Goal: Task Accomplishment & Management: Manage account settings

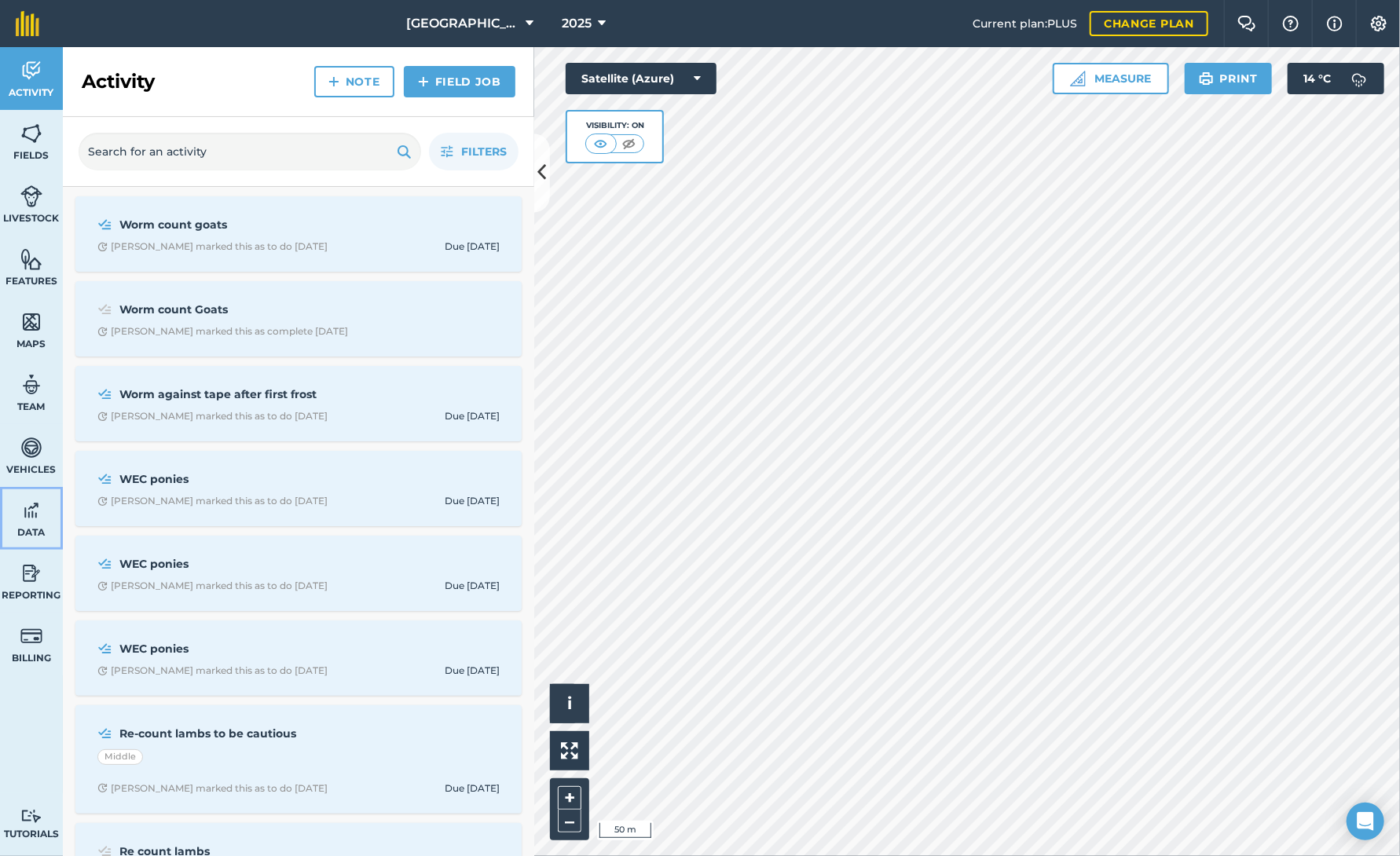
click at [19, 513] on link "Data" at bounding box center [31, 517] width 63 height 63
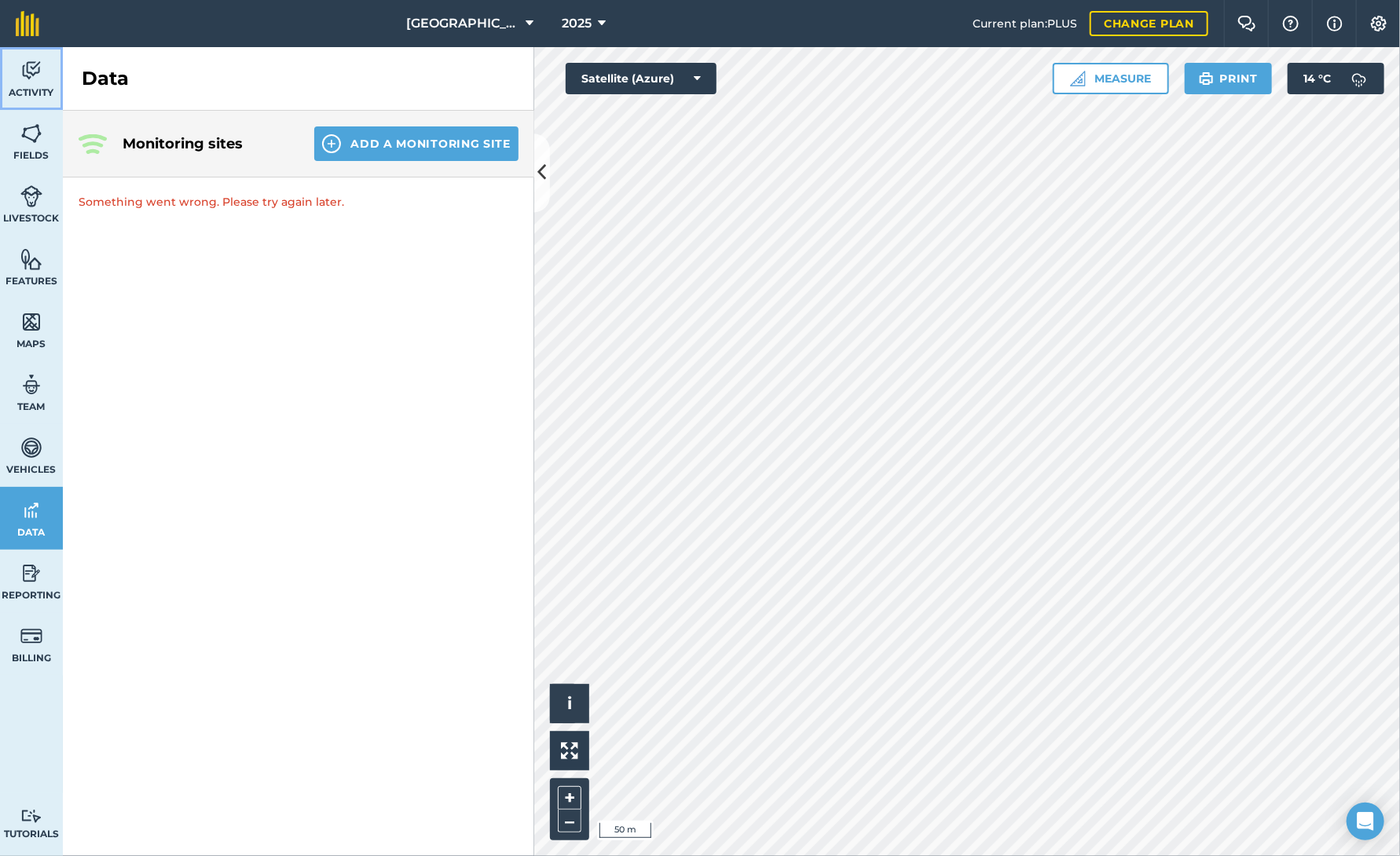
click at [28, 63] on img at bounding box center [31, 70] width 22 height 23
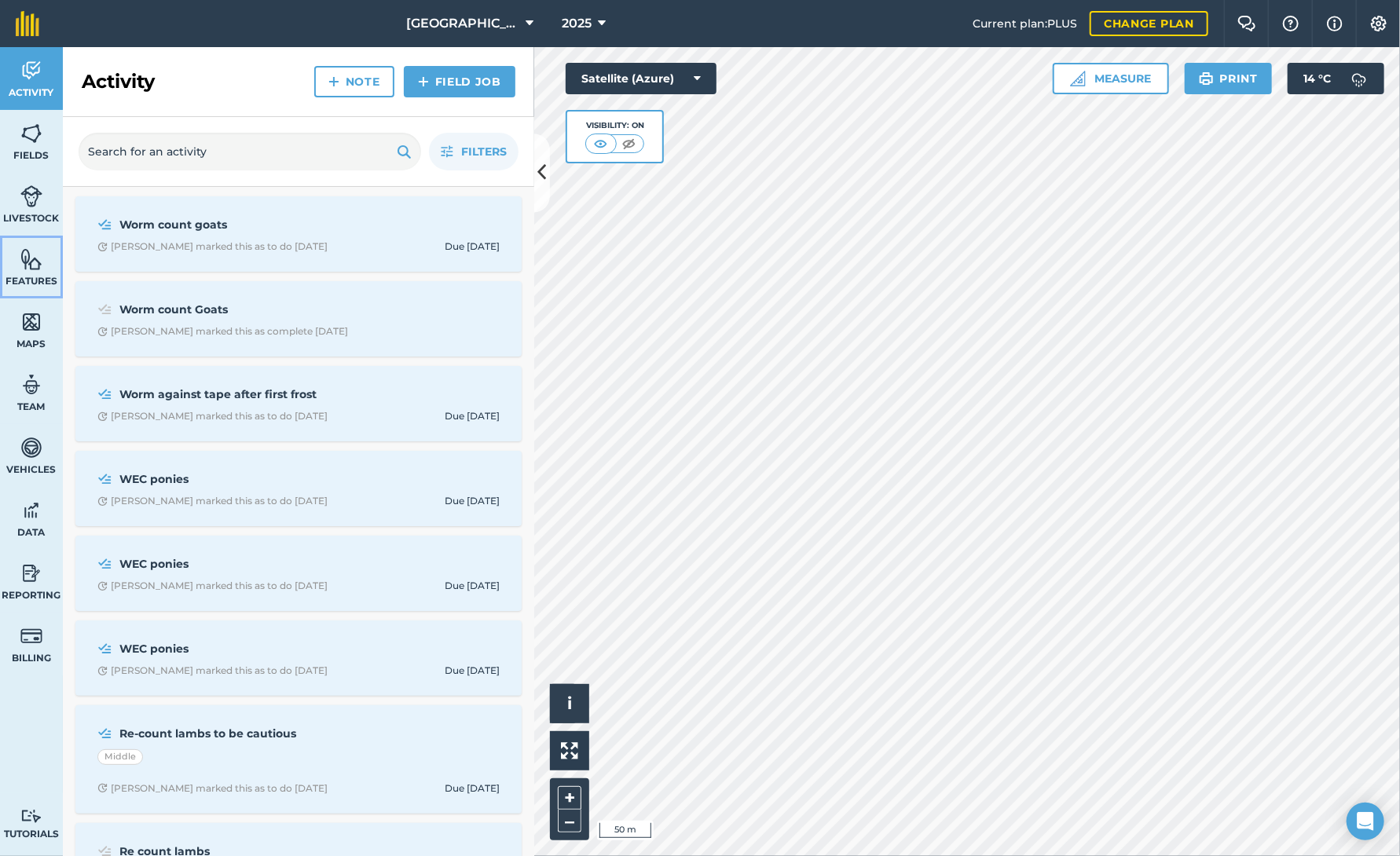
click at [16, 280] on span "Features" at bounding box center [31, 281] width 63 height 13
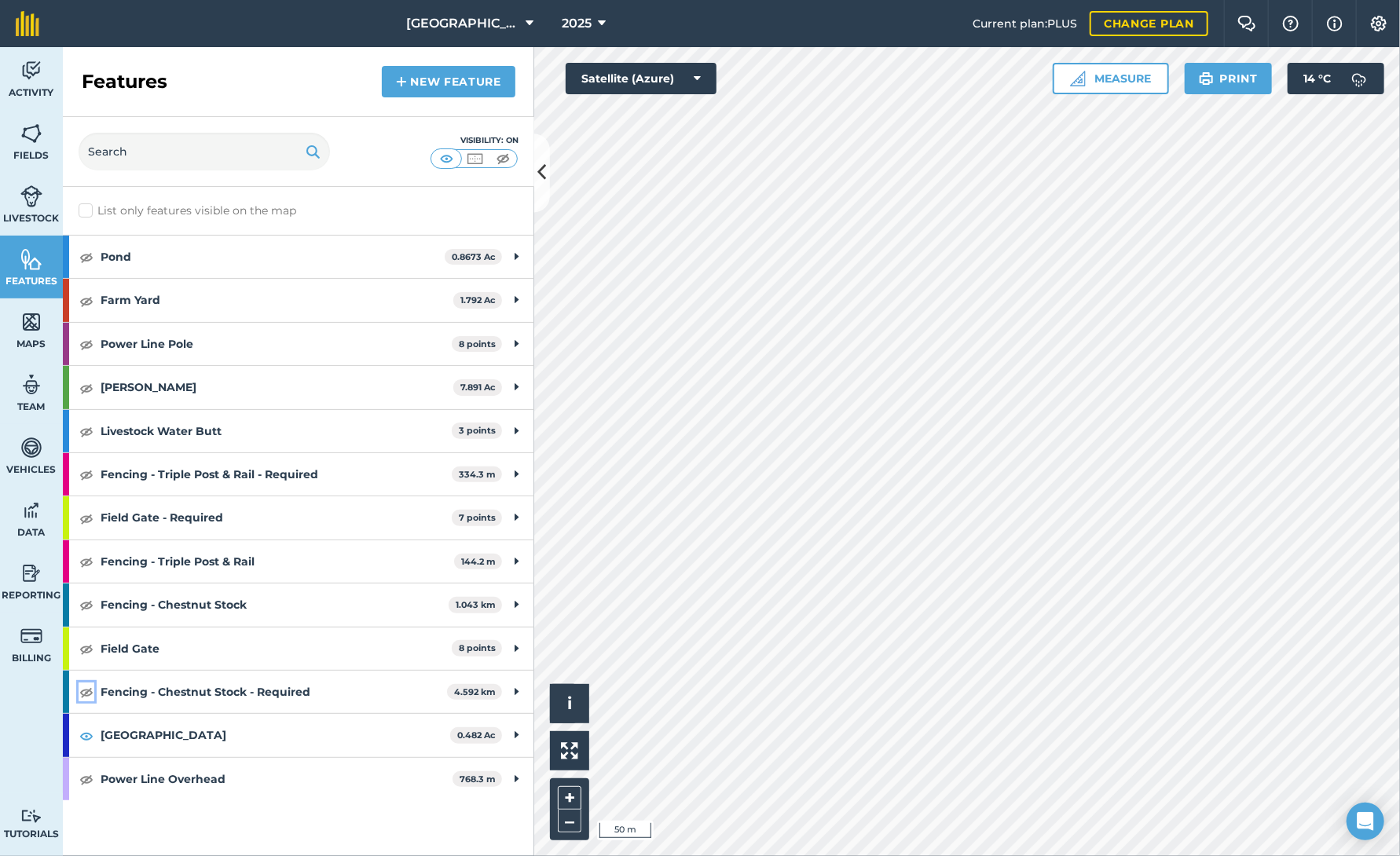
click at [88, 686] on img at bounding box center [86, 692] width 14 height 19
click at [84, 561] on img at bounding box center [86, 562] width 14 height 19
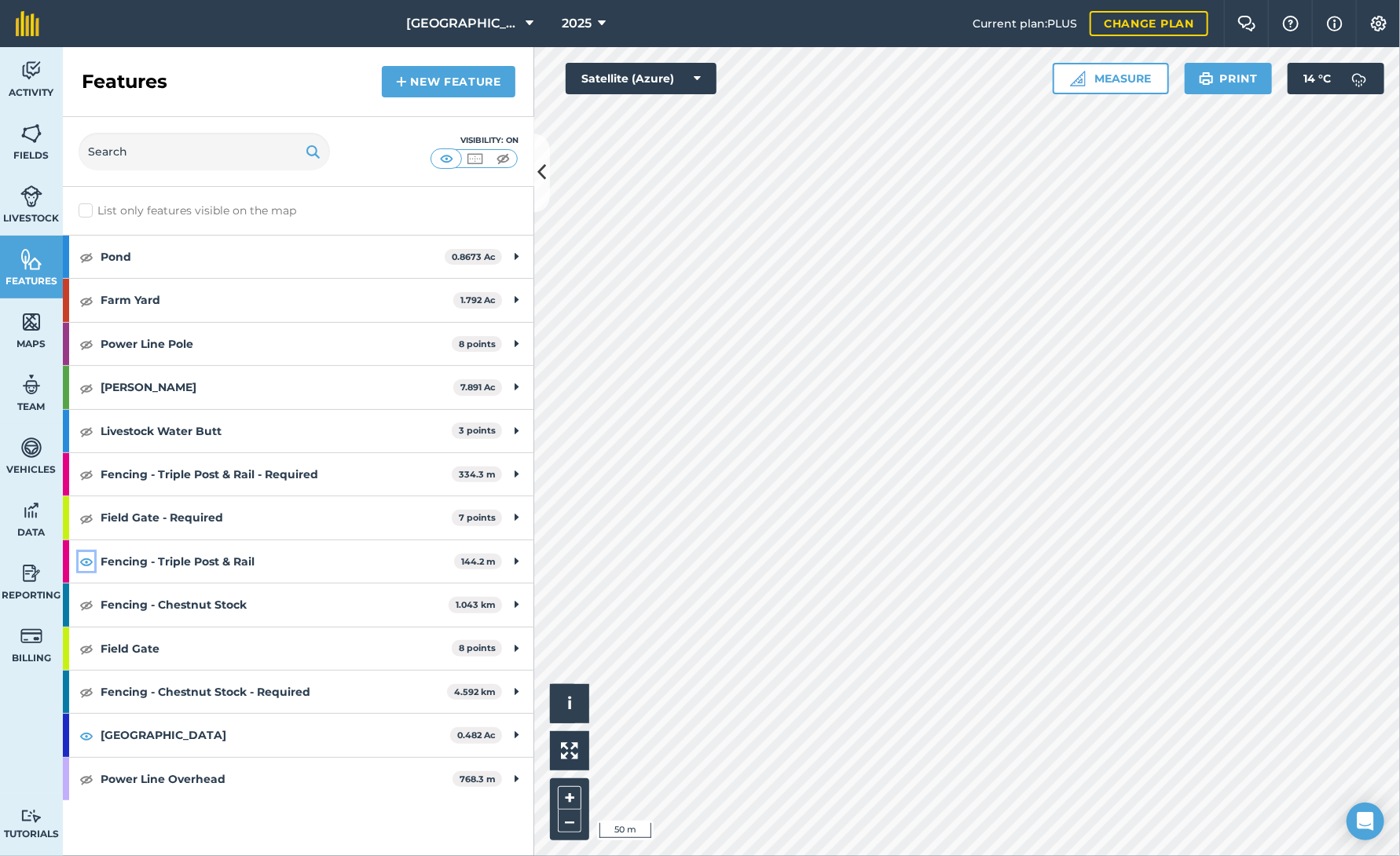
click at [84, 561] on img at bounding box center [86, 562] width 14 height 19
click at [84, 560] on img at bounding box center [86, 562] width 14 height 19
click at [88, 559] on img at bounding box center [86, 562] width 14 height 19
click at [85, 516] on img at bounding box center [86, 518] width 14 height 19
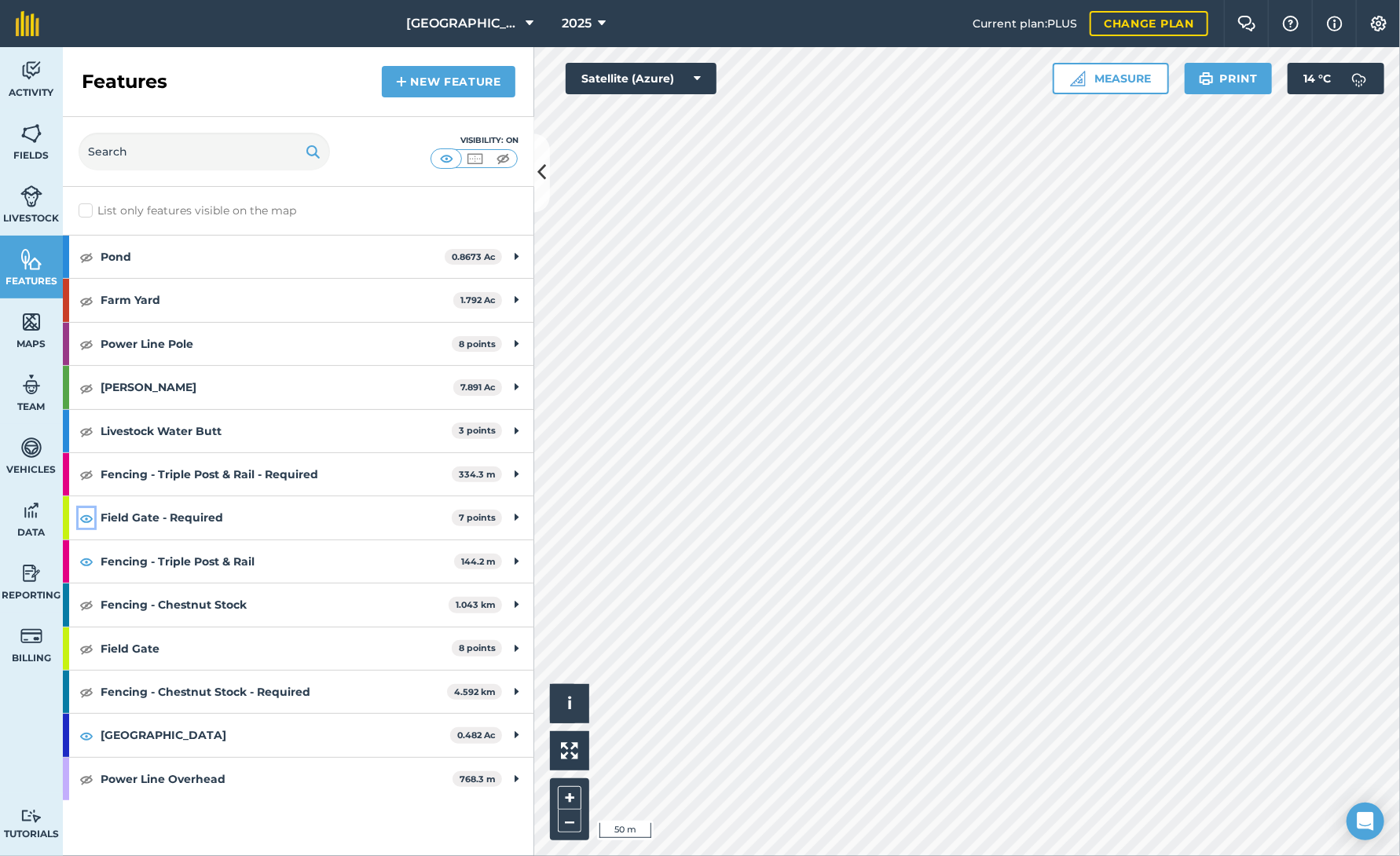
click at [85, 516] on img at bounding box center [86, 518] width 14 height 19
click at [82, 644] on img at bounding box center [86, 649] width 14 height 19
click at [86, 690] on img at bounding box center [86, 692] width 14 height 19
click at [516, 690] on icon at bounding box center [517, 692] width 4 height 17
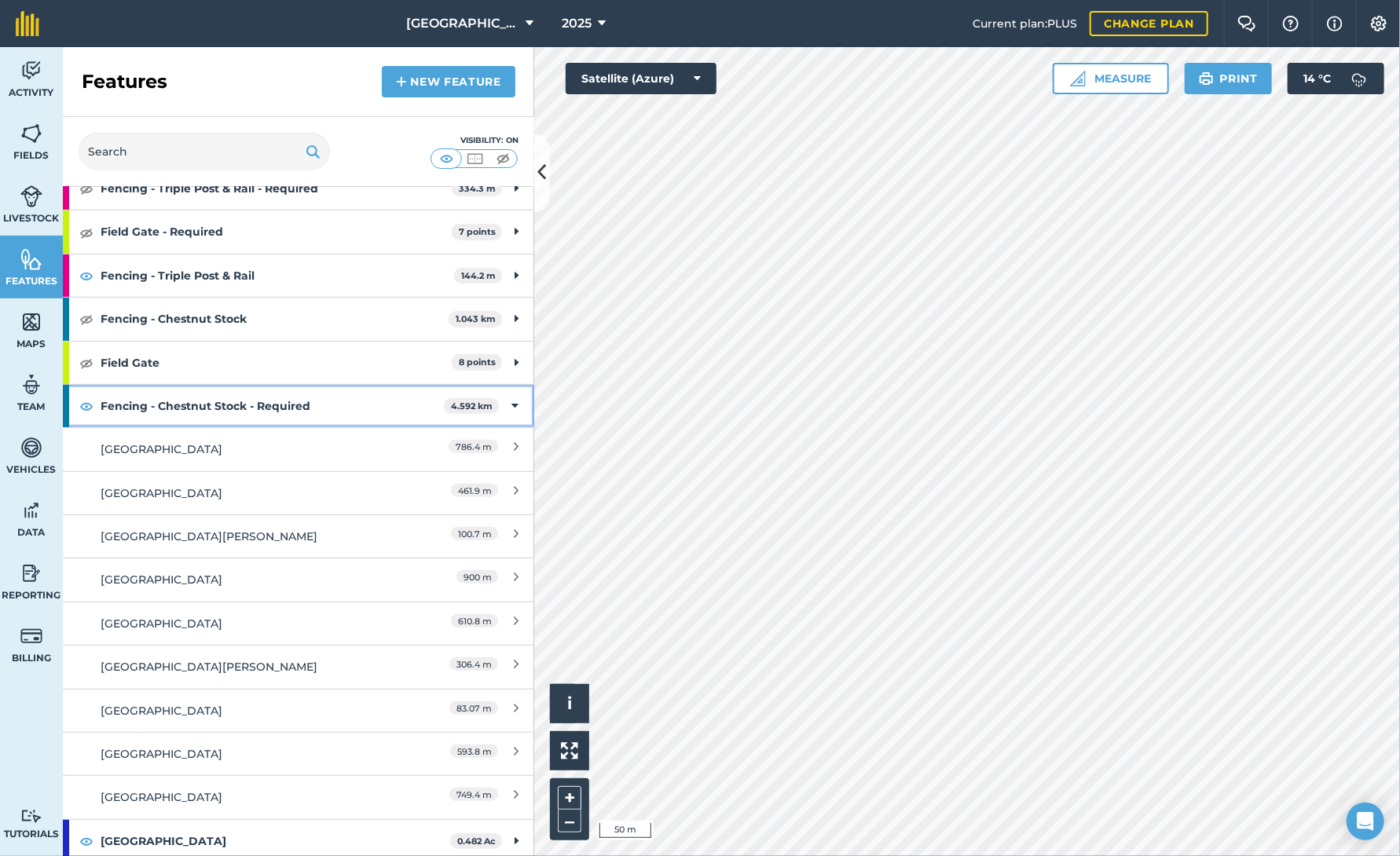
scroll to position [315, 0]
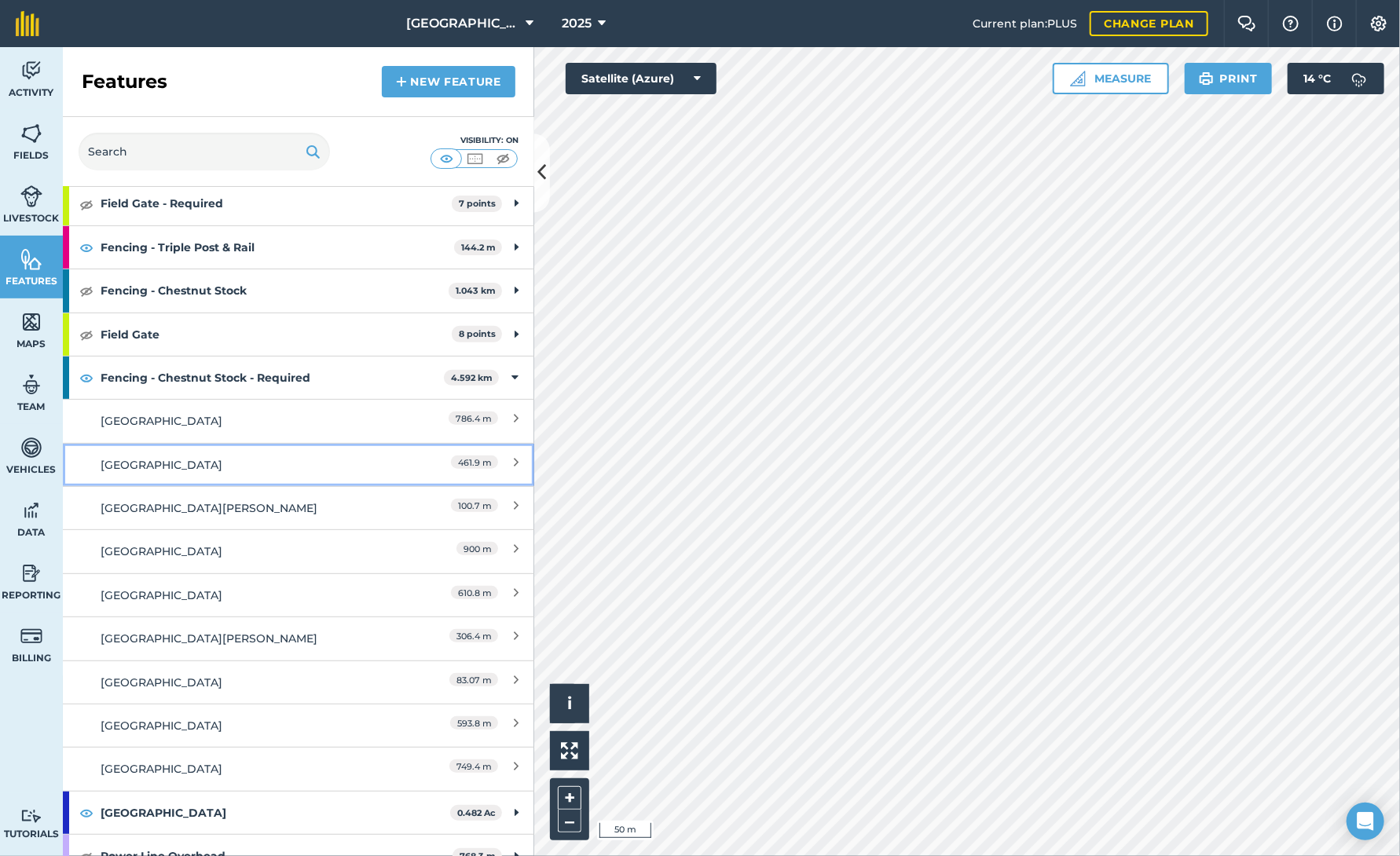
click at [500, 463] on div "461.9 m" at bounding box center [448, 465] width 139 height 17
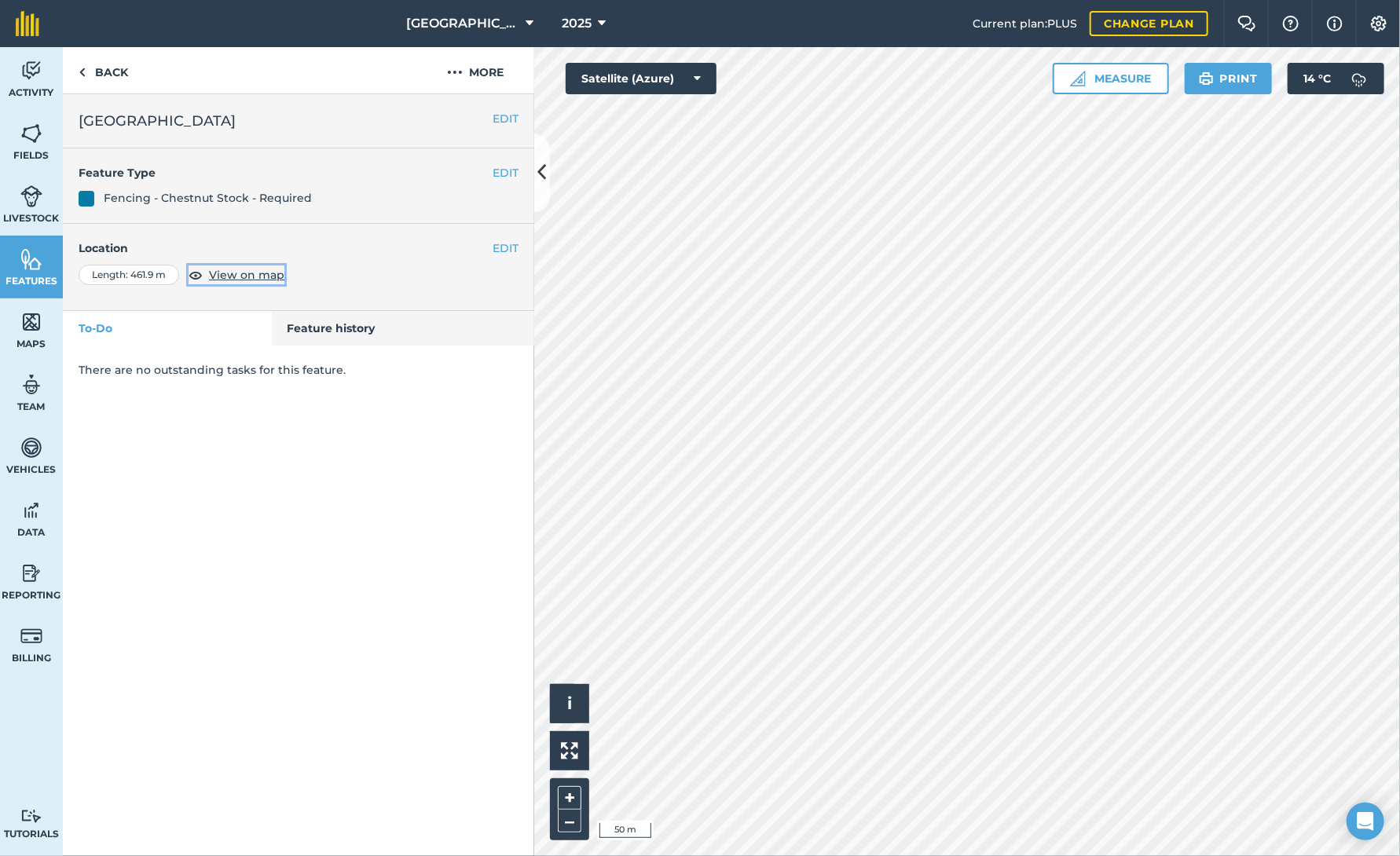
click at [275, 272] on span "View on map" at bounding box center [246, 275] width 75 height 17
click at [151, 279] on div "Length : 461.9 m" at bounding box center [129, 274] width 100 height 20
click at [225, 271] on span "View on map" at bounding box center [246, 275] width 75 height 17
click at [508, 249] on button "EDIT" at bounding box center [505, 248] width 26 height 17
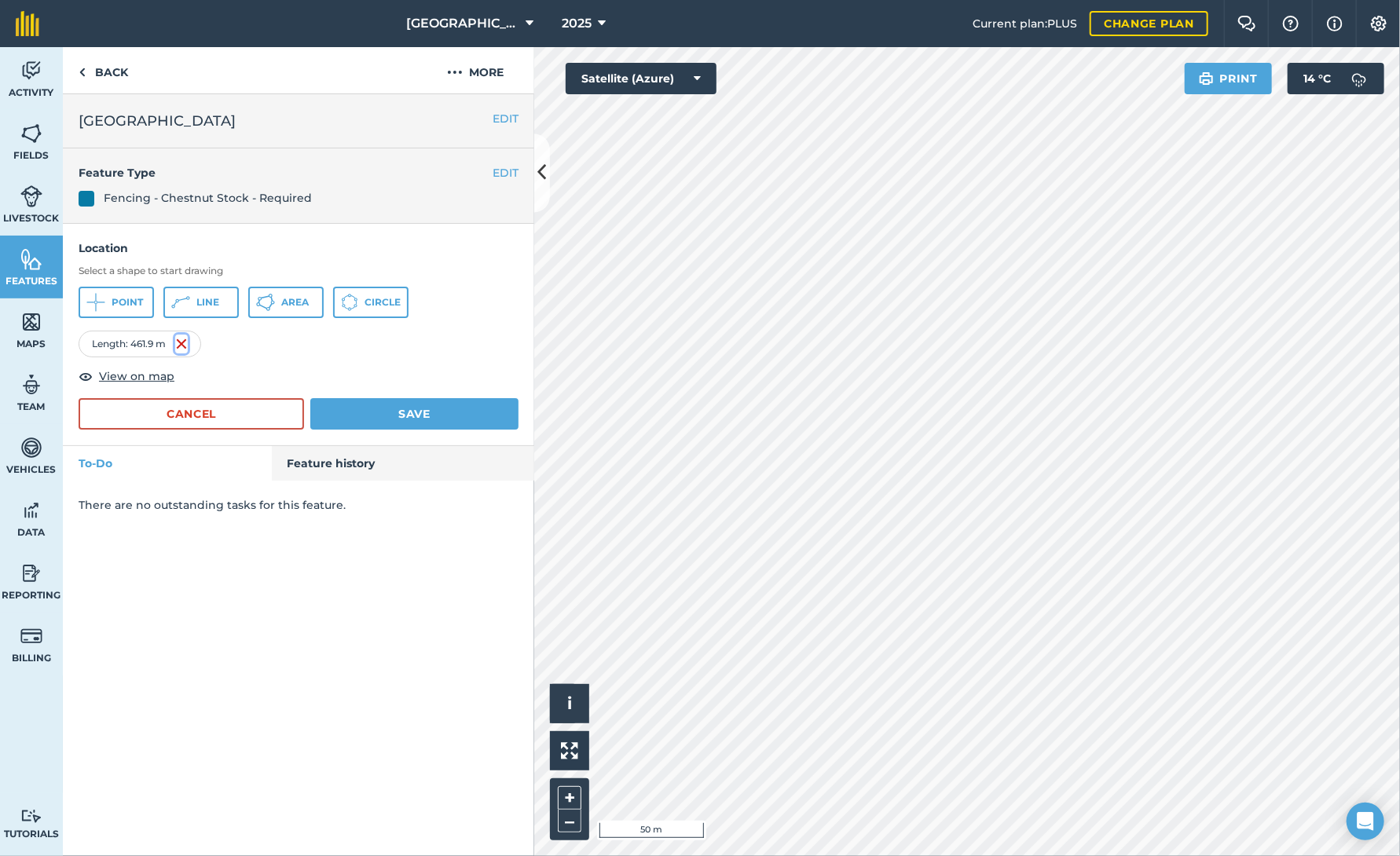
click at [177, 338] on img at bounding box center [181, 344] width 13 height 19
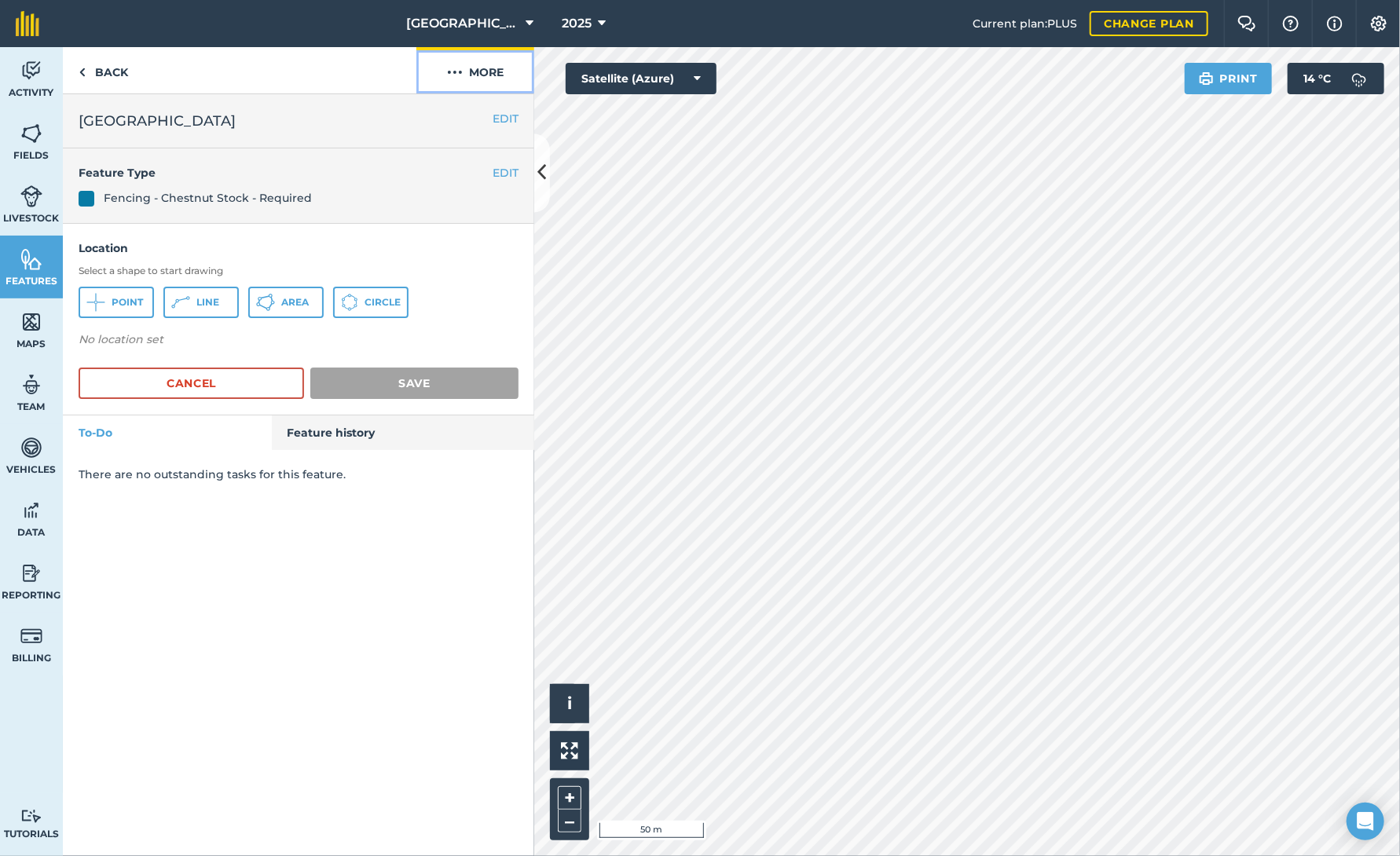
click at [451, 69] on img at bounding box center [454, 72] width 15 height 19
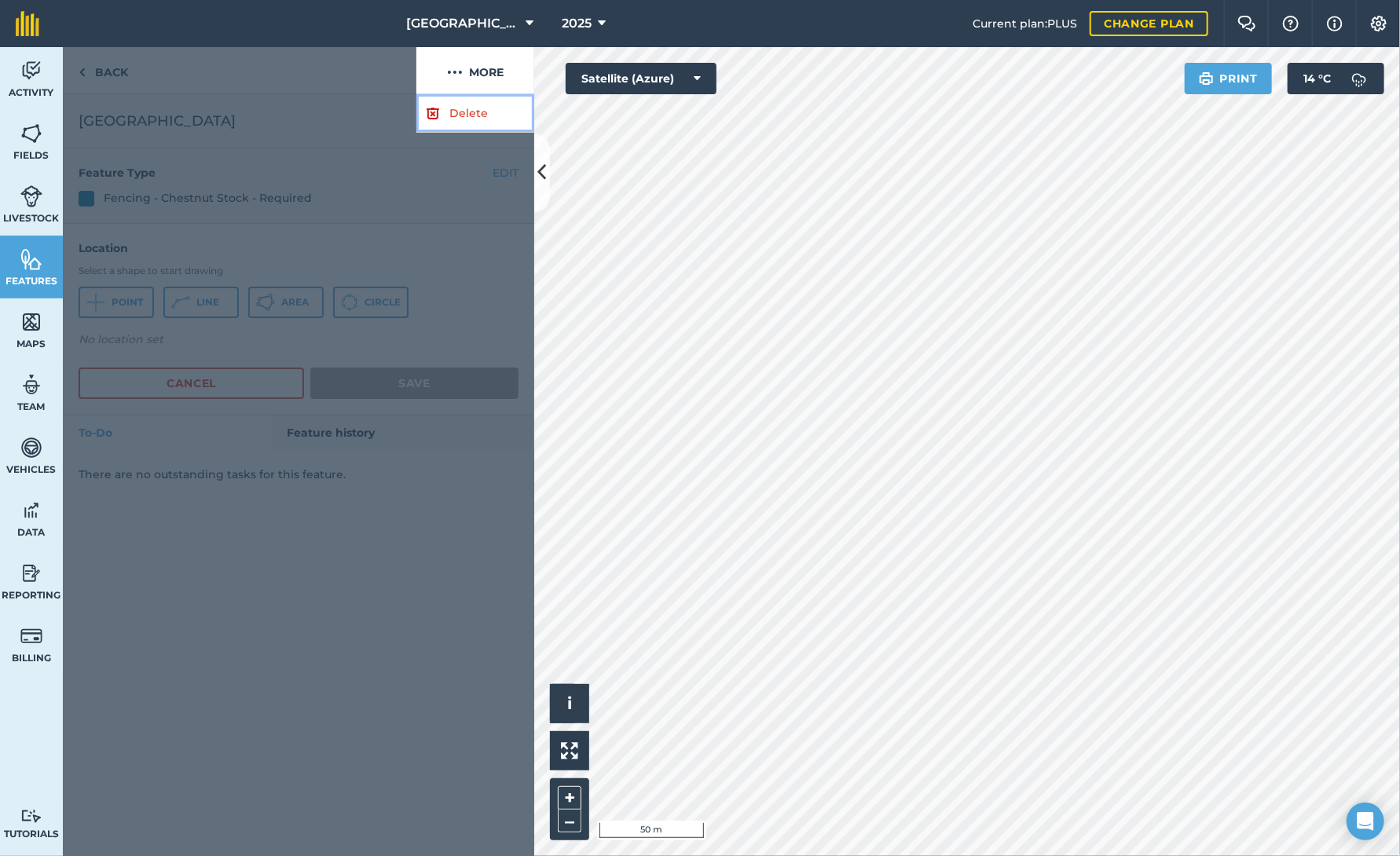
click at [451, 113] on link "Delete" at bounding box center [475, 113] width 117 height 38
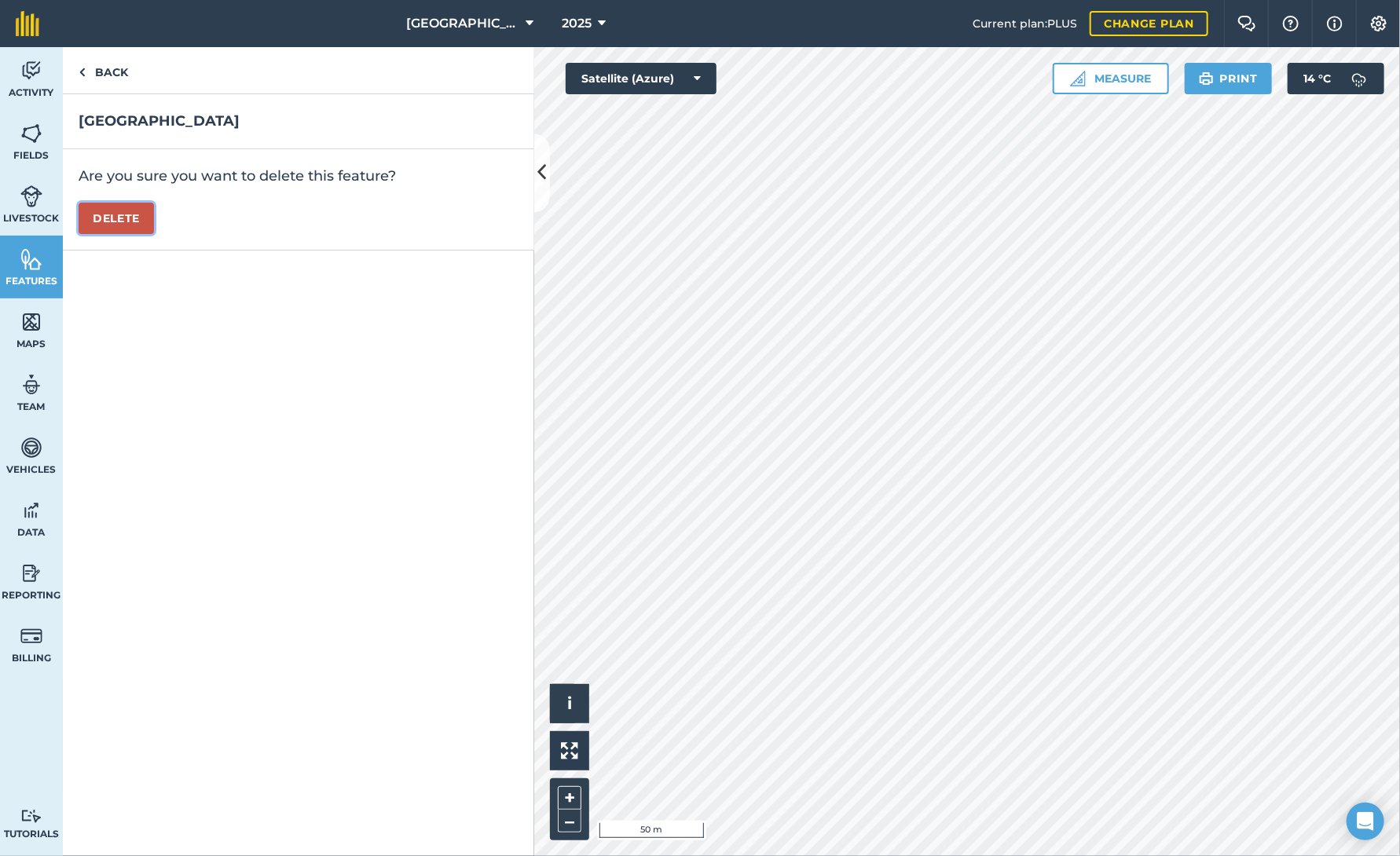
click at [123, 214] on button "Delete" at bounding box center [116, 218] width 75 height 32
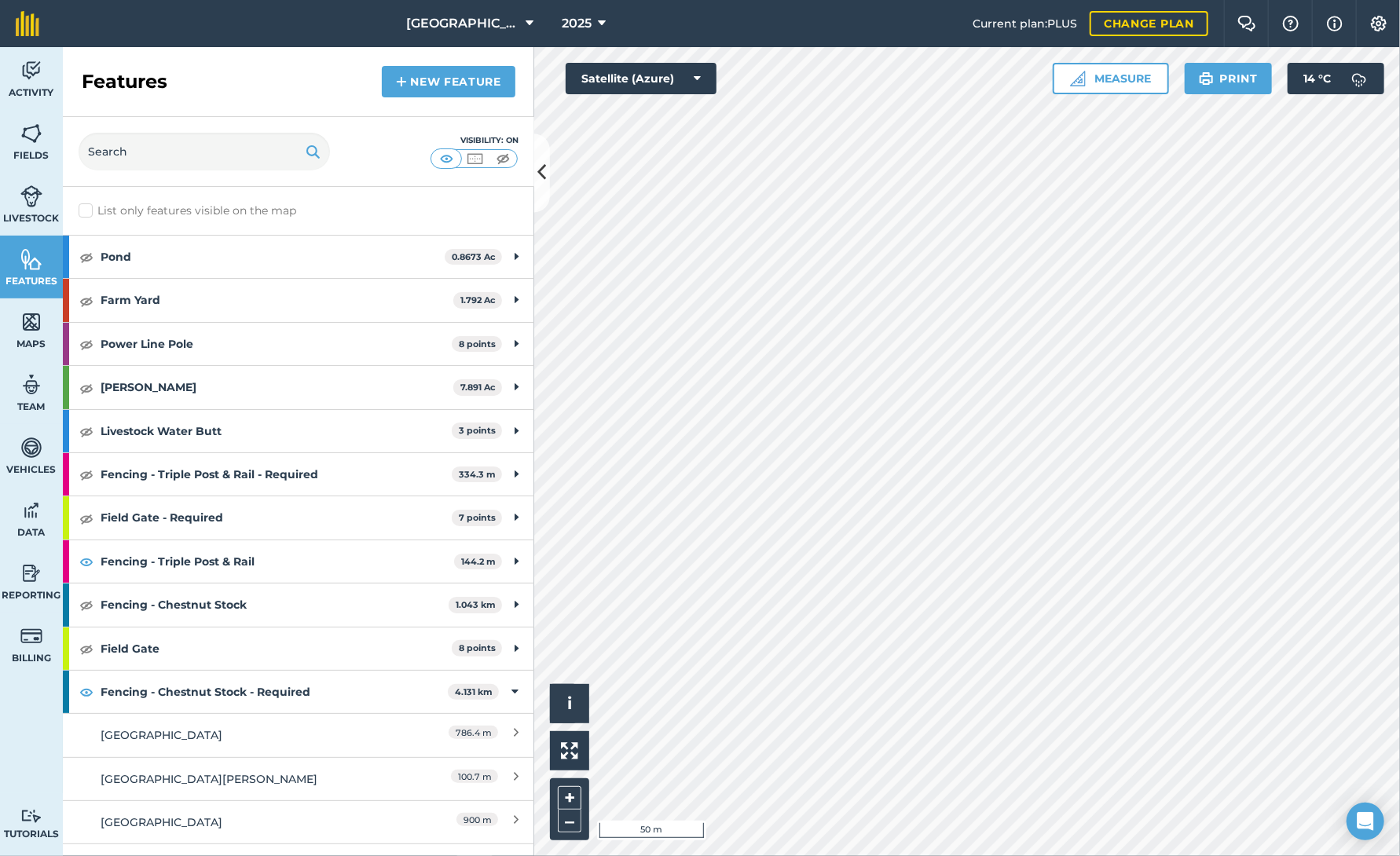
scroll to position [157, 0]
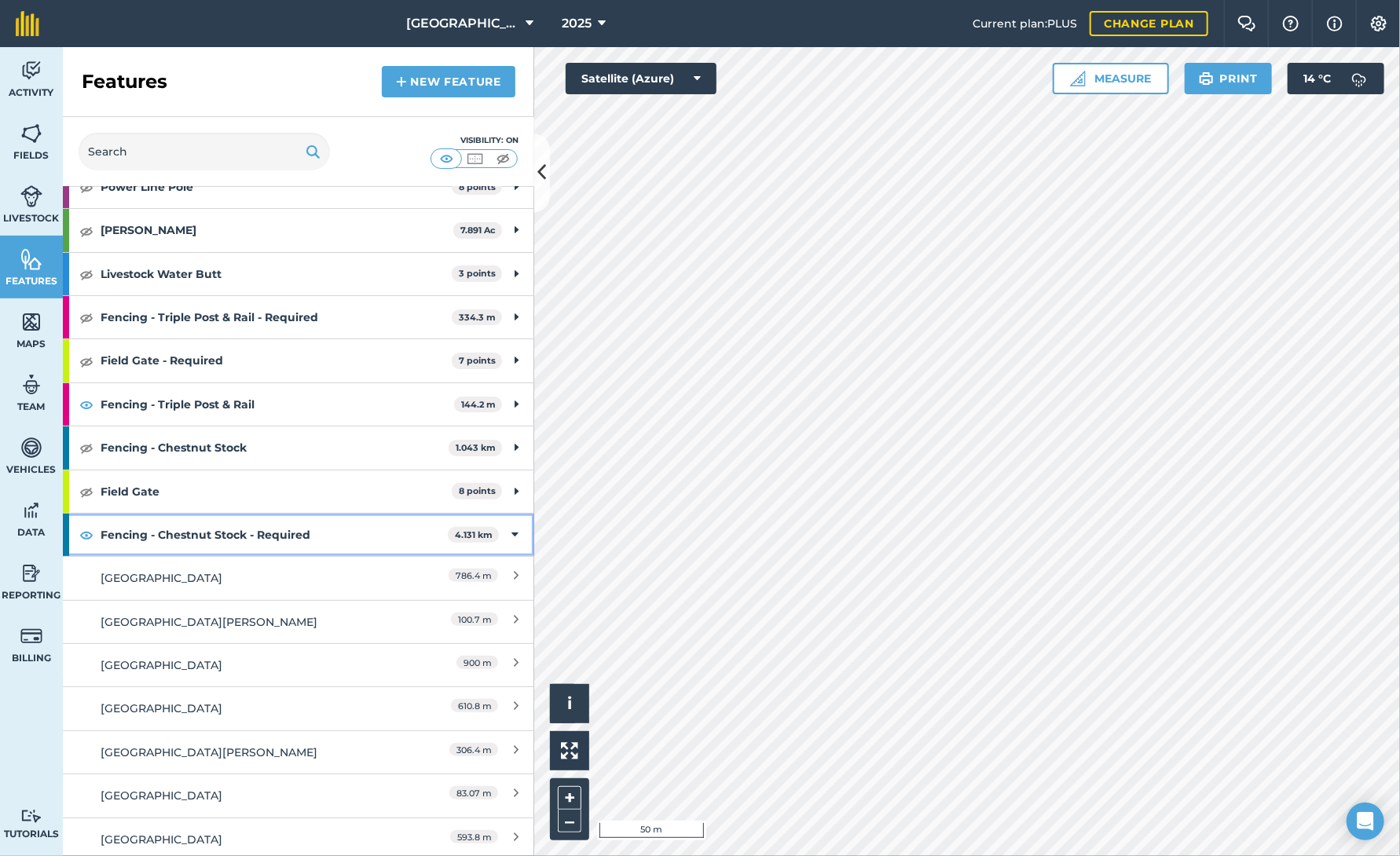
click at [511, 533] on icon at bounding box center [514, 535] width 7 height 17
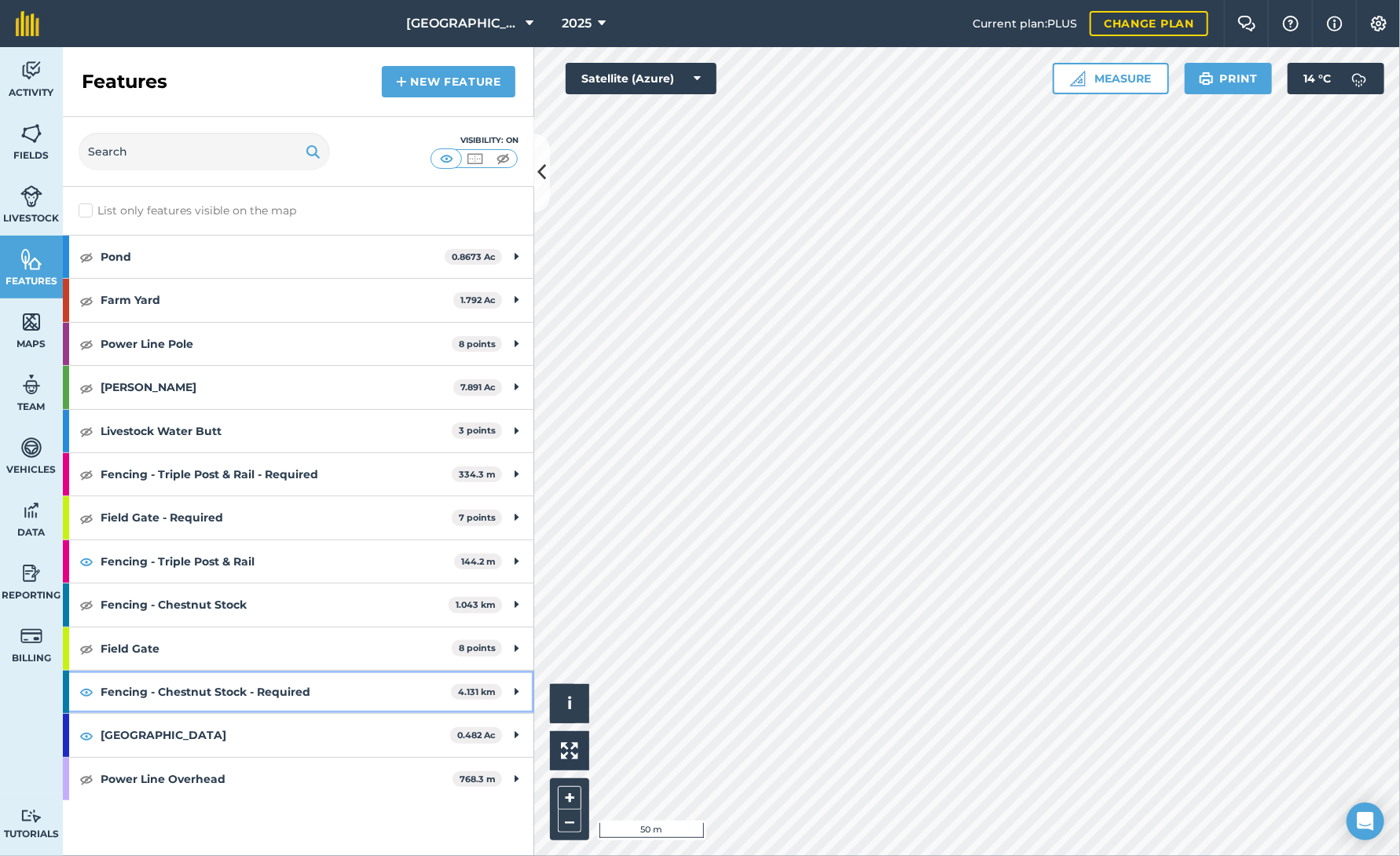
scroll to position [0, 0]
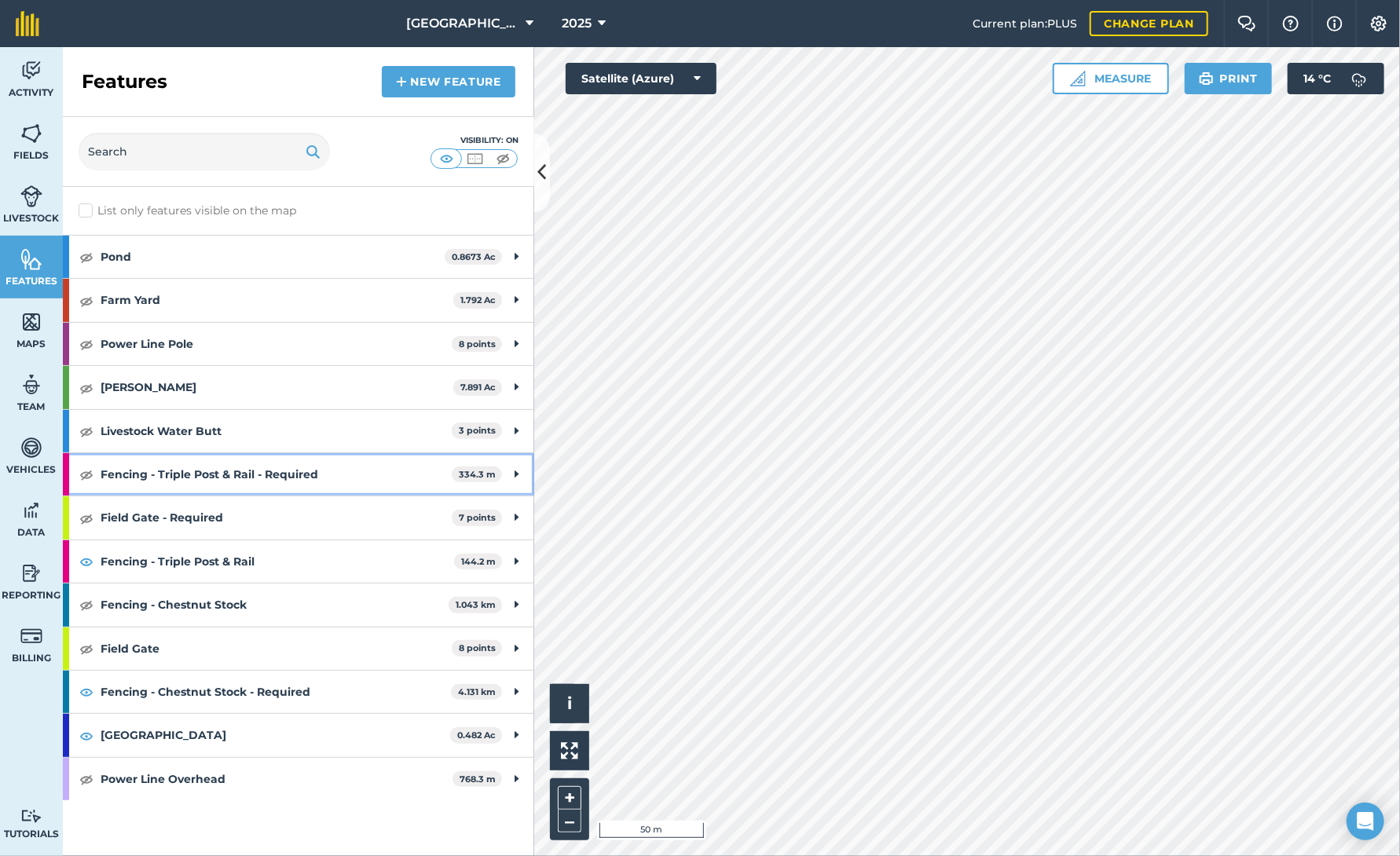
click at [515, 474] on icon at bounding box center [517, 474] width 4 height 17
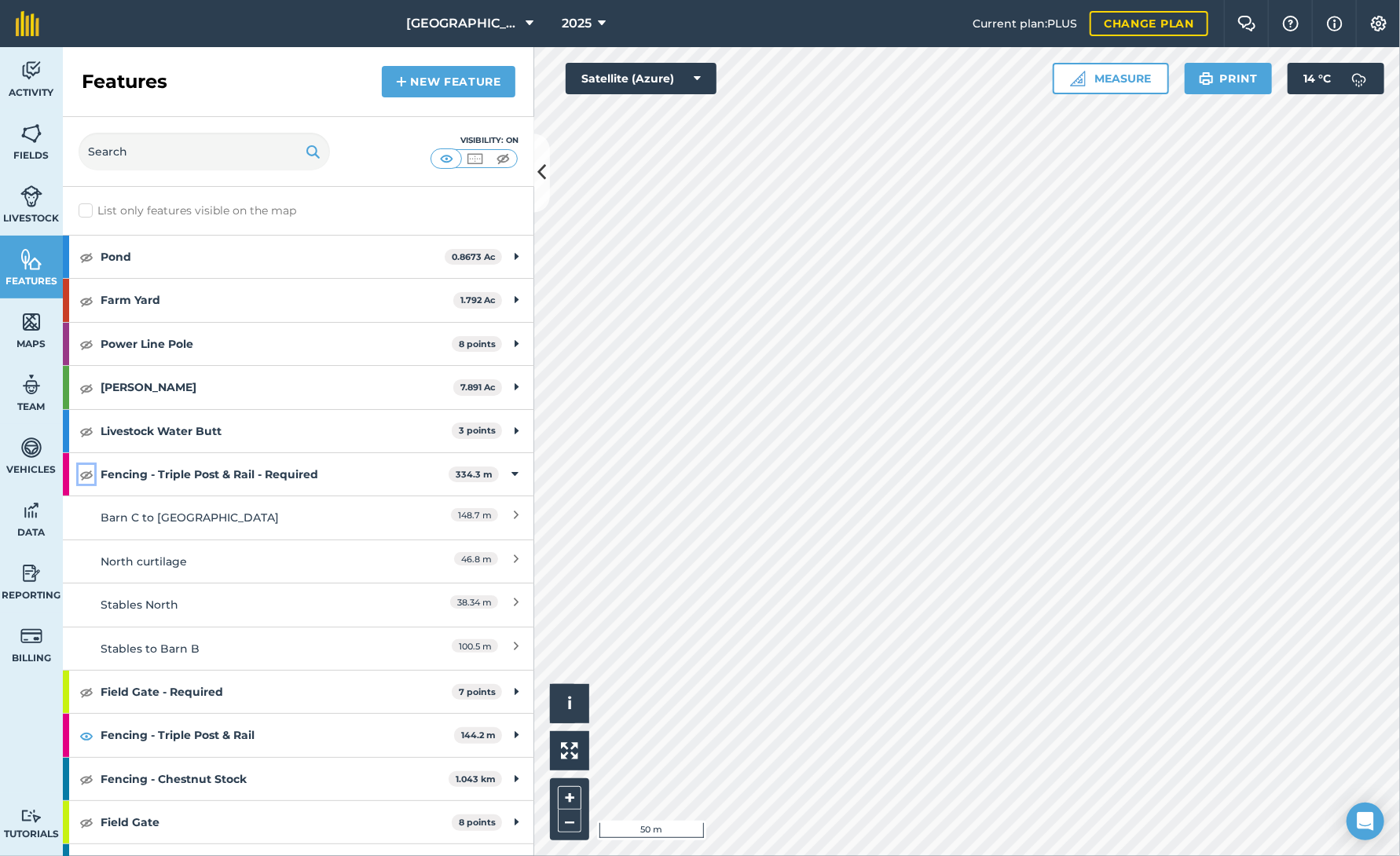
click at [87, 470] on img at bounding box center [86, 474] width 14 height 19
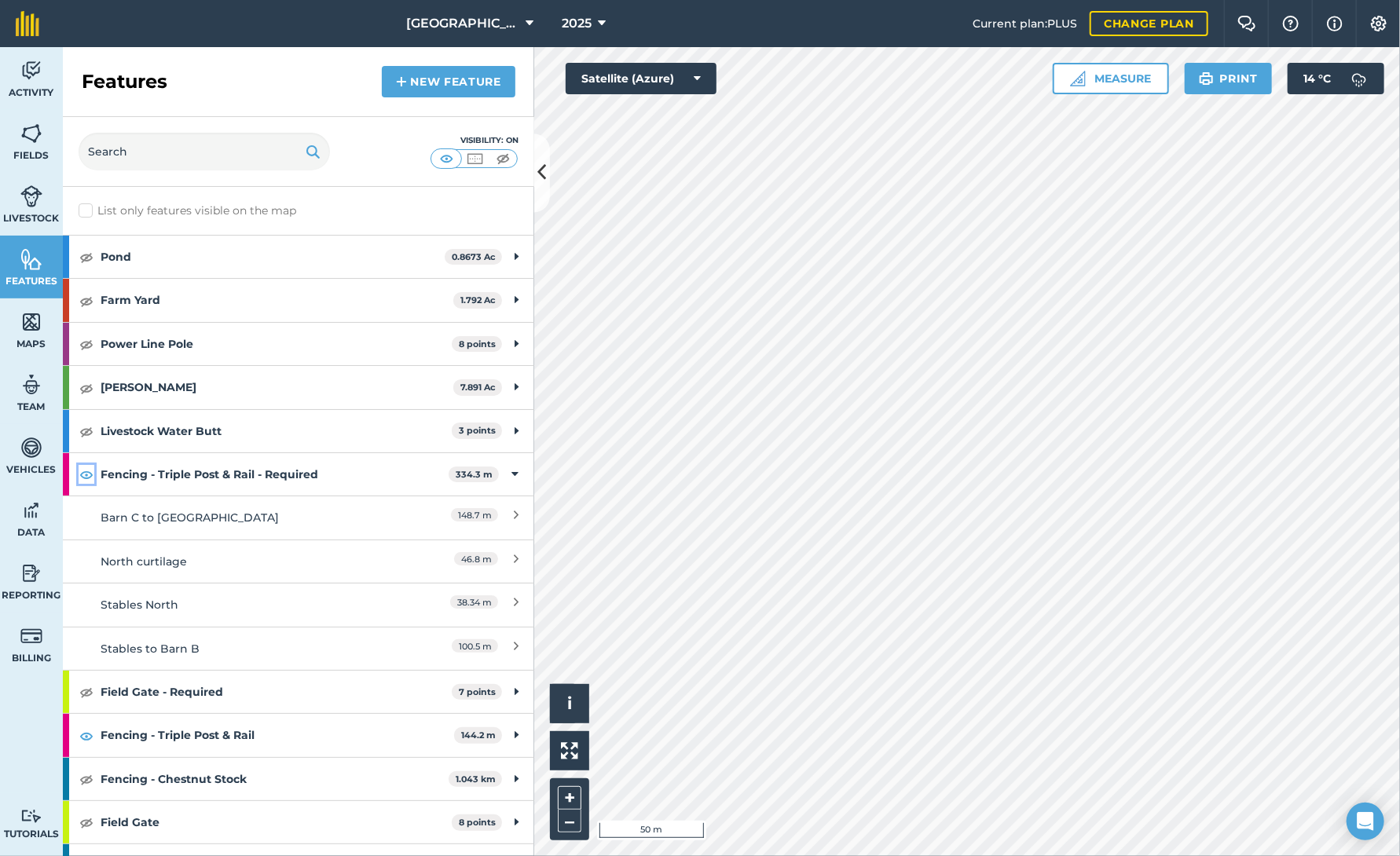
click at [87, 470] on img at bounding box center [86, 474] width 14 height 19
click at [87, 473] on img at bounding box center [86, 474] width 14 height 19
click at [514, 558] on icon at bounding box center [516, 562] width 5 height 17
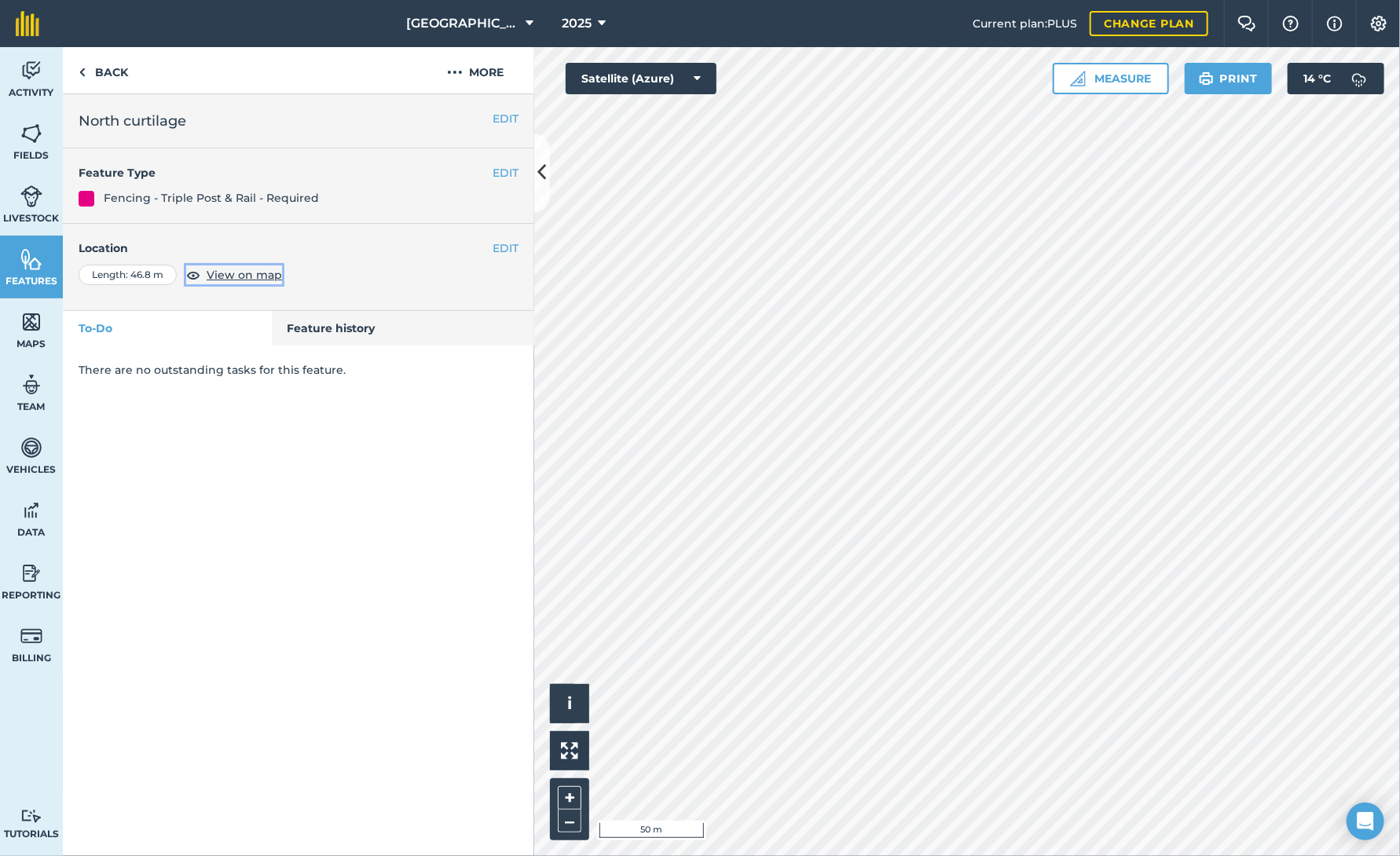
click at [260, 275] on span "View on map" at bounding box center [244, 275] width 75 height 17
click at [223, 273] on span "View on map" at bounding box center [244, 275] width 75 height 17
click at [119, 66] on link "Back" at bounding box center [103, 70] width 81 height 46
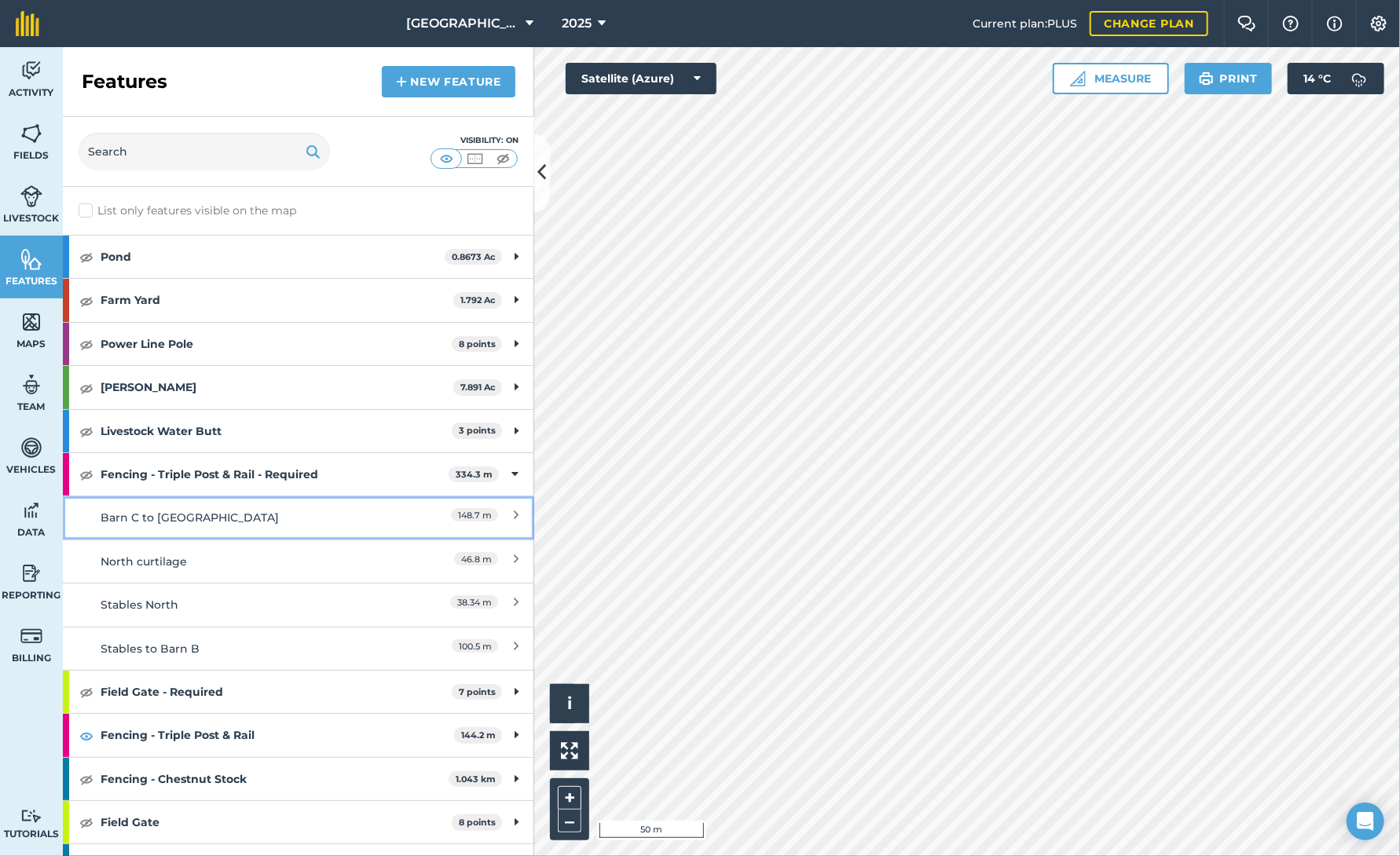
click at [220, 517] on div "Barn C to [GEOGRAPHIC_DATA]" at bounding box center [240, 517] width 279 height 17
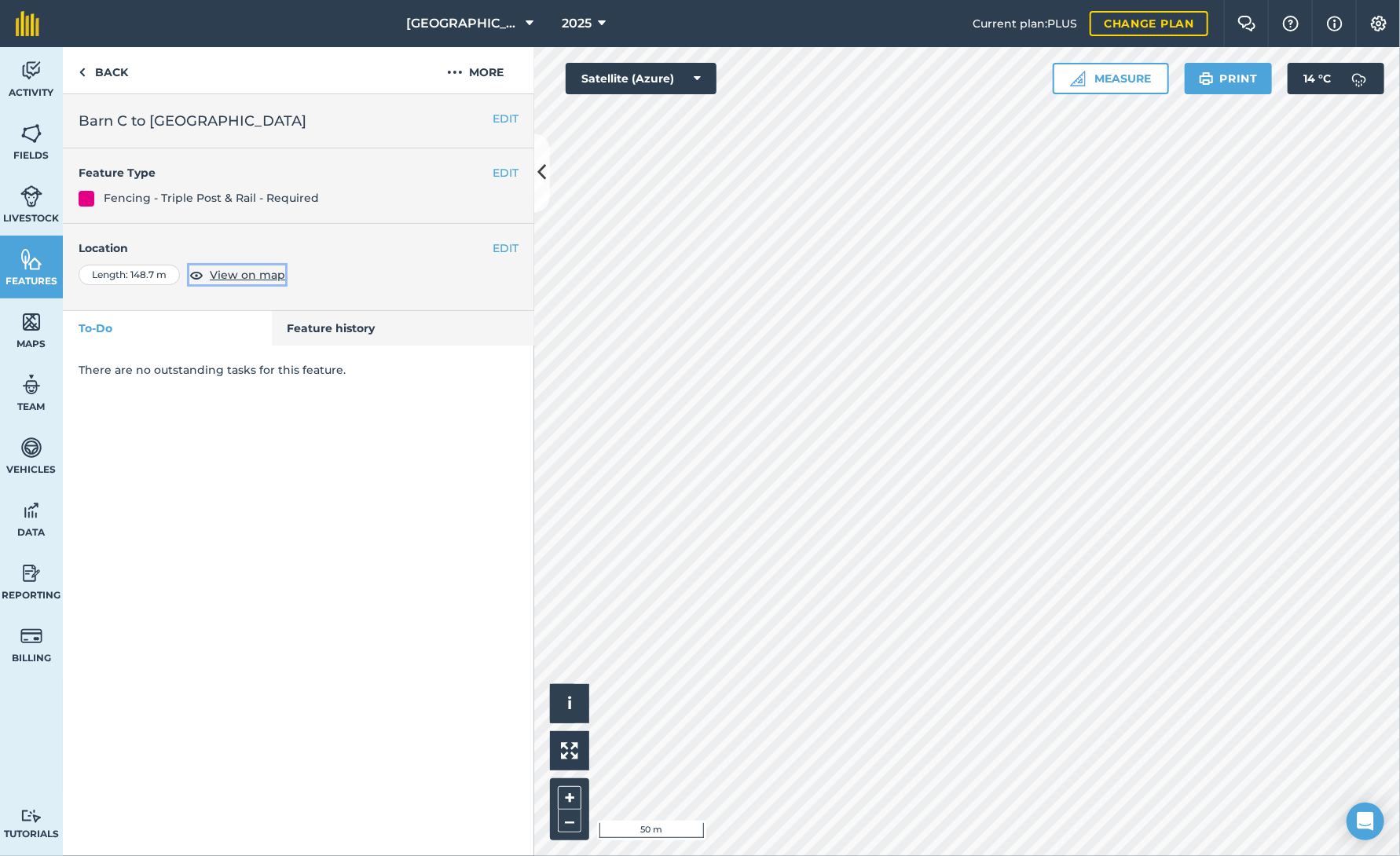
click at [236, 274] on span "View on map" at bounding box center [247, 275] width 75 height 17
click at [466, 72] on button "More" at bounding box center [475, 70] width 117 height 46
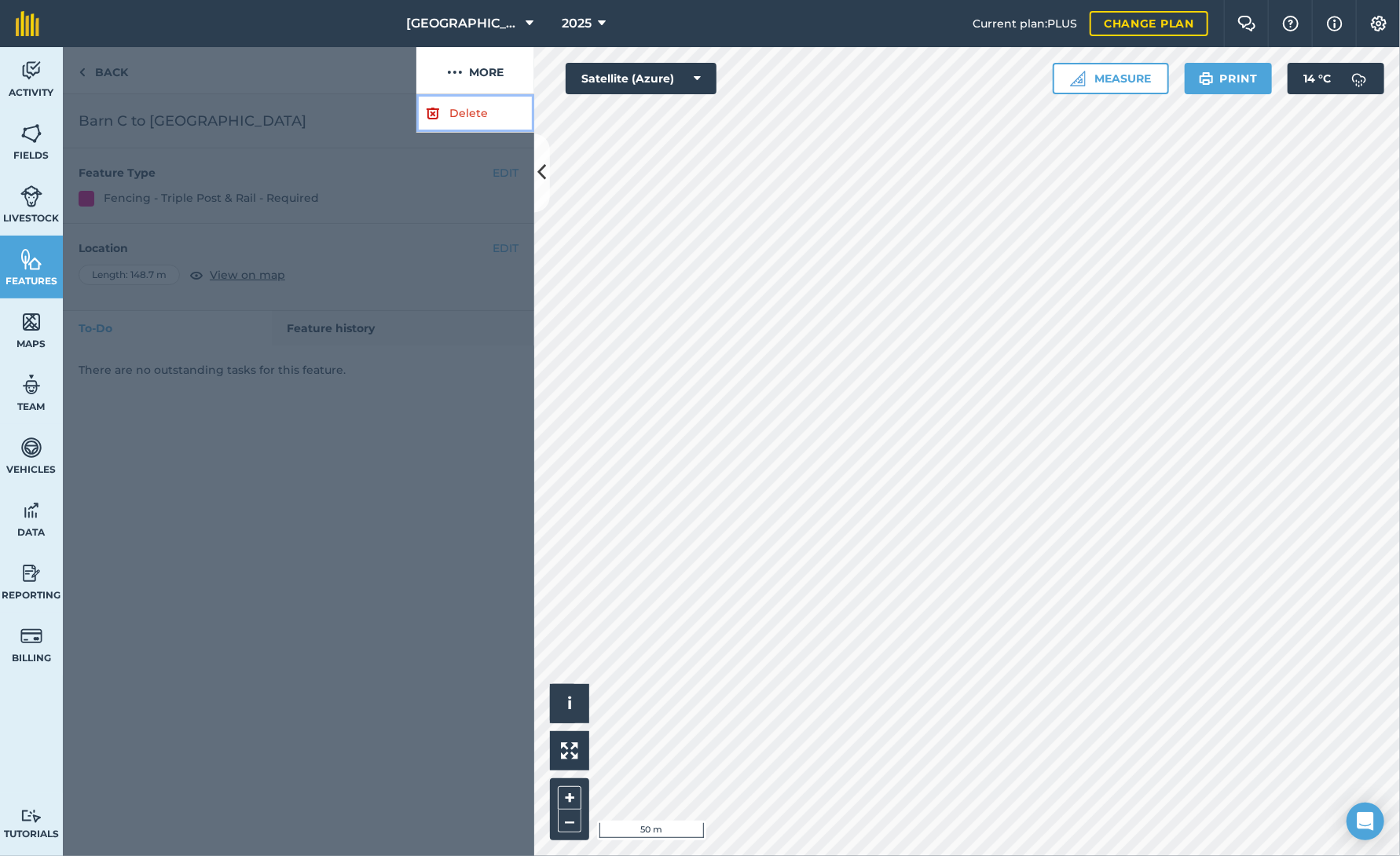
click at [465, 113] on link "Delete" at bounding box center [475, 113] width 117 height 38
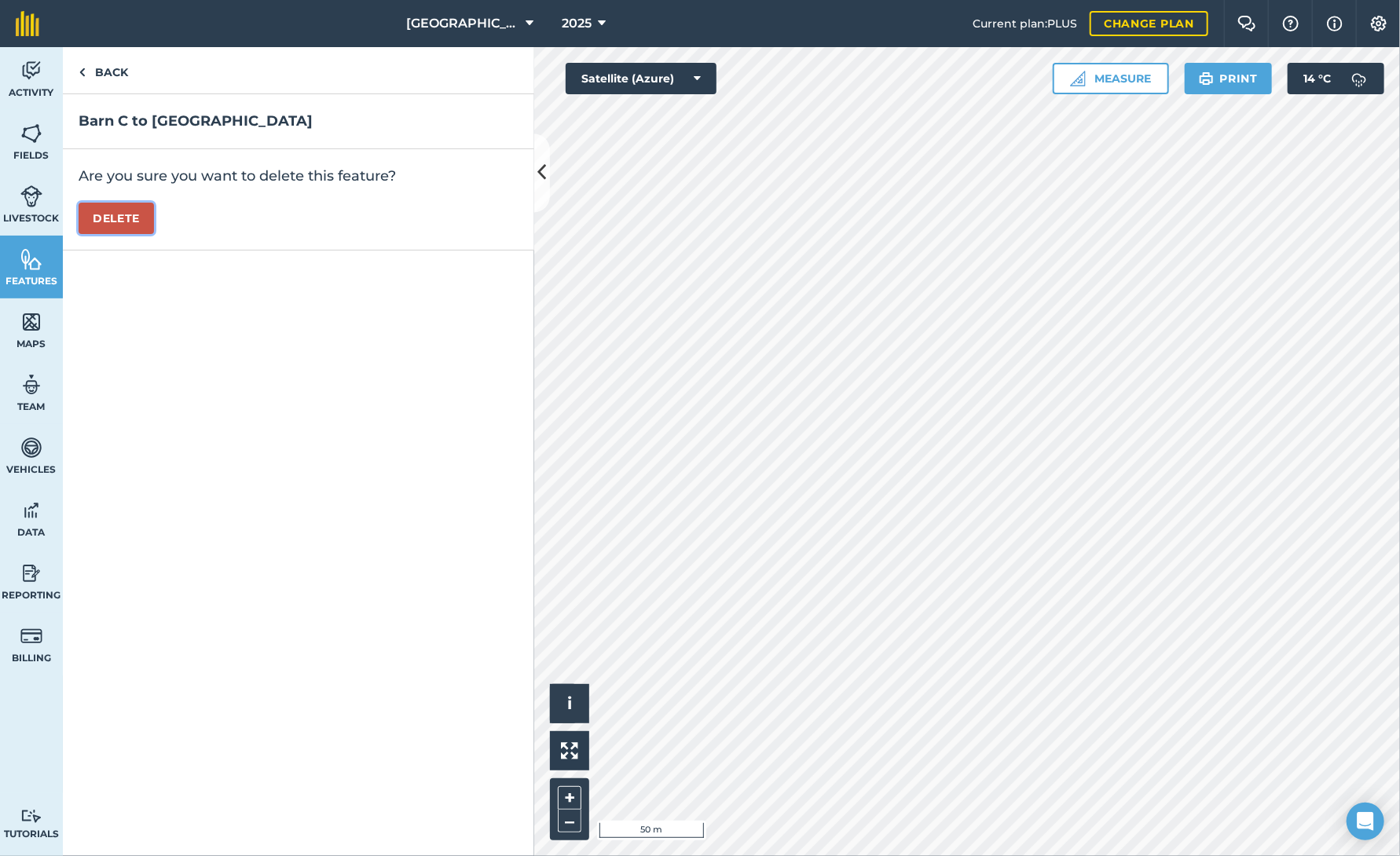
click at [110, 215] on button "Delete" at bounding box center [116, 218] width 75 height 32
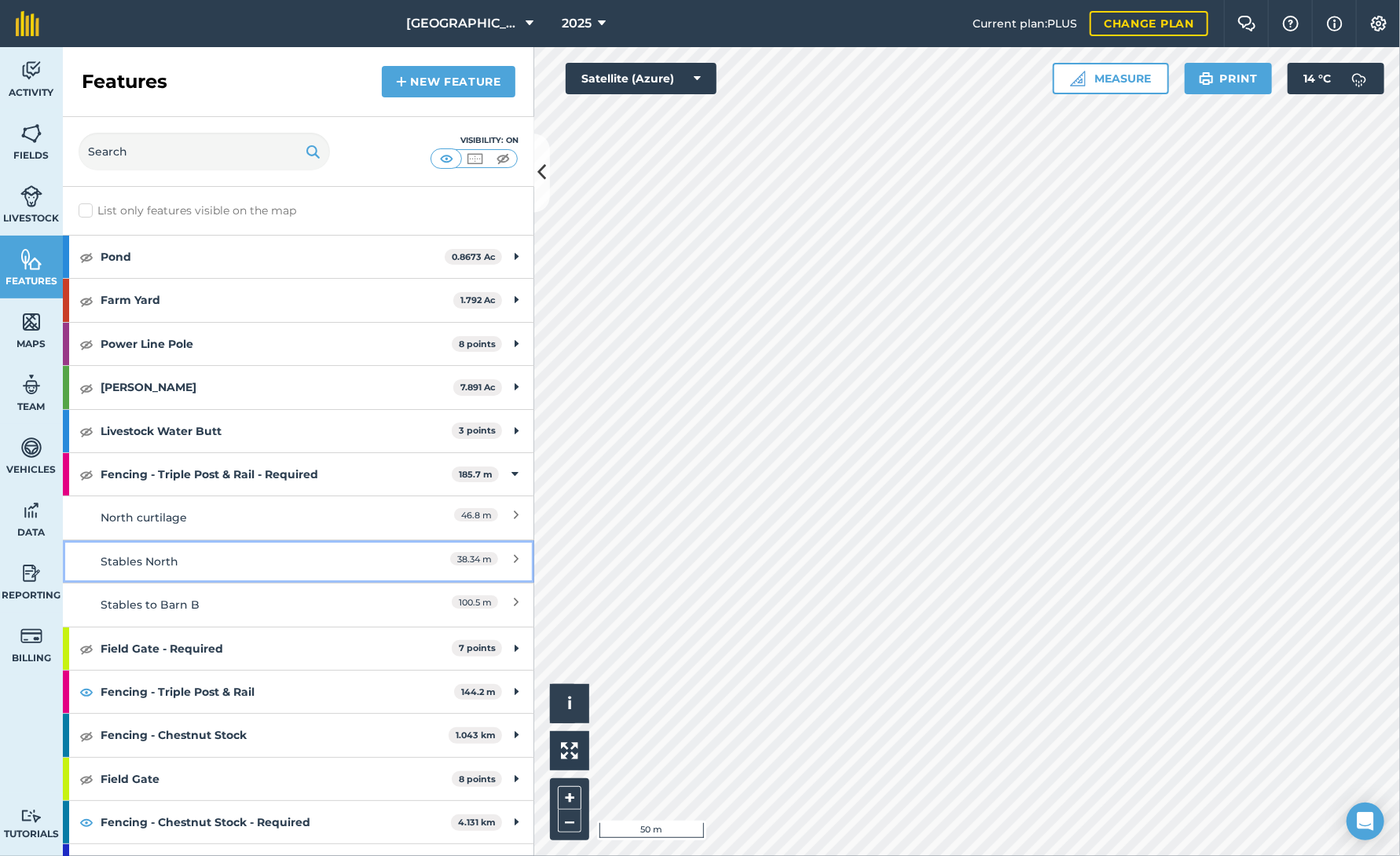
click at [159, 560] on div "Stables North" at bounding box center [240, 562] width 279 height 17
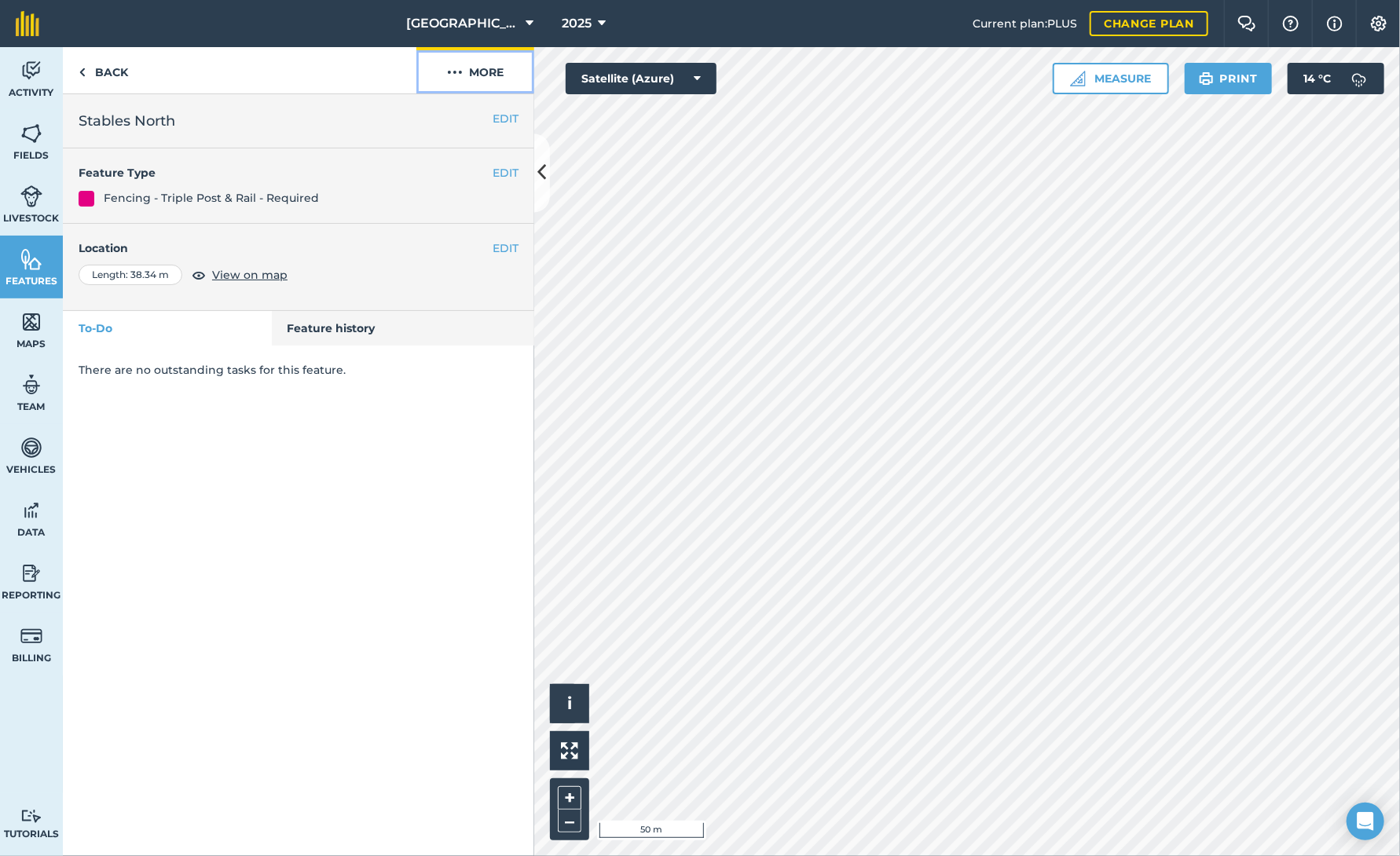
click at [494, 73] on button "More" at bounding box center [475, 70] width 117 height 46
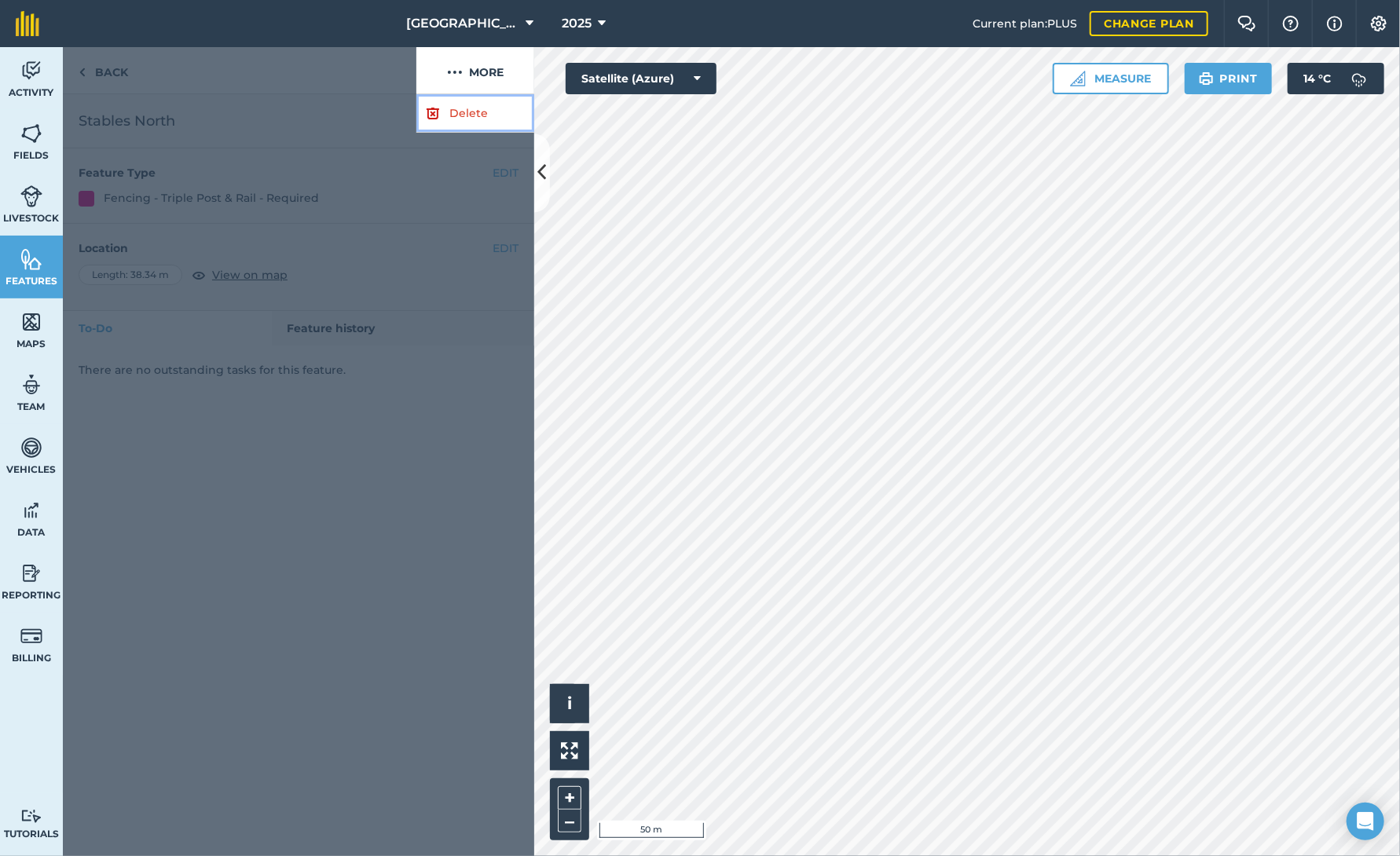
click at [471, 112] on link "Delete" at bounding box center [475, 113] width 117 height 38
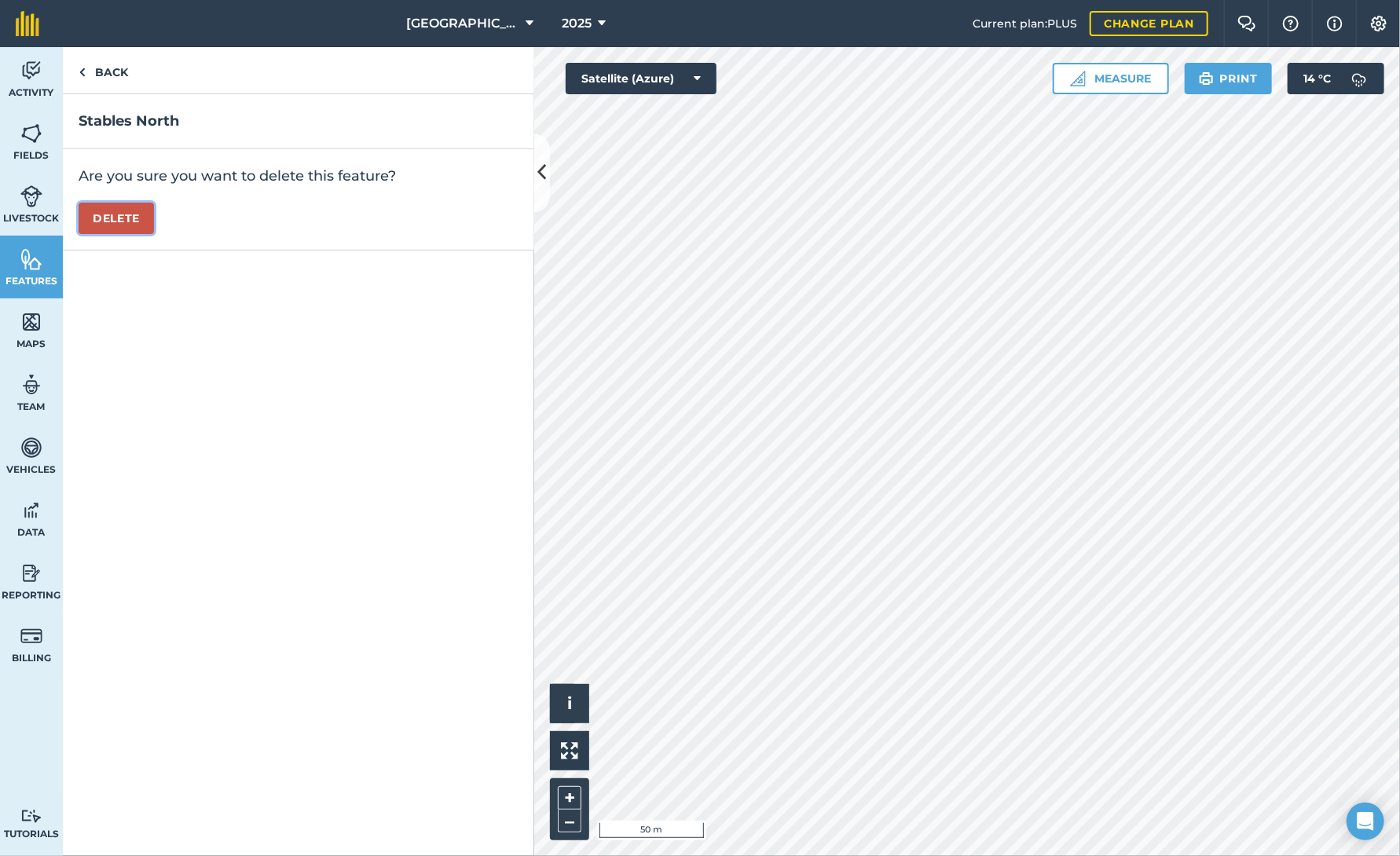
click at [114, 220] on button "Delete" at bounding box center [116, 218] width 75 height 32
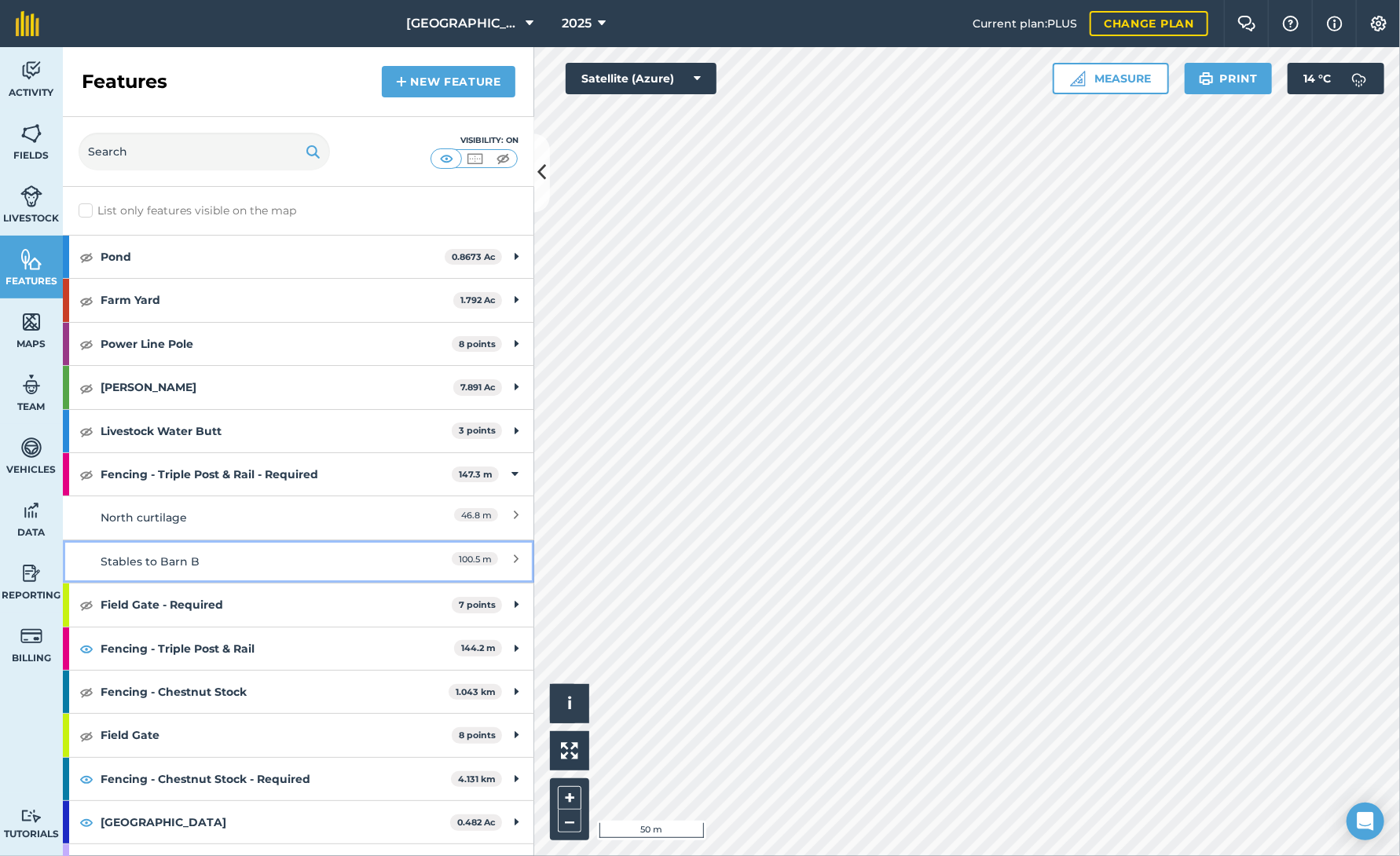
click at [154, 566] on div "Stables to Barn B" at bounding box center [240, 562] width 279 height 17
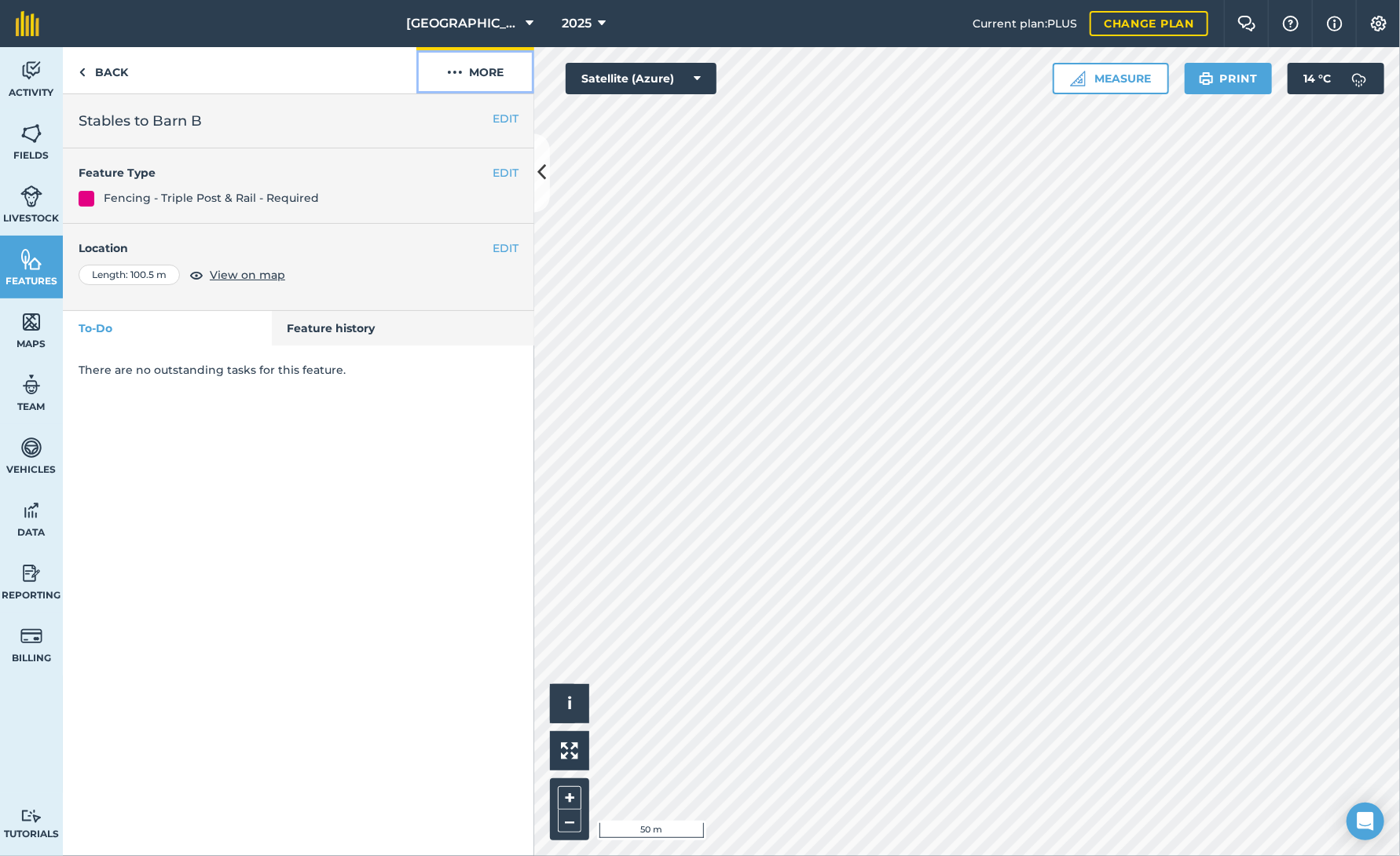
click at [469, 70] on button "More" at bounding box center [475, 70] width 117 height 46
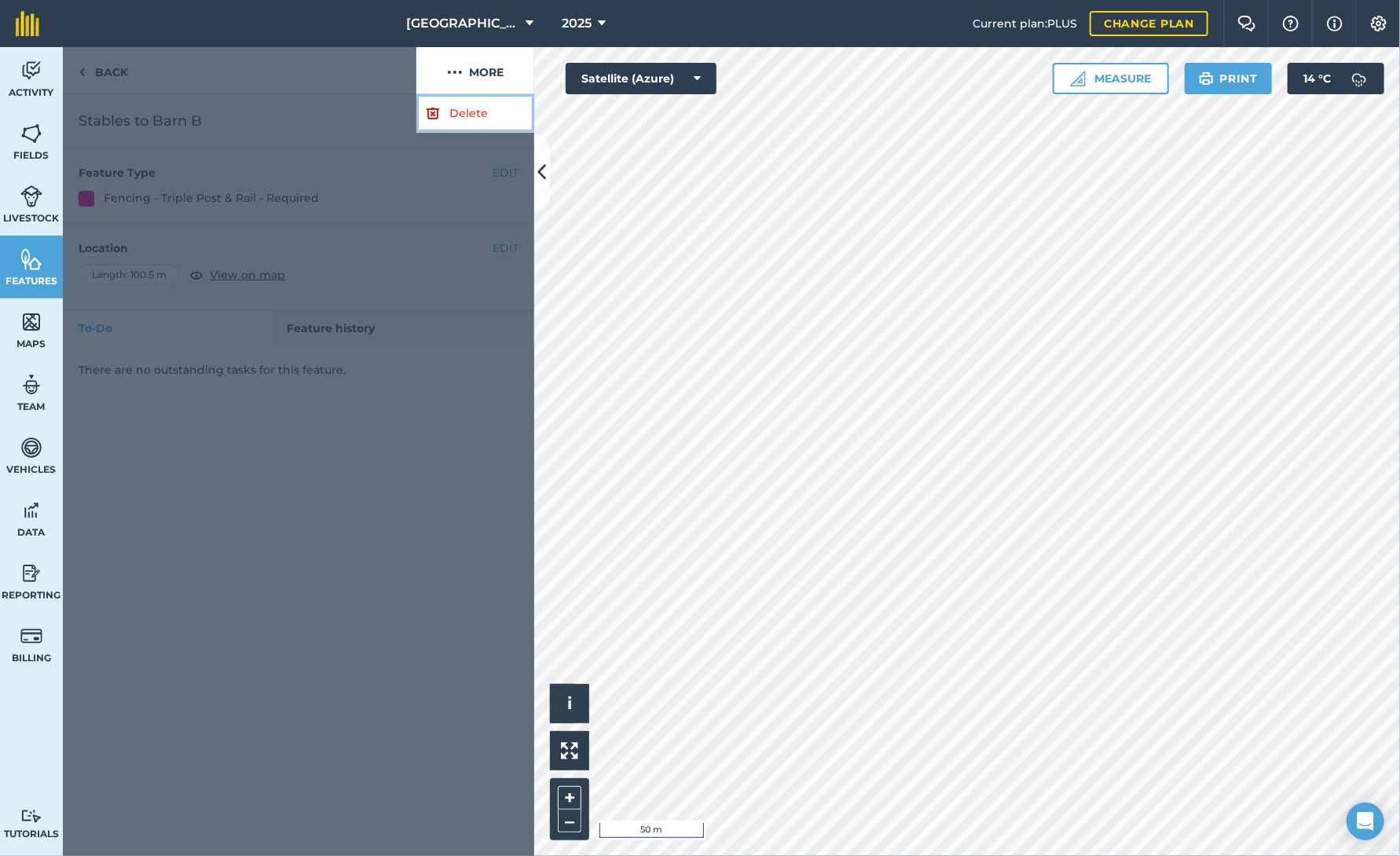
click at [464, 109] on link "Delete" at bounding box center [475, 113] width 117 height 38
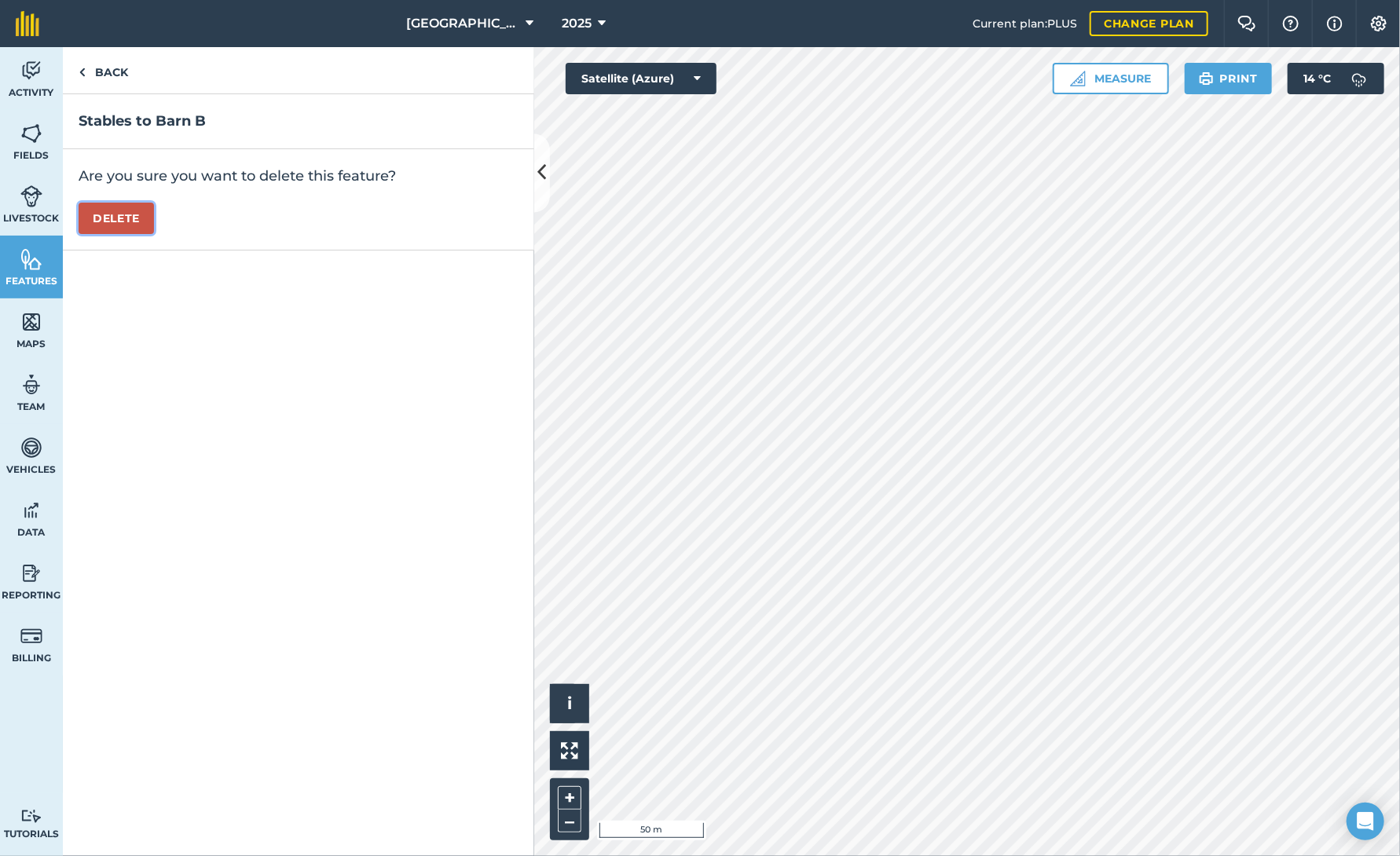
click at [119, 218] on button "Delete" at bounding box center [116, 218] width 75 height 32
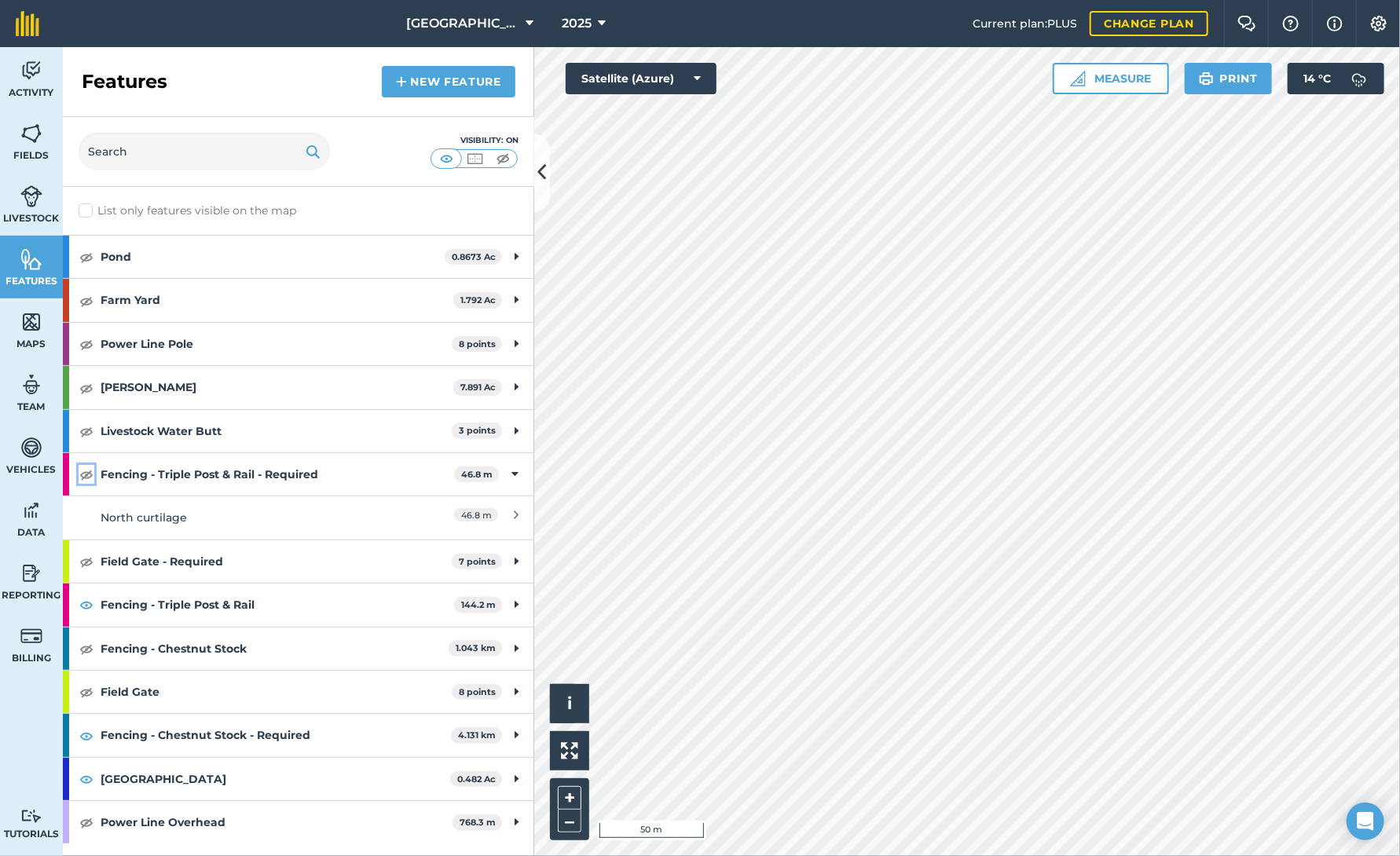
click at [84, 473] on img at bounding box center [86, 474] width 14 height 19
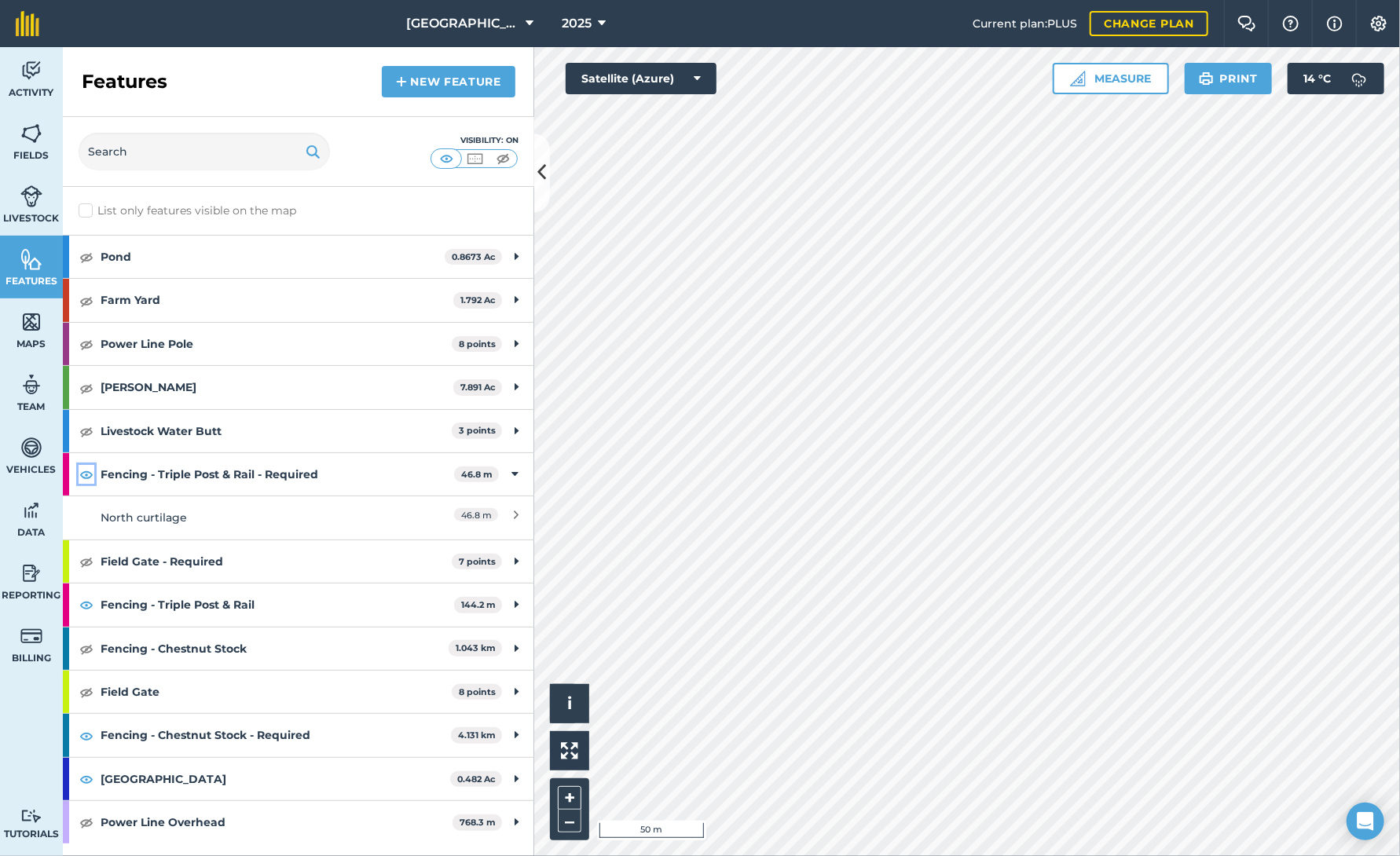
click at [84, 473] on img at bounding box center [86, 474] width 14 height 19
click at [544, 175] on icon at bounding box center [542, 173] width 9 height 28
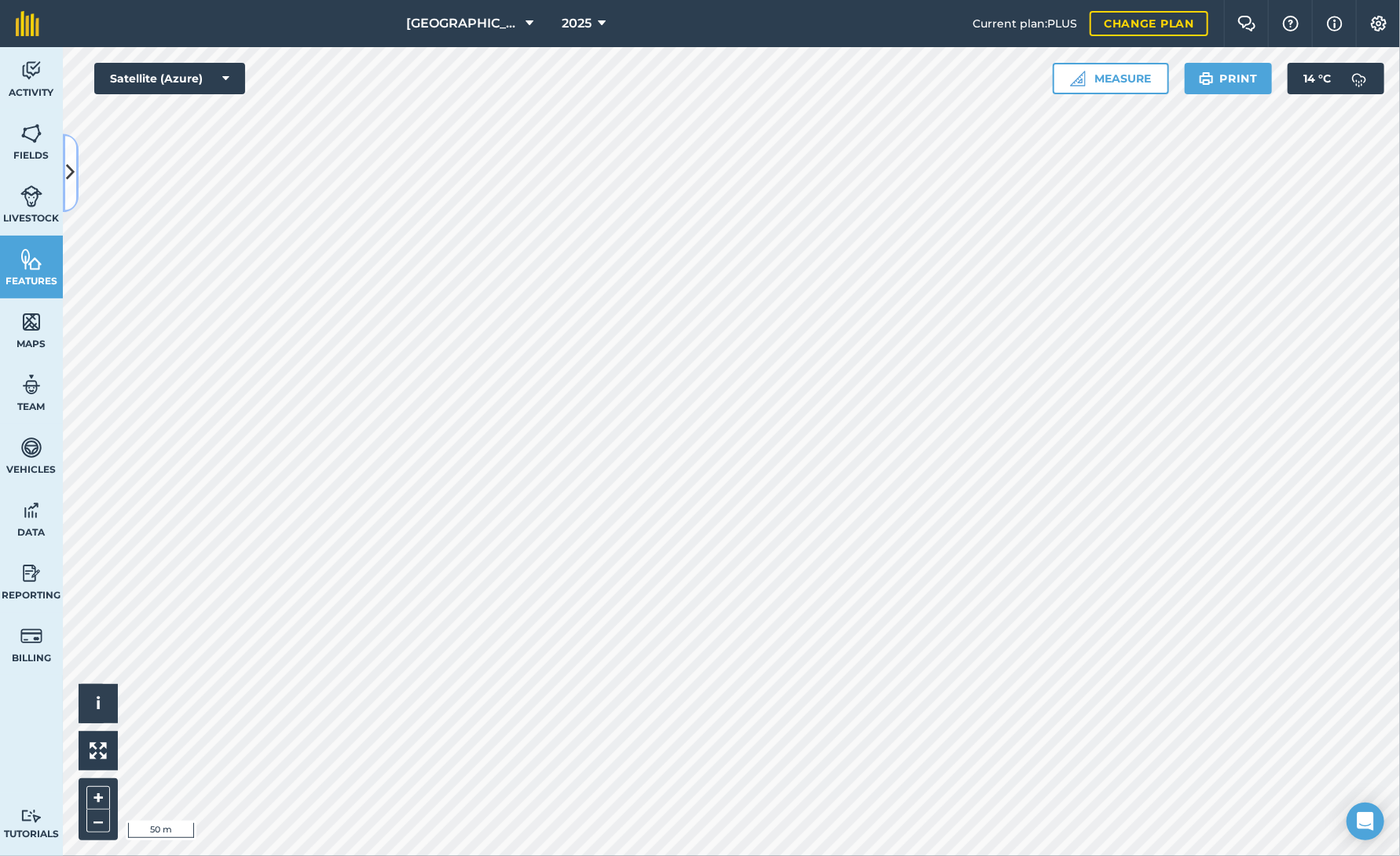
click at [71, 176] on icon at bounding box center [70, 173] width 9 height 28
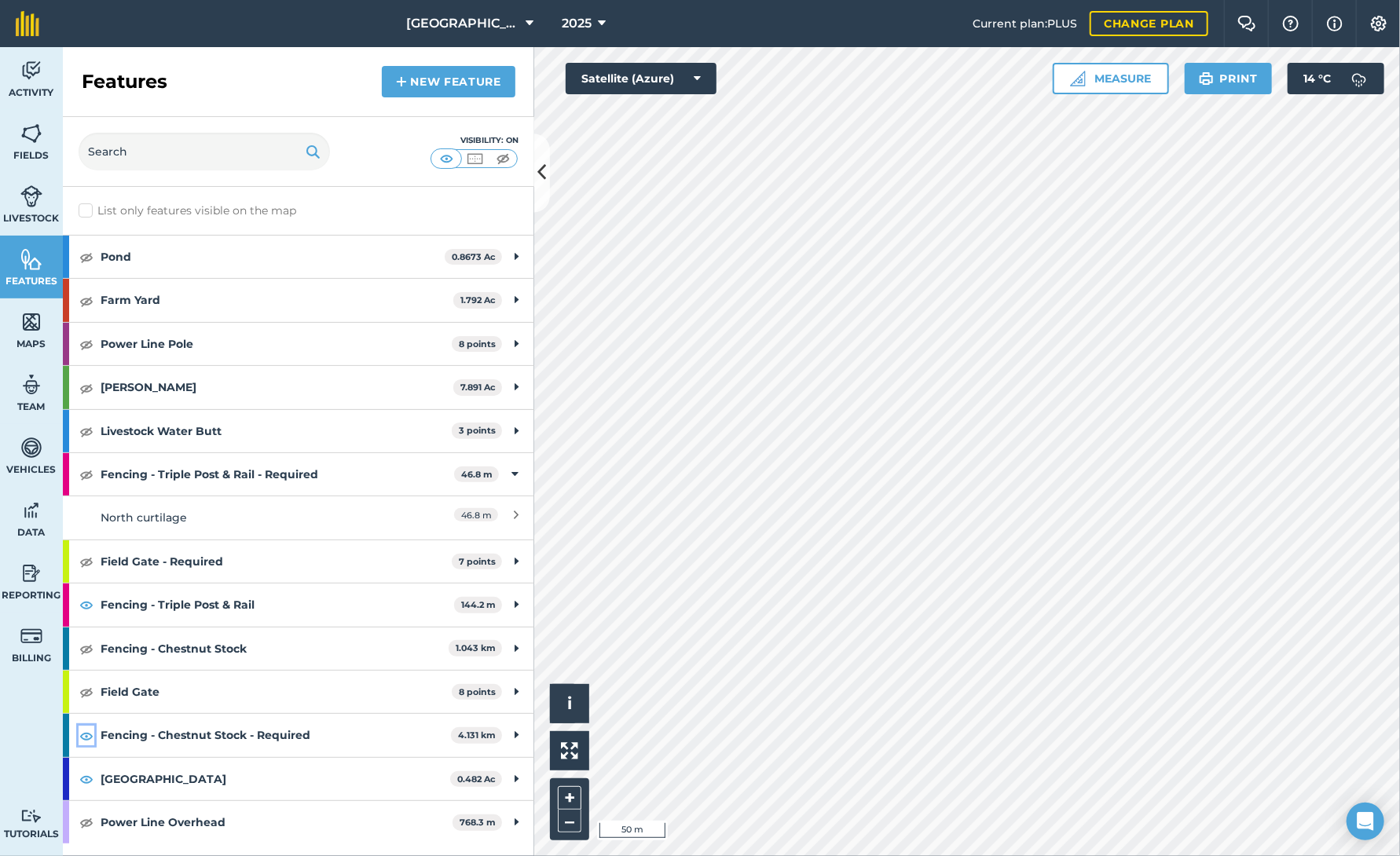
click at [88, 730] on img at bounding box center [86, 736] width 14 height 19
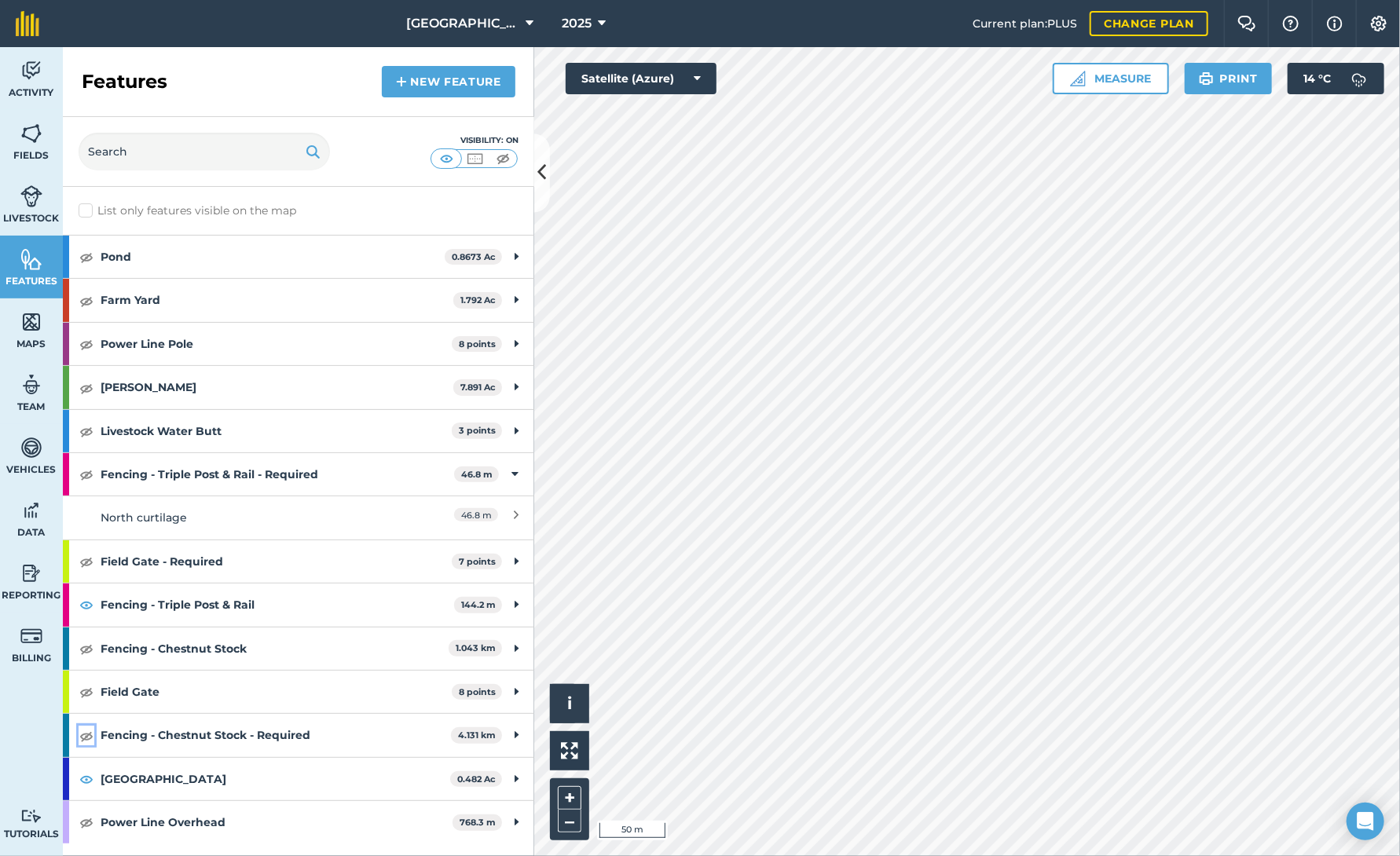
click at [88, 730] on img at bounding box center [86, 736] width 14 height 19
click at [508, 733] on div "Fencing - Chestnut Stock - Required 4.131 km" at bounding box center [298, 735] width 471 height 42
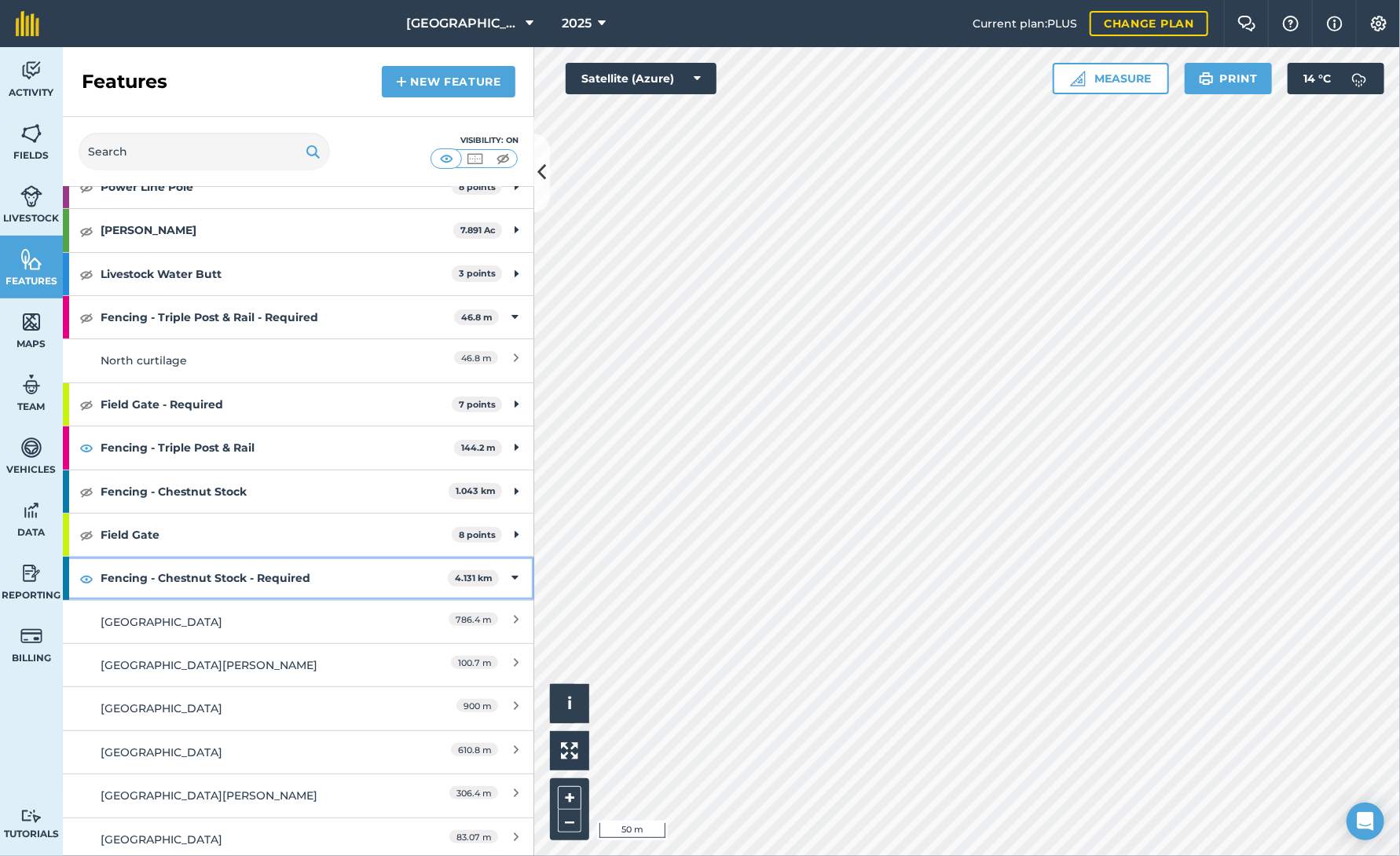
scroll to position [315, 0]
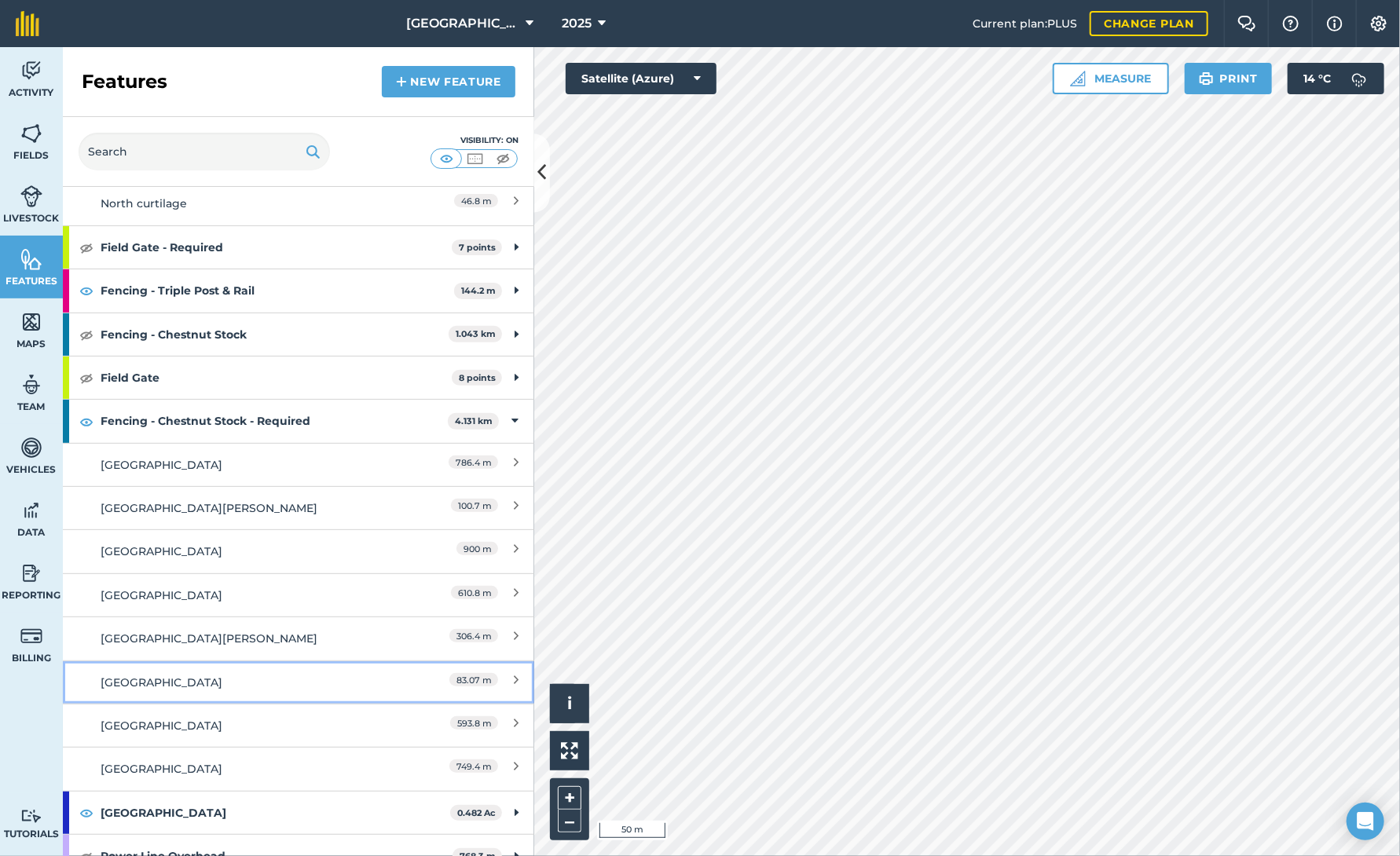
click at [471, 676] on span "83.07 m" at bounding box center [473, 680] width 49 height 13
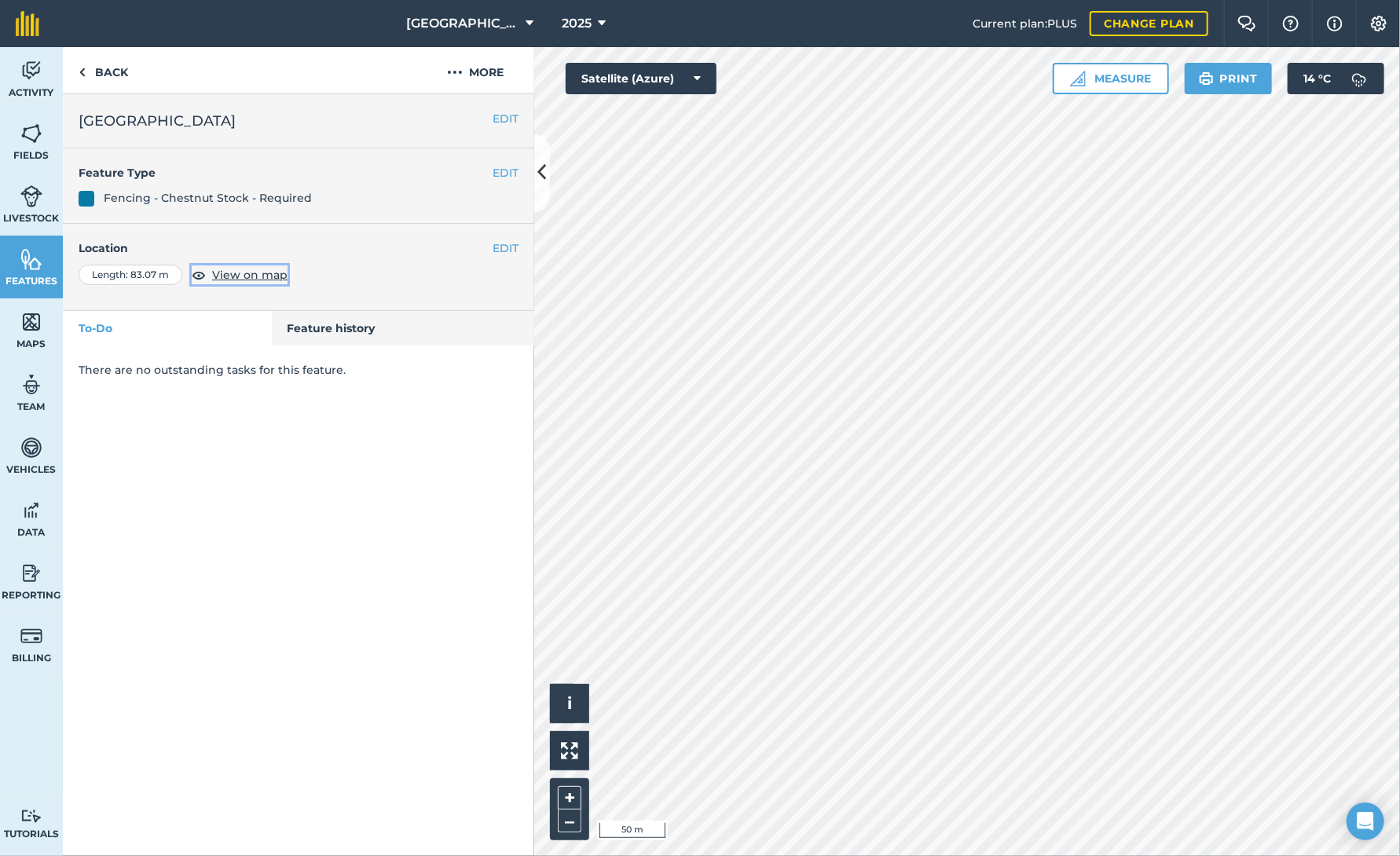
click at [250, 275] on span "View on map" at bounding box center [249, 275] width 75 height 17
click at [485, 70] on button "More" at bounding box center [475, 70] width 117 height 46
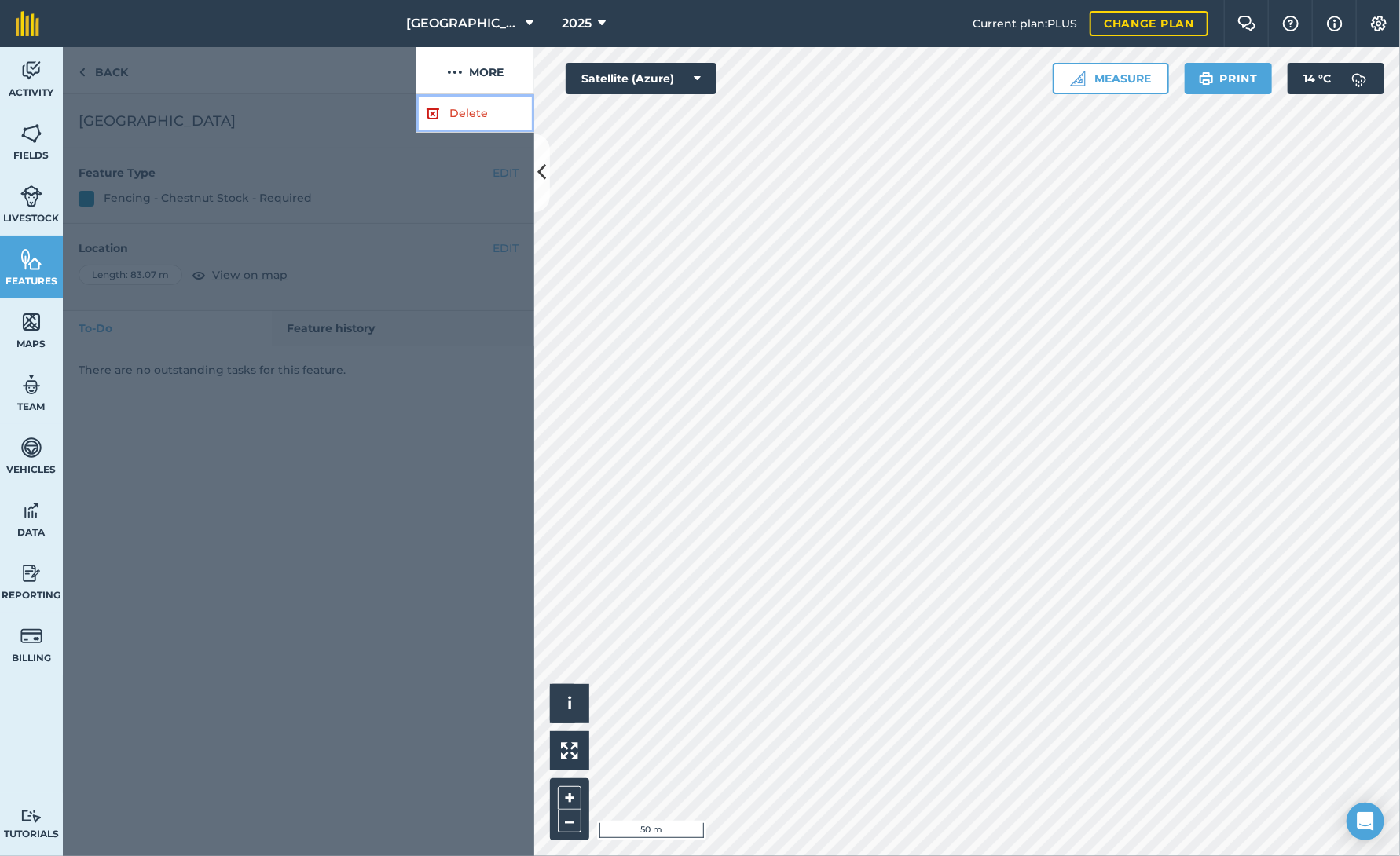
click at [460, 116] on link "Delete" at bounding box center [475, 113] width 117 height 38
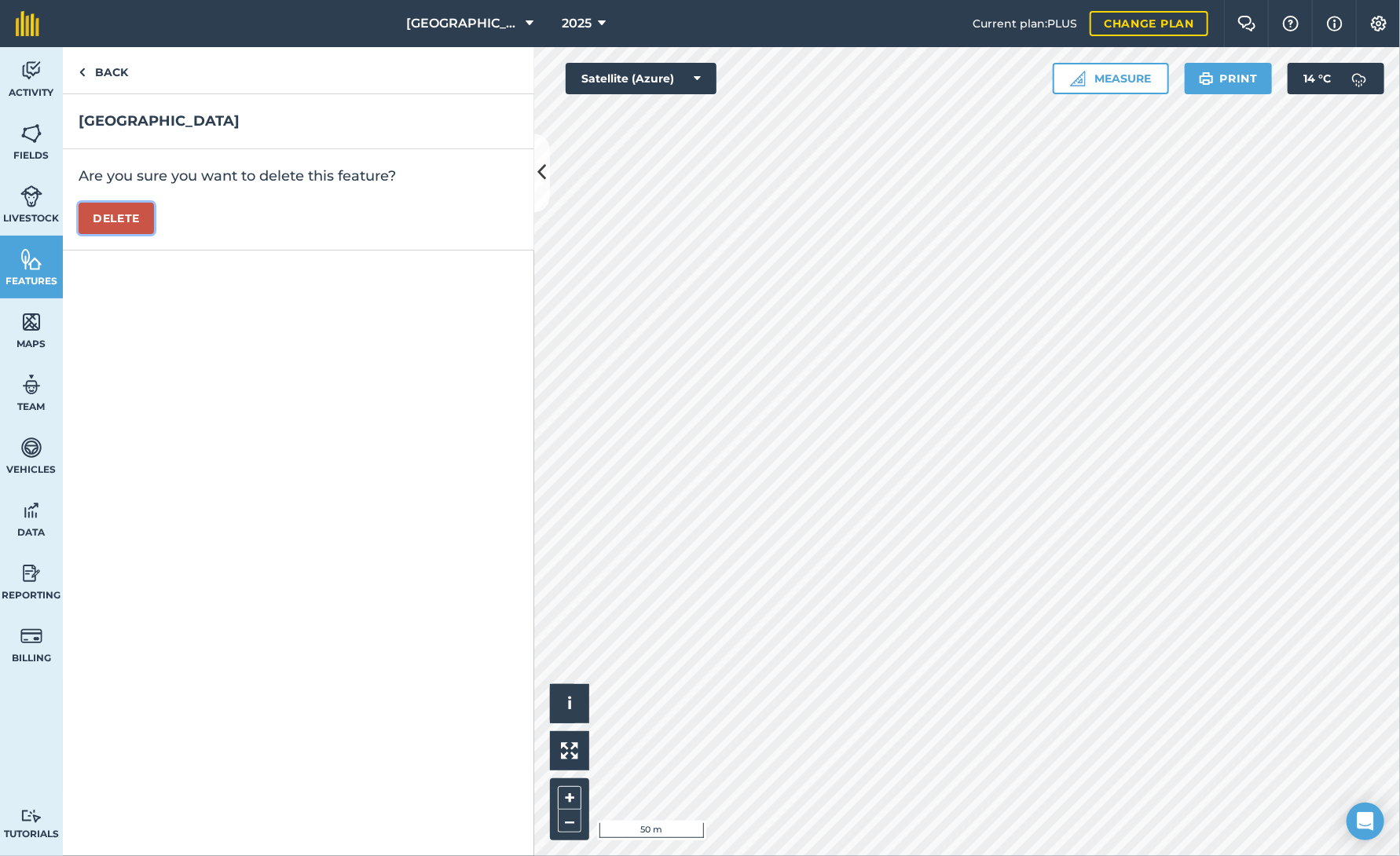
click at [109, 214] on button "Delete" at bounding box center [116, 218] width 75 height 32
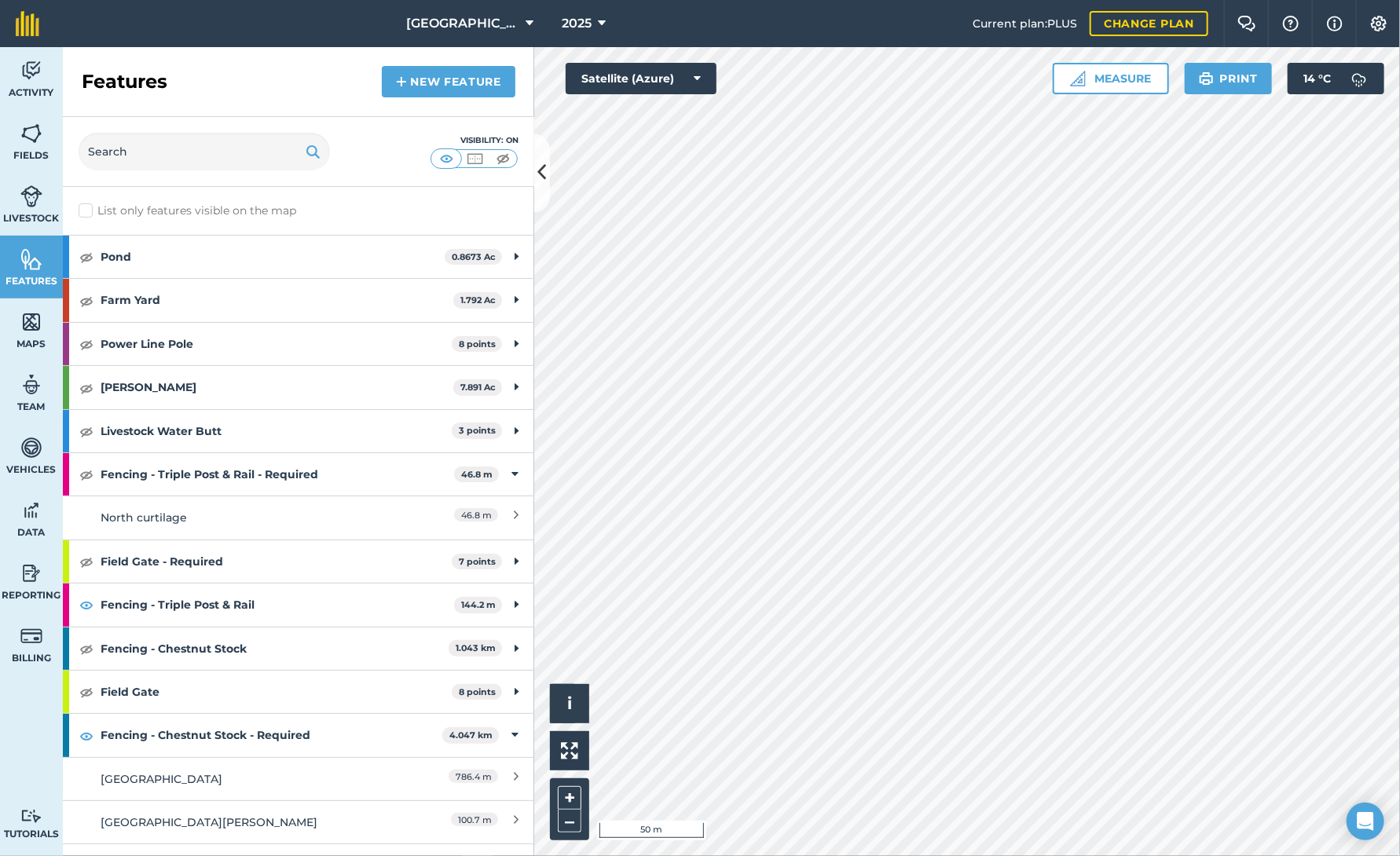
scroll to position [157, 0]
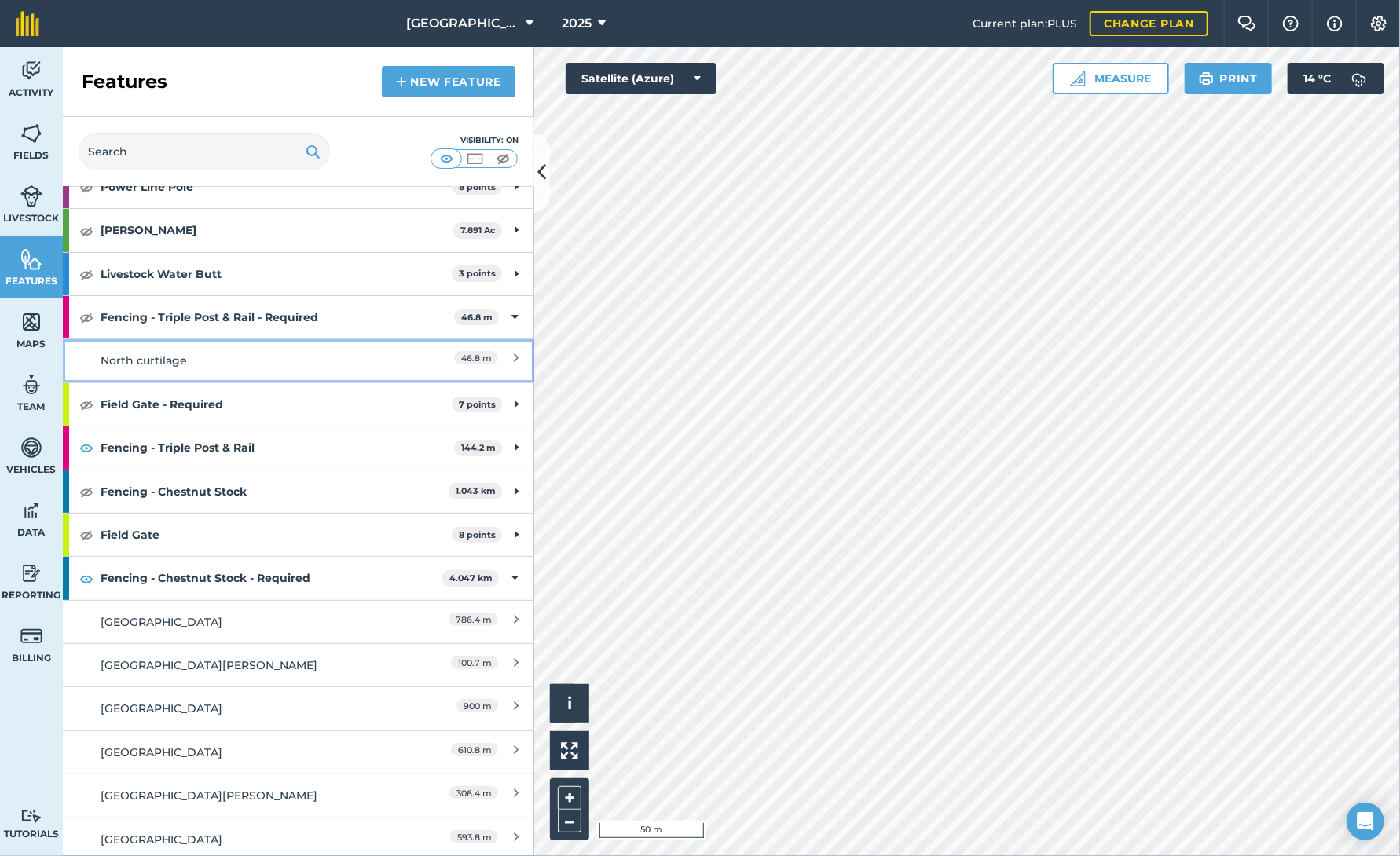
click at [499, 357] on div "46.8 m" at bounding box center [448, 361] width 139 height 17
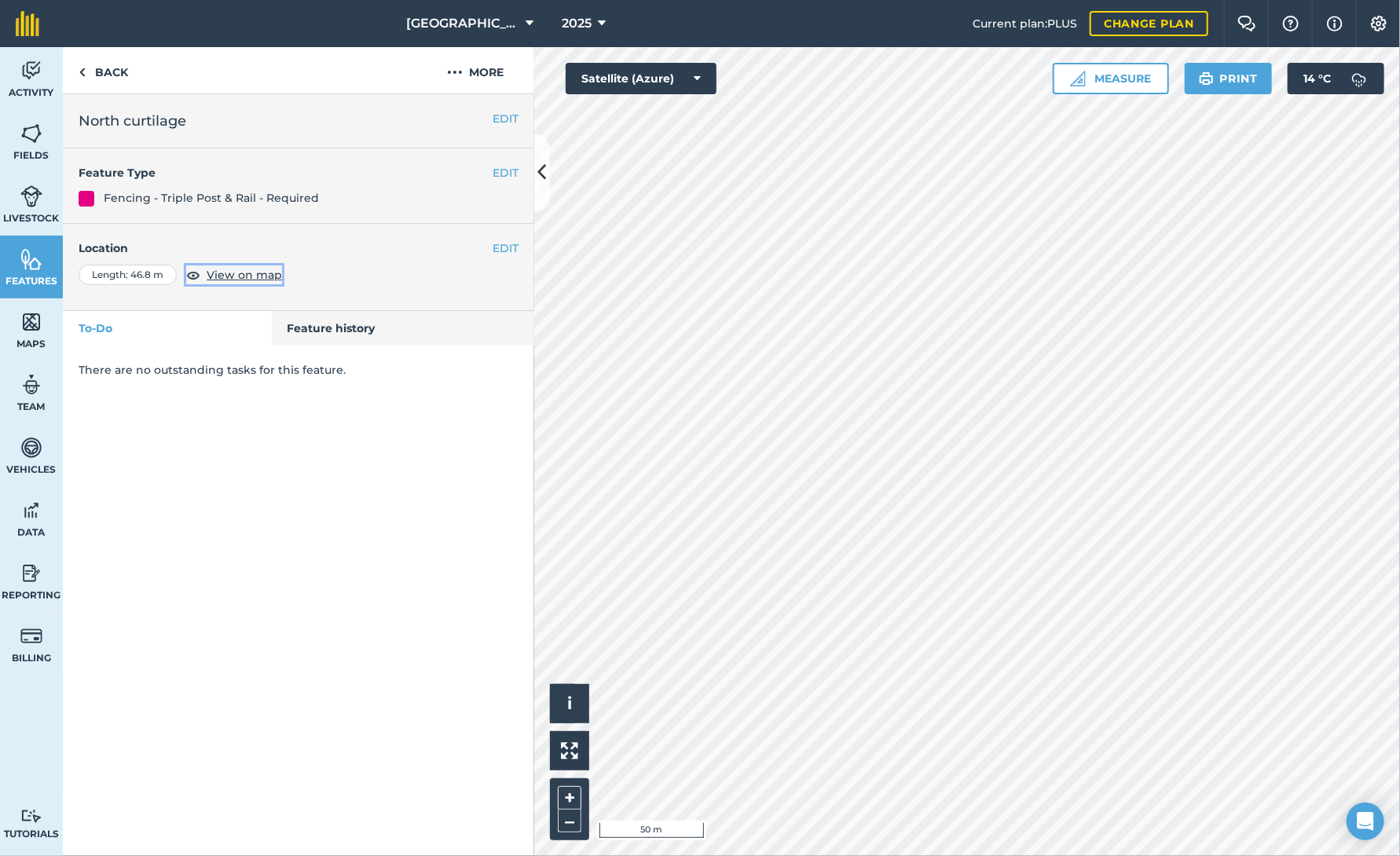
click at [236, 271] on span "View on map" at bounding box center [244, 275] width 75 height 17
click at [239, 268] on span "View on map" at bounding box center [244, 275] width 75 height 17
click at [233, 271] on span "View on map" at bounding box center [244, 275] width 75 height 17
click at [506, 246] on button "EDIT" at bounding box center [505, 248] width 26 height 17
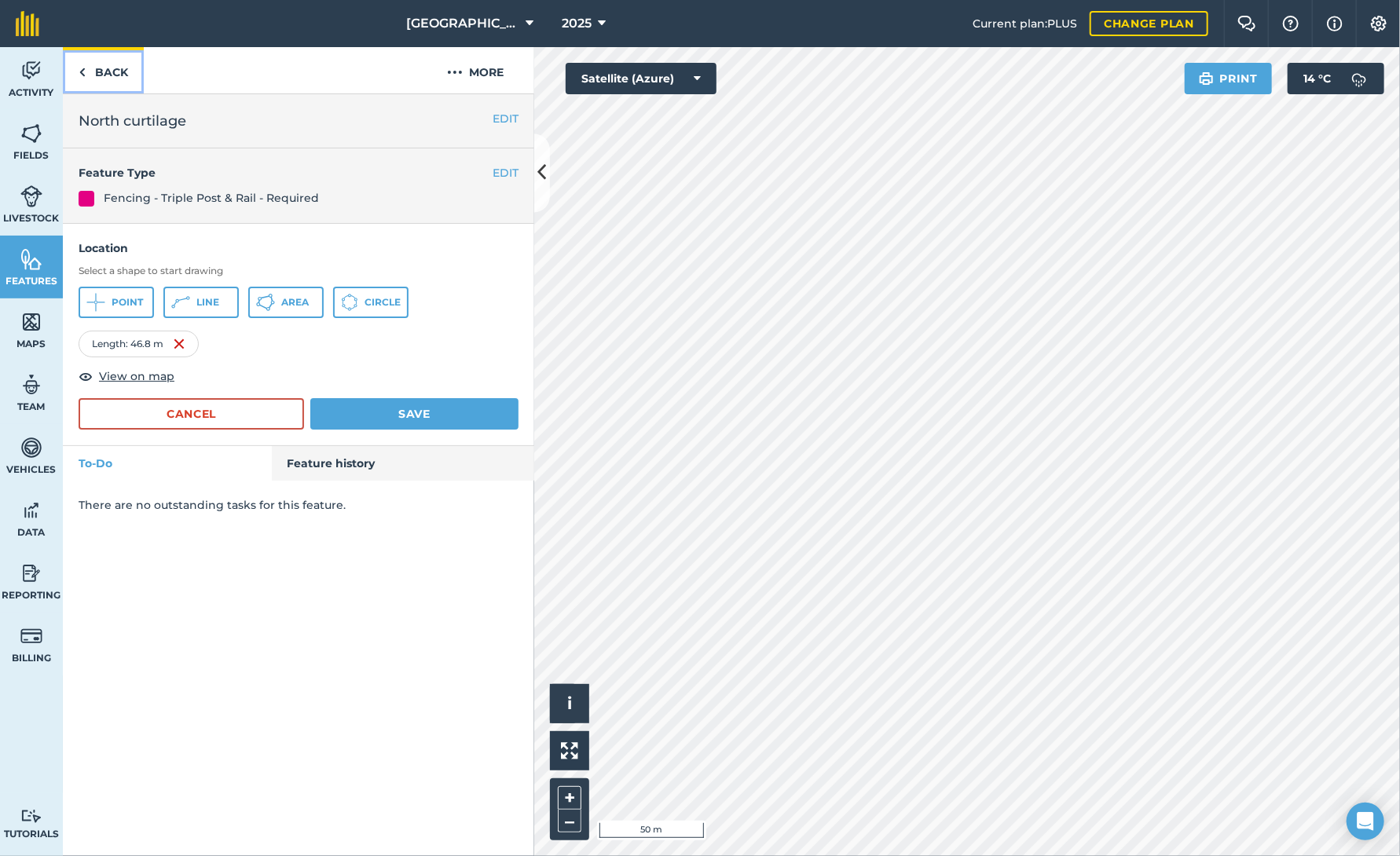
click at [113, 66] on link "Back" at bounding box center [103, 70] width 81 height 46
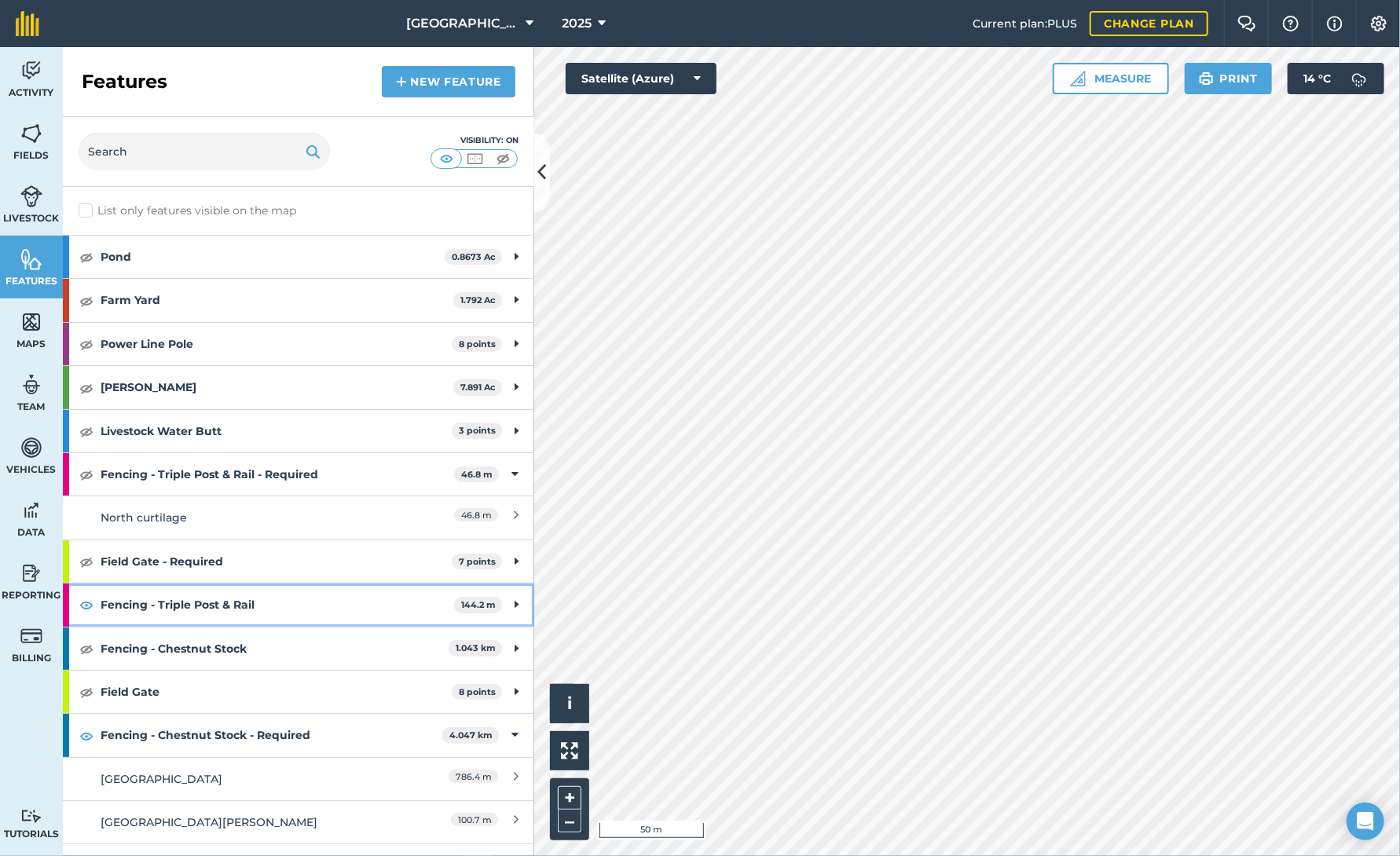
click at [515, 601] on icon at bounding box center [517, 605] width 4 height 17
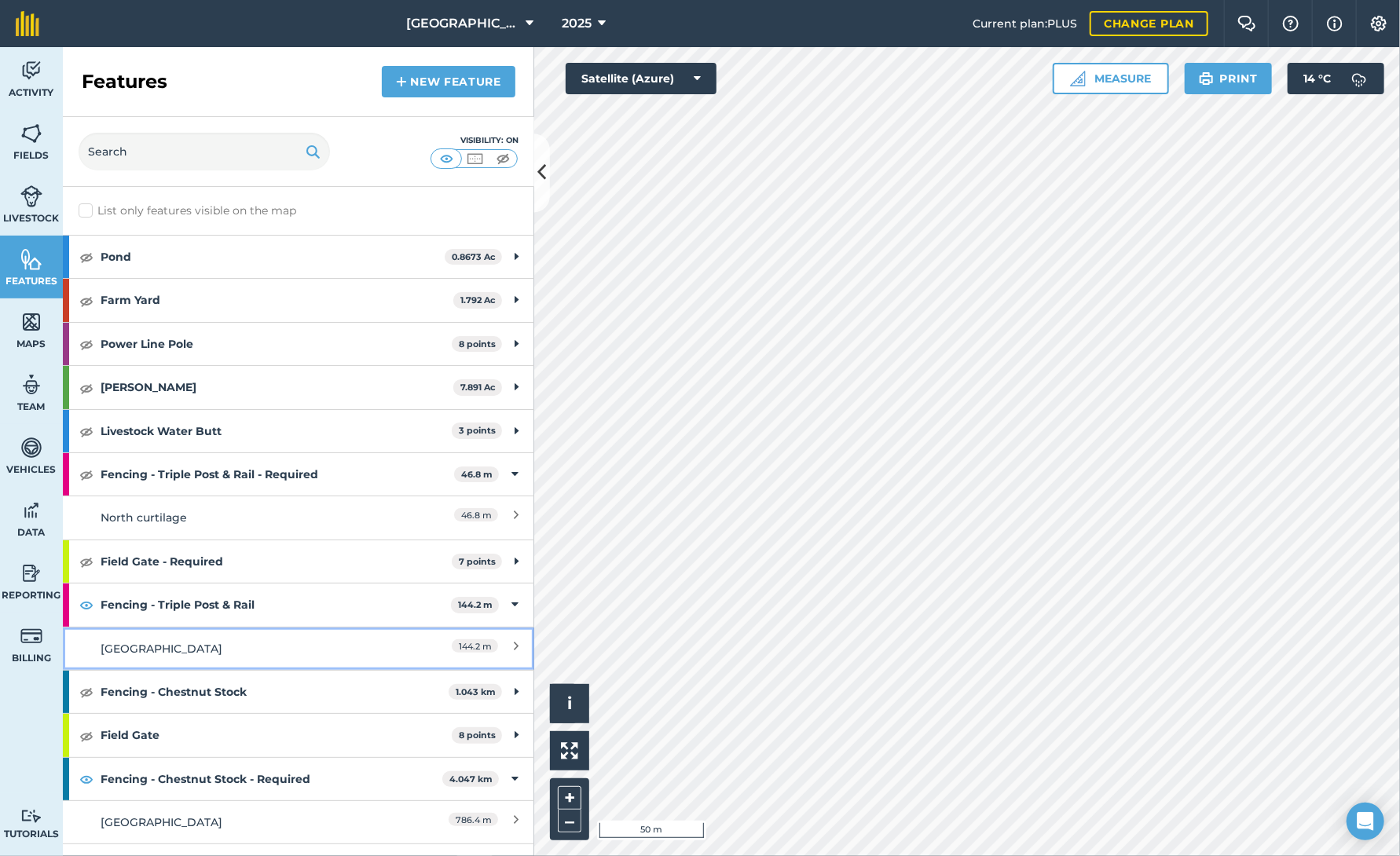
click at [171, 644] on div "[GEOGRAPHIC_DATA]" at bounding box center [240, 648] width 279 height 17
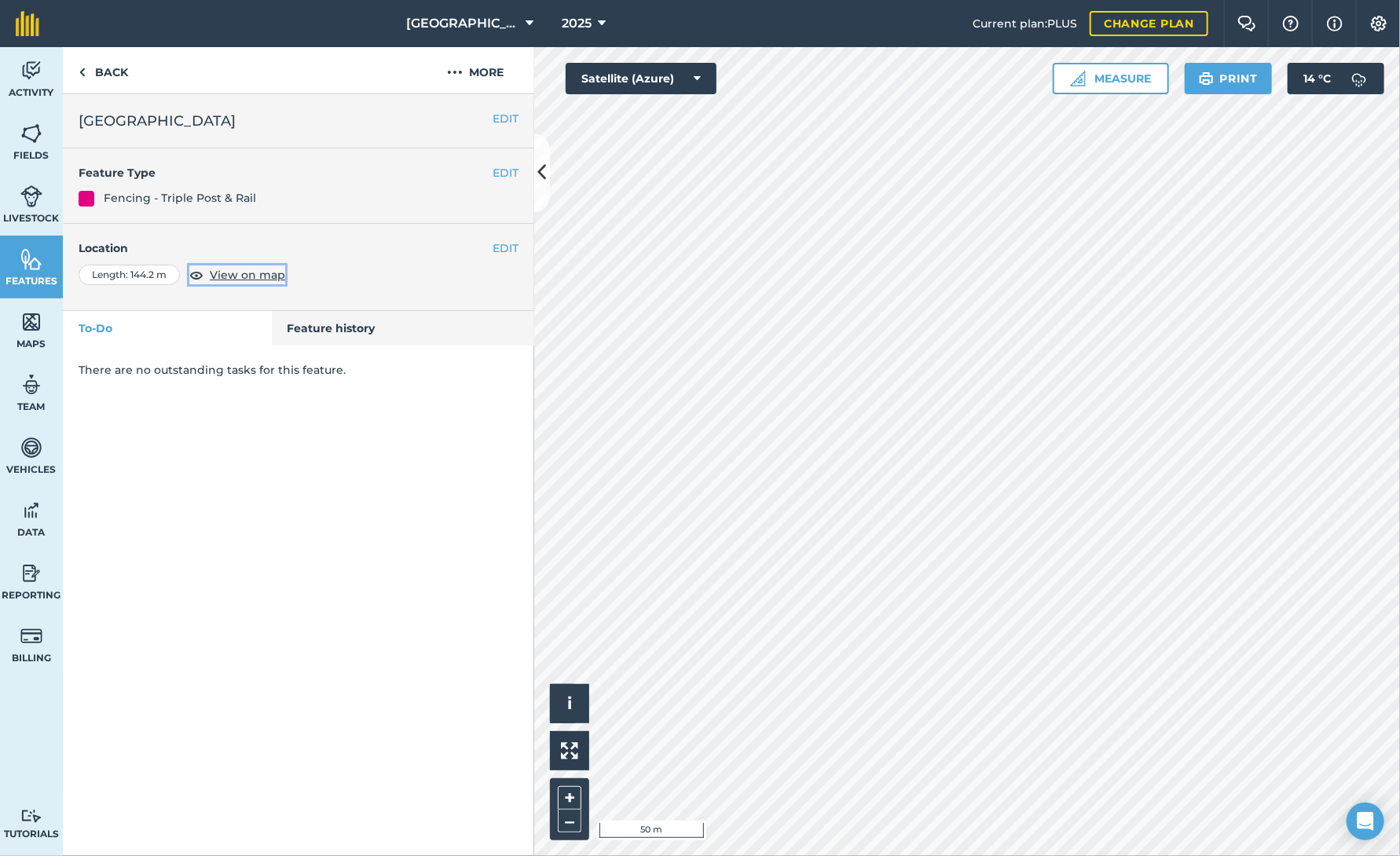
click at [275, 270] on span "View on map" at bounding box center [247, 275] width 75 height 17
click at [109, 72] on link "Back" at bounding box center [103, 70] width 81 height 46
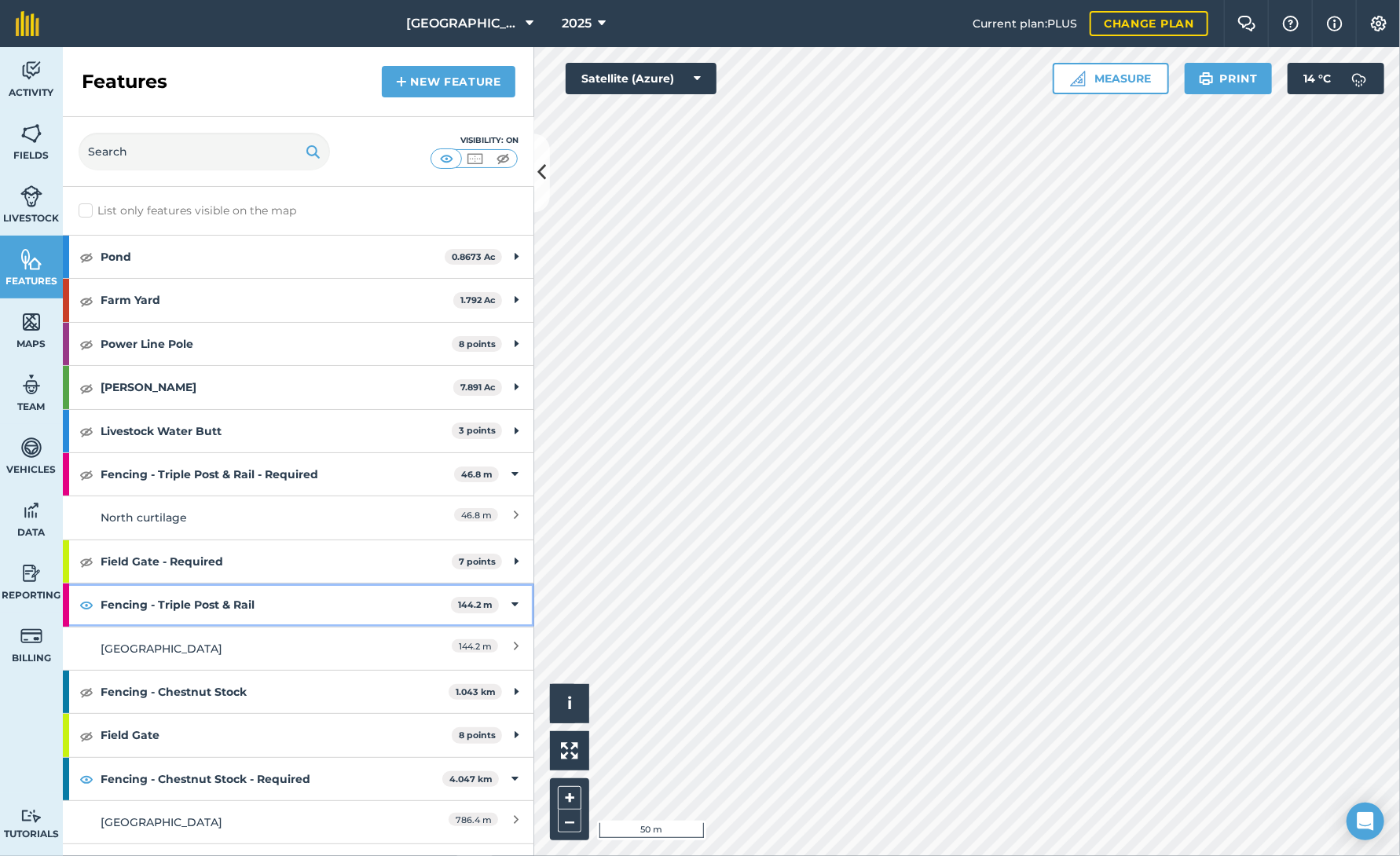
click at [511, 600] on icon at bounding box center [514, 605] width 7 height 17
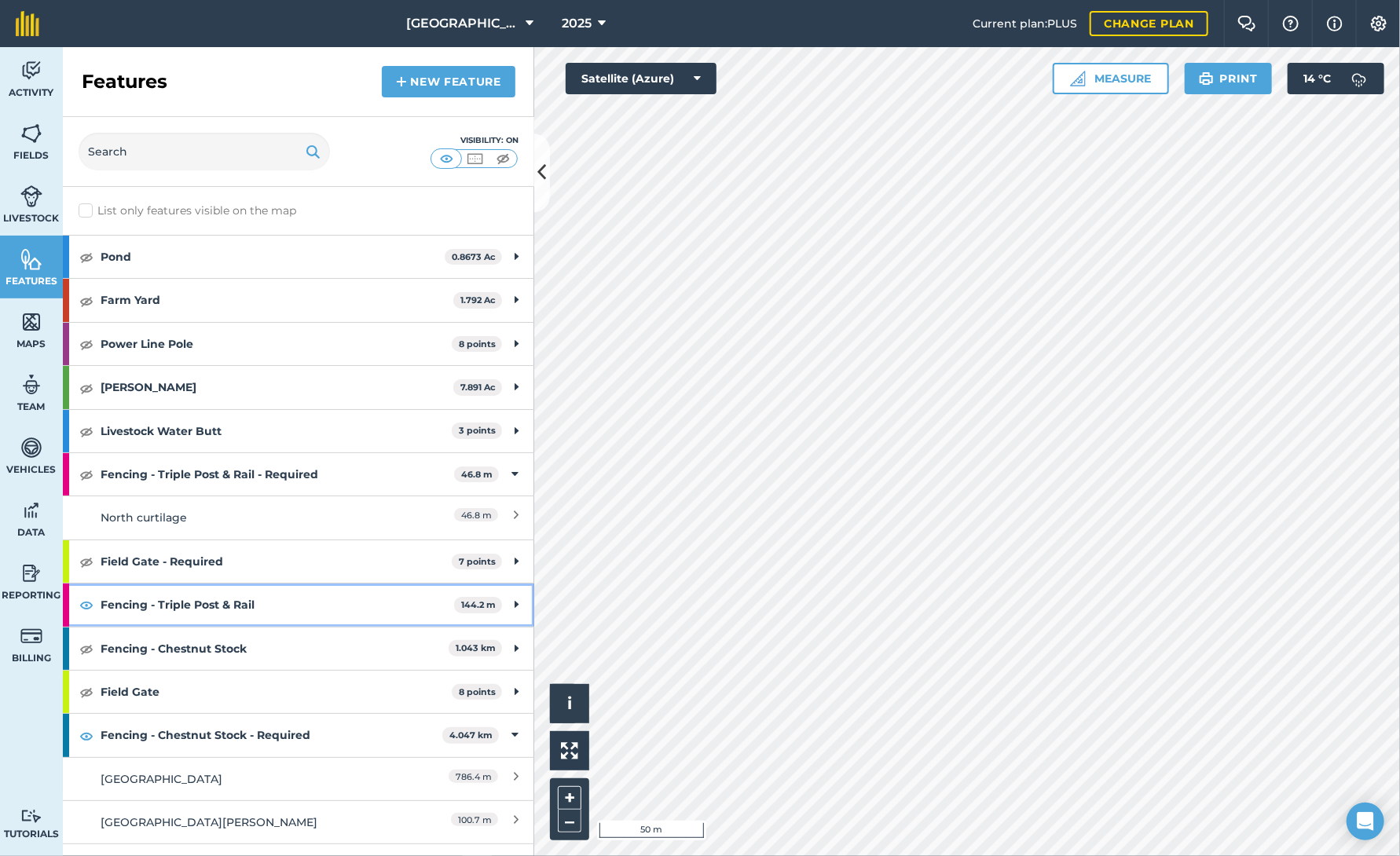
click at [515, 600] on icon at bounding box center [517, 605] width 4 height 17
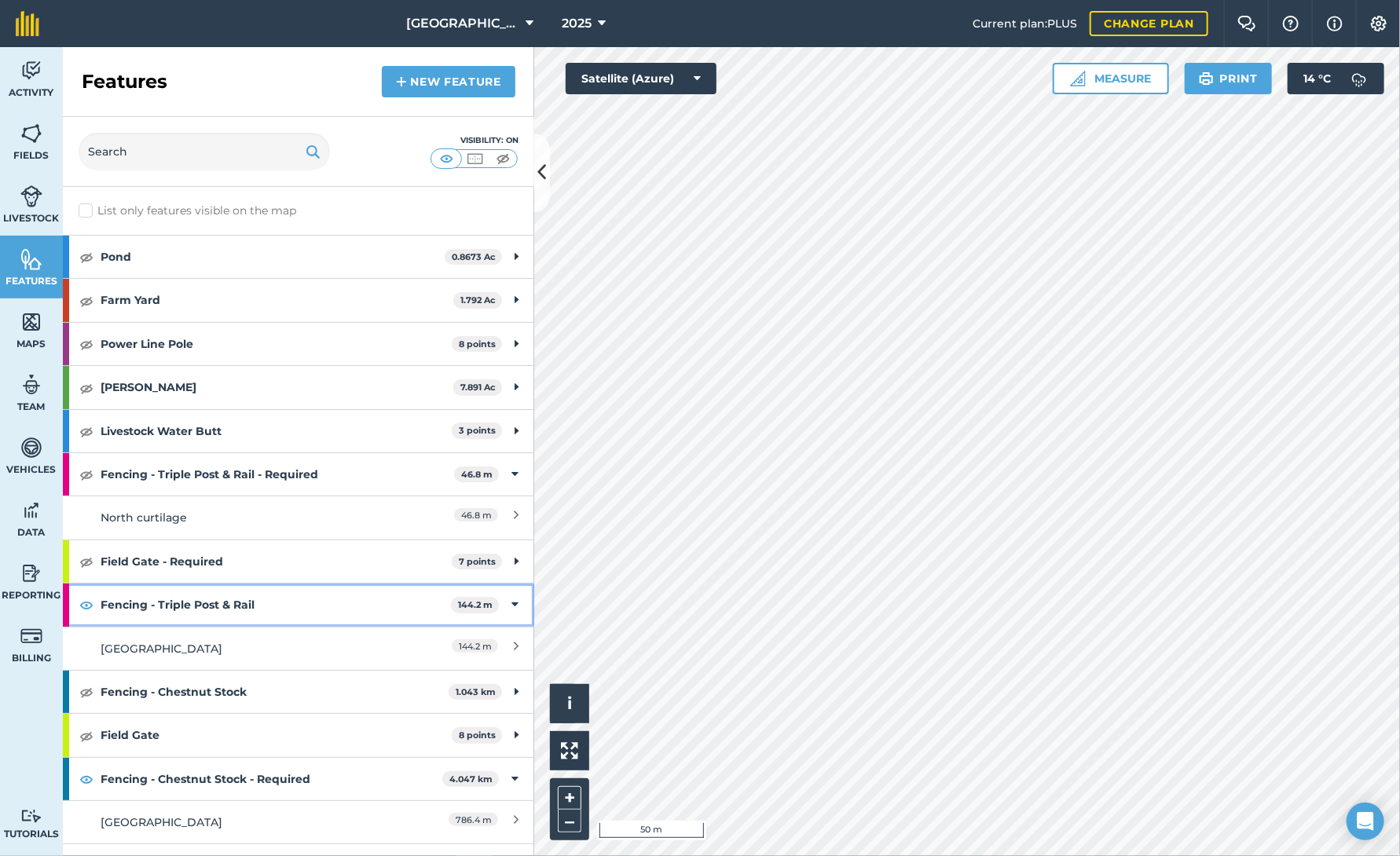
click at [511, 596] on icon at bounding box center [514, 605] width 7 height 17
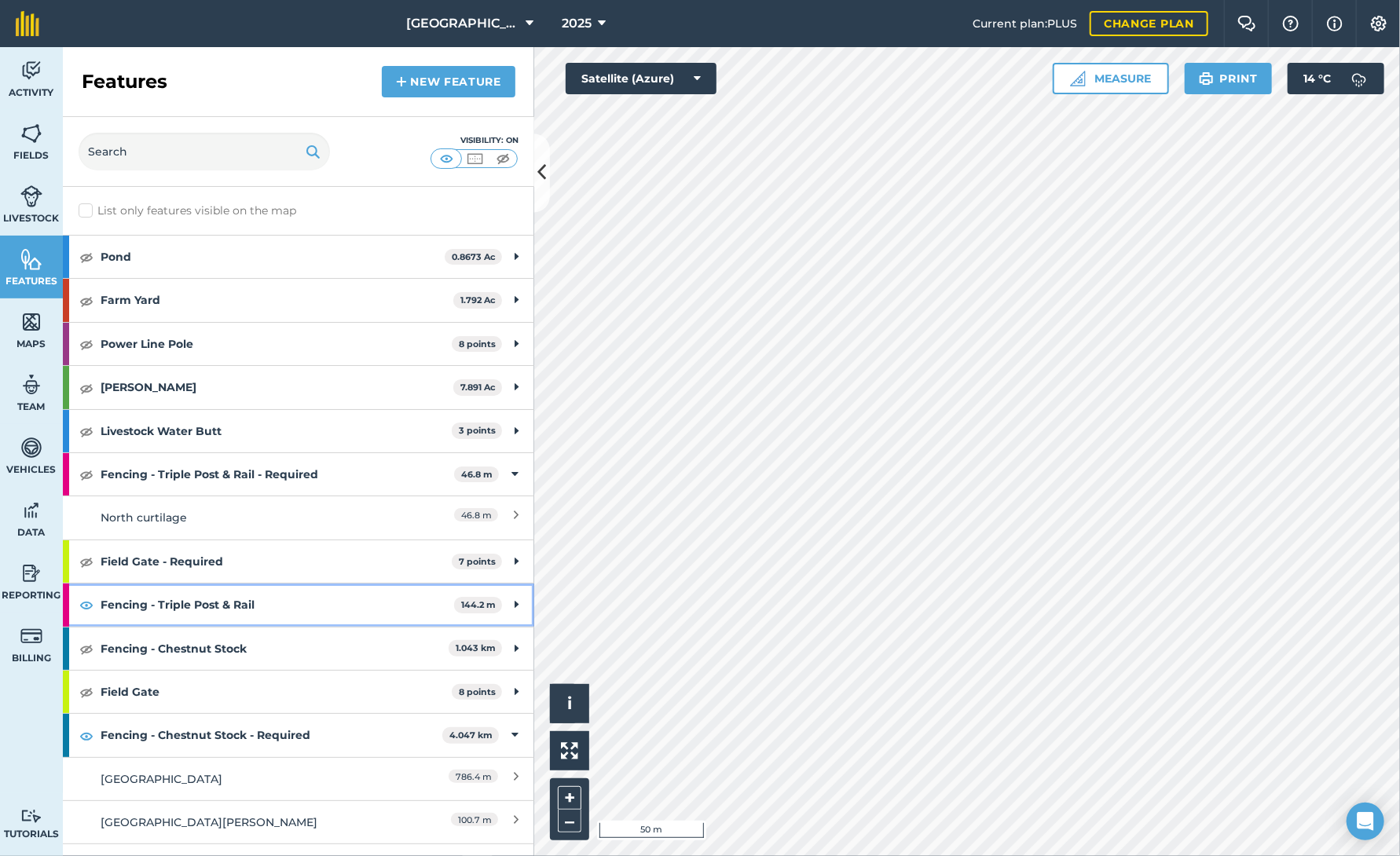
click at [500, 599] on div "Fencing - Triple Post & Rail 144.2 m" at bounding box center [298, 605] width 471 height 42
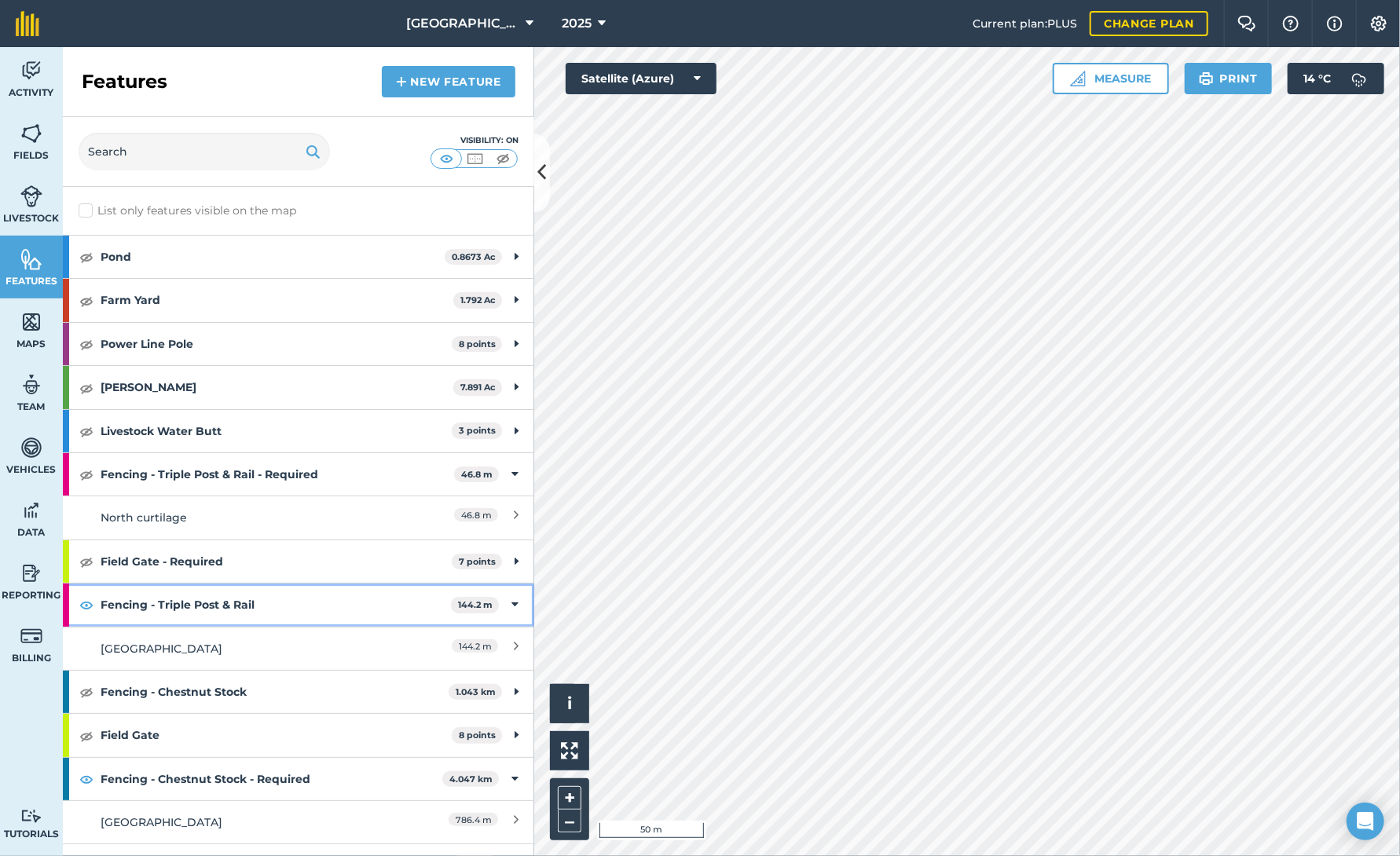
click at [511, 599] on icon at bounding box center [514, 605] width 7 height 17
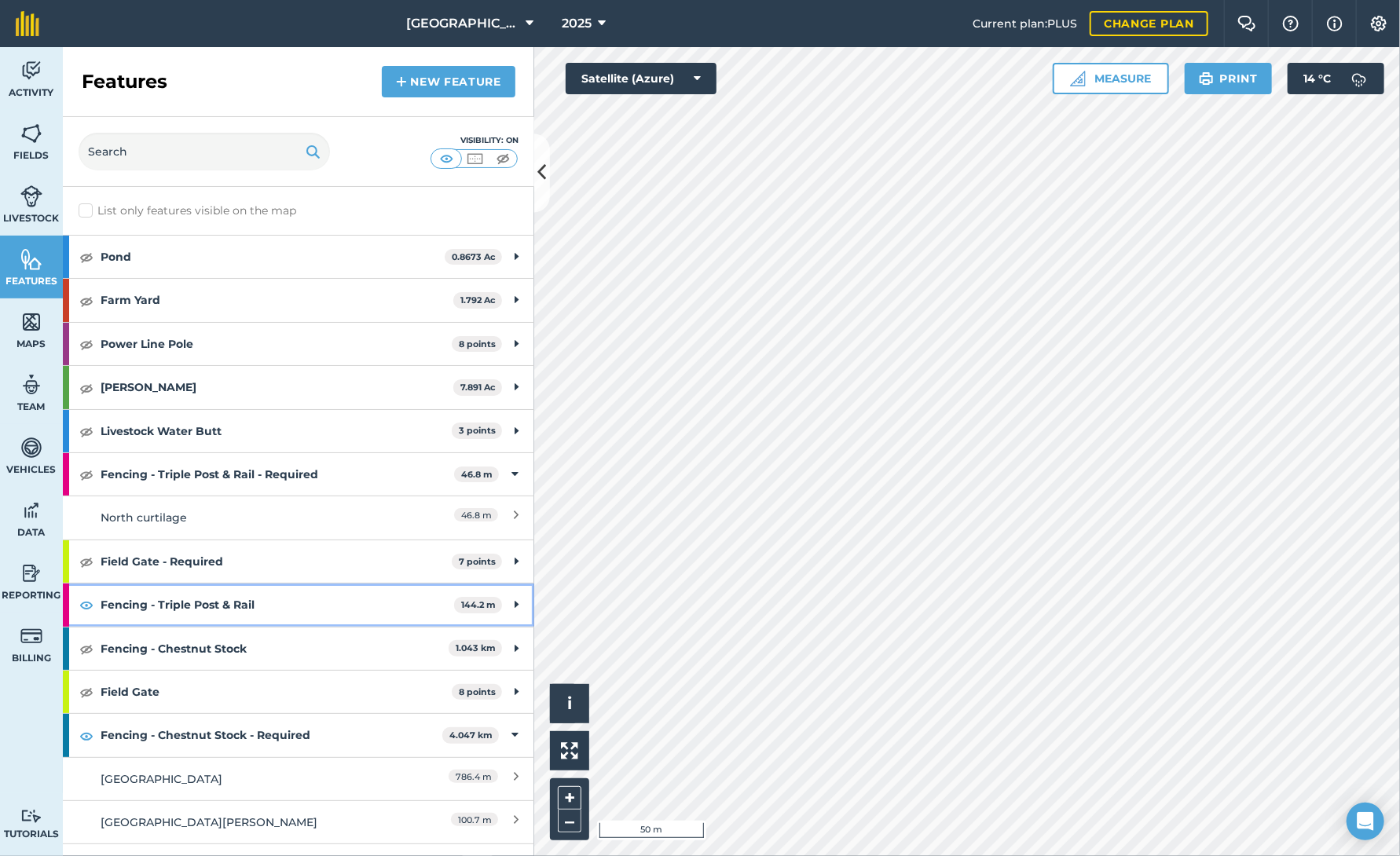
click at [250, 603] on strong "Fencing - Triple Post & Rail" at bounding box center [276, 605] width 353 height 42
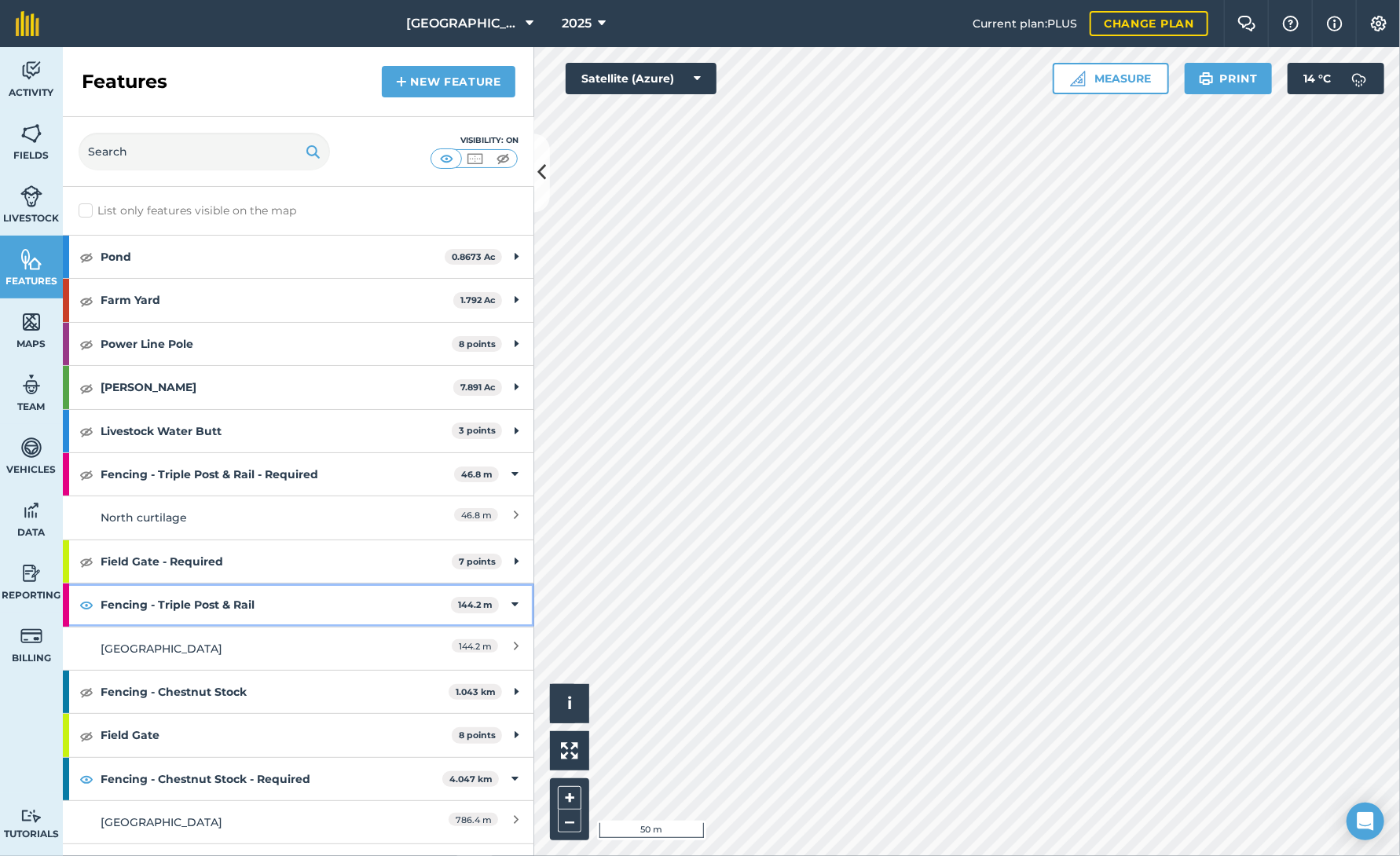
click at [283, 592] on strong "Fencing - Triple Post & Rail" at bounding box center [275, 605] width 350 height 42
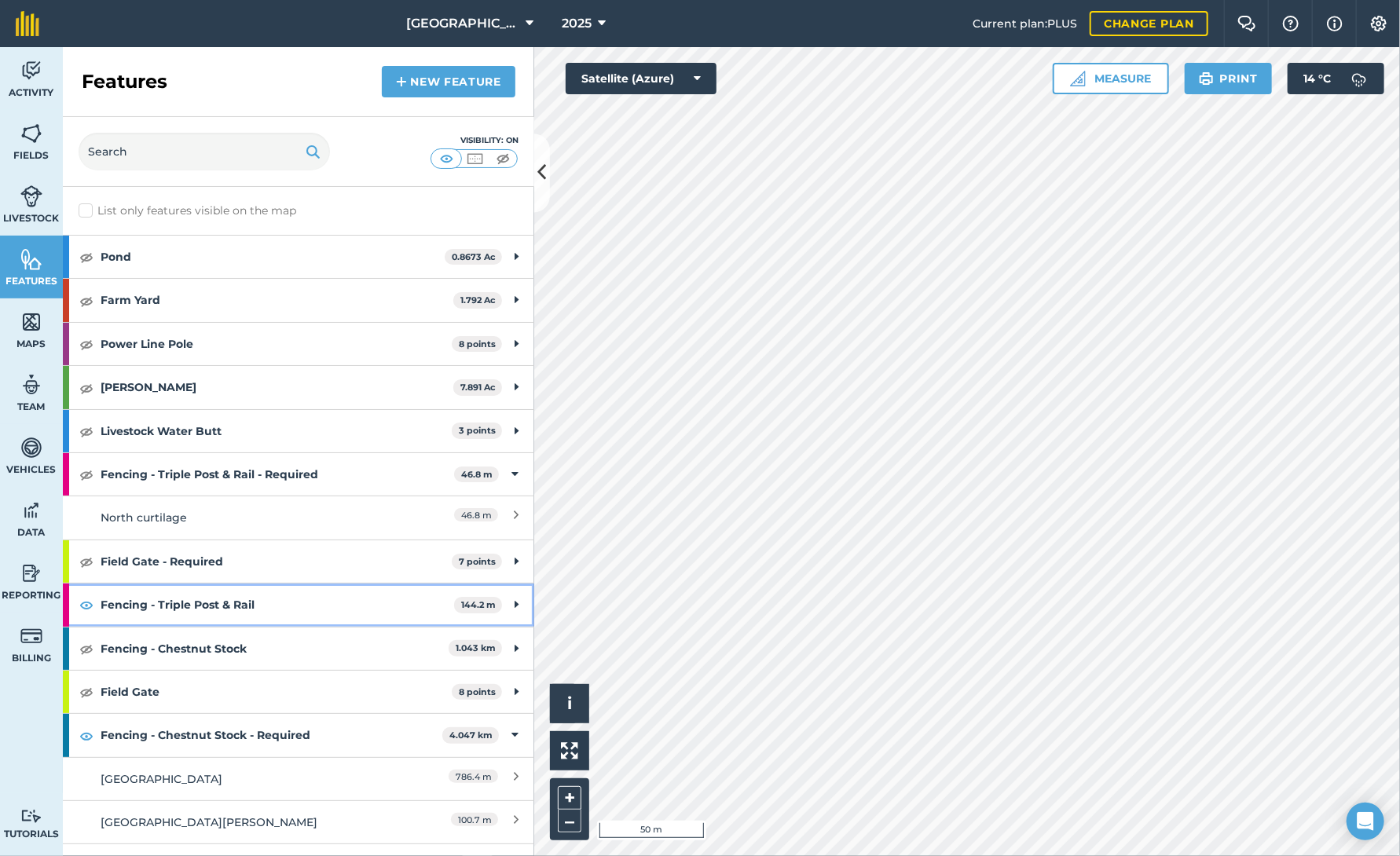
click at [254, 597] on strong "Fencing - Triple Post & Rail" at bounding box center [276, 605] width 353 height 42
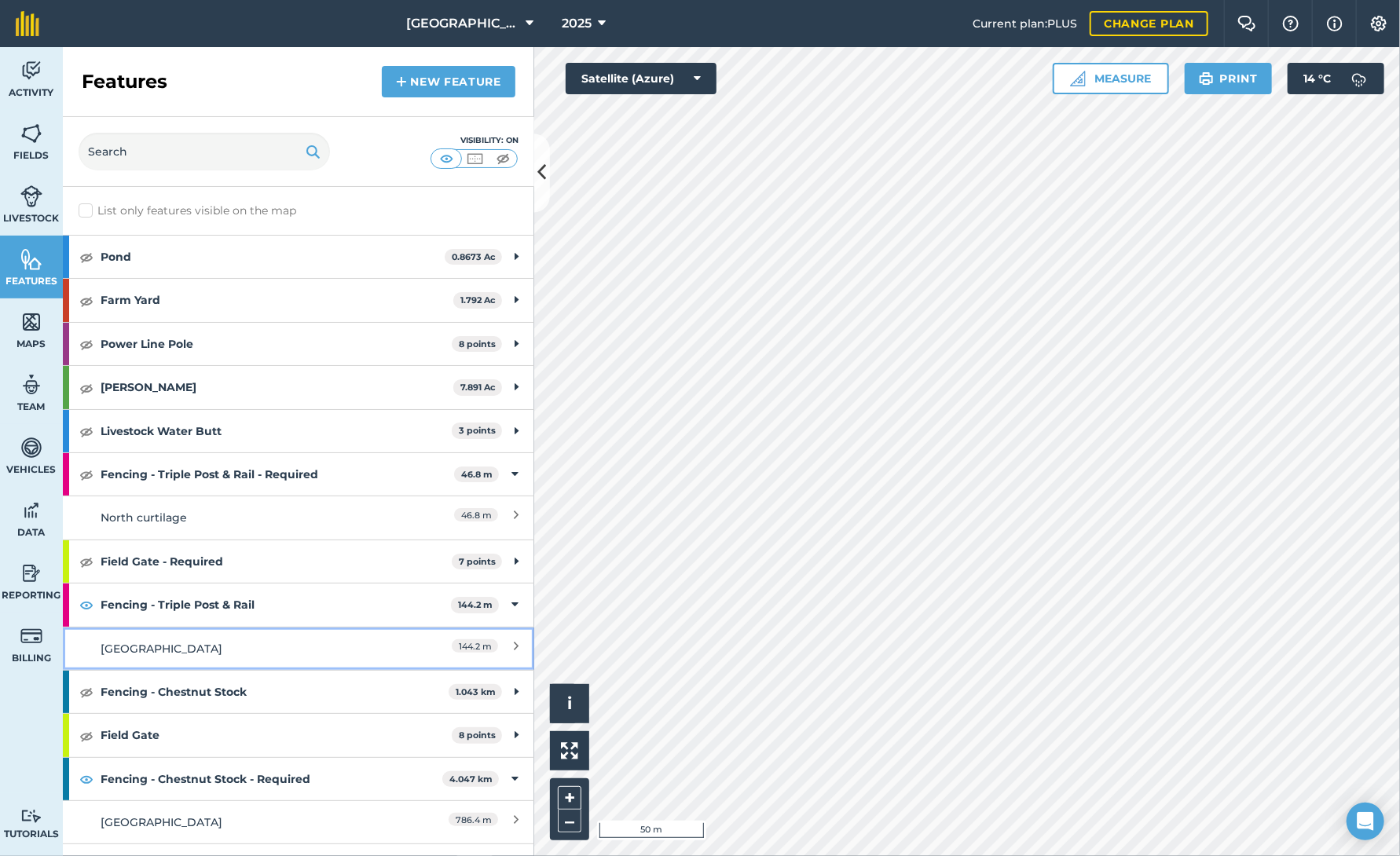
click at [517, 643] on link "[GEOGRAPHIC_DATA] 144.2 m" at bounding box center [298, 647] width 471 height 43
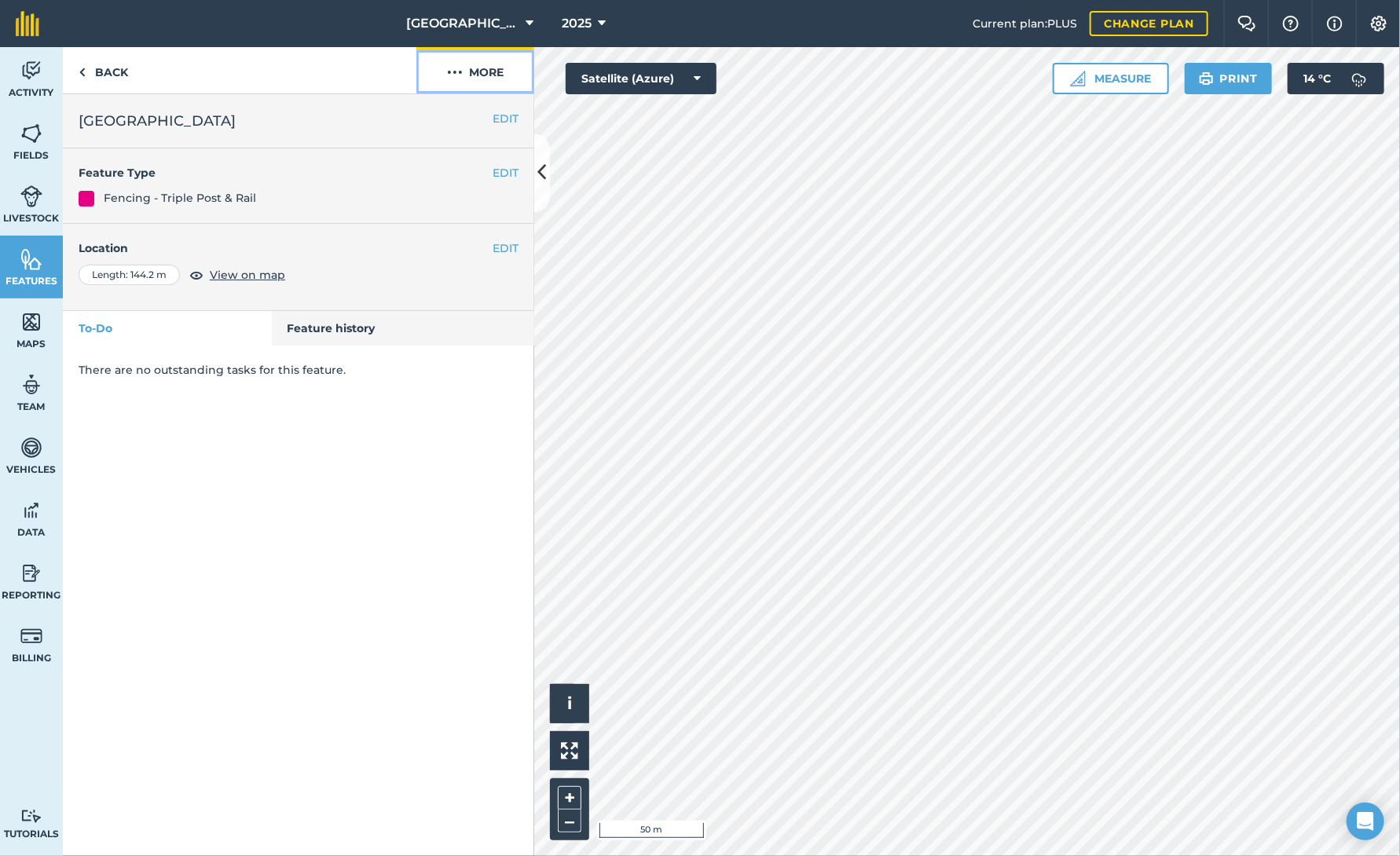
click at [484, 70] on button "More" at bounding box center [475, 70] width 117 height 46
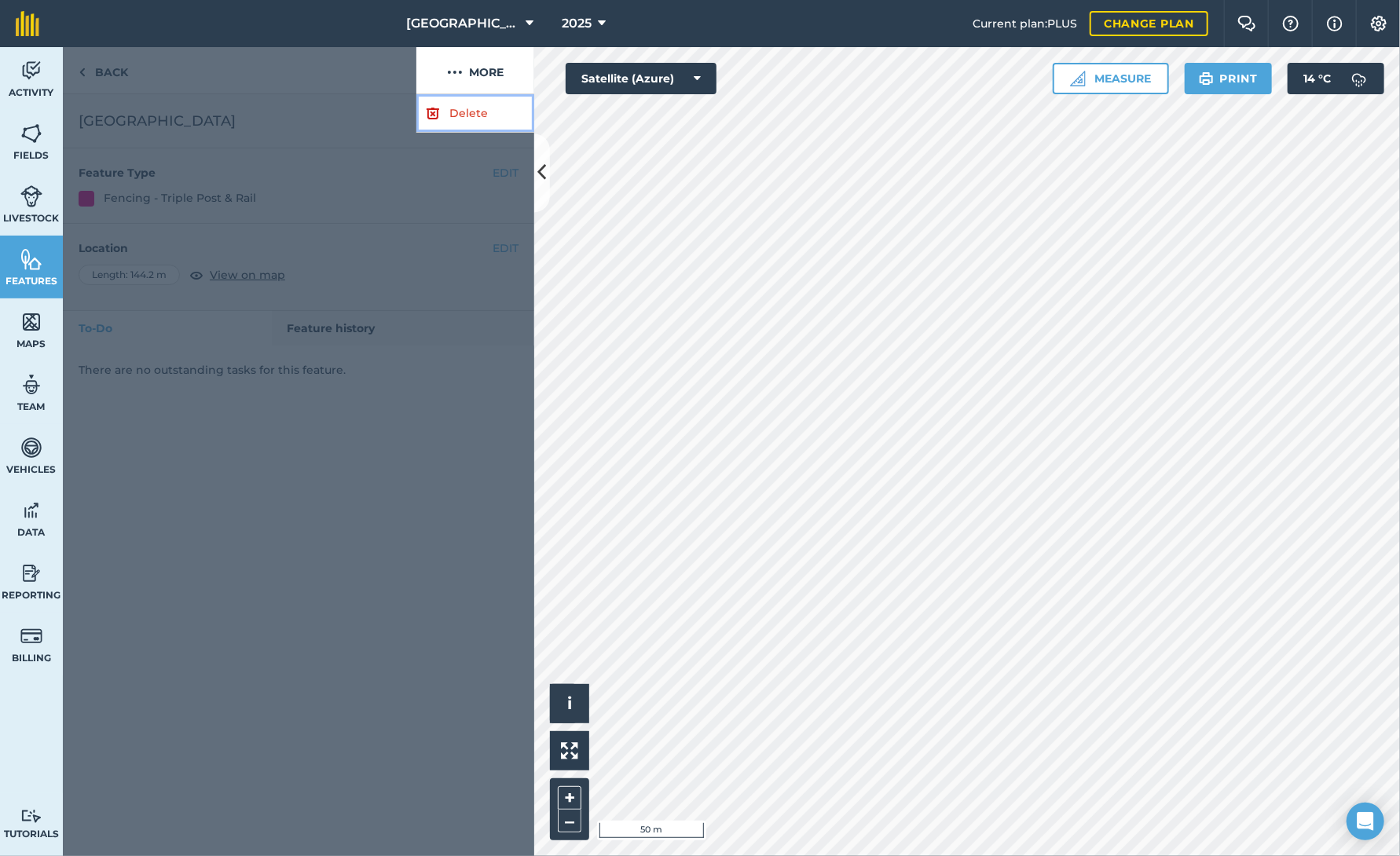
click at [457, 113] on link "Delete" at bounding box center [475, 113] width 117 height 38
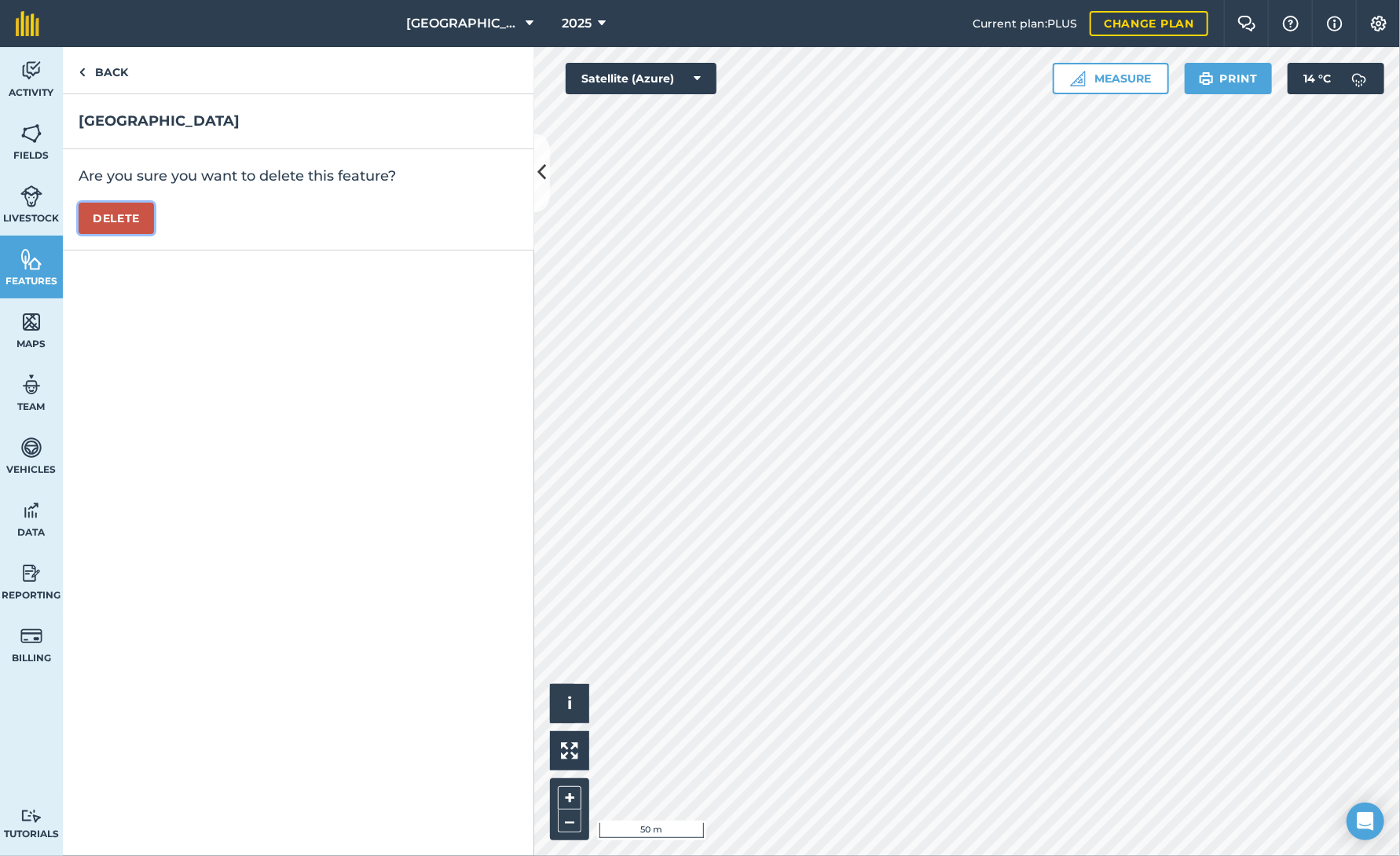
click at [115, 216] on button "Delete" at bounding box center [116, 218] width 75 height 32
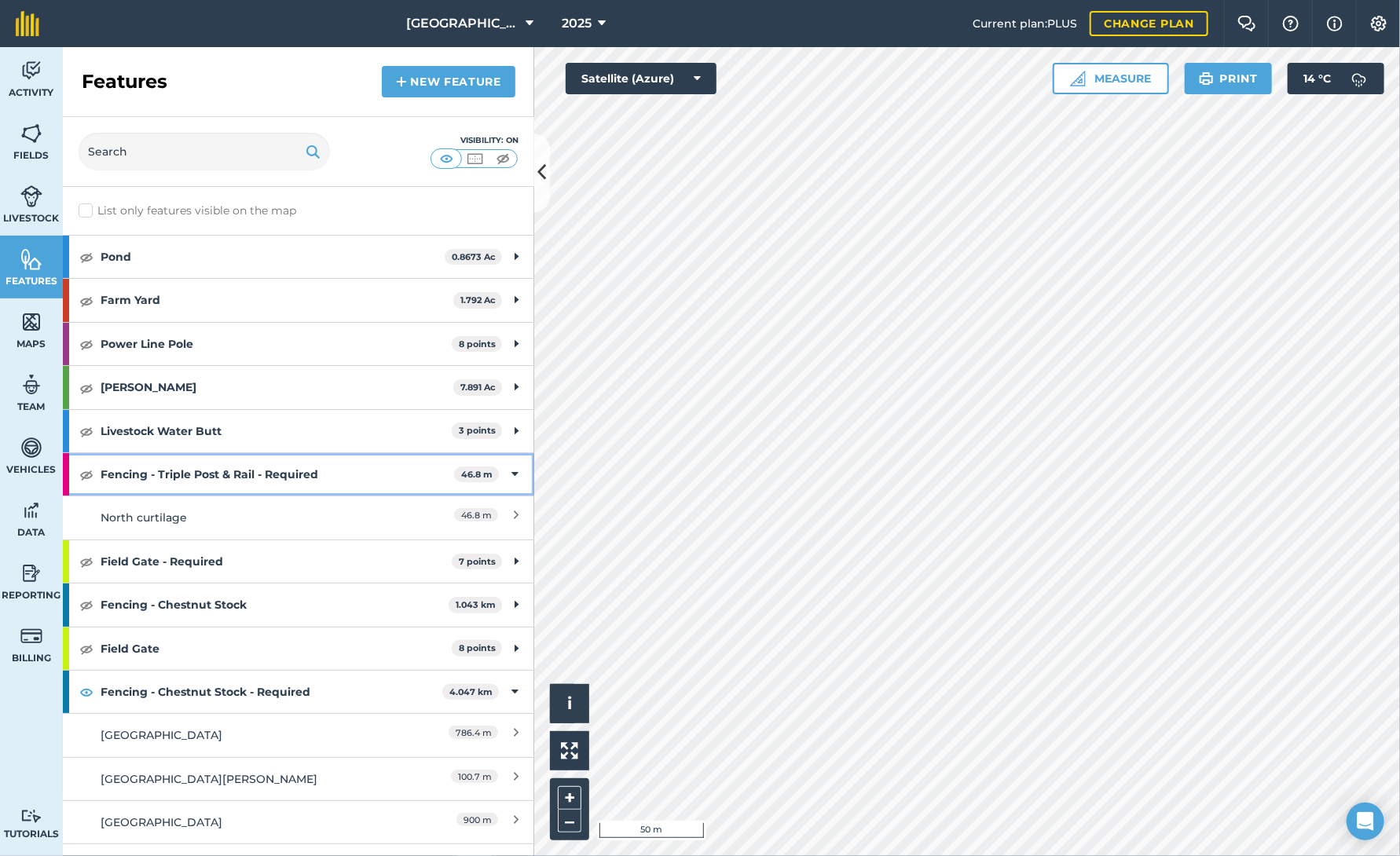
click at [511, 470] on icon at bounding box center [514, 474] width 7 height 17
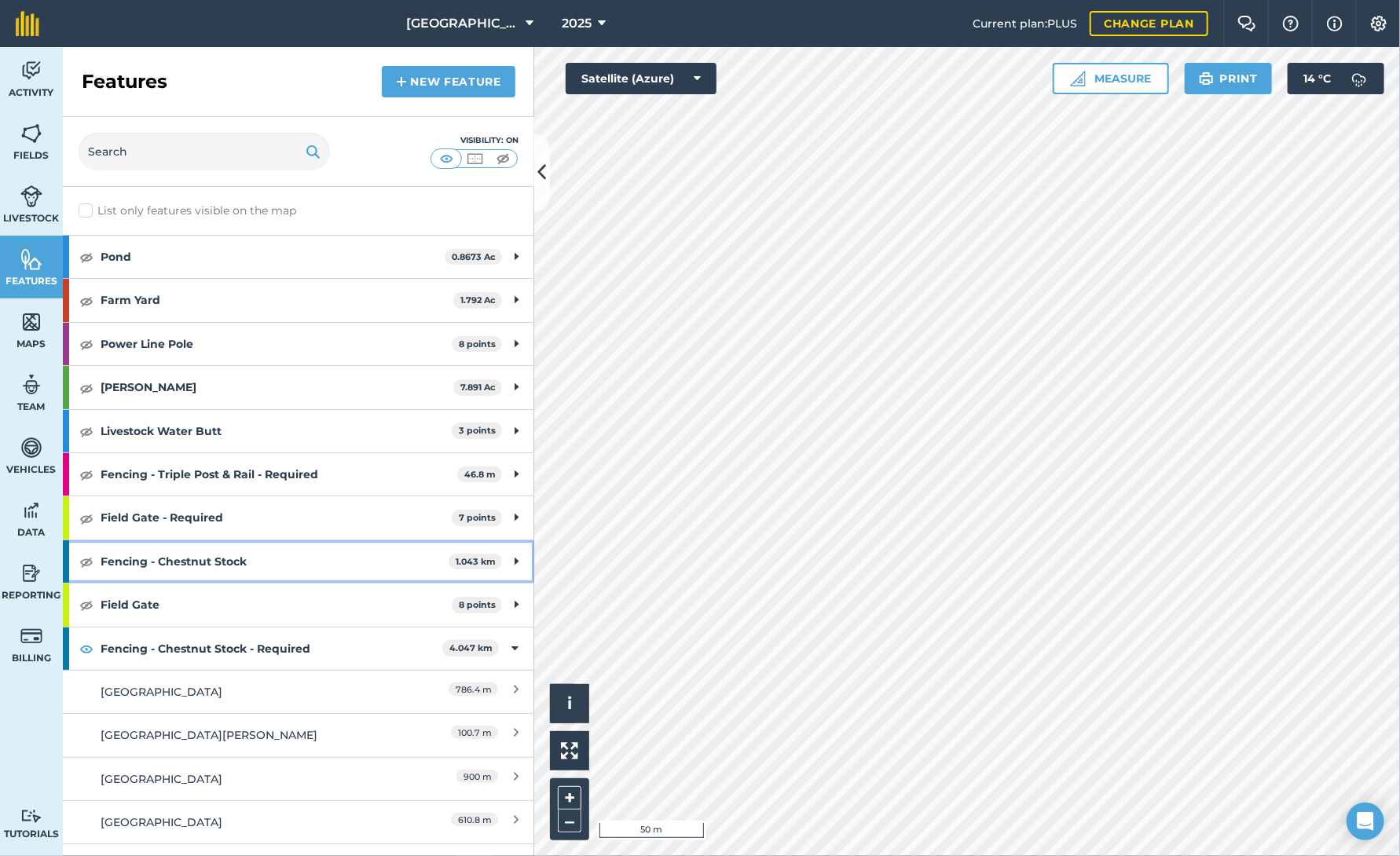
click at [515, 560] on icon at bounding box center [517, 562] width 4 height 17
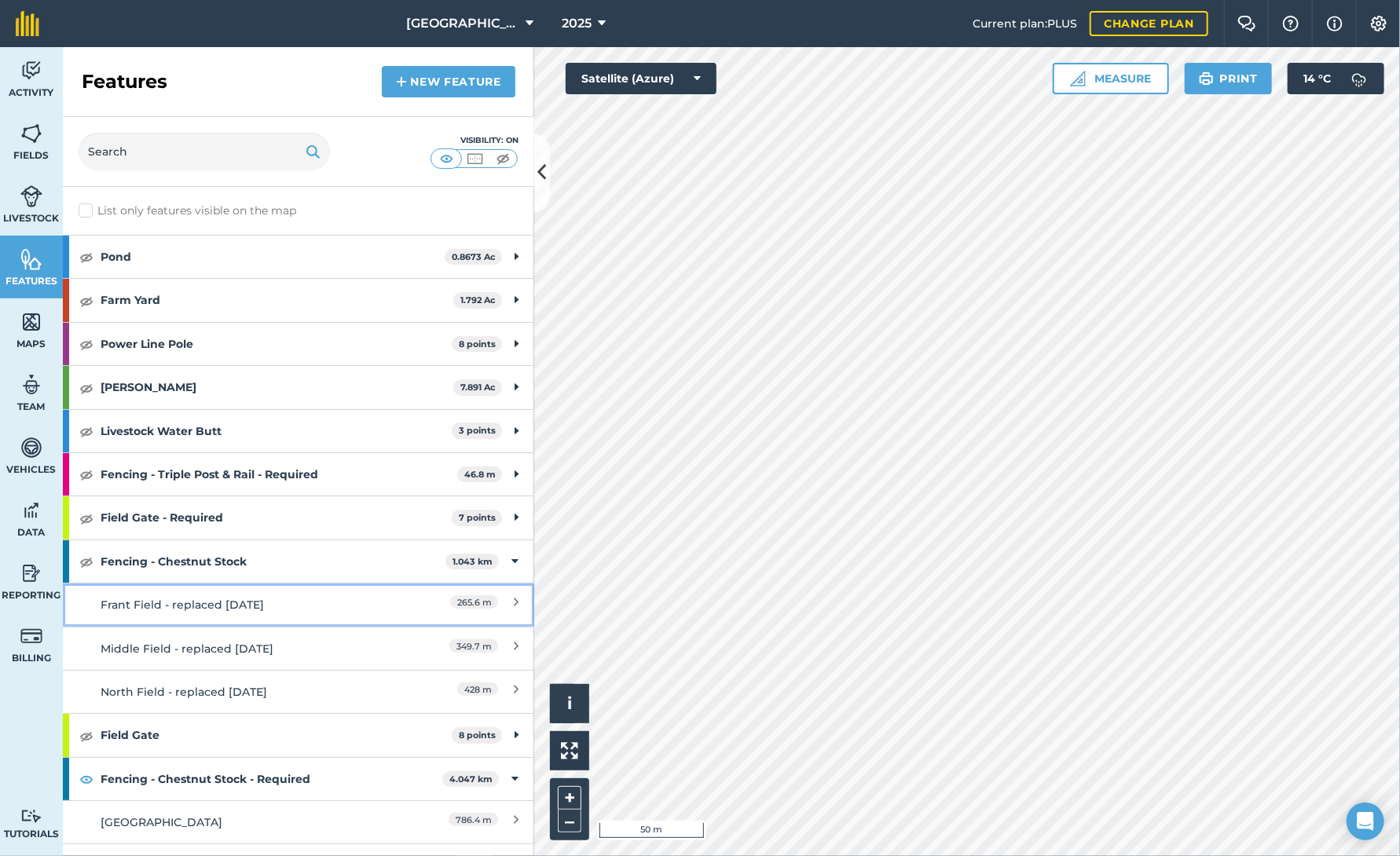
click at [245, 603] on div "Frant Field - replaced [DATE]" at bounding box center [240, 605] width 279 height 17
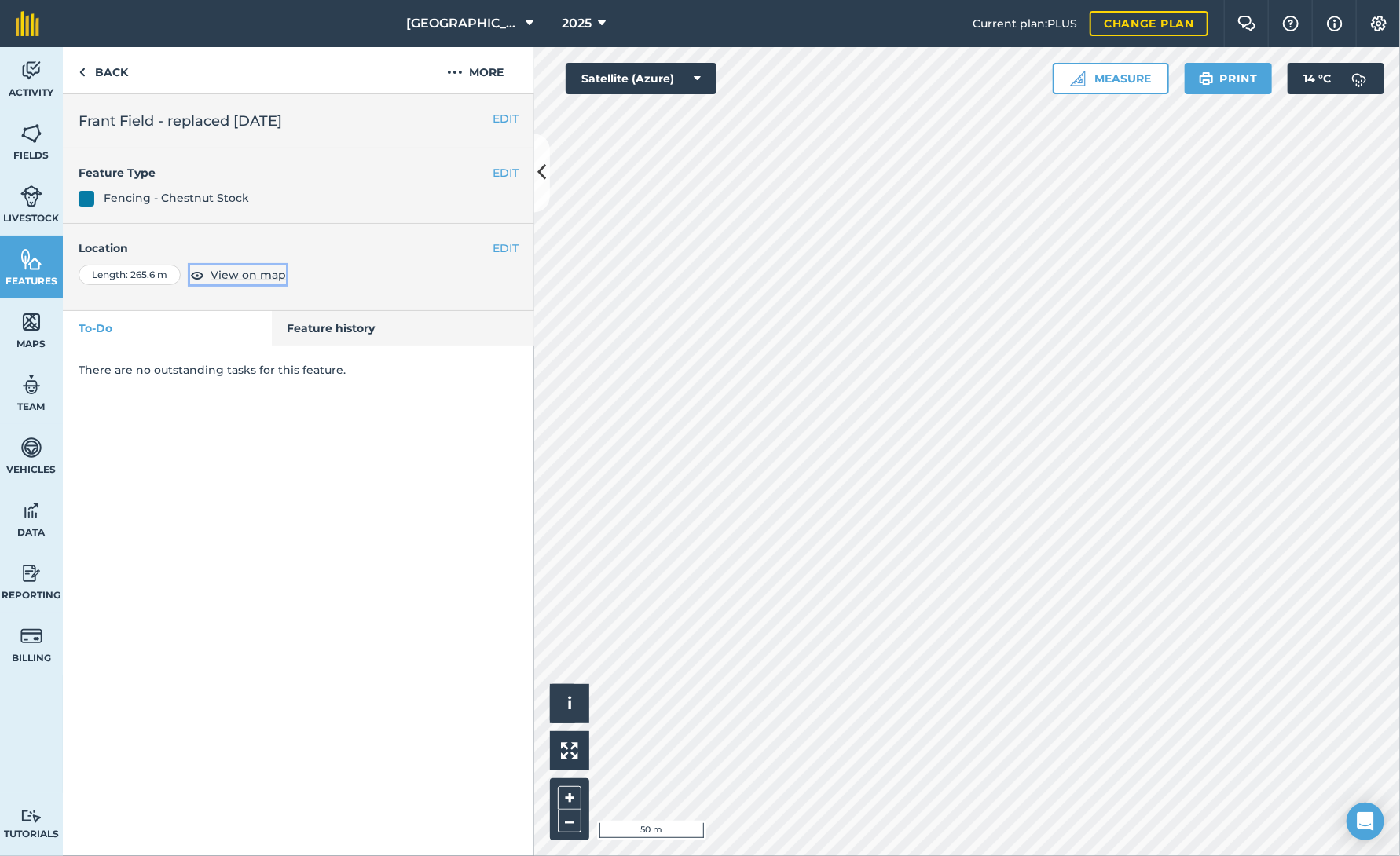
click at [246, 274] on span "View on map" at bounding box center [248, 275] width 75 height 17
click at [456, 69] on img at bounding box center [454, 72] width 15 height 19
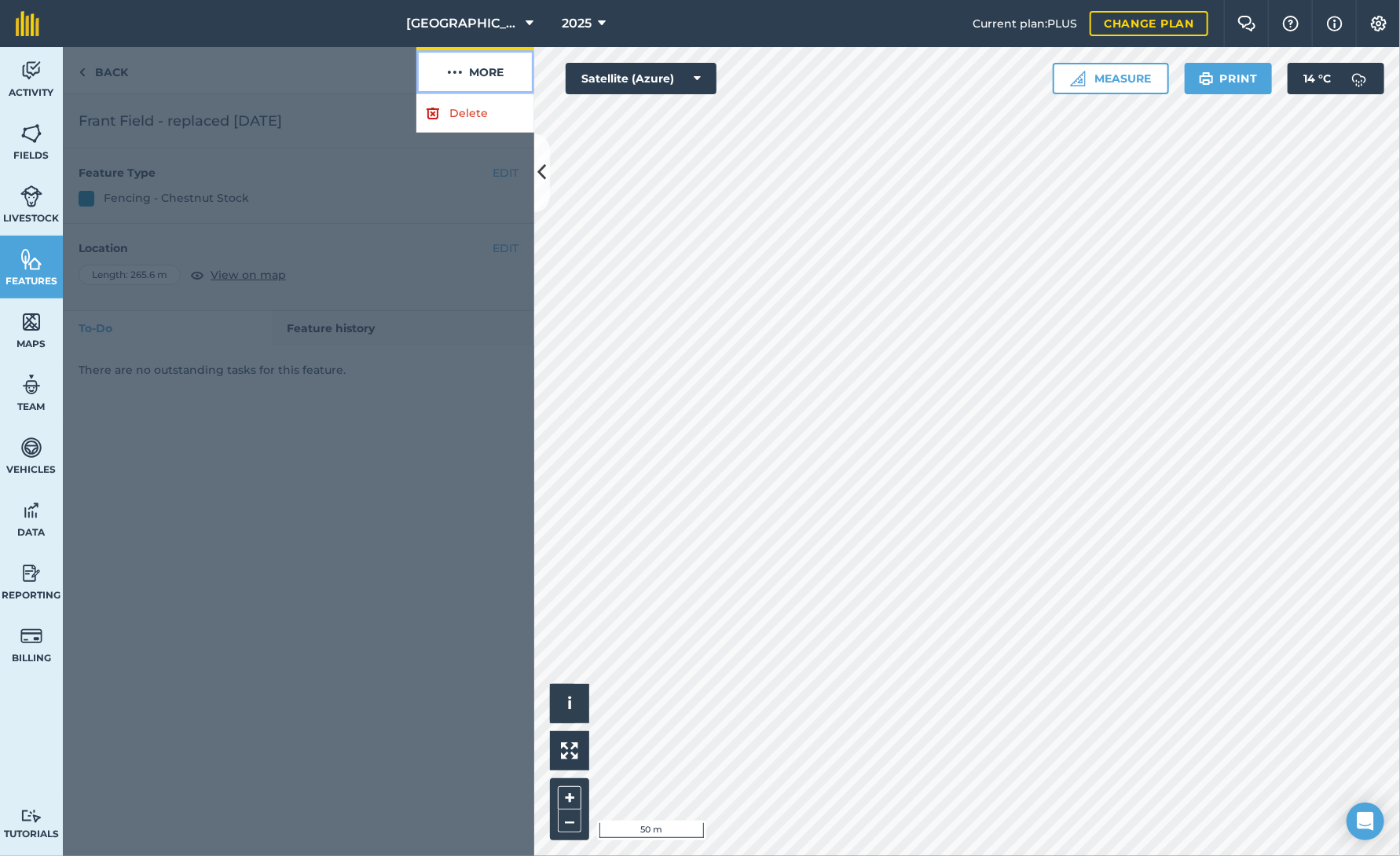
click at [456, 69] on img at bounding box center [454, 72] width 15 height 19
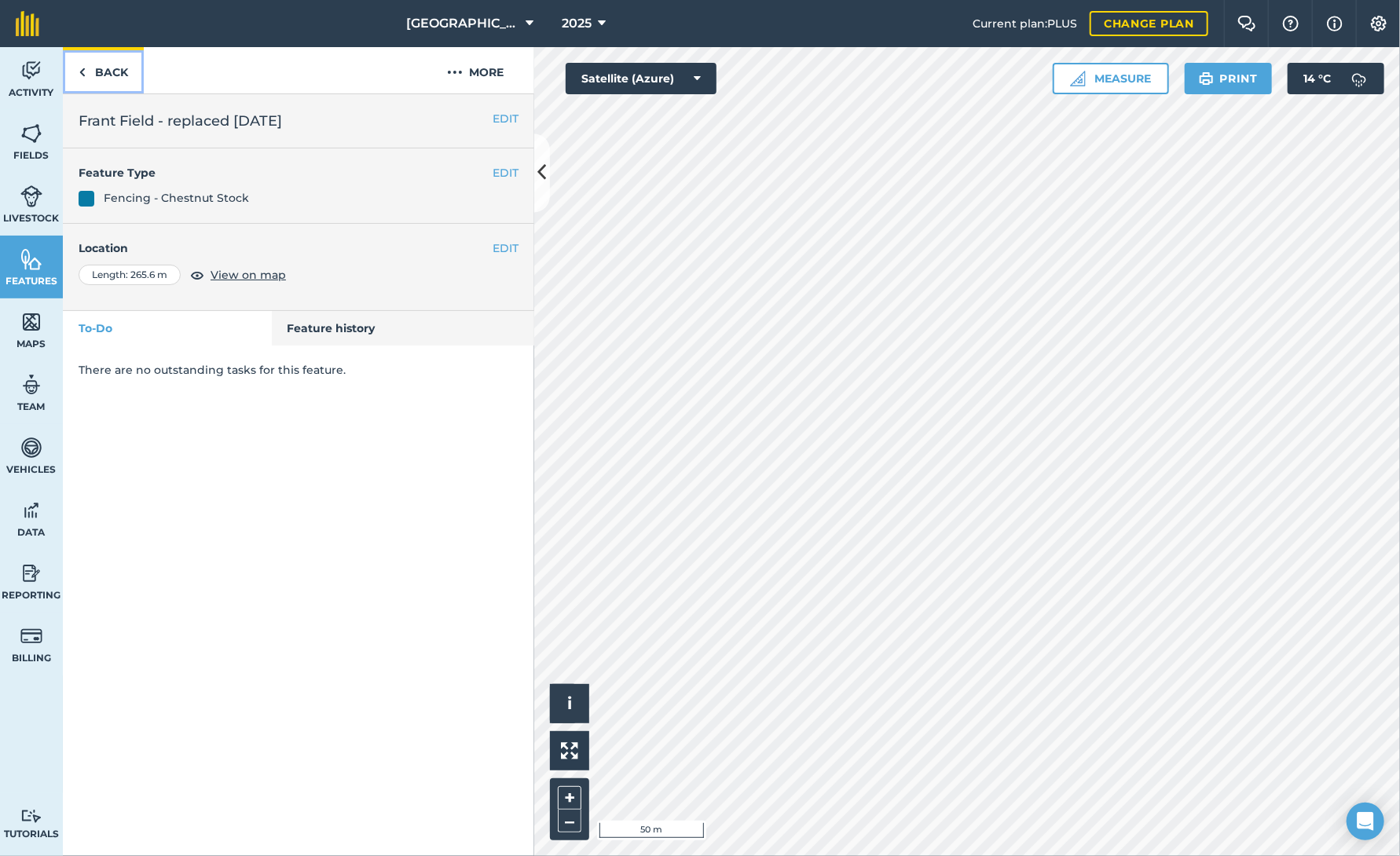
click at [103, 73] on link "Back" at bounding box center [103, 70] width 81 height 46
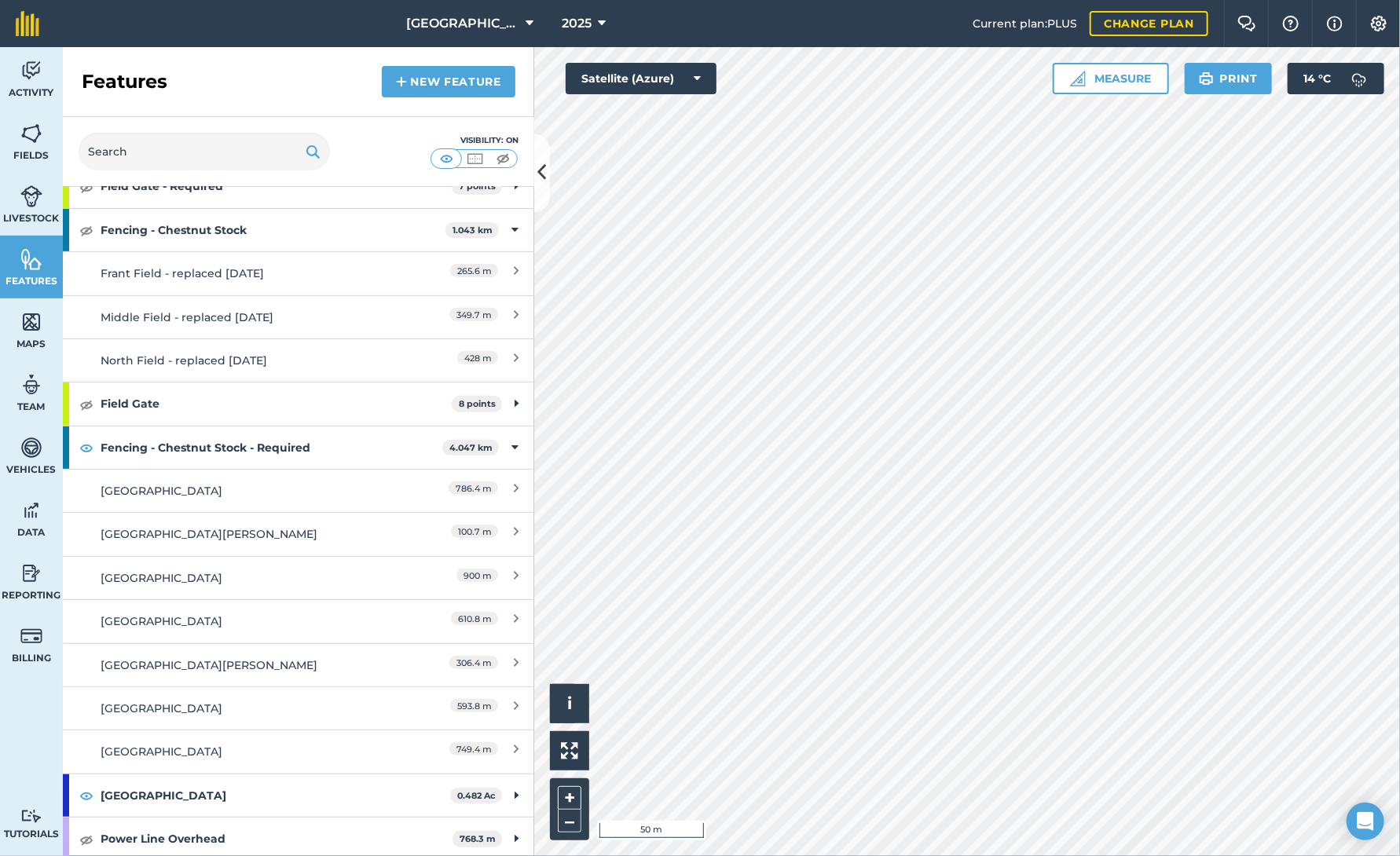
scroll to position [174, 0]
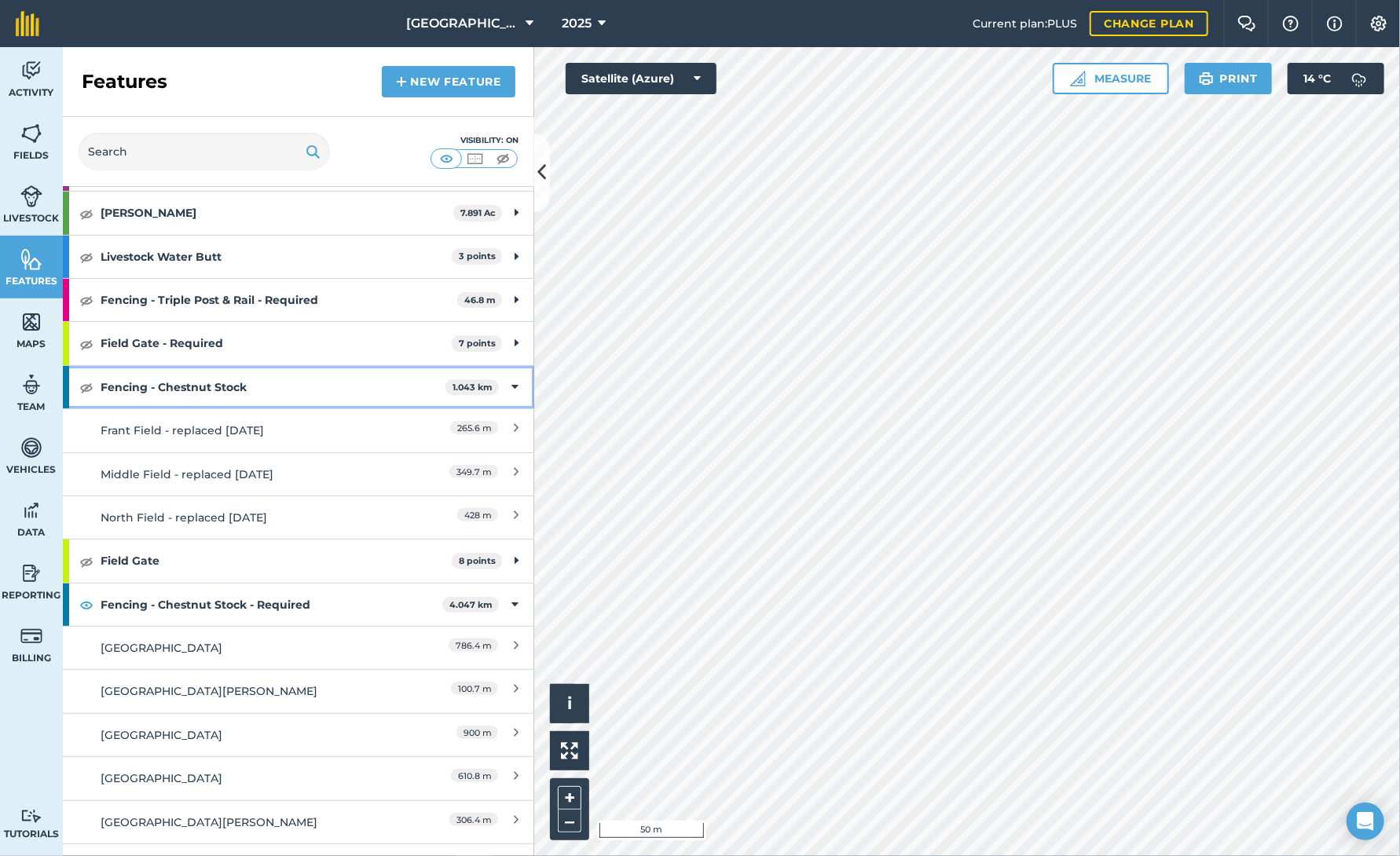
click at [216, 379] on strong "Fencing - Chestnut Stock" at bounding box center [272, 387] width 344 height 42
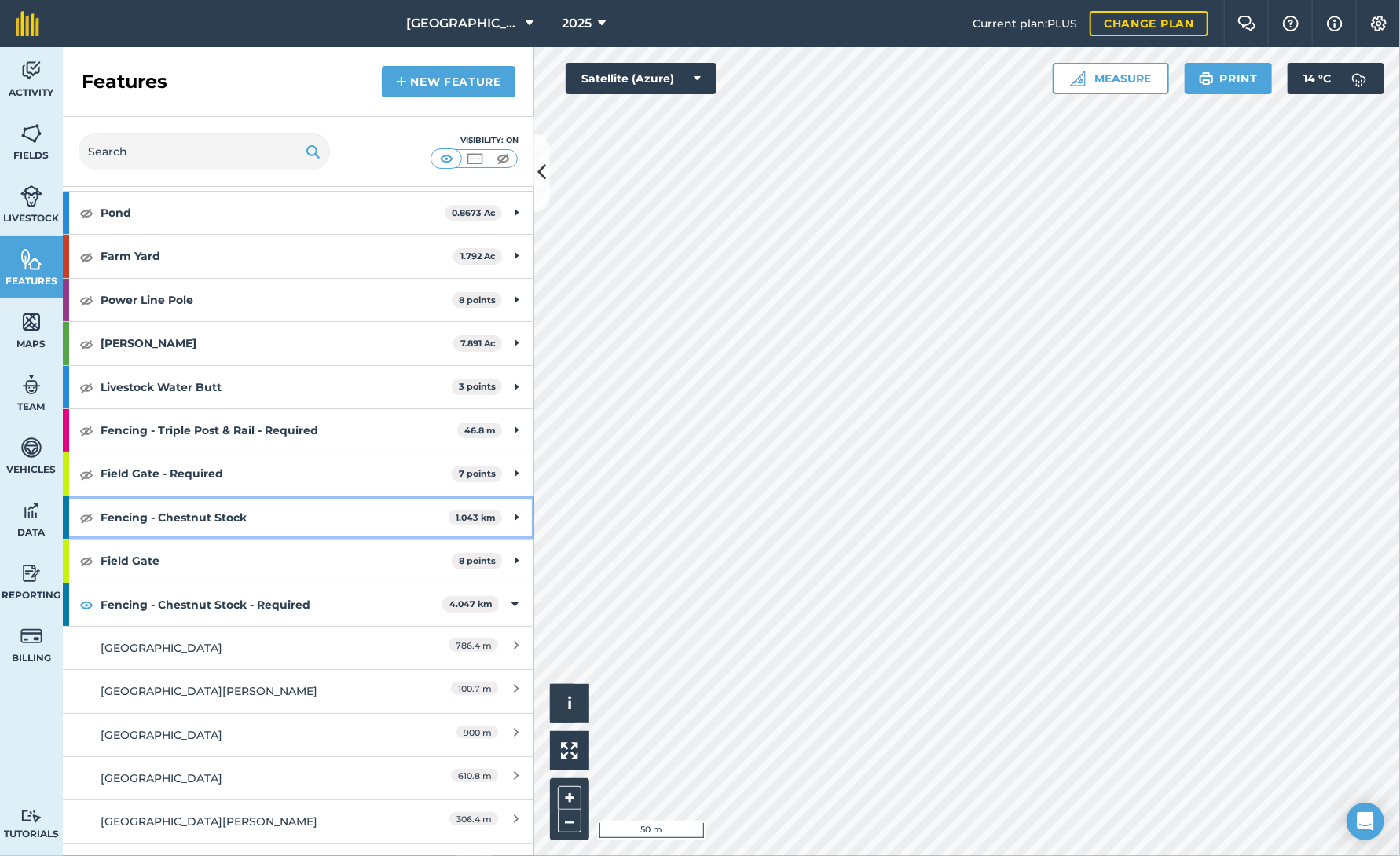
scroll to position [201, 0]
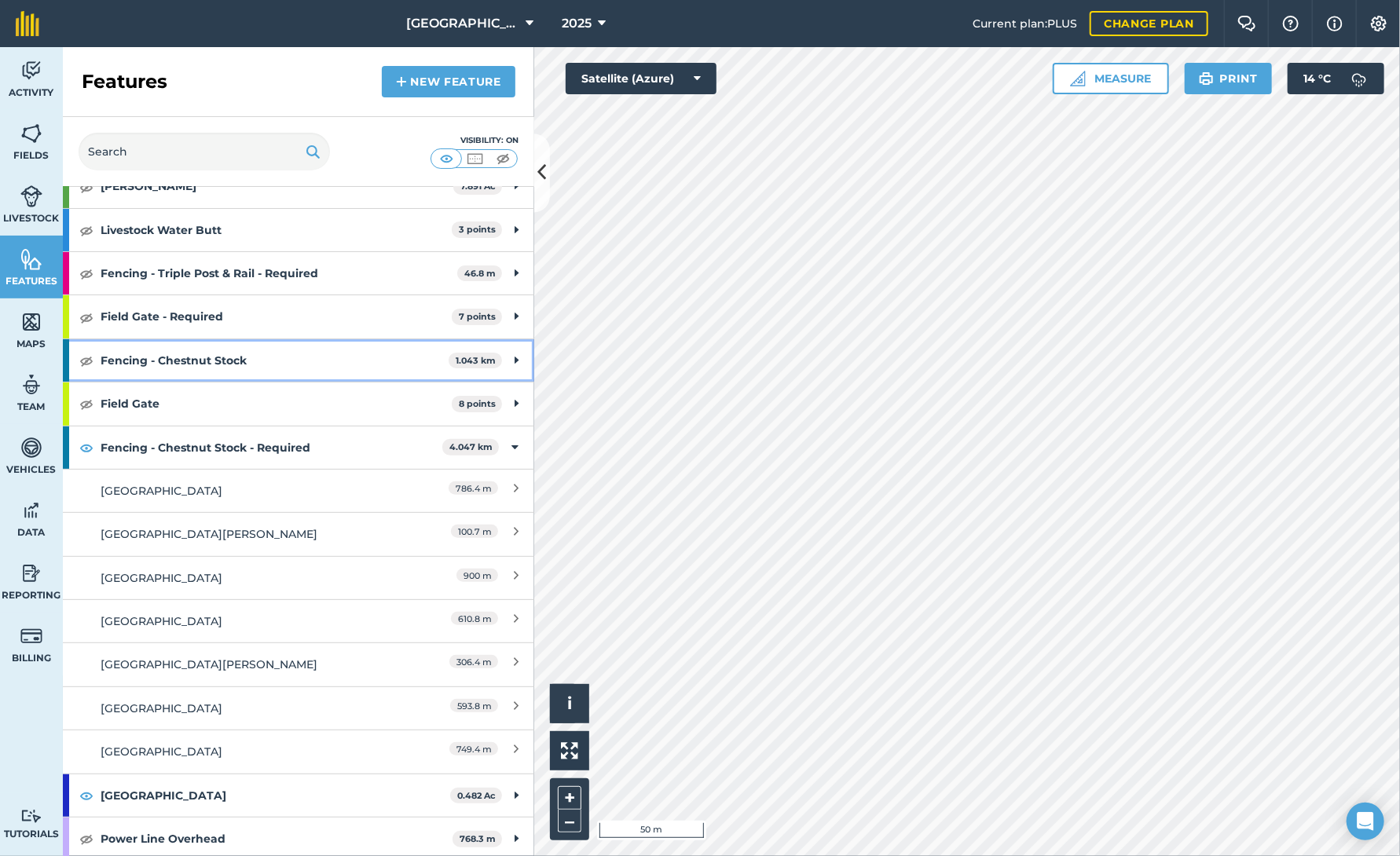
click at [507, 359] on div "Fencing - Chestnut Stock 1.043 km" at bounding box center [298, 361] width 471 height 42
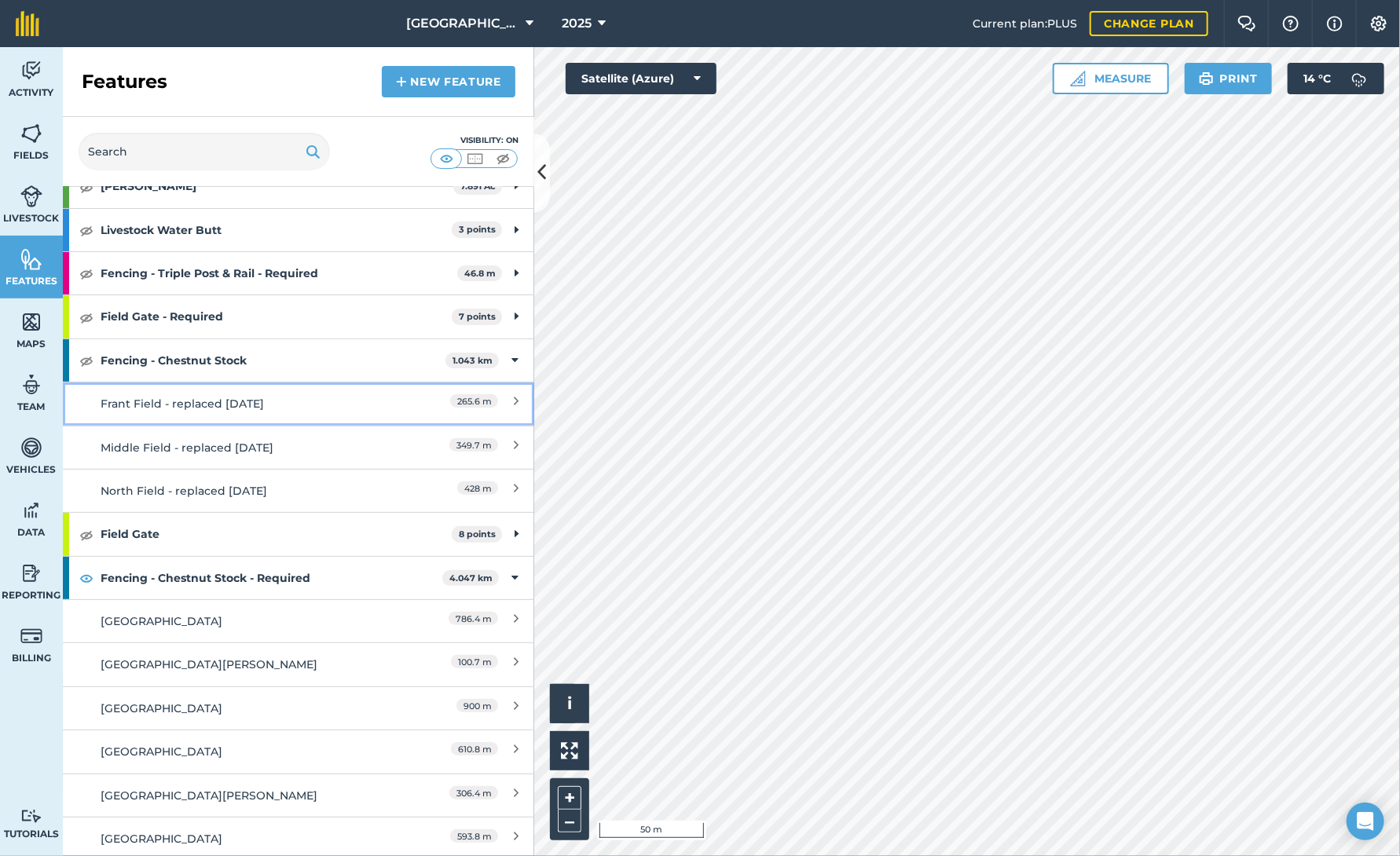
click at [485, 391] on link "Frant Field - replaced [DATE] 265.6 m" at bounding box center [298, 403] width 471 height 43
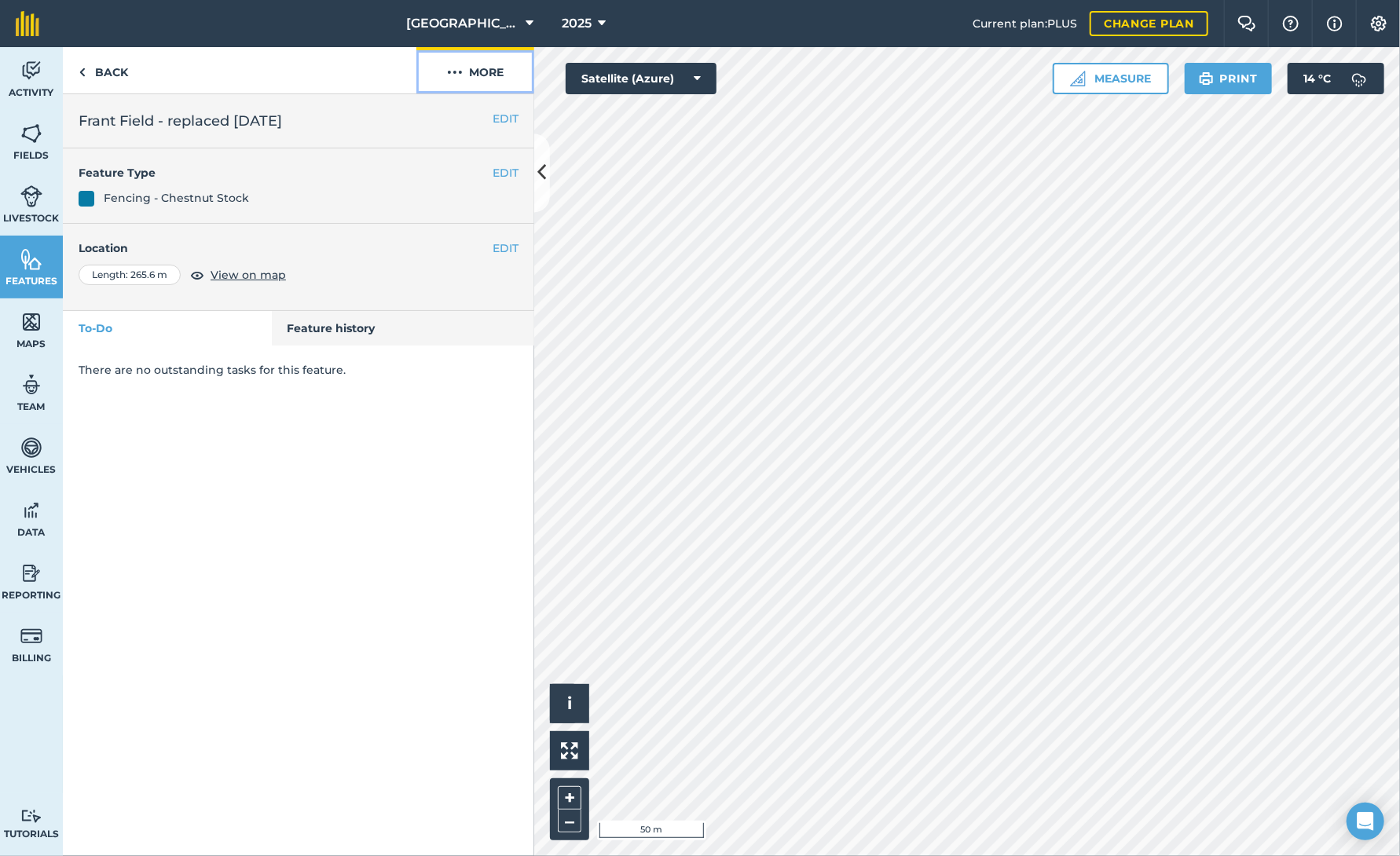
click at [467, 69] on button "More" at bounding box center [475, 70] width 117 height 46
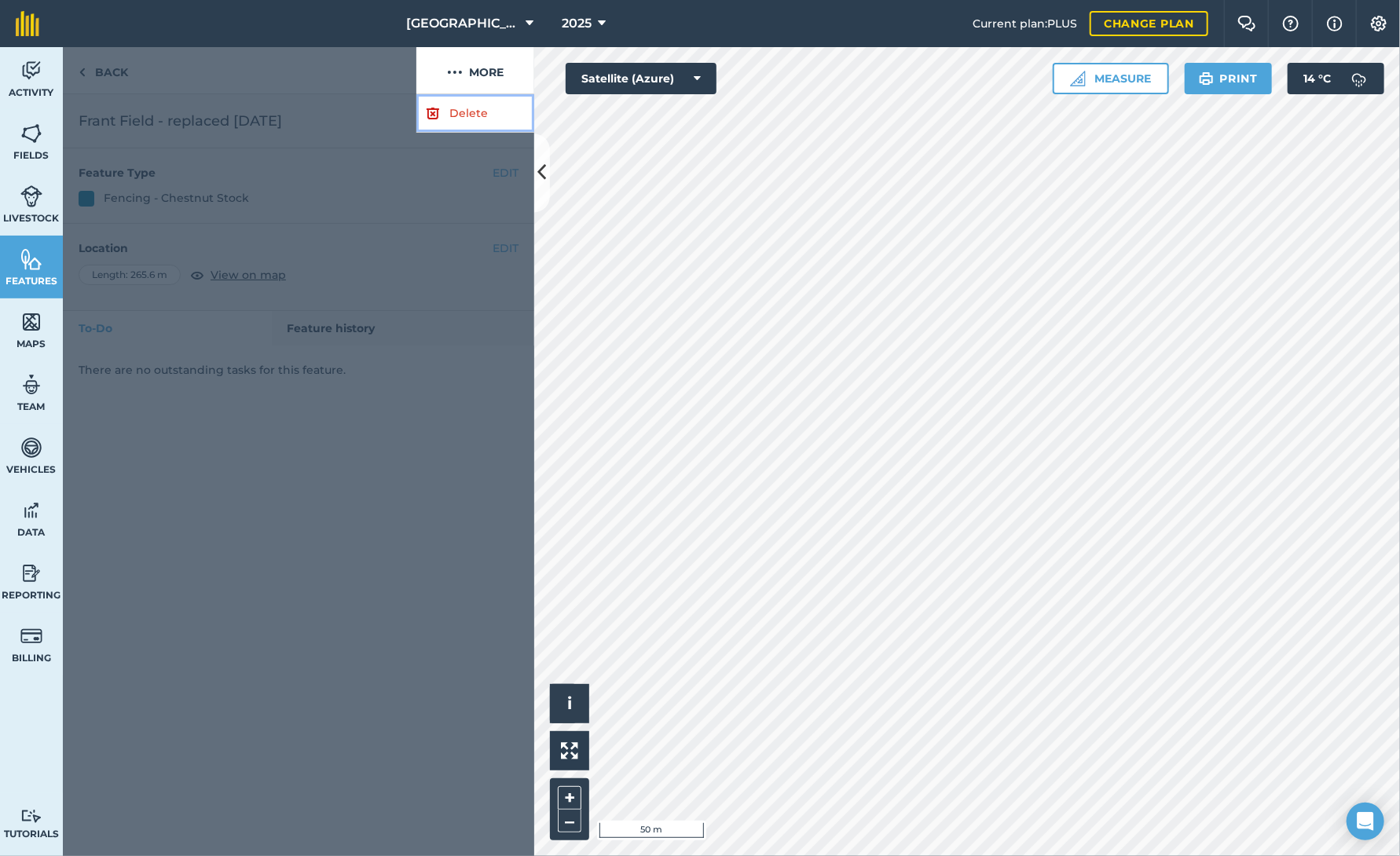
click at [469, 113] on link "Delete" at bounding box center [475, 113] width 117 height 38
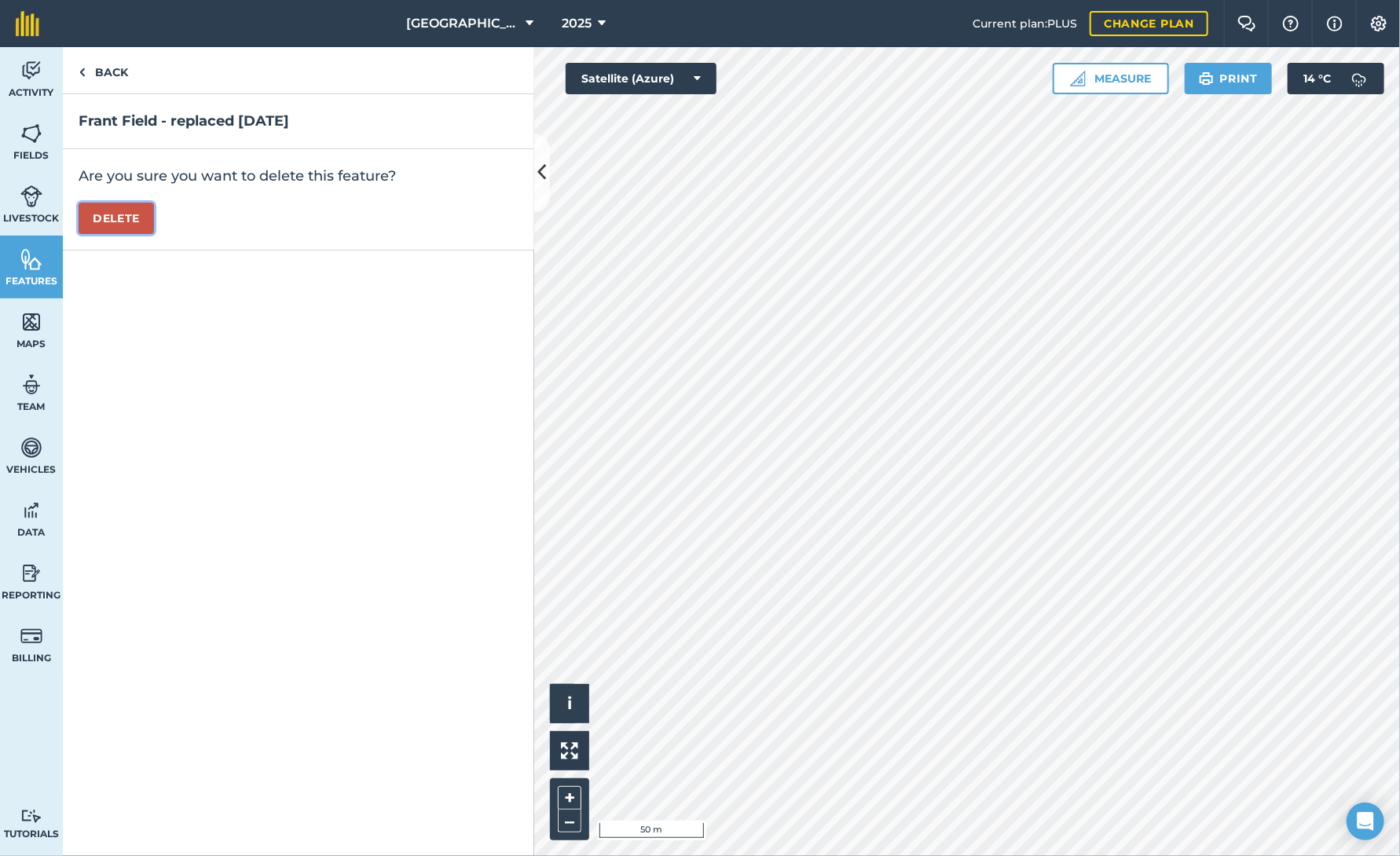
click at [101, 216] on button "Delete" at bounding box center [116, 218] width 75 height 32
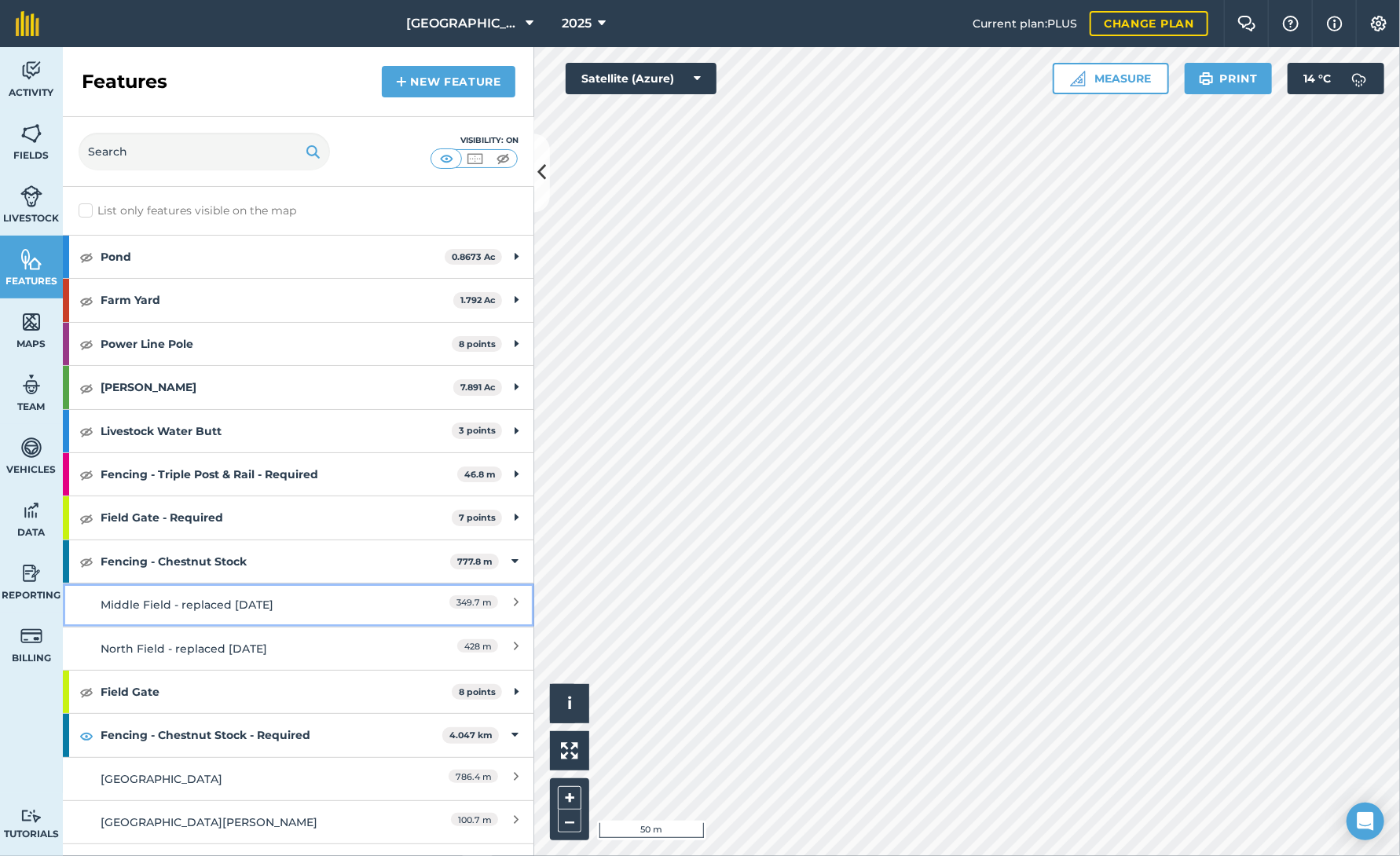
click at [417, 600] on div "349.7 m" at bounding box center [448, 605] width 139 height 17
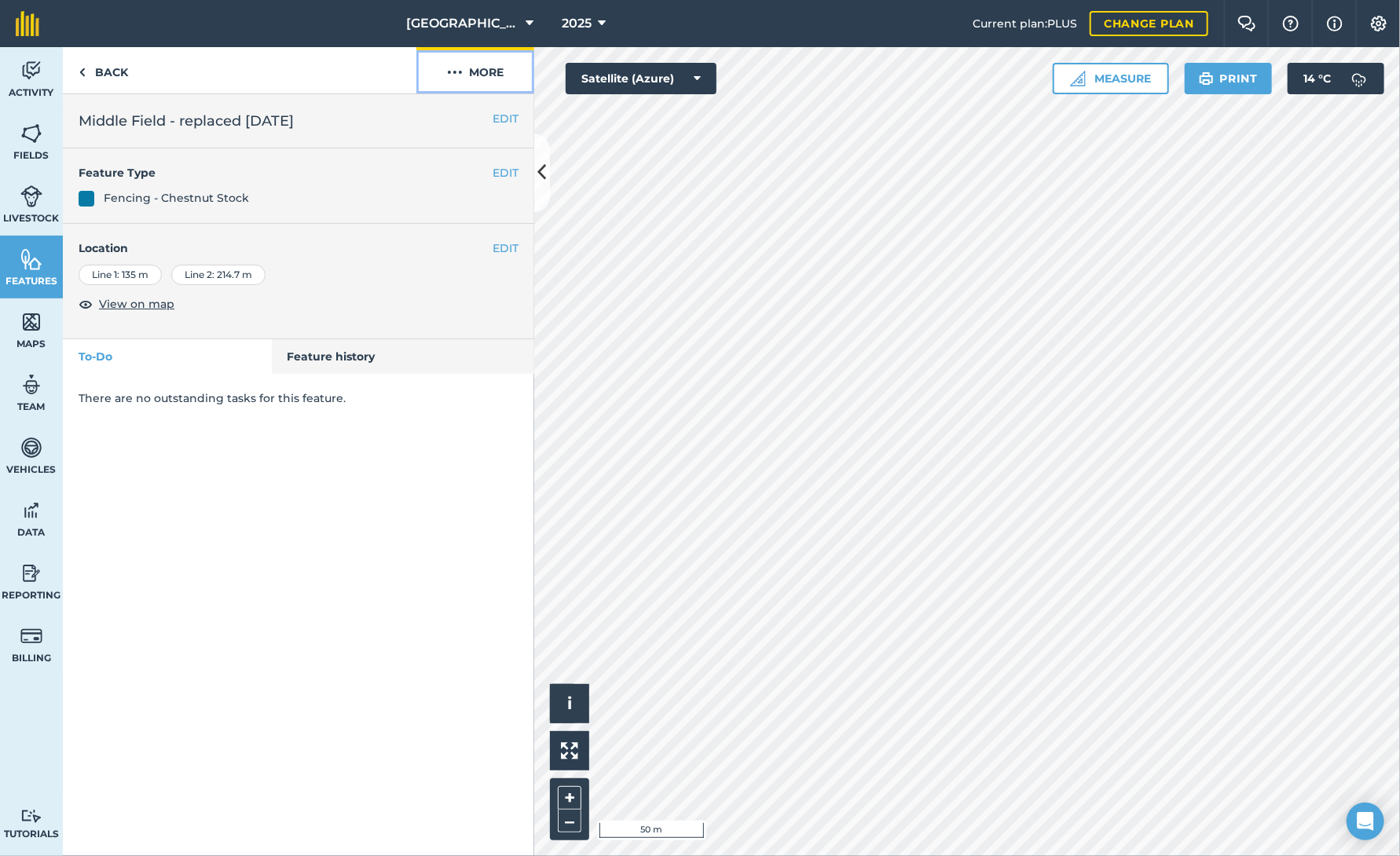
click at [462, 67] on img at bounding box center [454, 72] width 15 height 19
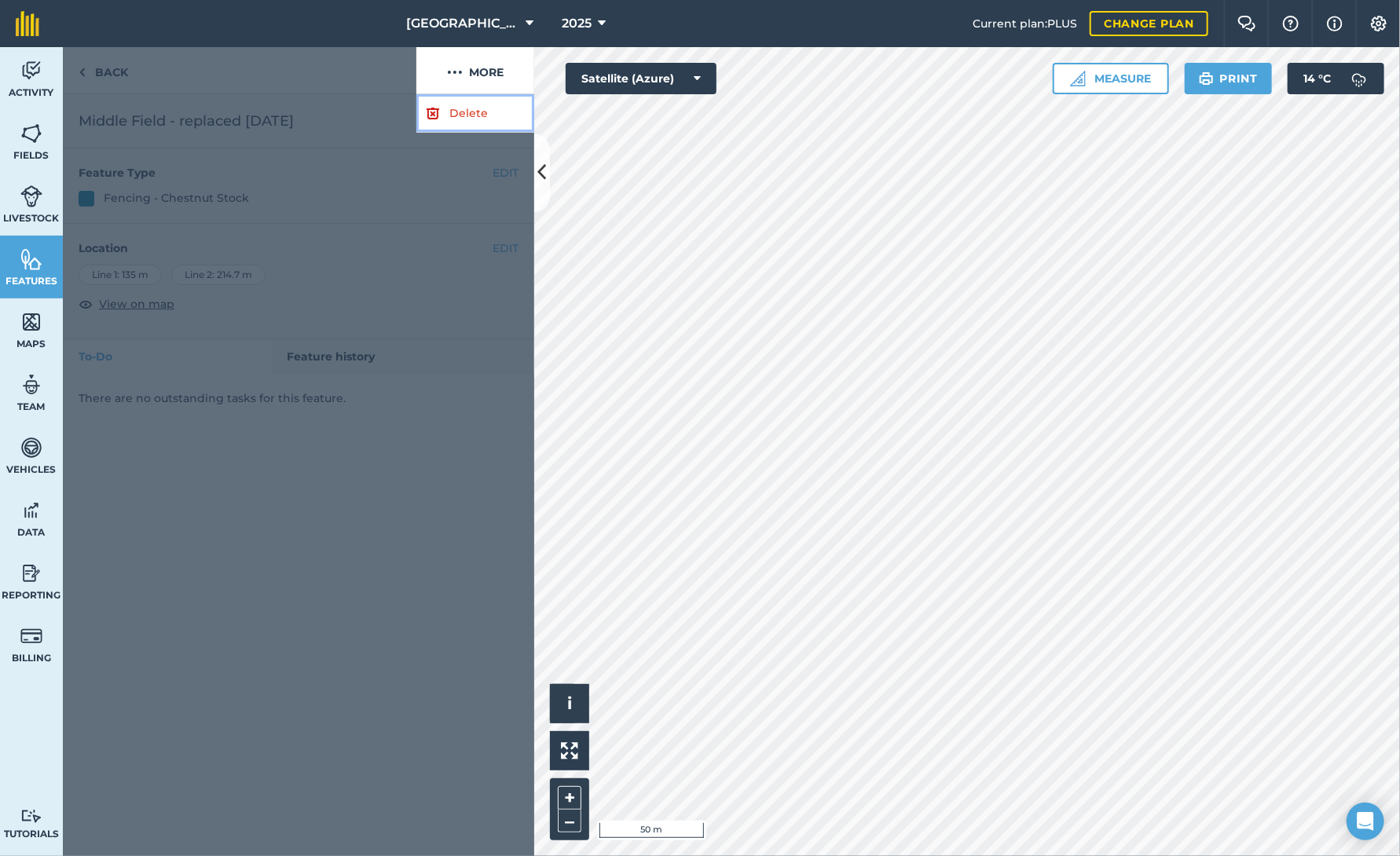
click at [463, 111] on link "Delete" at bounding box center [475, 113] width 117 height 38
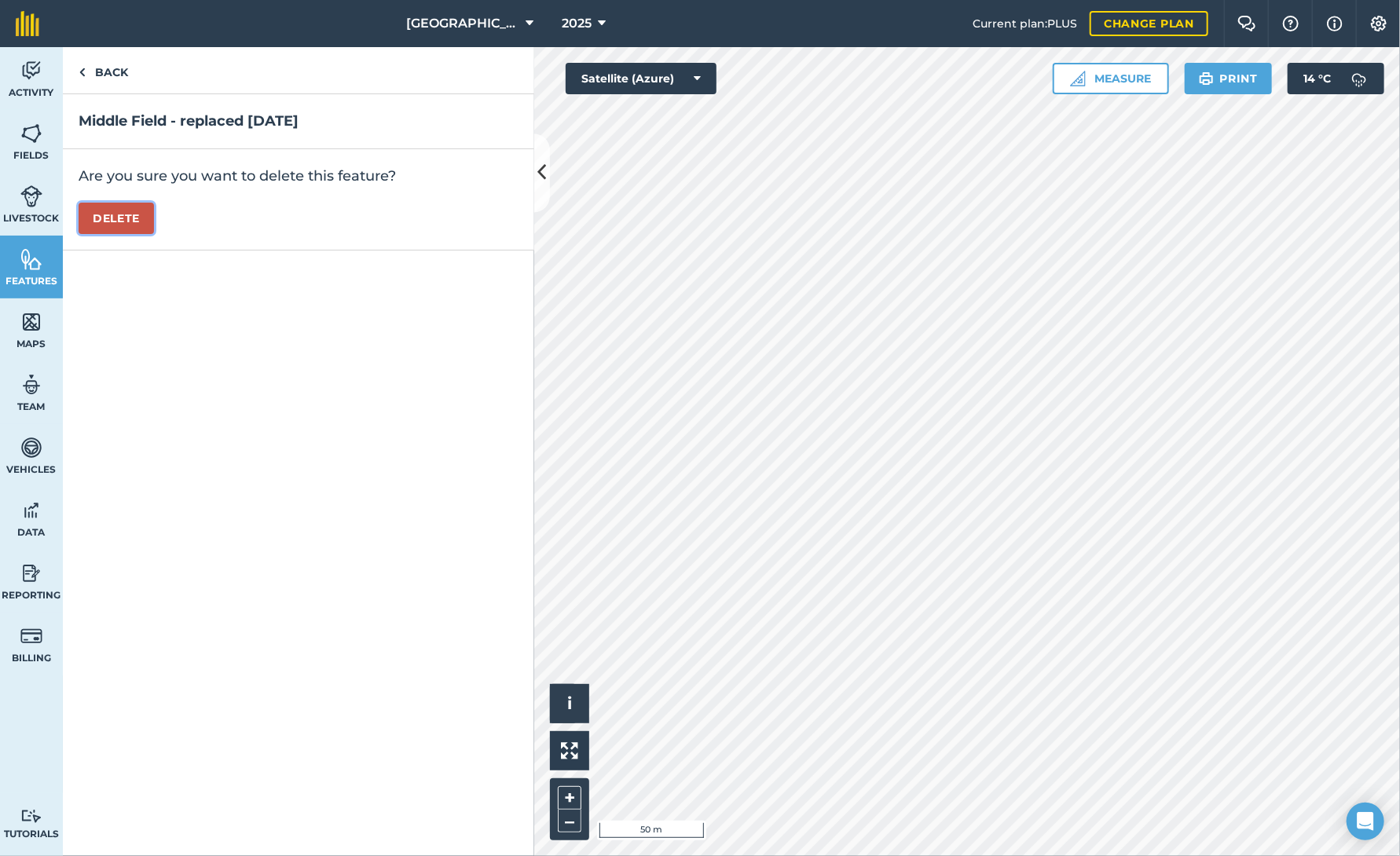
click at [114, 216] on button "Delete" at bounding box center [116, 218] width 75 height 32
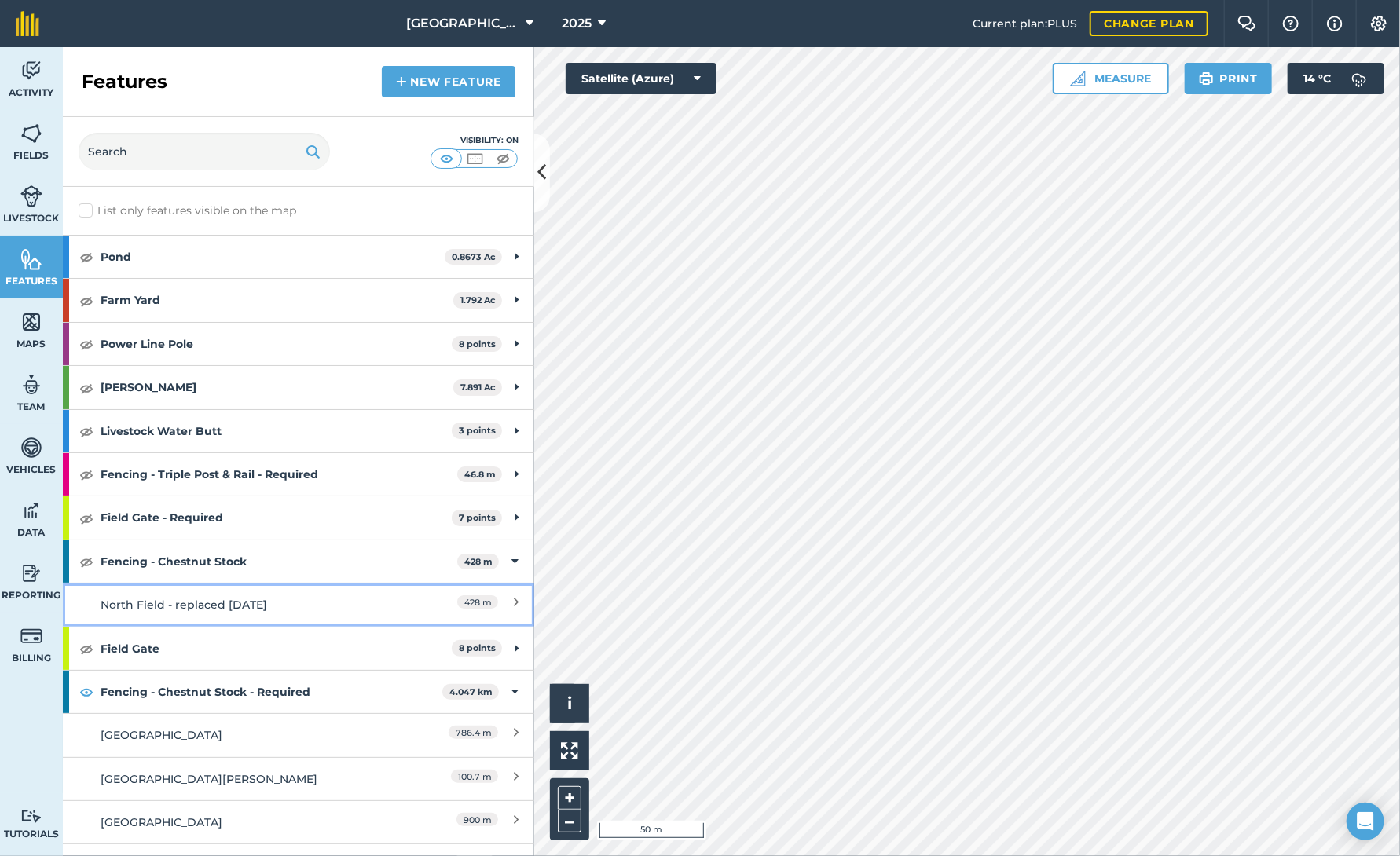
click at [462, 598] on span "428 m" at bounding box center [477, 602] width 40 height 13
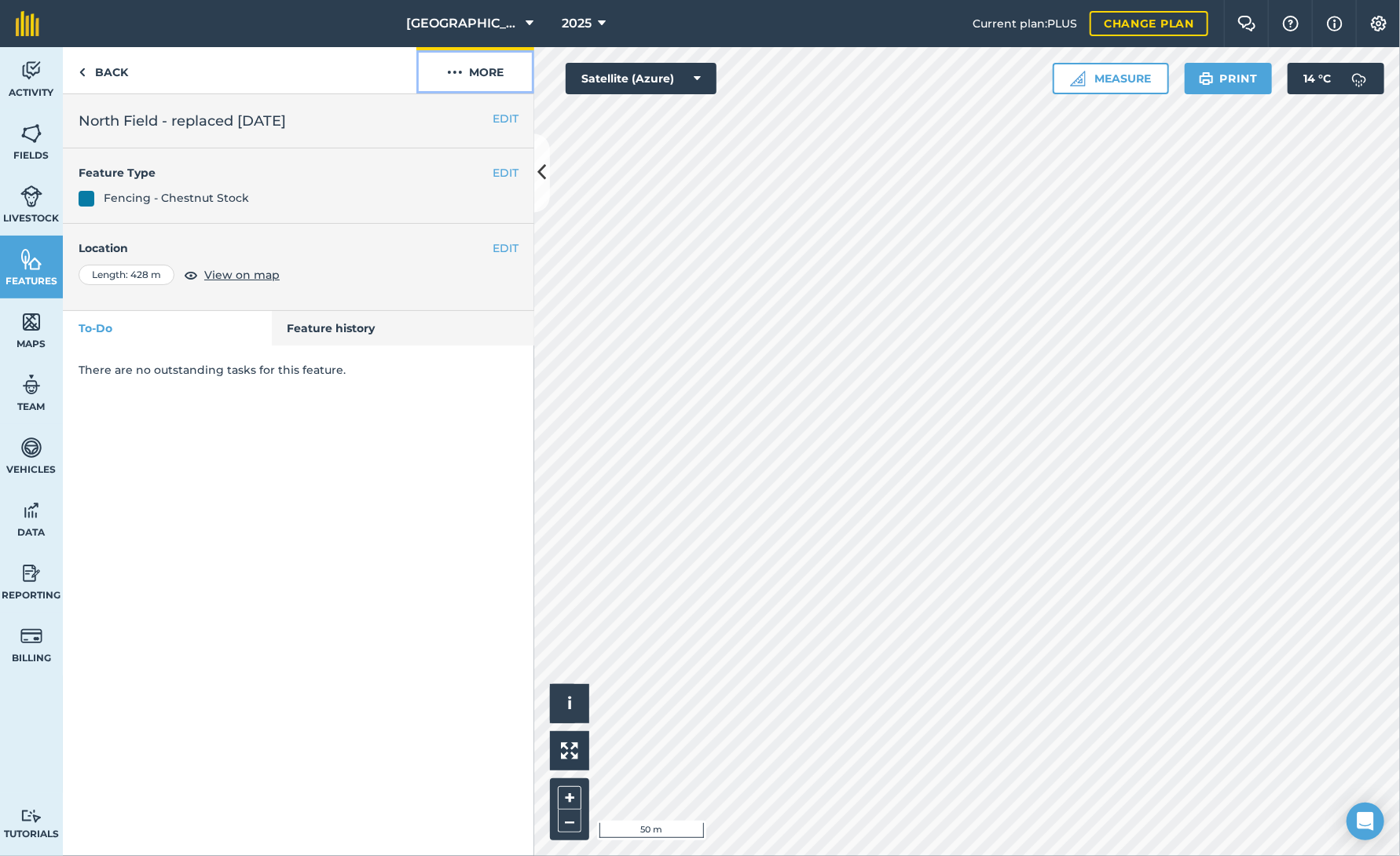
click at [452, 75] on img at bounding box center [454, 72] width 15 height 19
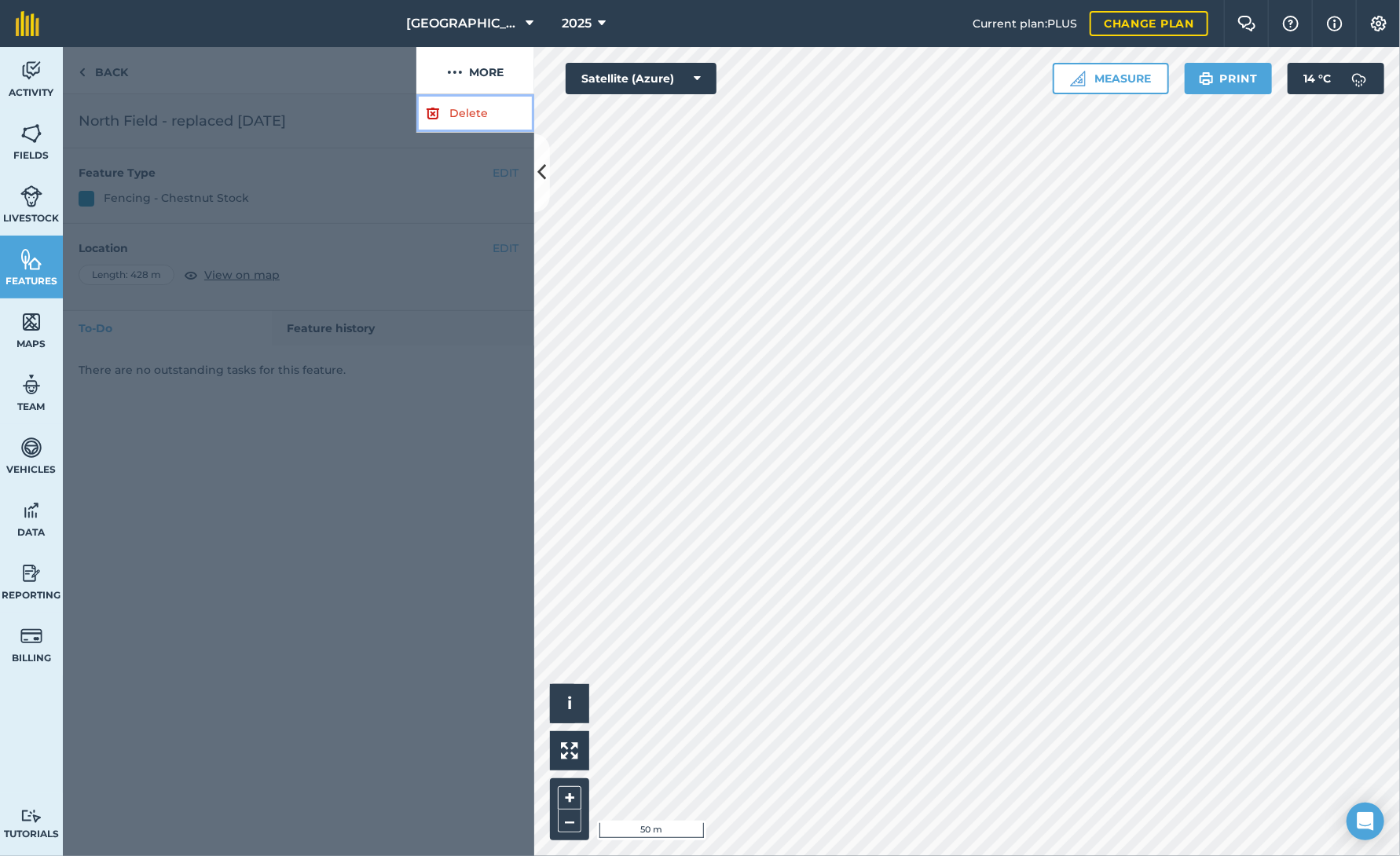
click at [443, 121] on link "Delete" at bounding box center [475, 113] width 117 height 38
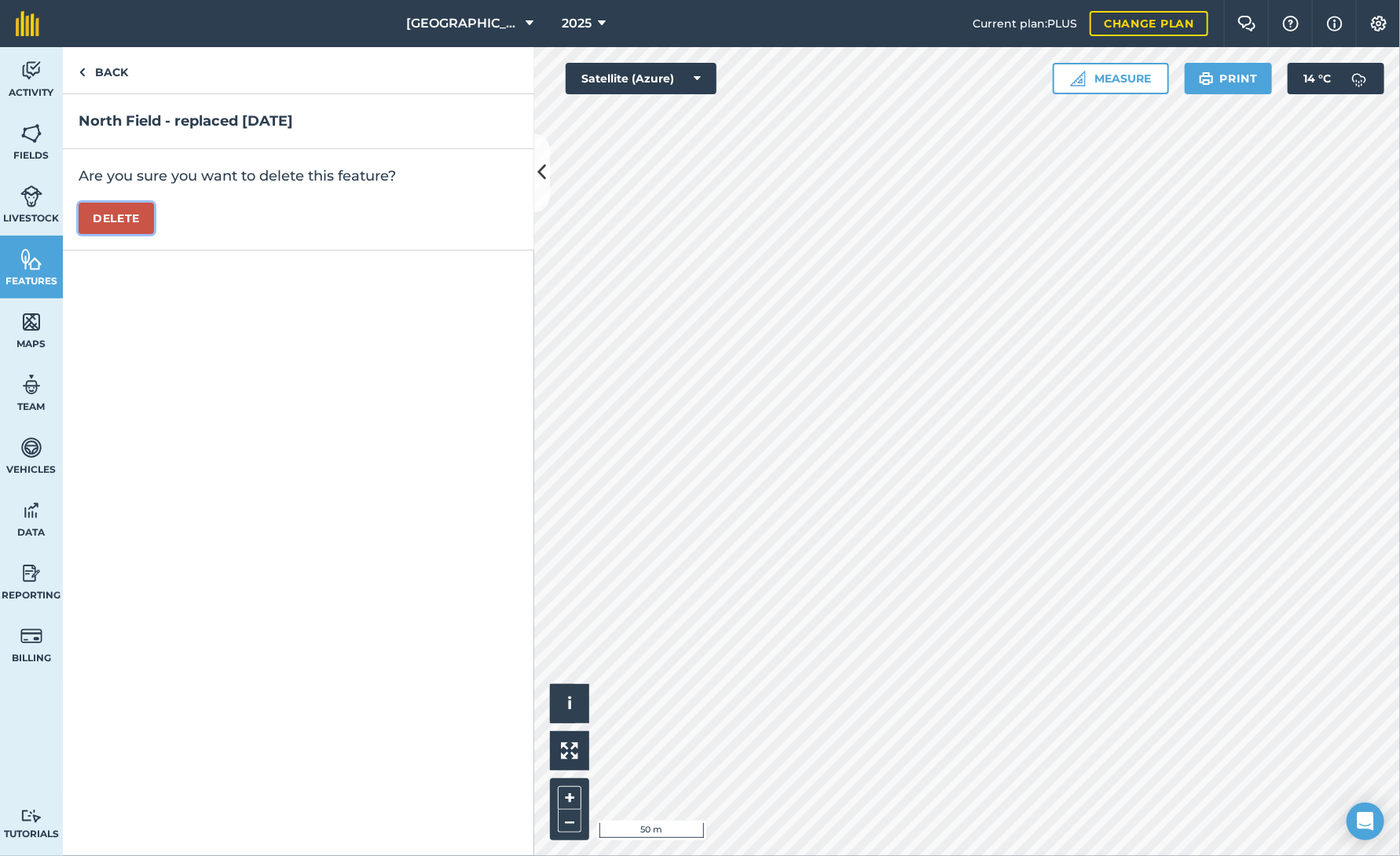
click at [131, 222] on button "Delete" at bounding box center [116, 218] width 75 height 32
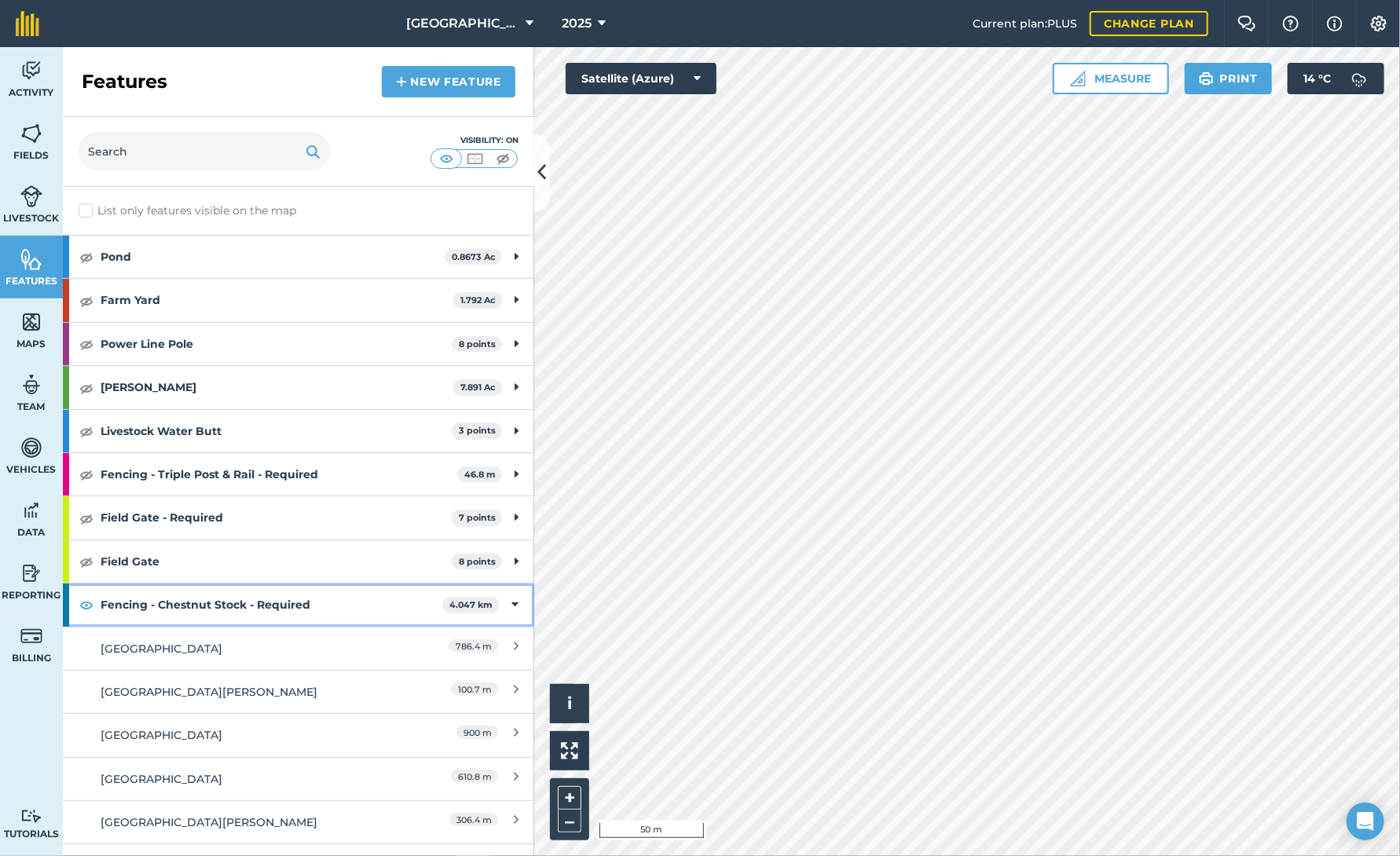
click at [511, 602] on icon at bounding box center [514, 605] width 7 height 17
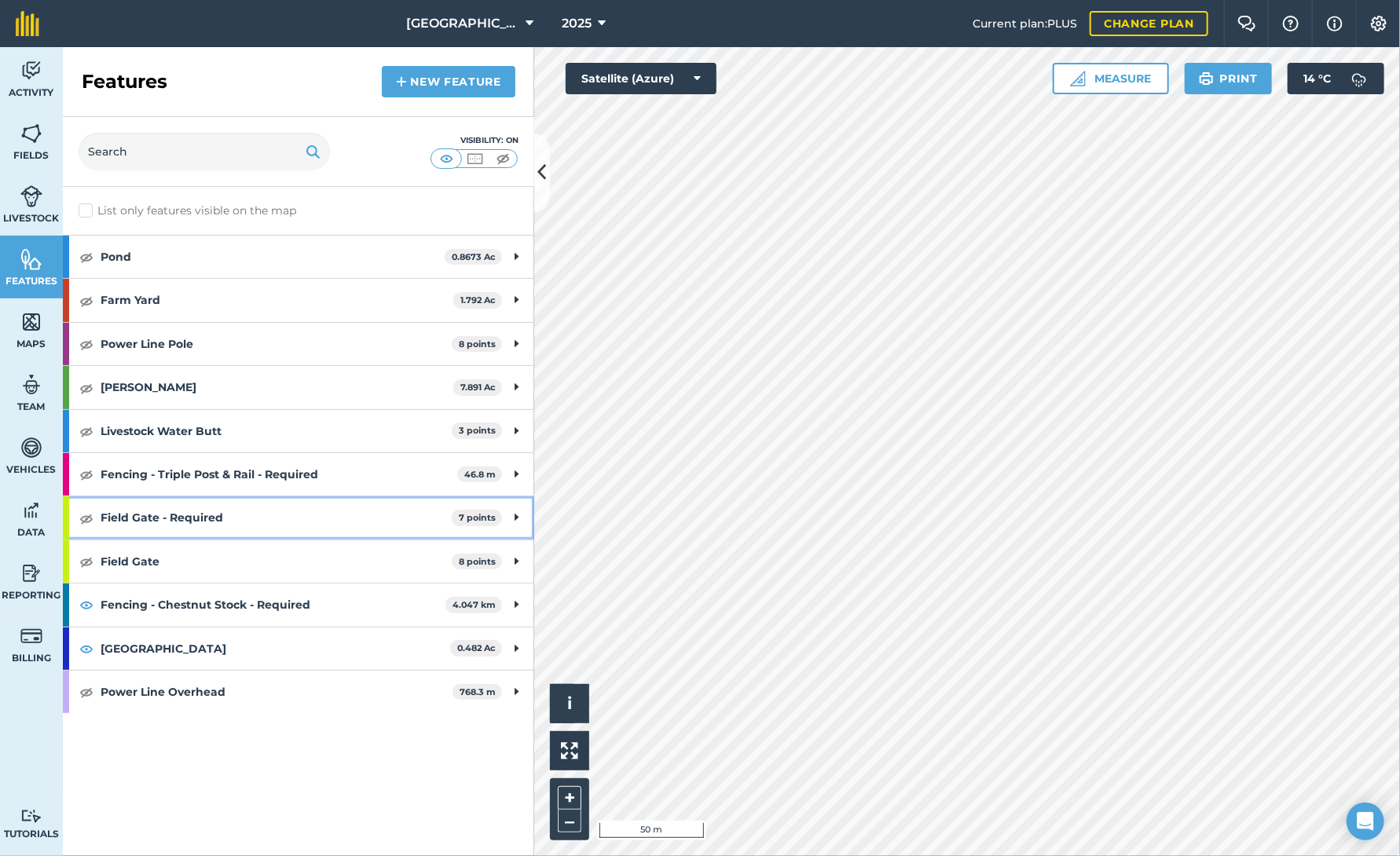
click at [507, 514] on div "Field Gate - Required 7 points" at bounding box center [298, 517] width 471 height 42
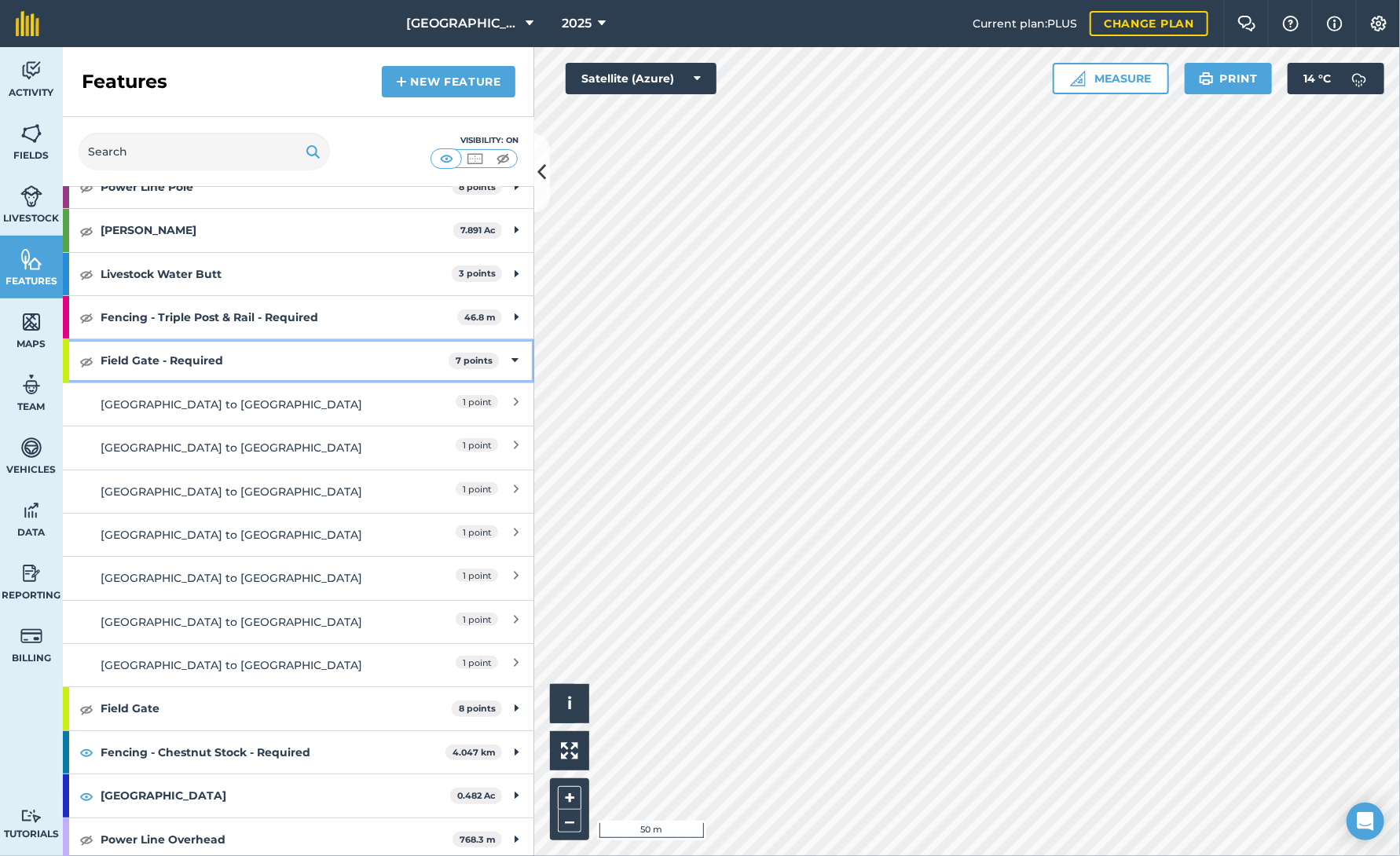
scroll to position [158, 0]
click at [255, 403] on div "[GEOGRAPHIC_DATA] to [GEOGRAPHIC_DATA]" at bounding box center [240, 404] width 279 height 17
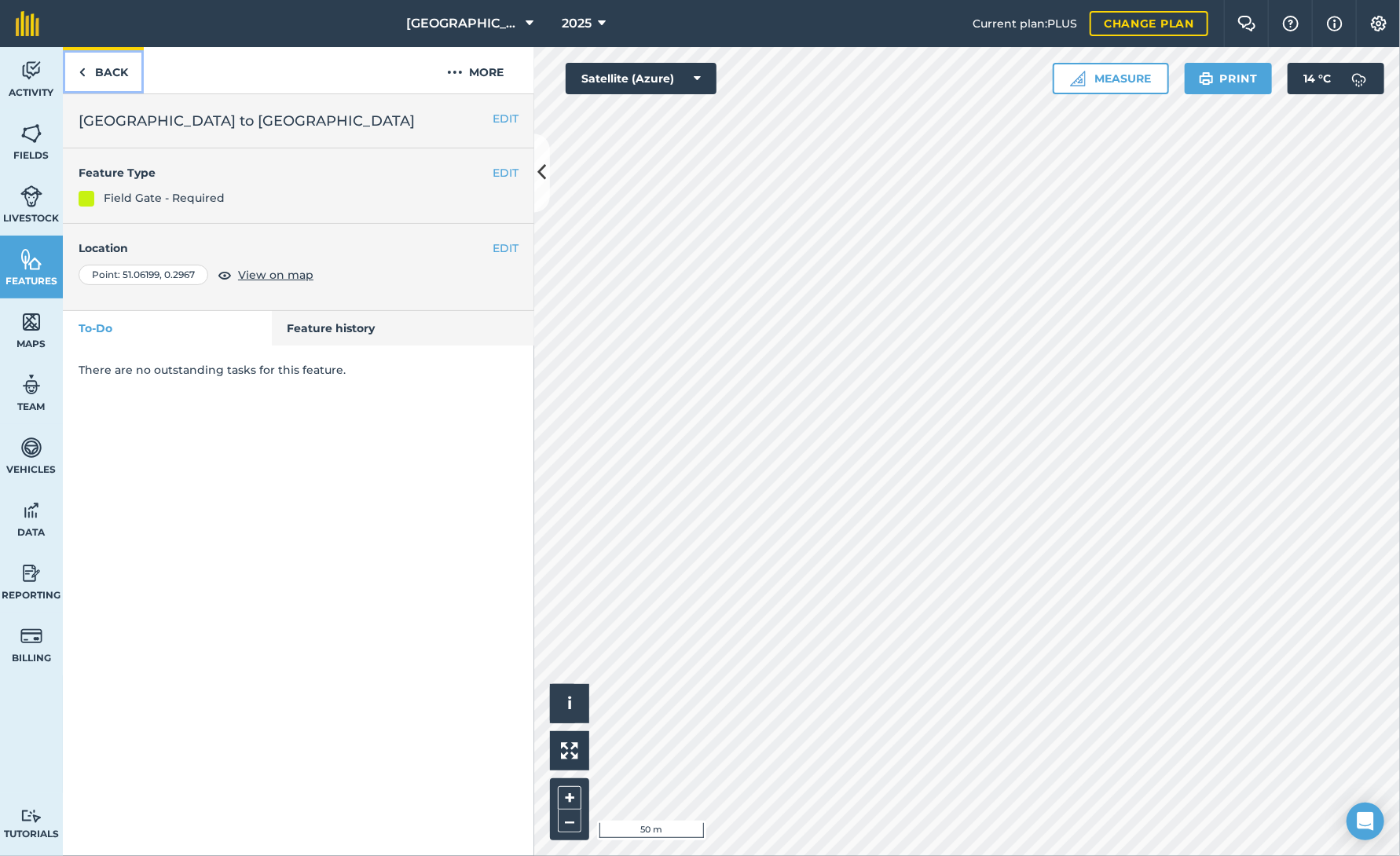
click at [88, 73] on link "Back" at bounding box center [103, 70] width 81 height 46
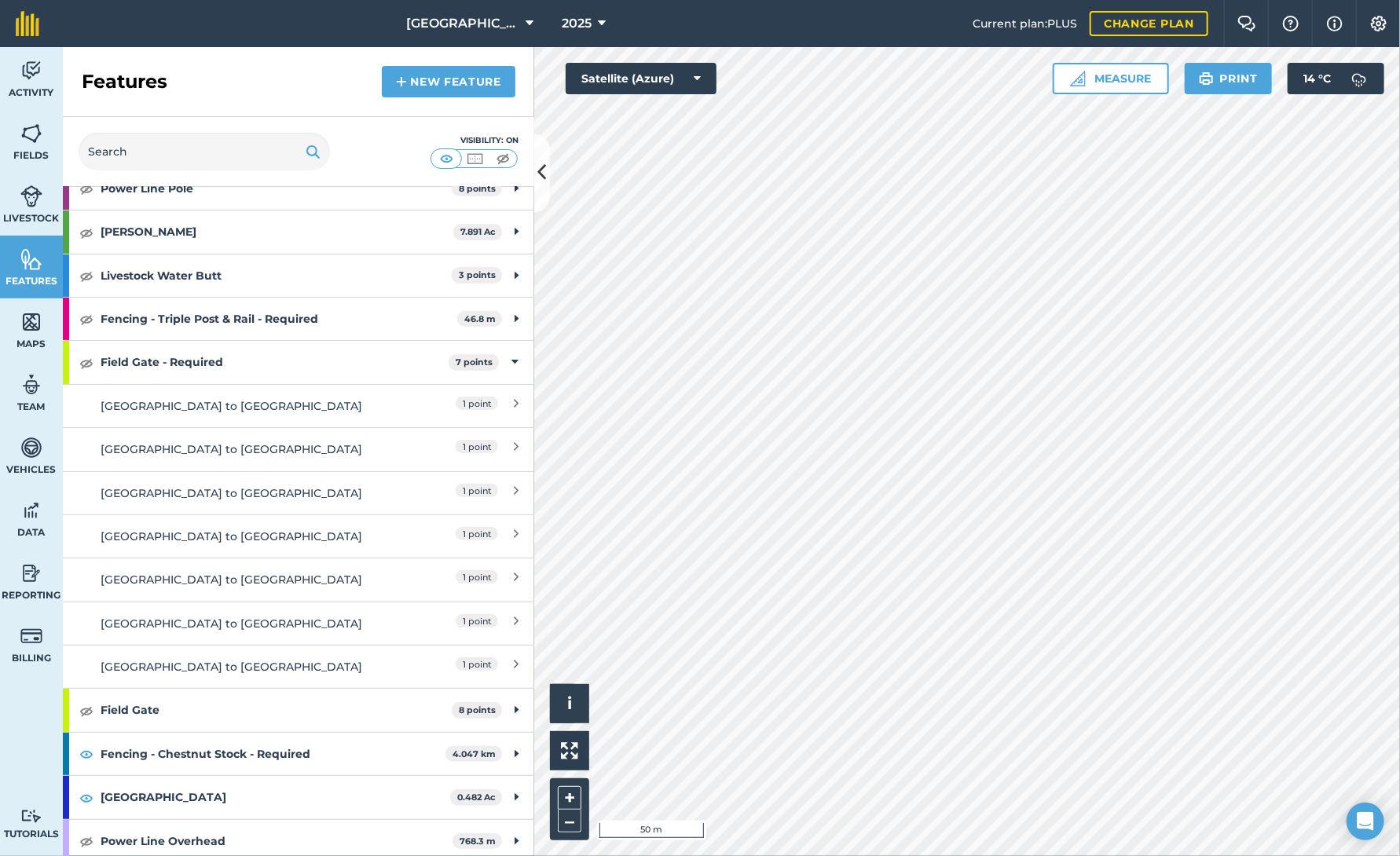
scroll to position [157, 0]
click at [276, 400] on div "[GEOGRAPHIC_DATA] to [GEOGRAPHIC_DATA]" at bounding box center [240, 404] width 279 height 17
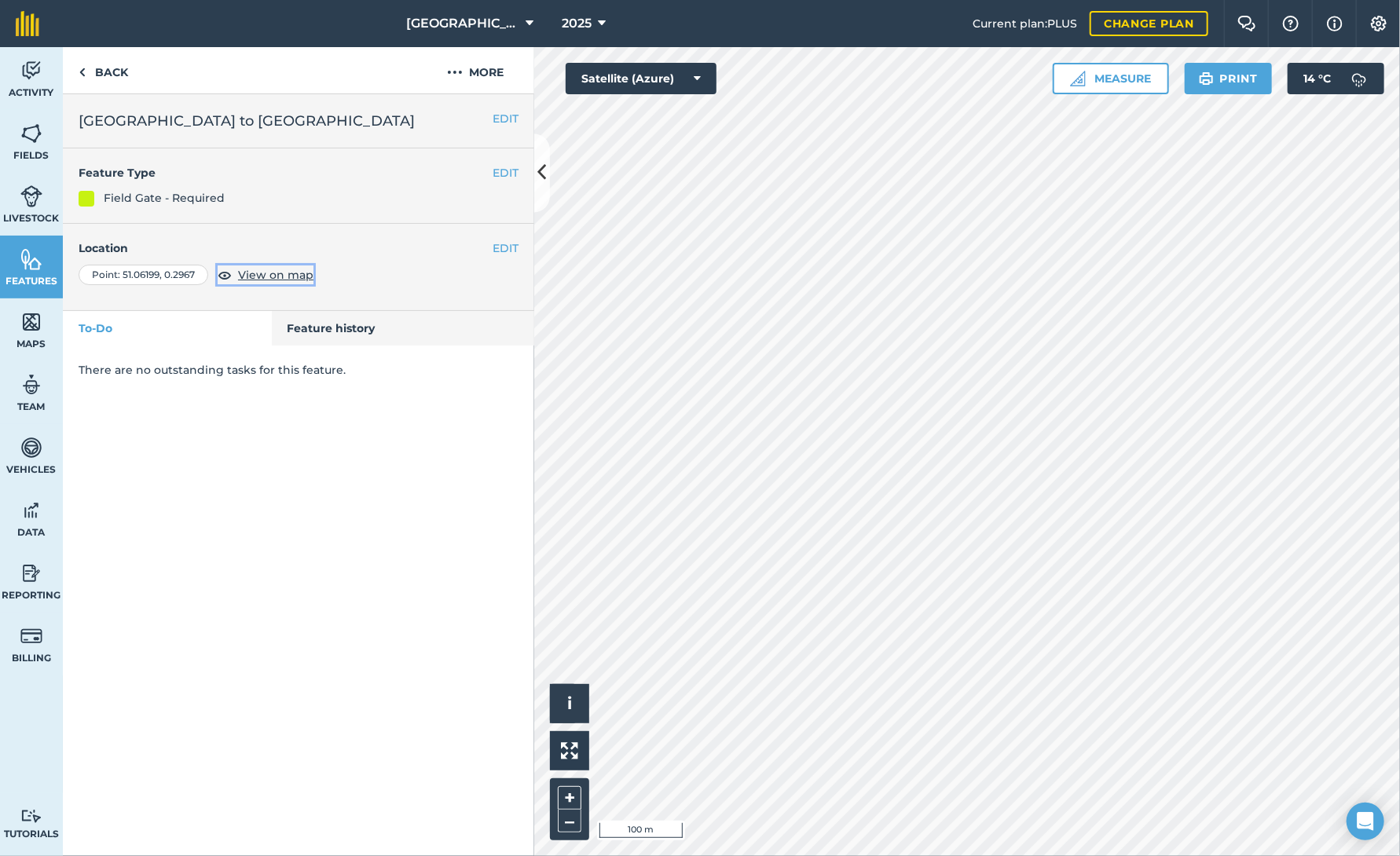
click at [269, 272] on span "View on map" at bounding box center [275, 275] width 75 height 17
click at [268, 272] on span "View on map" at bounding box center [275, 275] width 75 height 17
click at [276, 273] on span "View on map" at bounding box center [275, 275] width 75 height 17
click at [139, 272] on div "Point : 51.06199 , 0.2967" at bounding box center [143, 274] width 130 height 20
click at [267, 274] on span "View on map" at bounding box center [275, 275] width 75 height 17
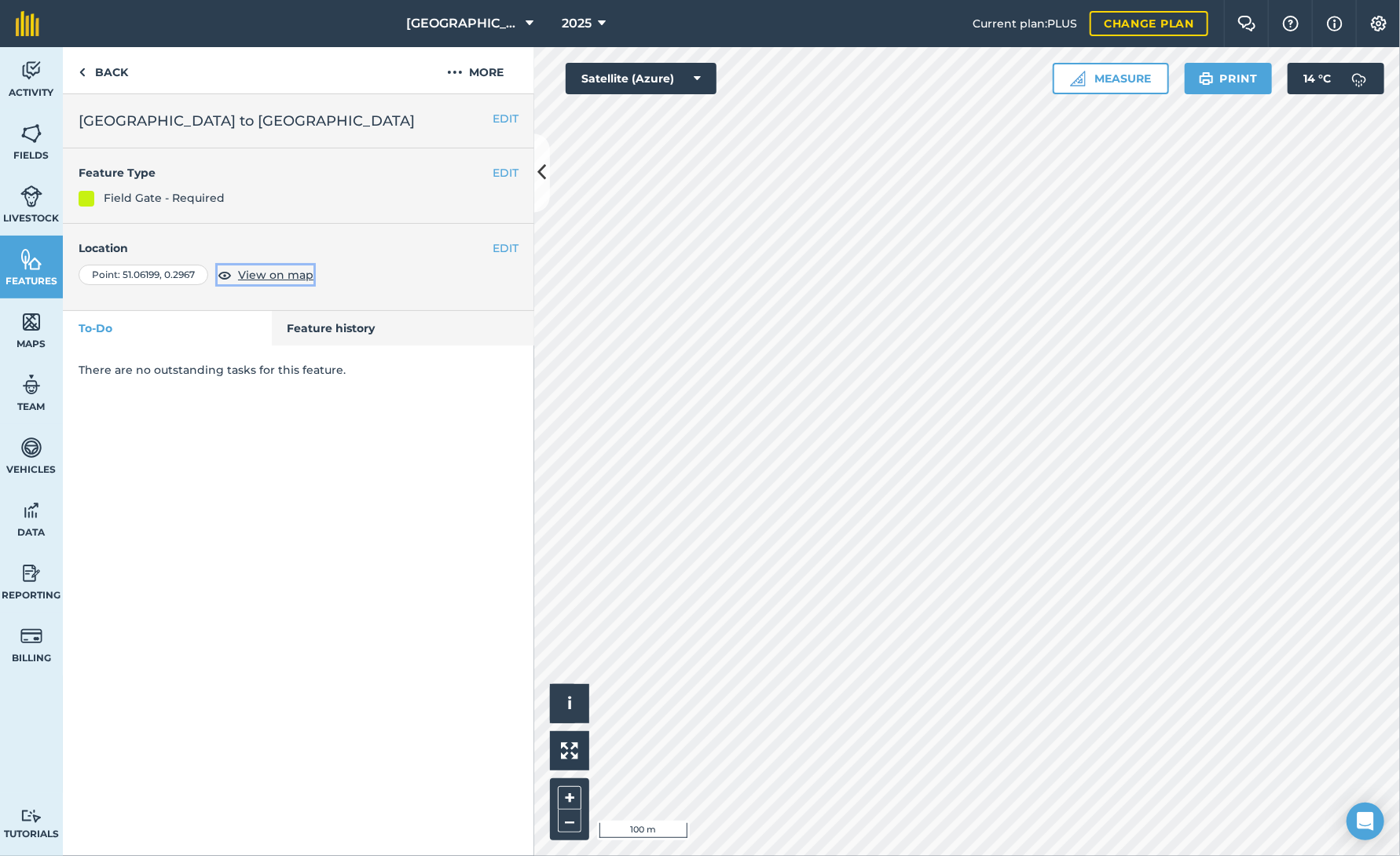
click at [273, 272] on span "View on map" at bounding box center [275, 275] width 75 height 17
click at [109, 70] on link "Back" at bounding box center [103, 70] width 81 height 46
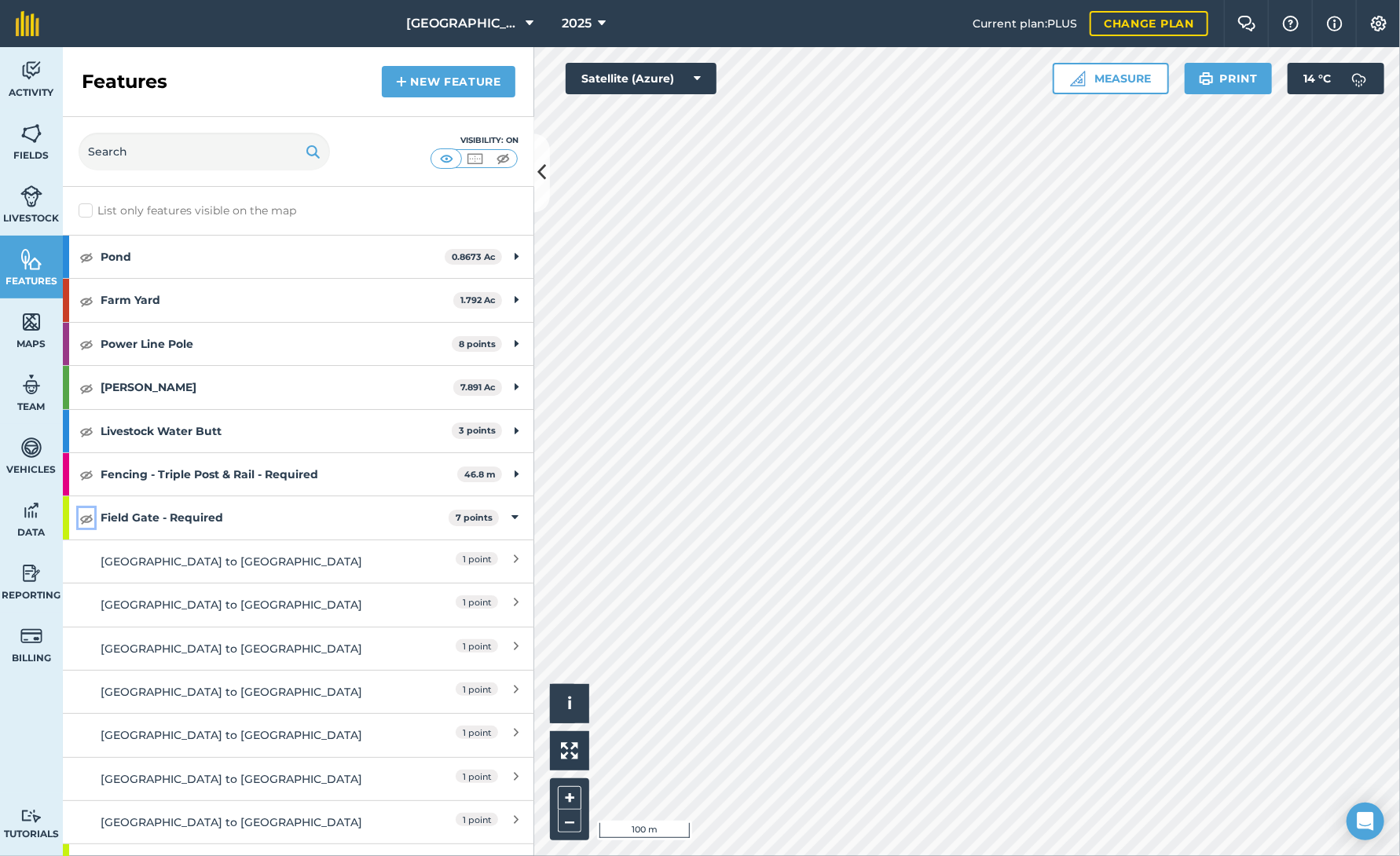
click at [79, 518] on img at bounding box center [86, 518] width 14 height 19
click at [280, 560] on div "[GEOGRAPHIC_DATA] to [GEOGRAPHIC_DATA]" at bounding box center [240, 562] width 279 height 17
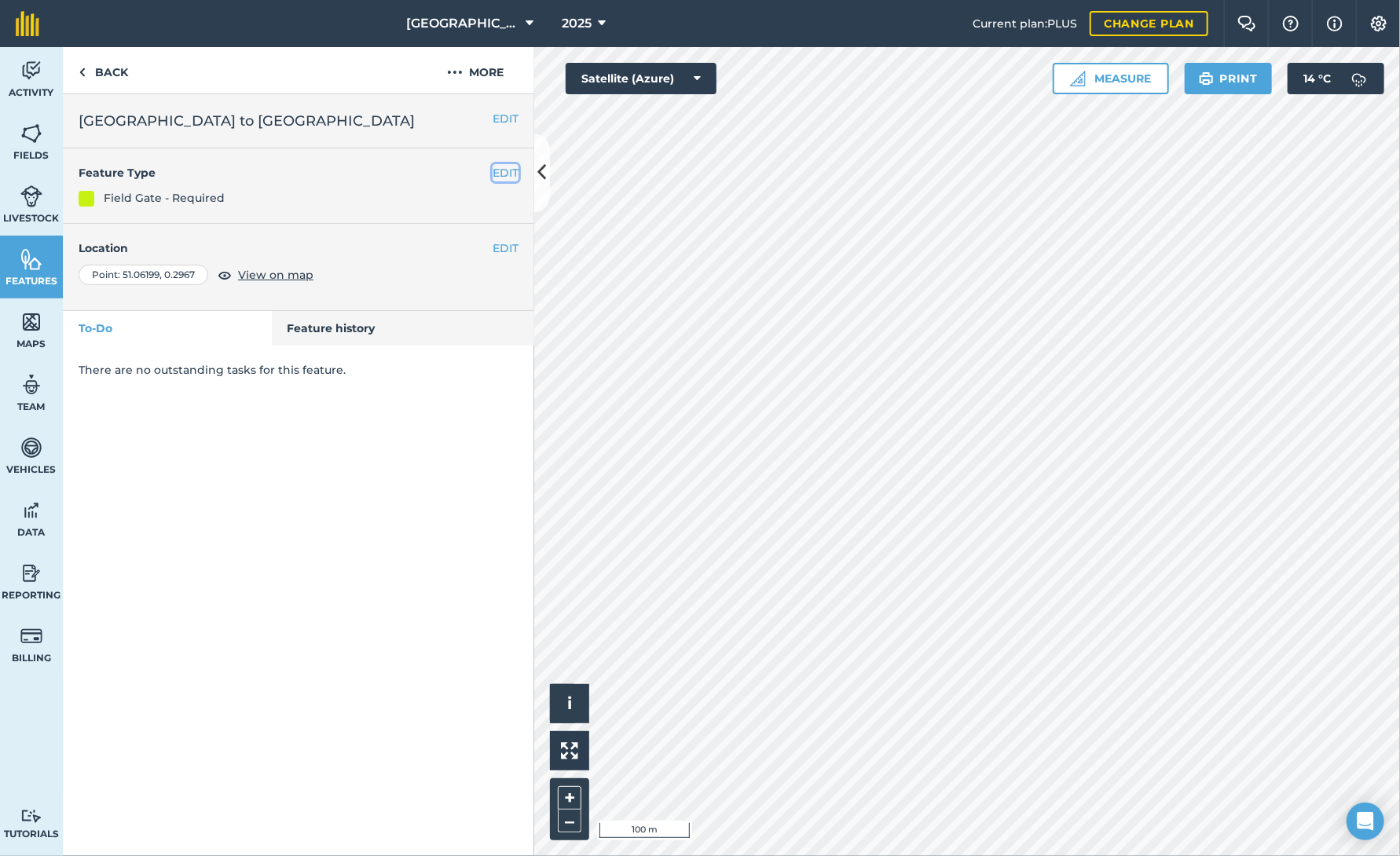
click at [508, 173] on button "EDIT" at bounding box center [505, 173] width 26 height 17
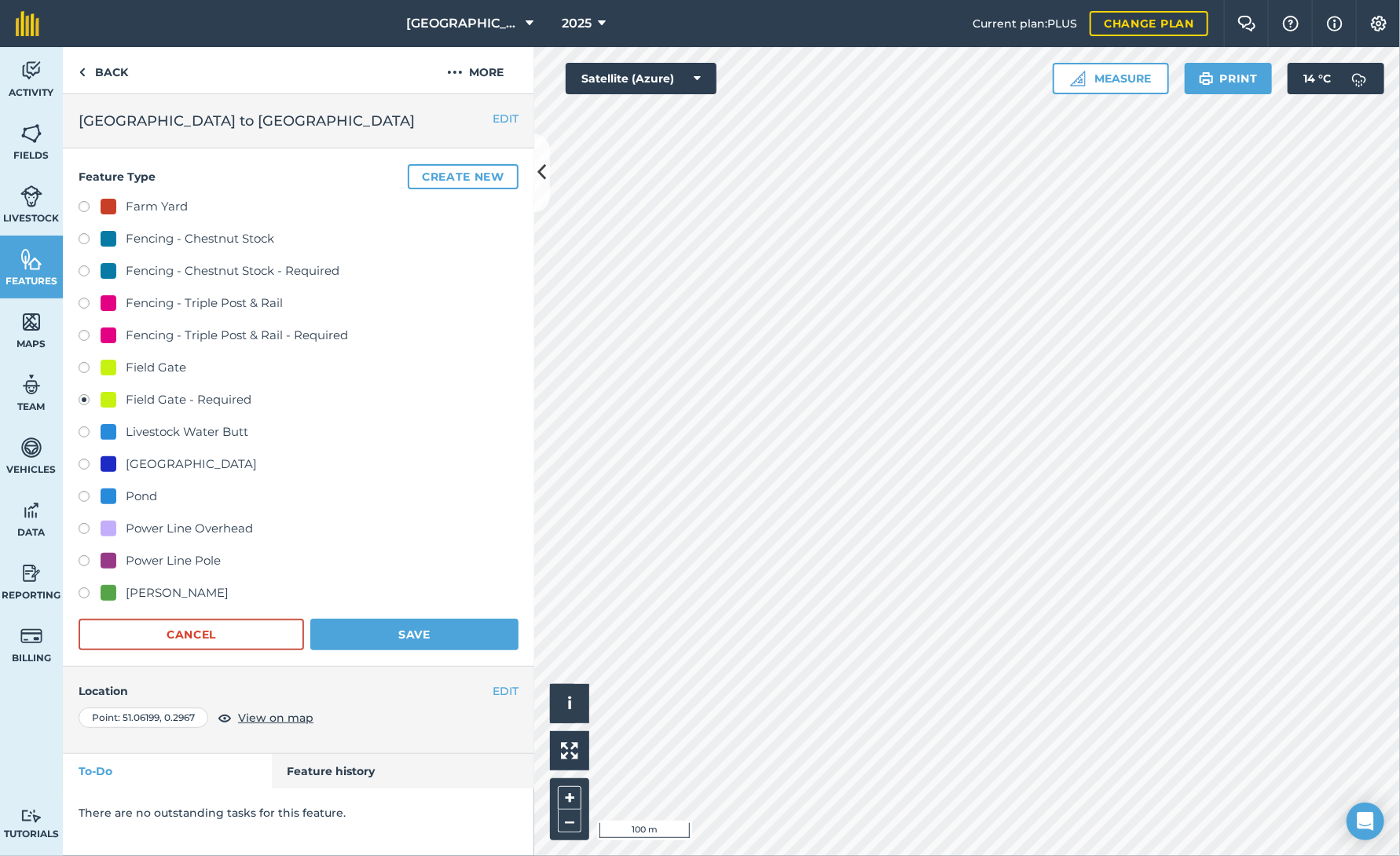
click at [83, 367] on label at bounding box center [89, 369] width 22 height 15
radio input "true"
radio input "false"
click at [408, 632] on button "Save" at bounding box center [414, 634] width 208 height 32
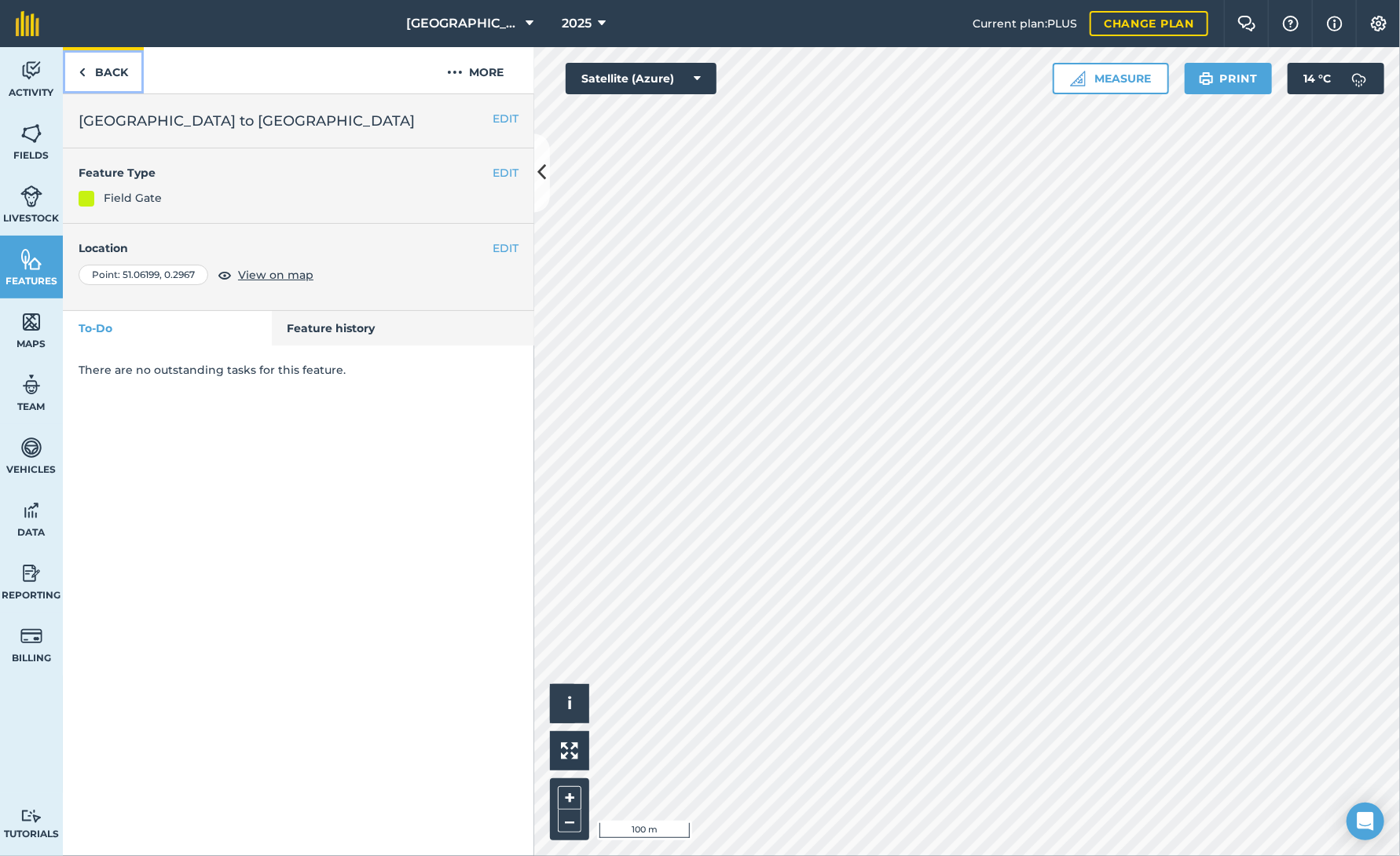
click at [102, 70] on link "Back" at bounding box center [103, 70] width 81 height 46
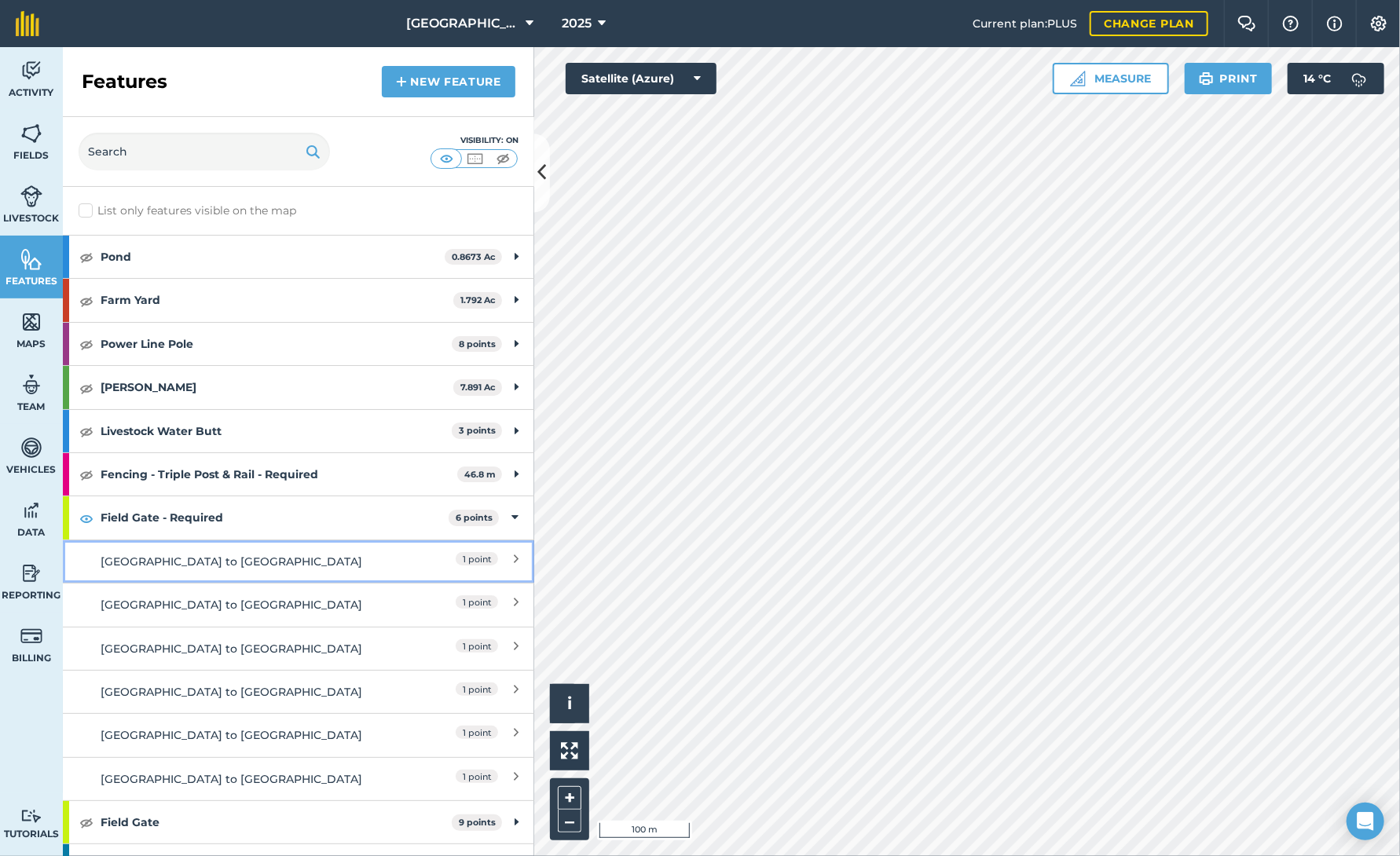
click at [239, 555] on div "[GEOGRAPHIC_DATA] to [GEOGRAPHIC_DATA]" at bounding box center [240, 562] width 279 height 17
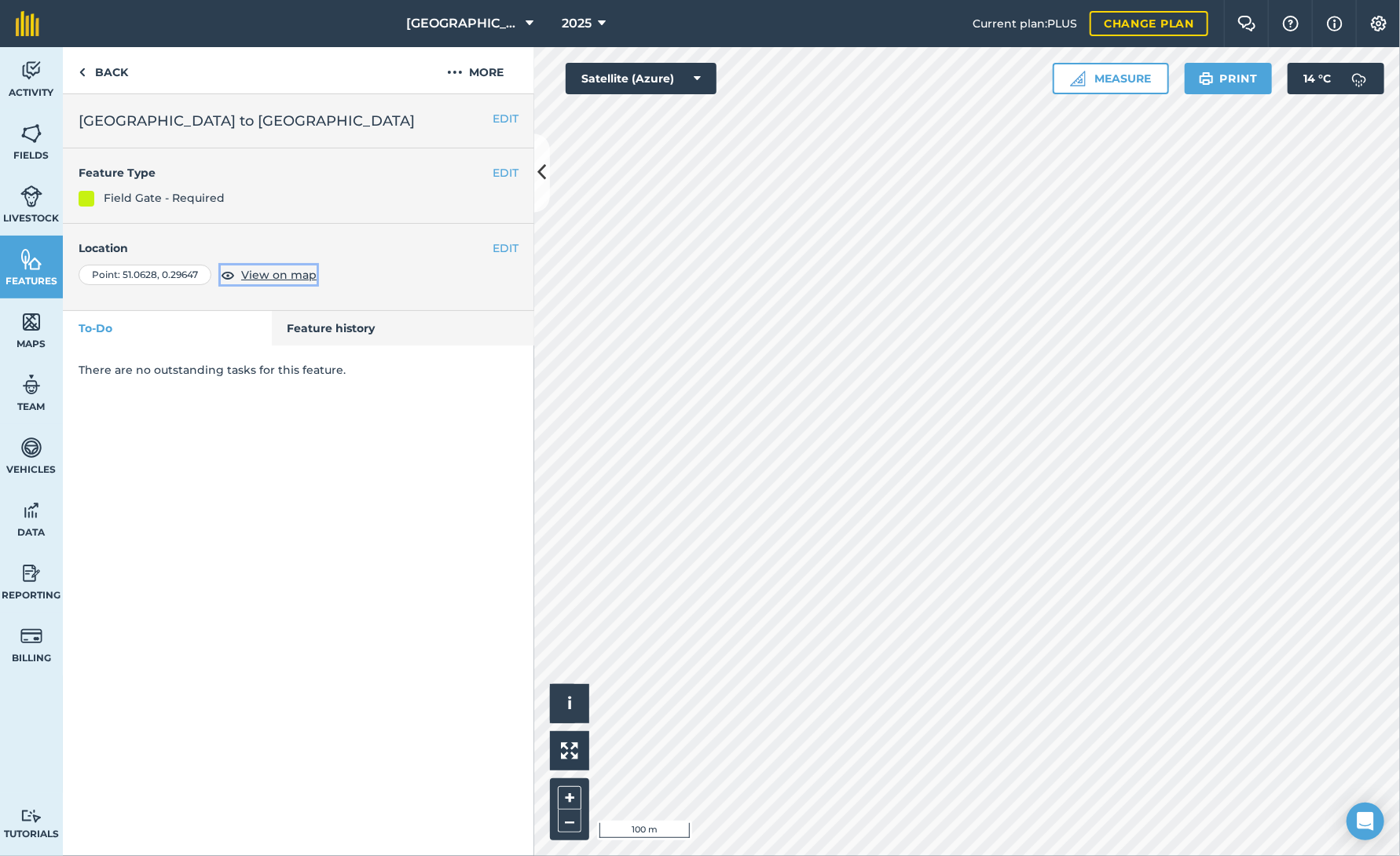
click at [282, 271] on span "View on map" at bounding box center [279, 275] width 75 height 17
click at [497, 169] on button "EDIT" at bounding box center [505, 173] width 26 height 17
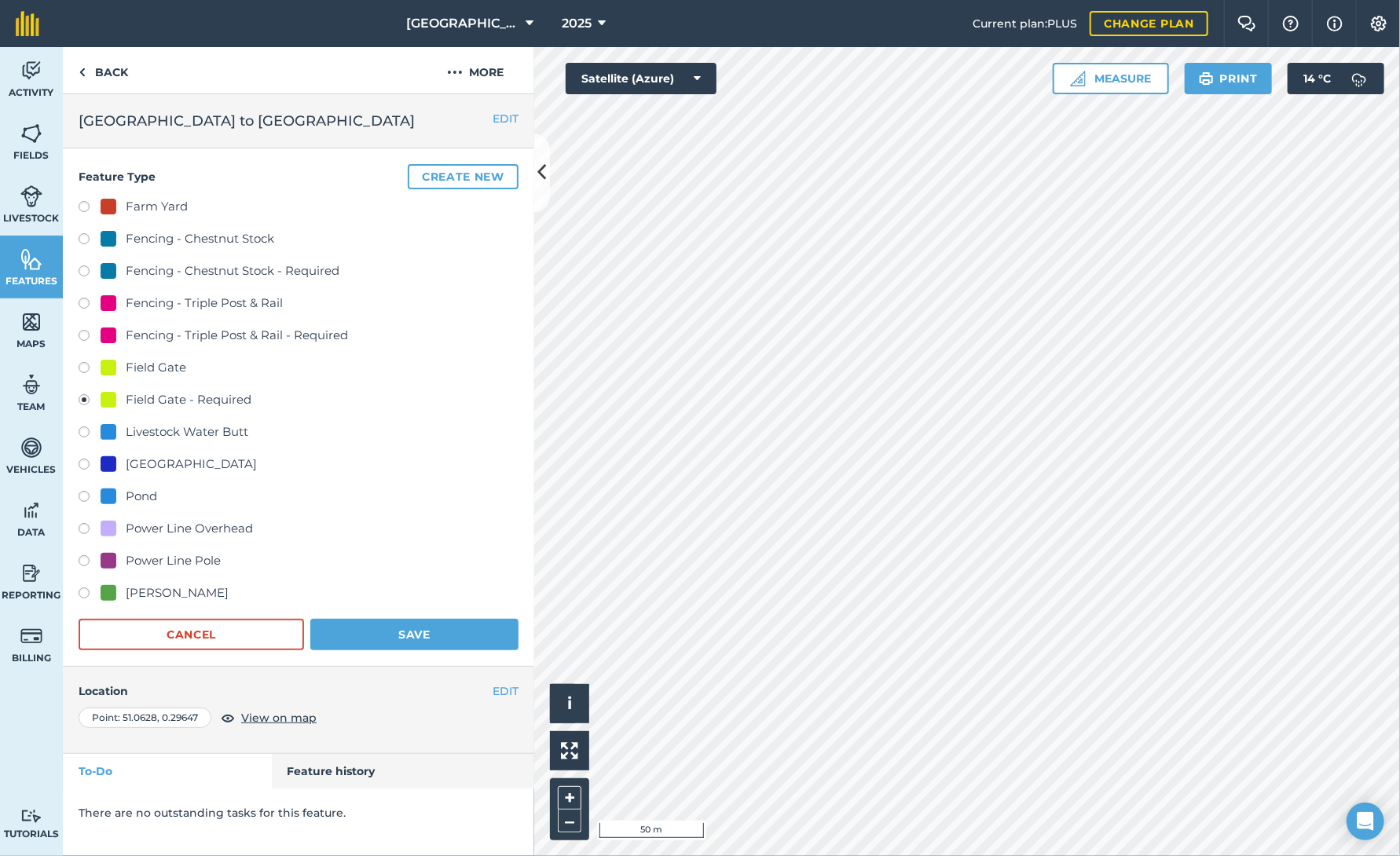
click at [83, 365] on label at bounding box center [89, 369] width 22 height 15
radio input "true"
radio input "false"
click at [395, 633] on button "Save" at bounding box center [414, 634] width 208 height 32
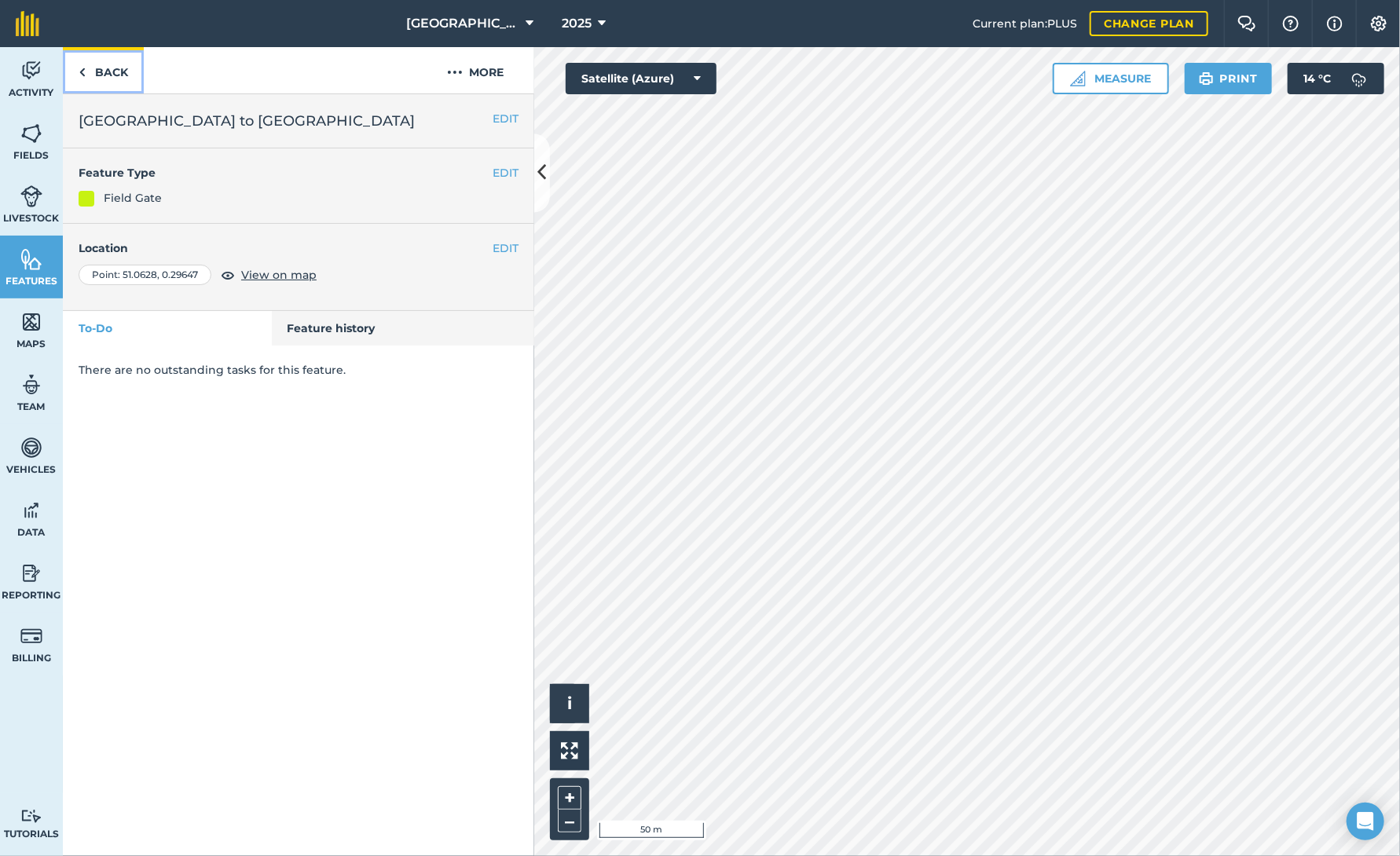
click at [105, 74] on link "Back" at bounding box center [103, 70] width 81 height 46
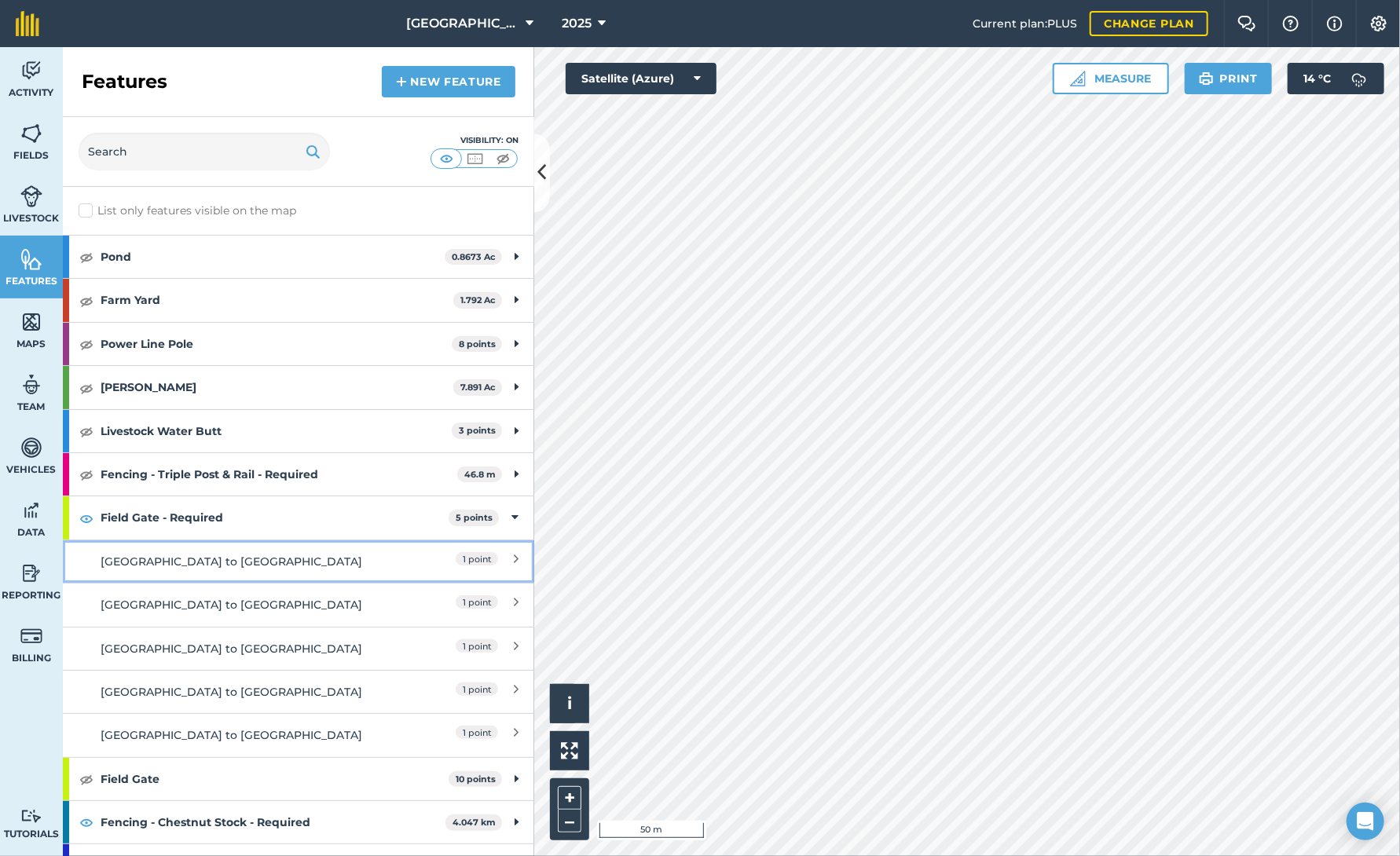
click at [391, 553] on div "1 point" at bounding box center [448, 562] width 139 height 17
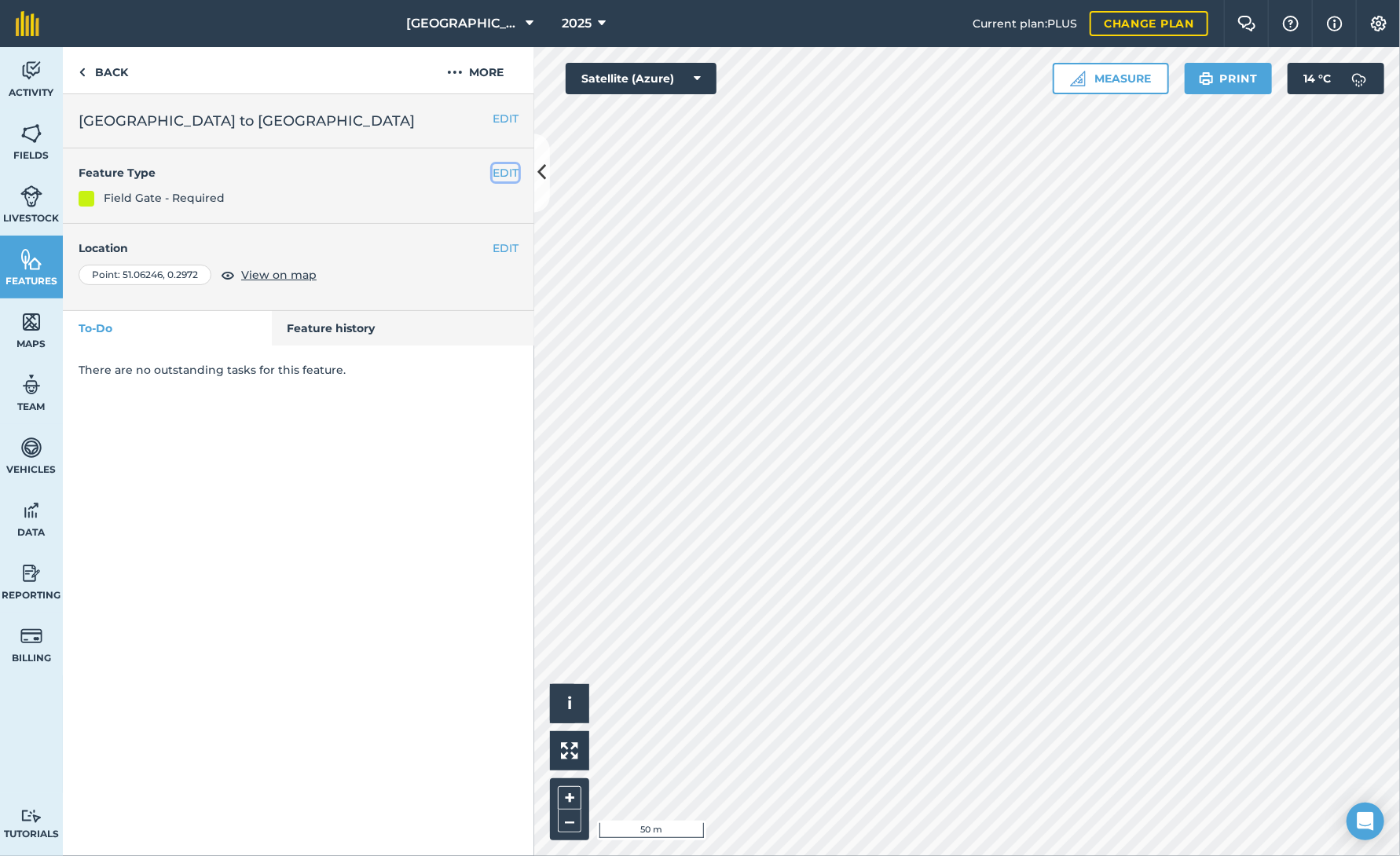
click at [498, 168] on button "EDIT" at bounding box center [505, 173] width 26 height 17
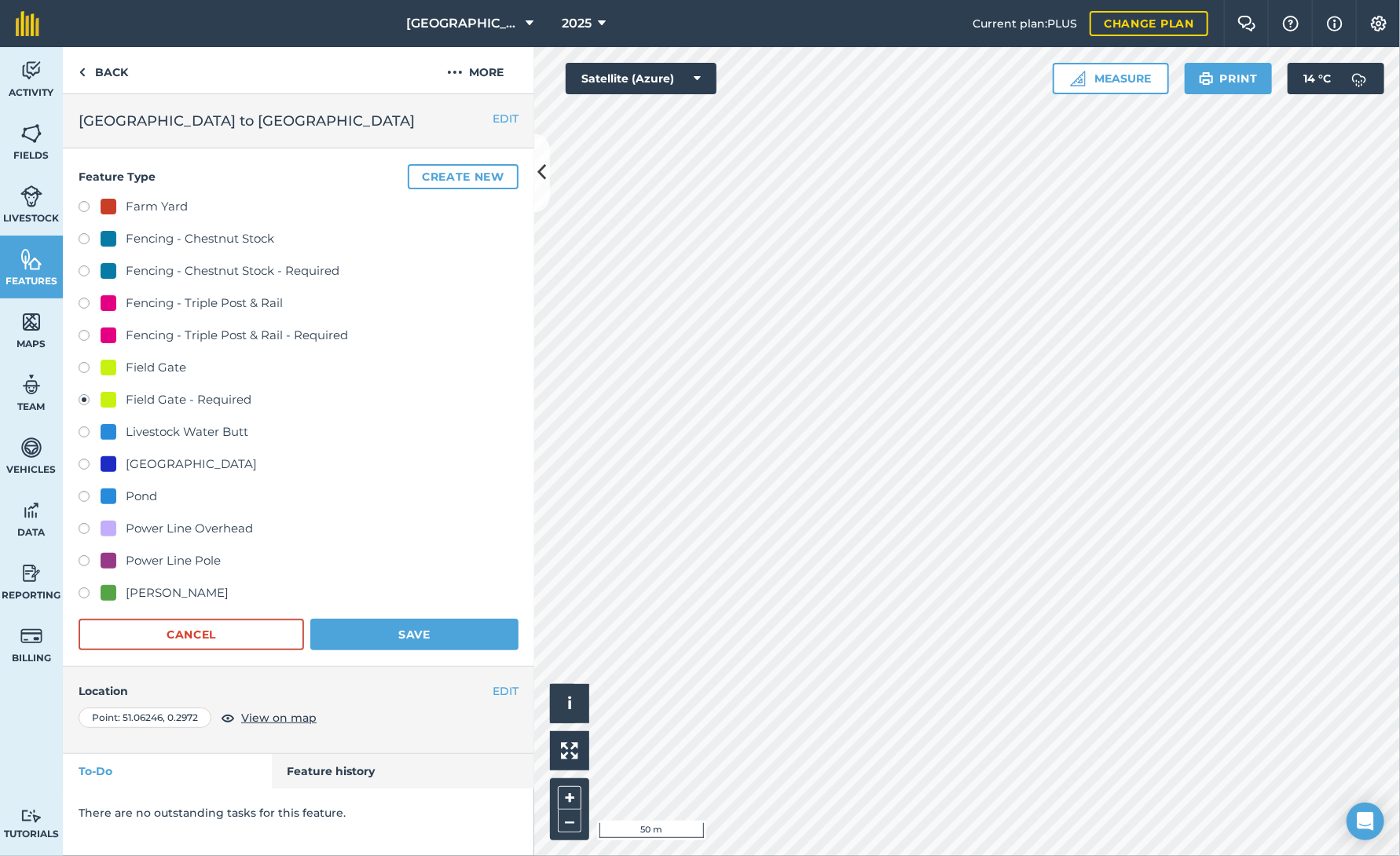
click at [82, 365] on label at bounding box center [89, 369] width 22 height 15
radio input "true"
radio input "false"
click at [408, 636] on button "Save" at bounding box center [414, 634] width 208 height 32
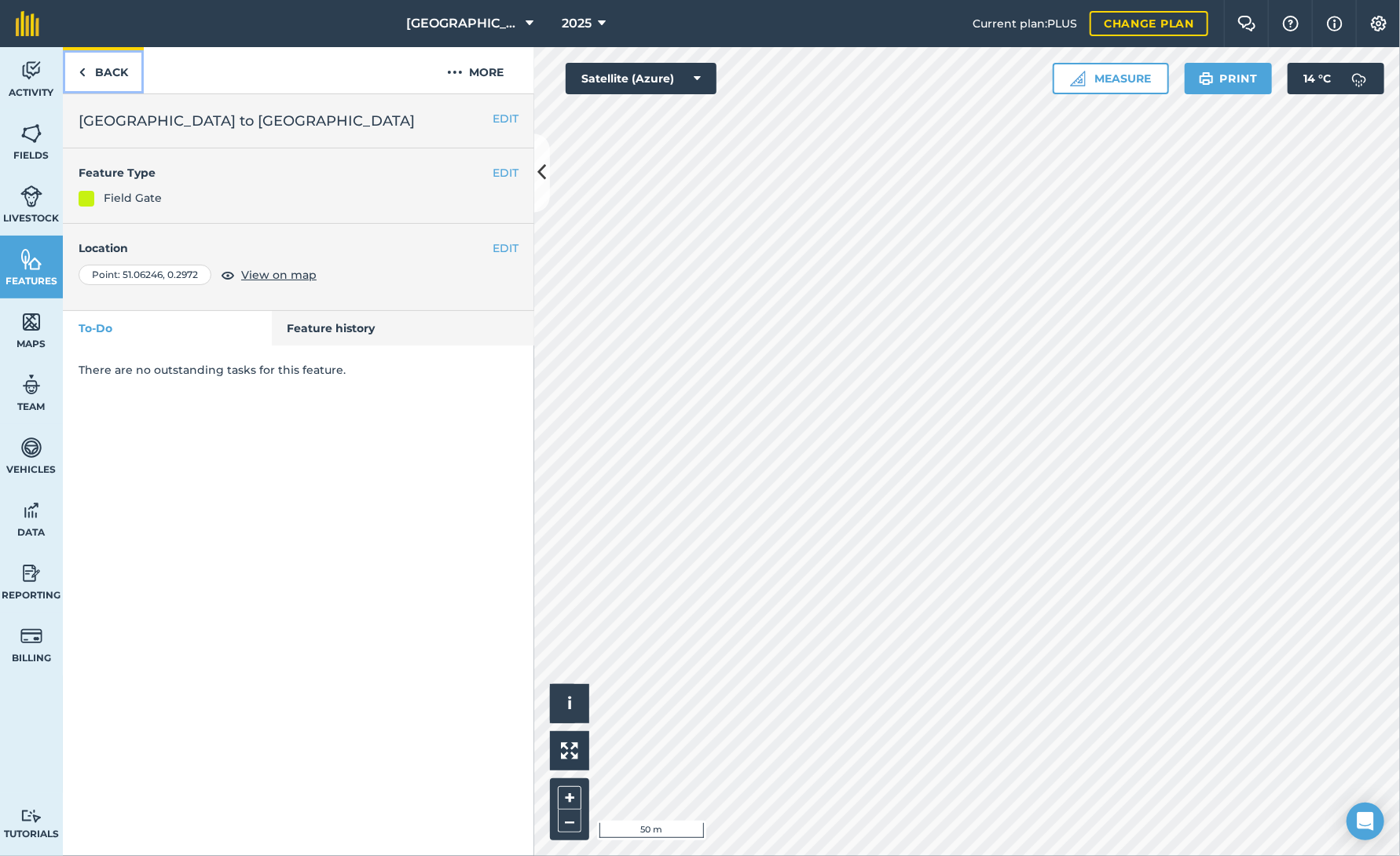
click at [105, 73] on link "Back" at bounding box center [103, 70] width 81 height 46
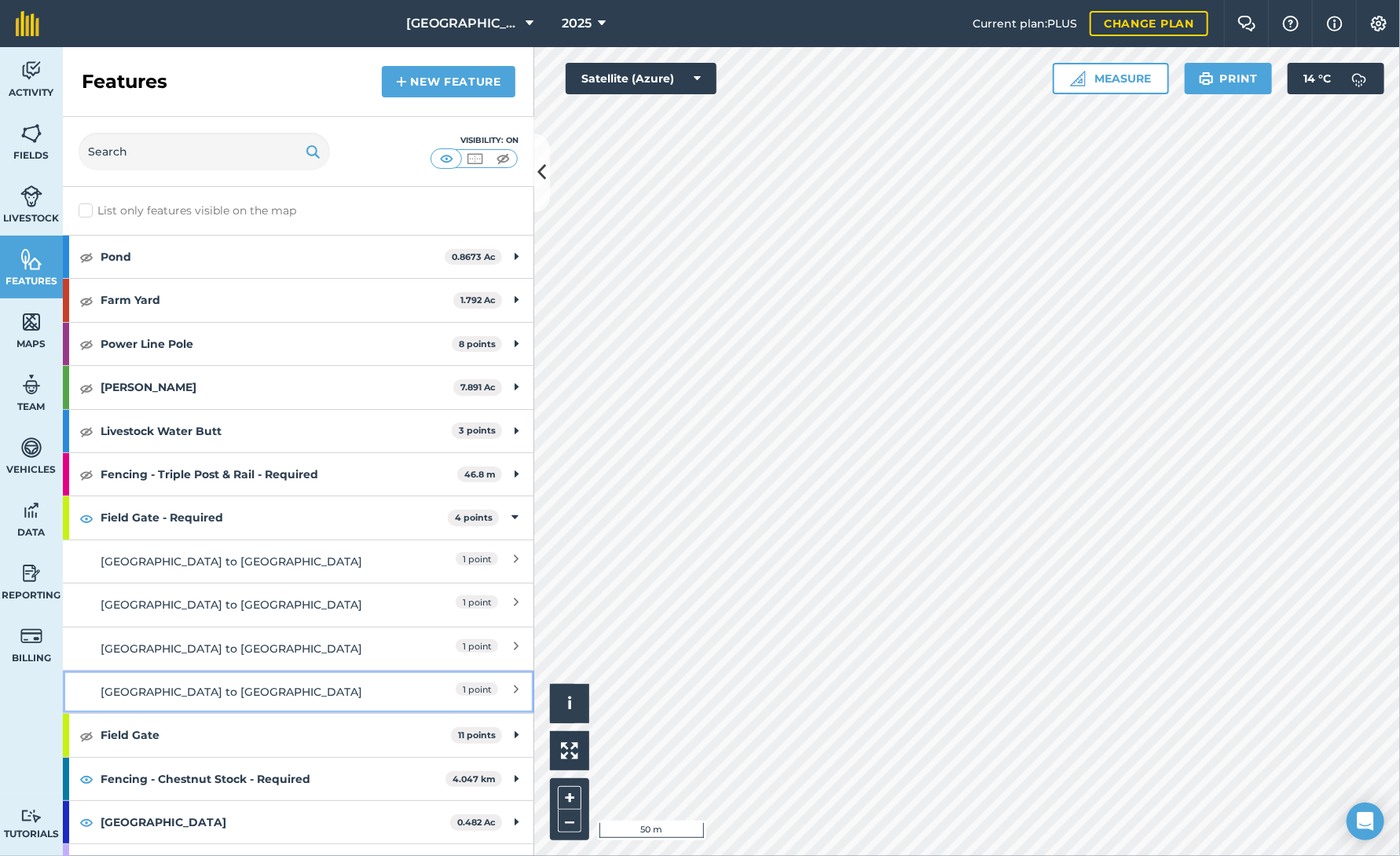
click at [301, 688] on div "[GEOGRAPHIC_DATA] to [GEOGRAPHIC_DATA]" at bounding box center [240, 692] width 279 height 17
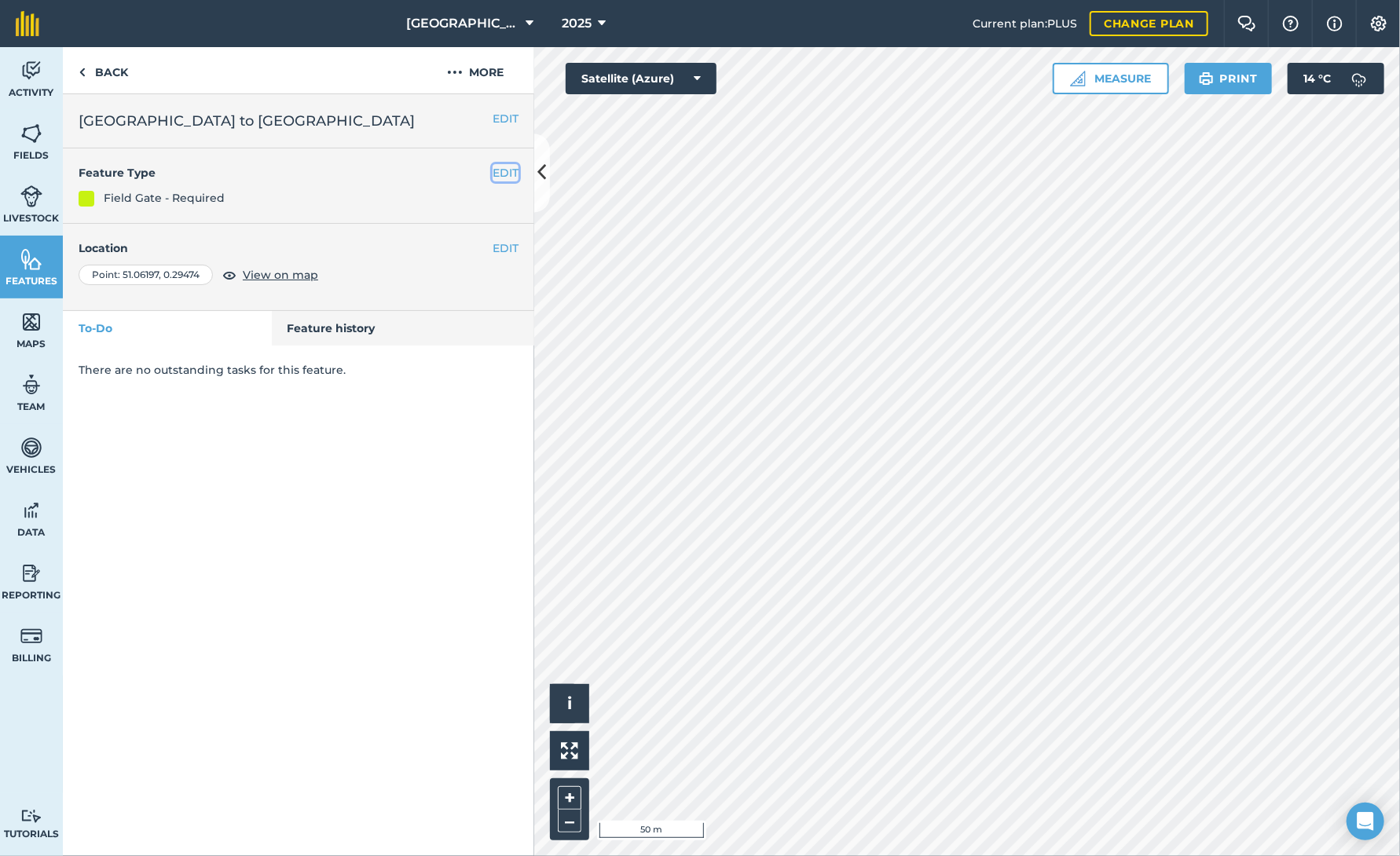
click at [504, 167] on button "EDIT" at bounding box center [505, 173] width 26 height 17
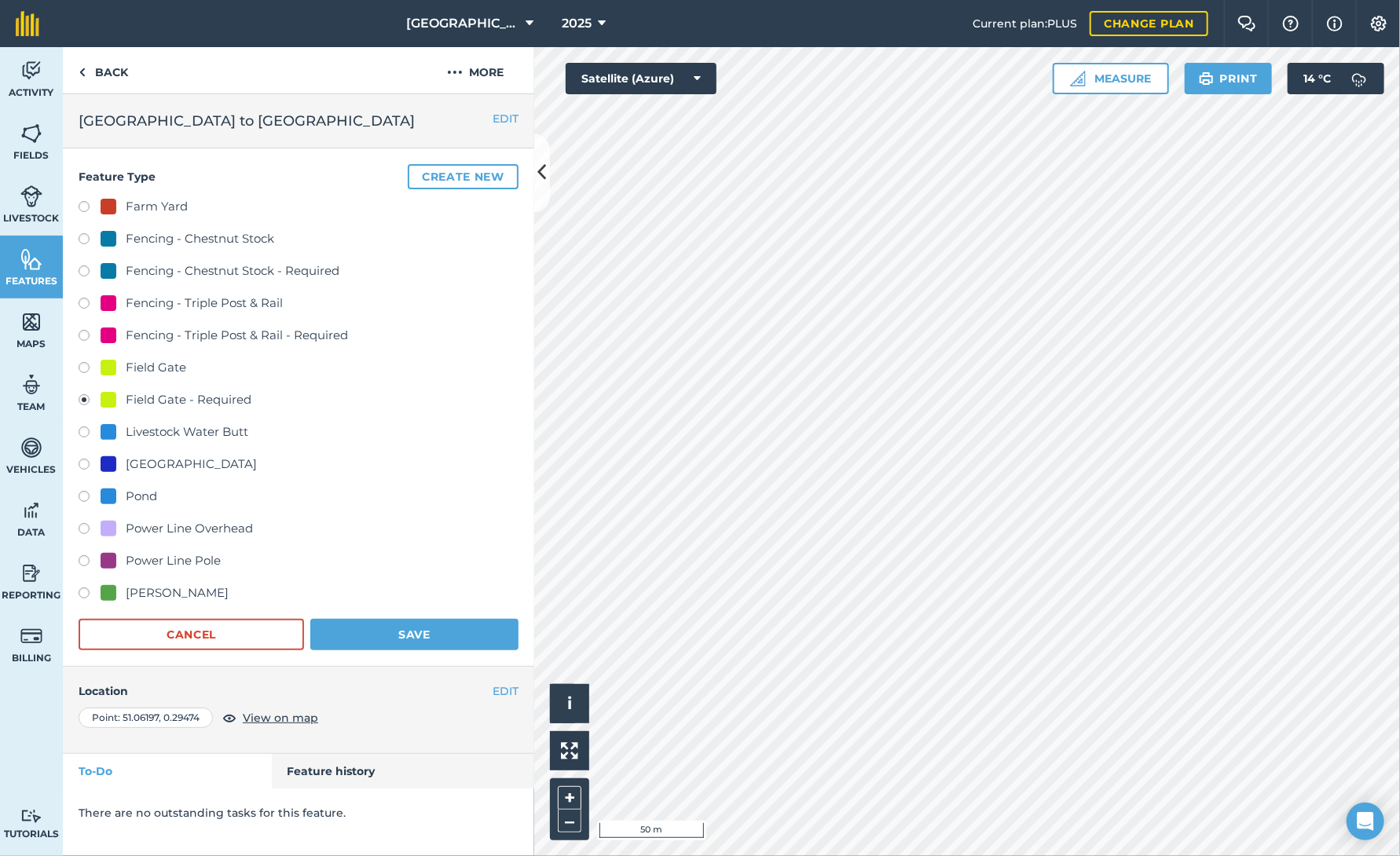
click at [85, 365] on label at bounding box center [89, 369] width 22 height 15
radio input "true"
radio input "false"
click at [412, 631] on button "Save" at bounding box center [414, 634] width 208 height 32
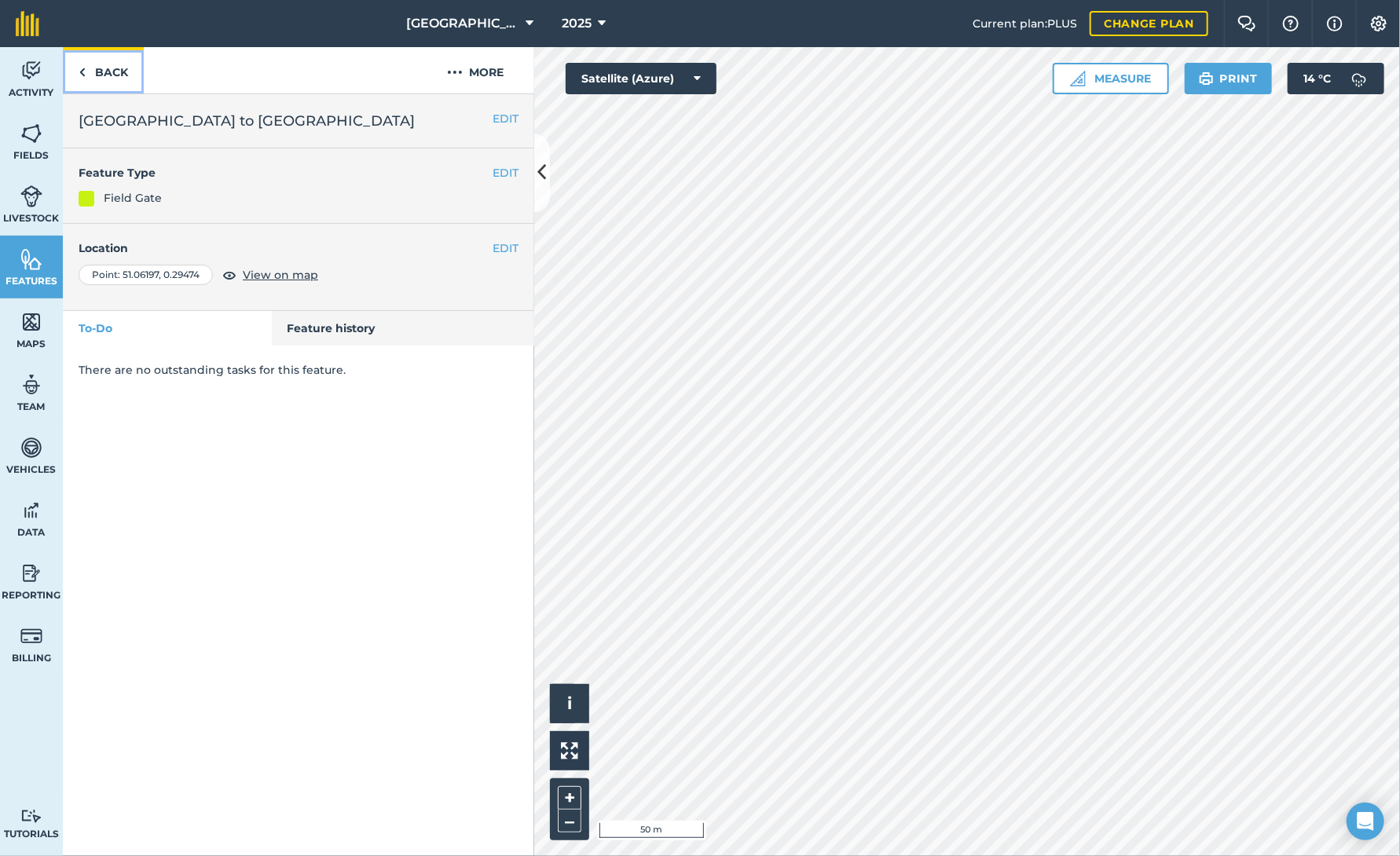
click at [104, 72] on link "Back" at bounding box center [103, 70] width 81 height 46
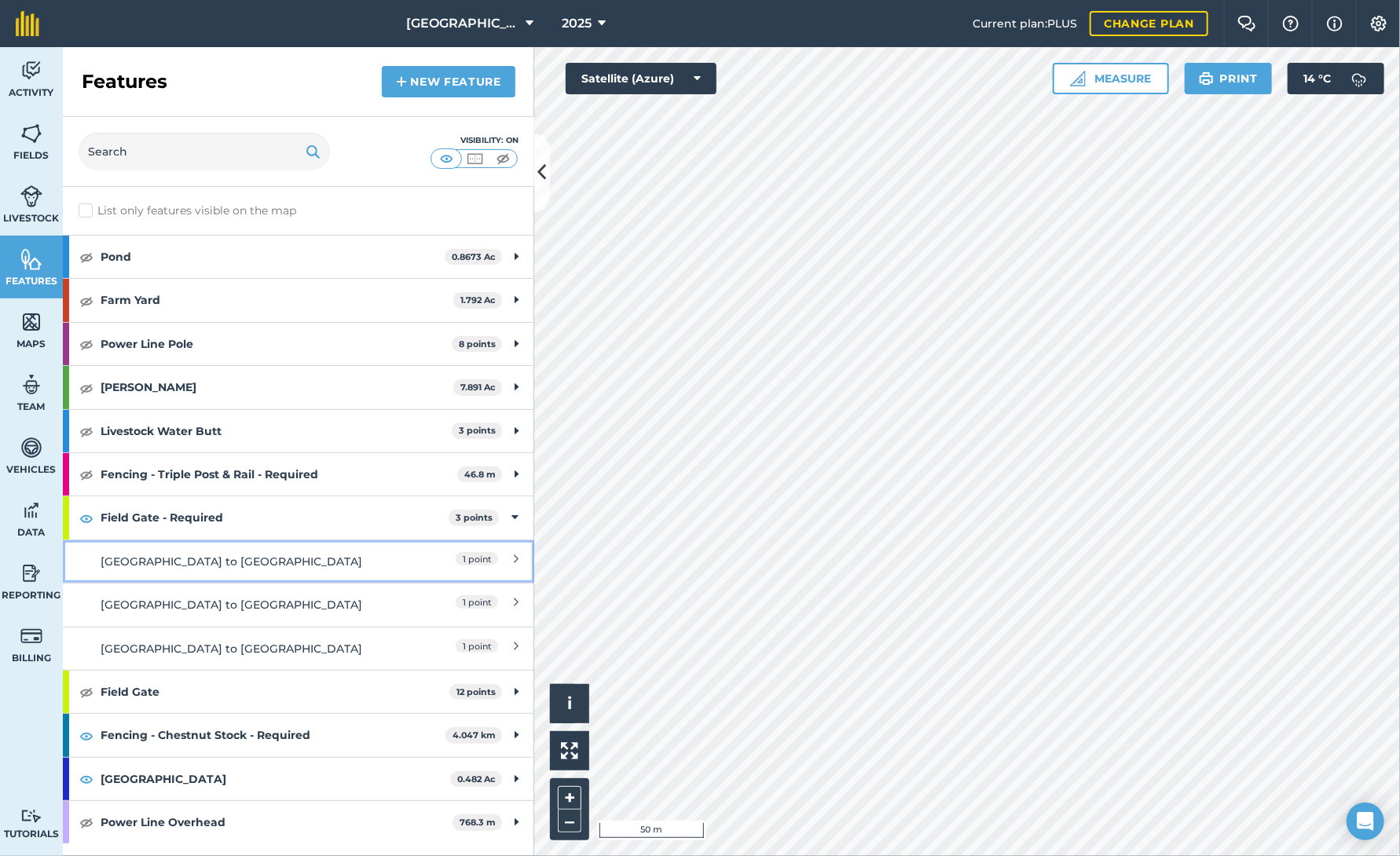
click at [258, 560] on div "[GEOGRAPHIC_DATA] to [GEOGRAPHIC_DATA]" at bounding box center [240, 562] width 279 height 17
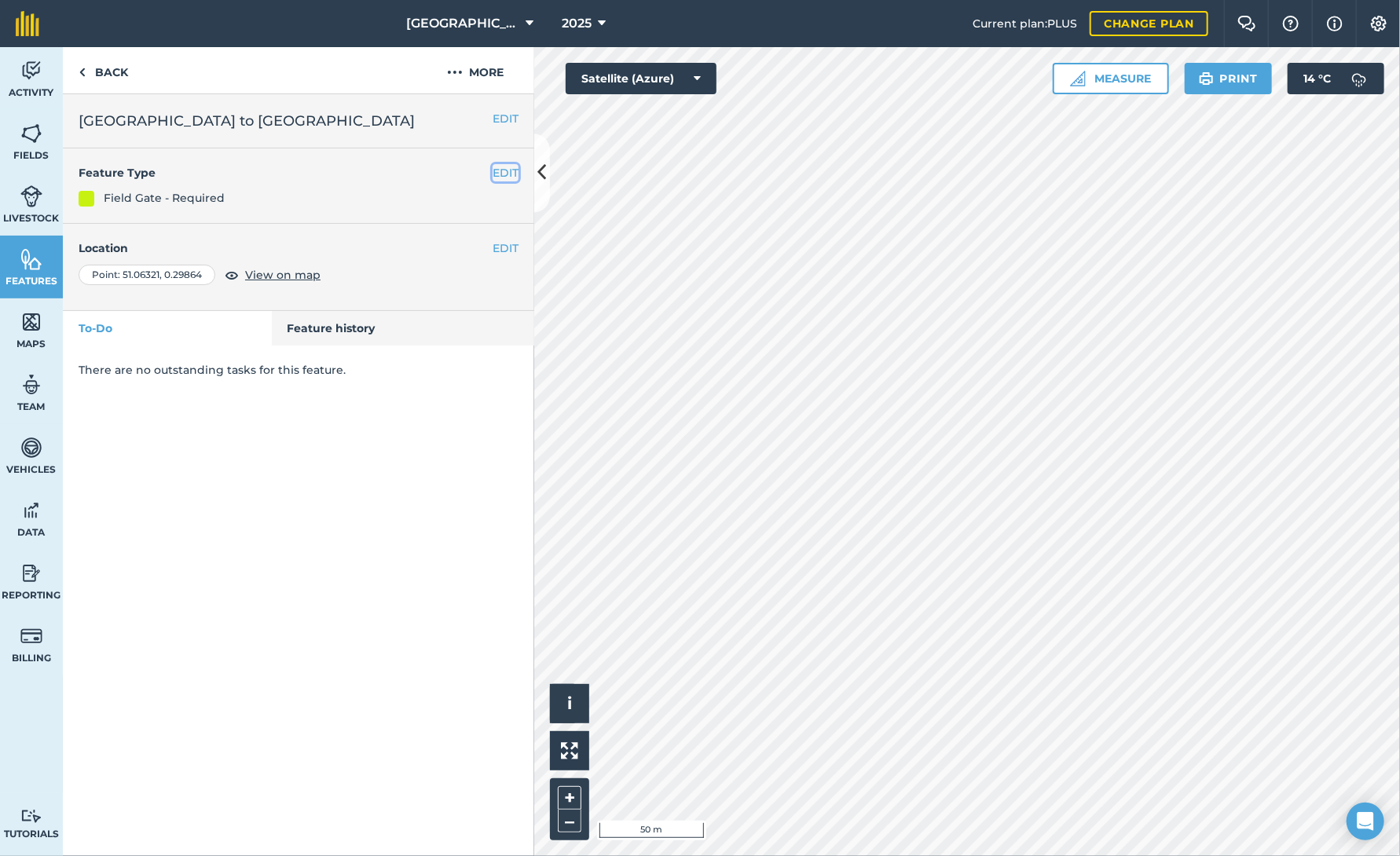
click at [504, 170] on button "EDIT" at bounding box center [505, 173] width 26 height 17
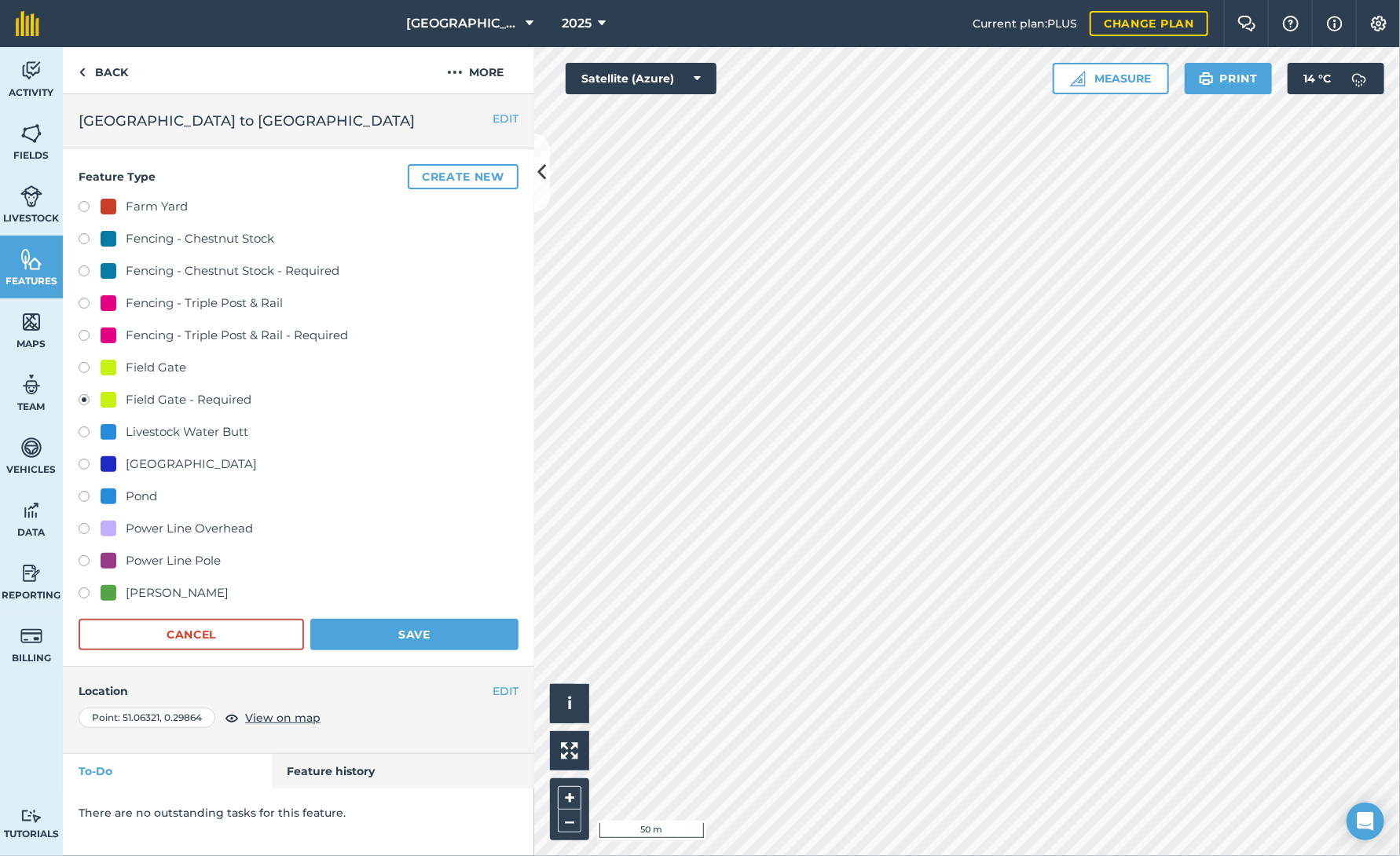
click at [84, 368] on label at bounding box center [89, 369] width 22 height 15
radio input "true"
radio input "false"
click at [402, 630] on button "Save" at bounding box center [414, 634] width 208 height 32
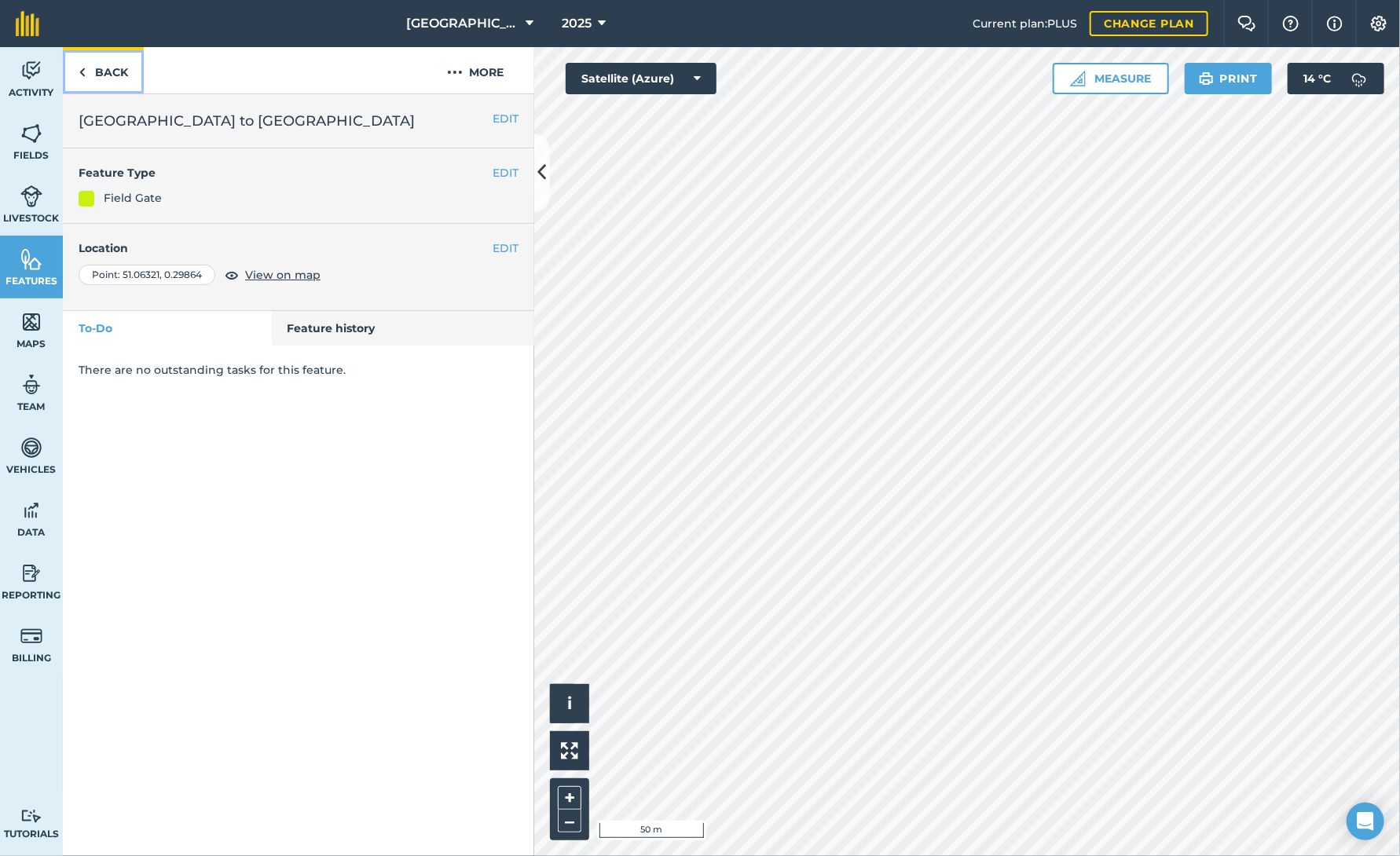
click at [123, 75] on link "Back" at bounding box center [103, 70] width 81 height 46
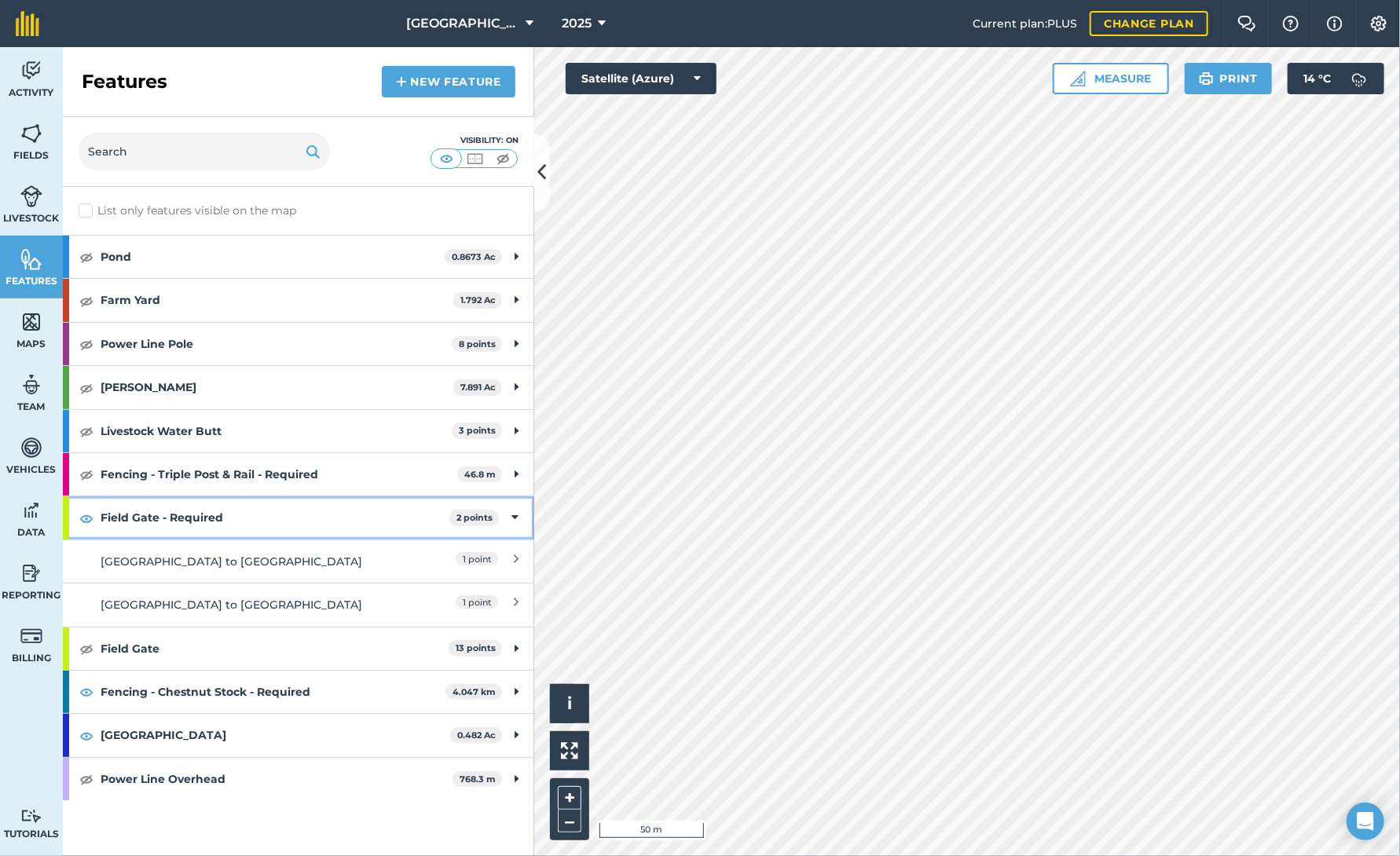
click at [214, 513] on strong "Field Gate - Required" at bounding box center [274, 517] width 348 height 42
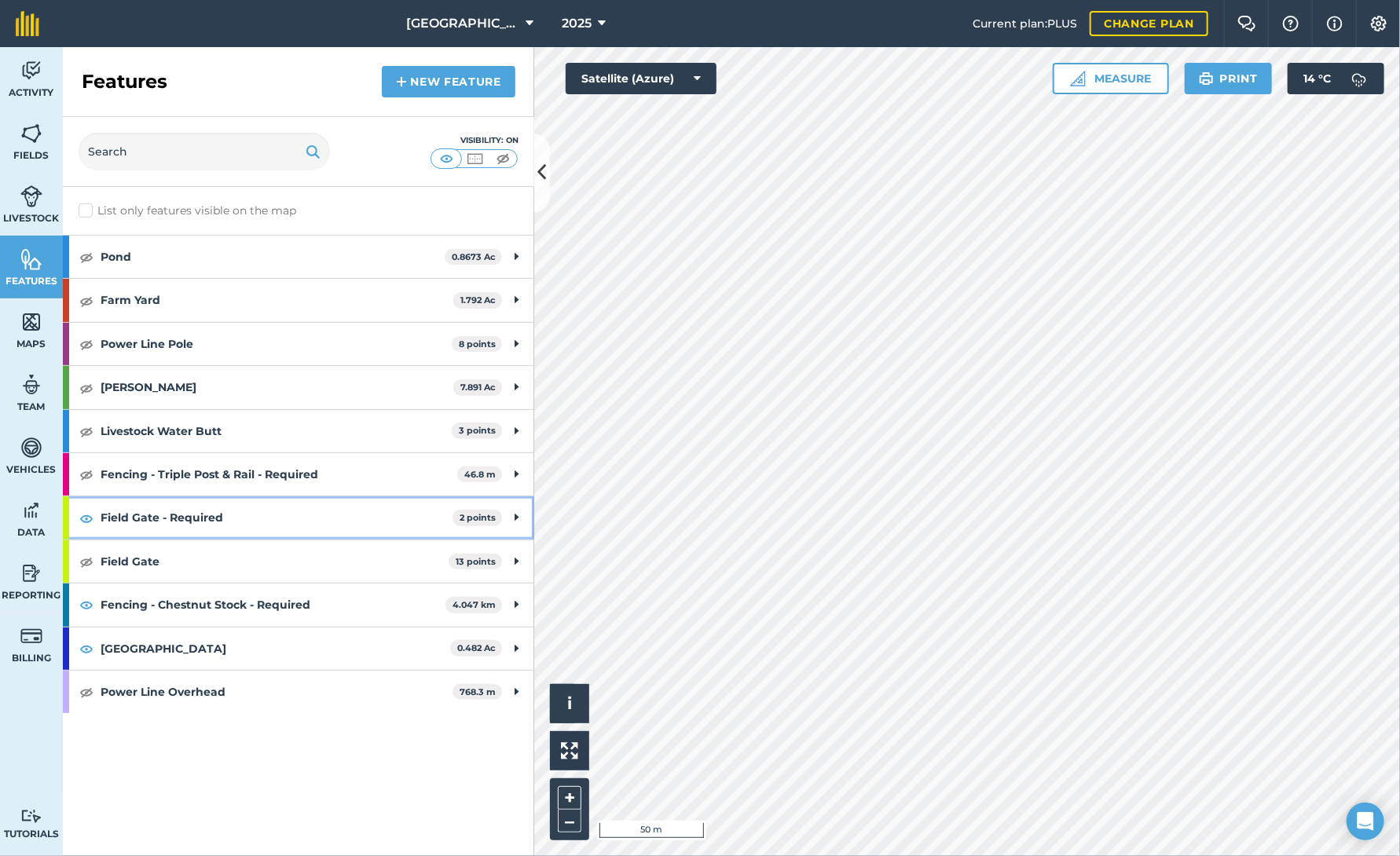
click at [214, 511] on strong "Field Gate - Required" at bounding box center [276, 517] width 352 height 42
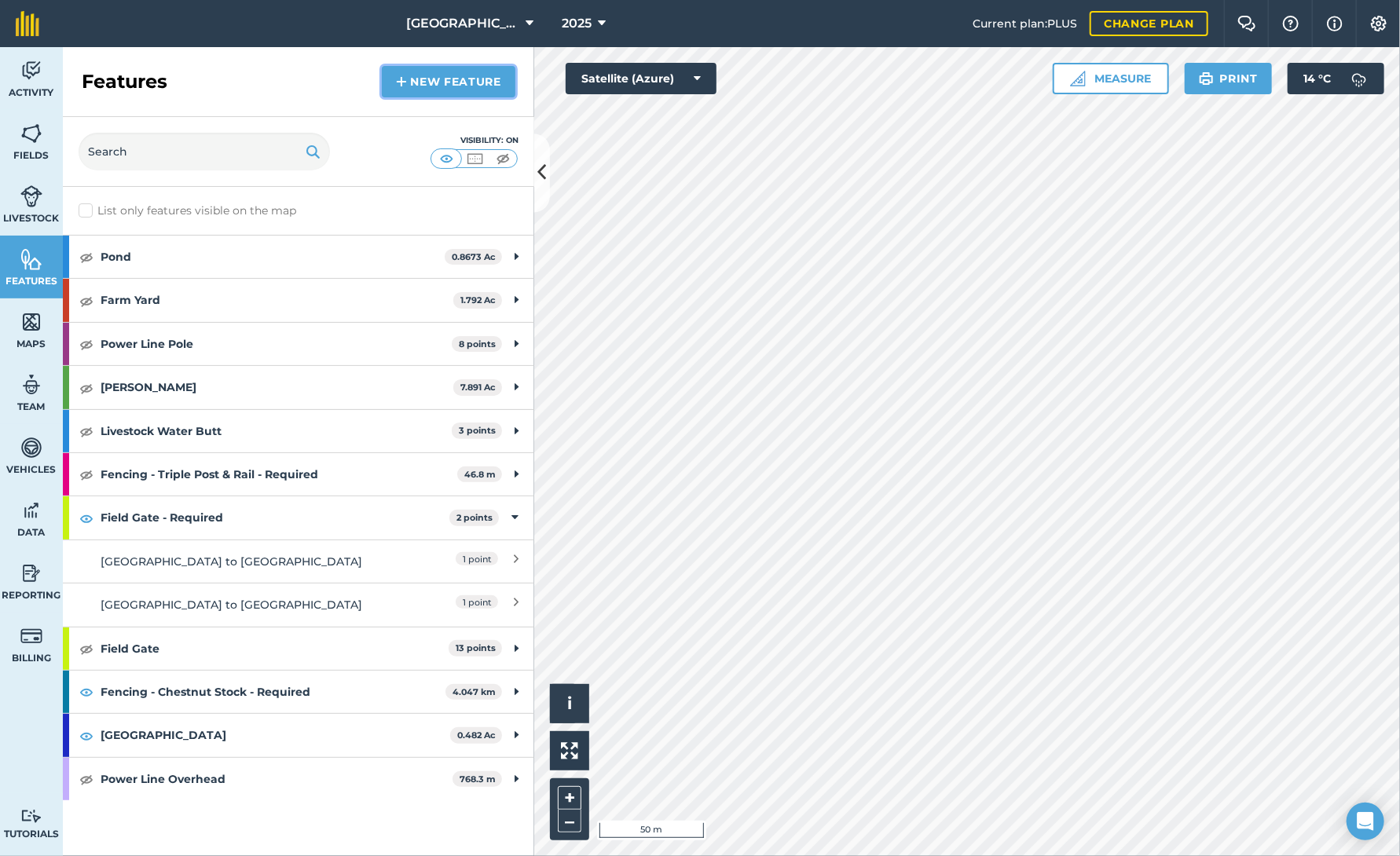
click at [408, 84] on link "New feature" at bounding box center [448, 82] width 134 height 32
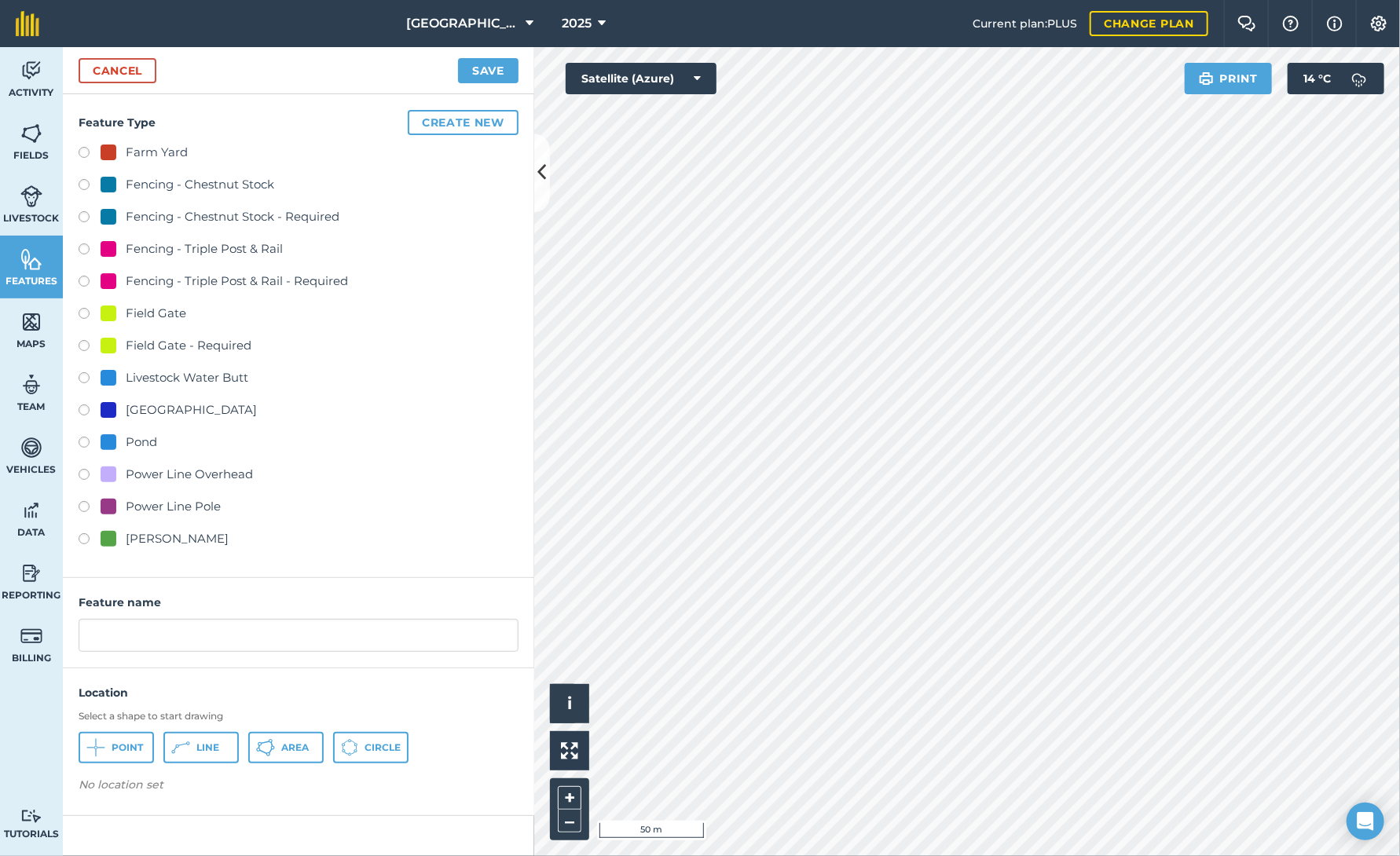
click at [85, 346] on label at bounding box center [89, 347] width 22 height 15
radio input "true"
type input "Field Gate - Required"
click at [114, 744] on span "Point" at bounding box center [127, 747] width 32 height 13
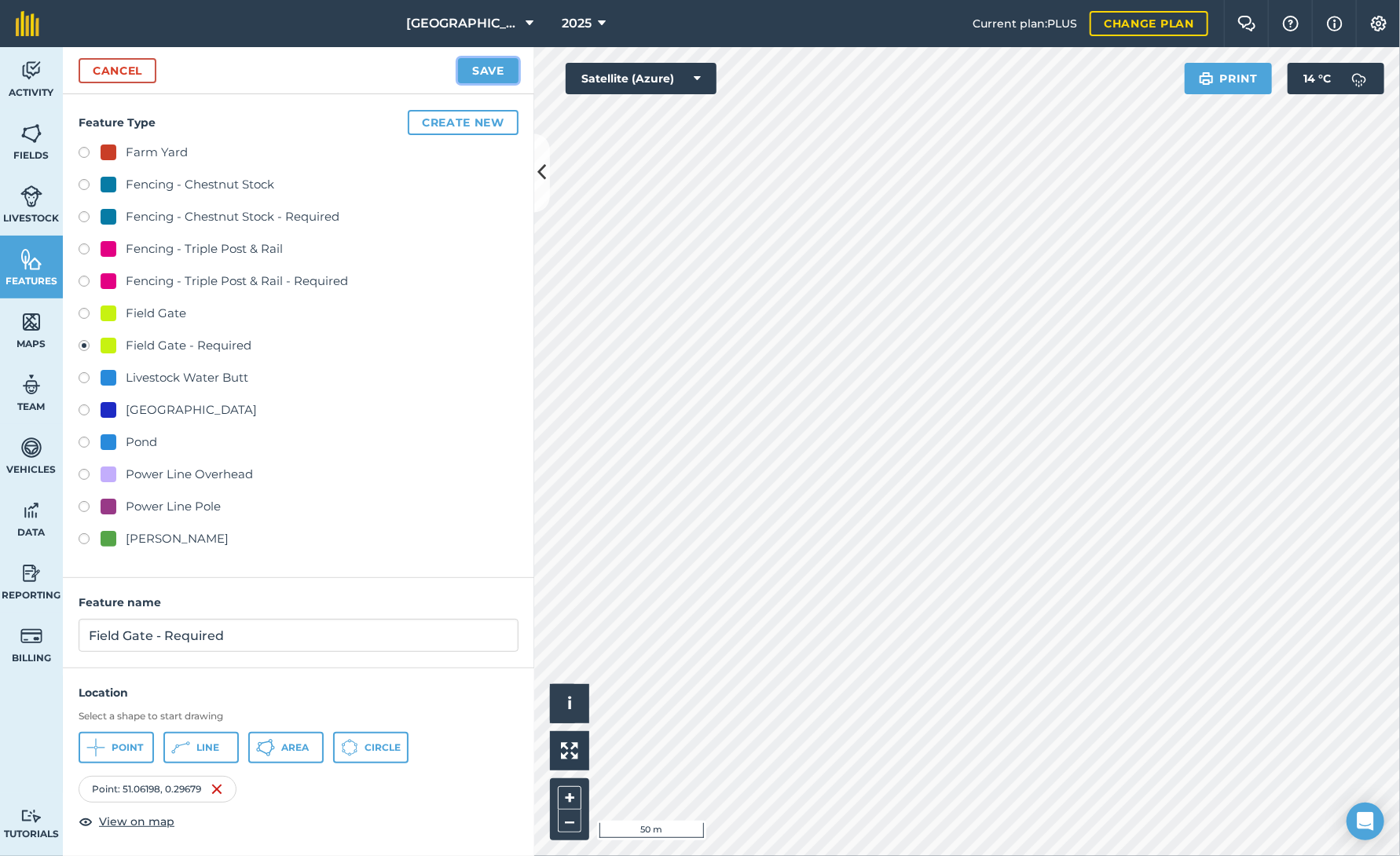
click at [498, 71] on button "Save" at bounding box center [488, 70] width 61 height 25
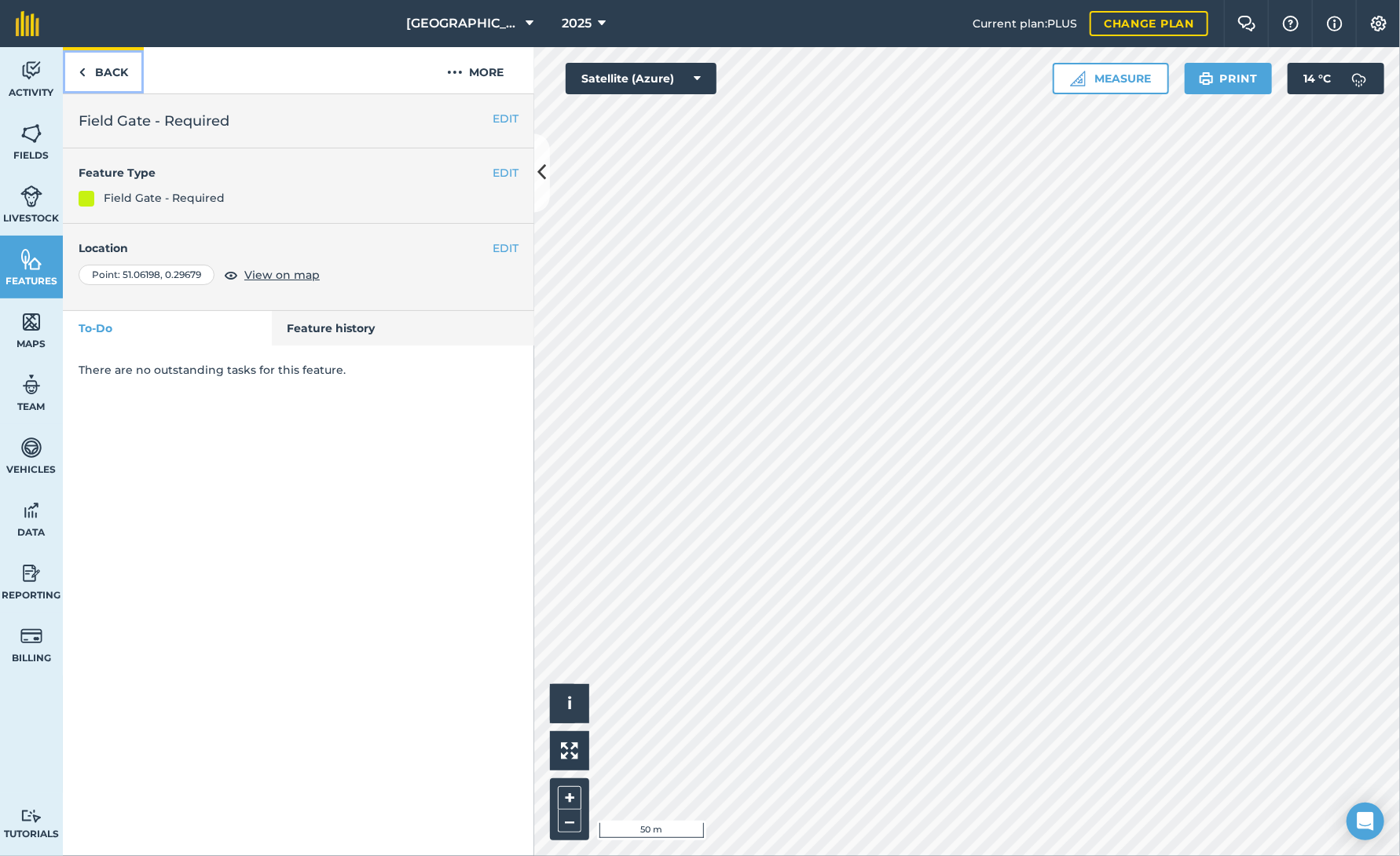
click at [110, 73] on link "Back" at bounding box center [103, 70] width 81 height 46
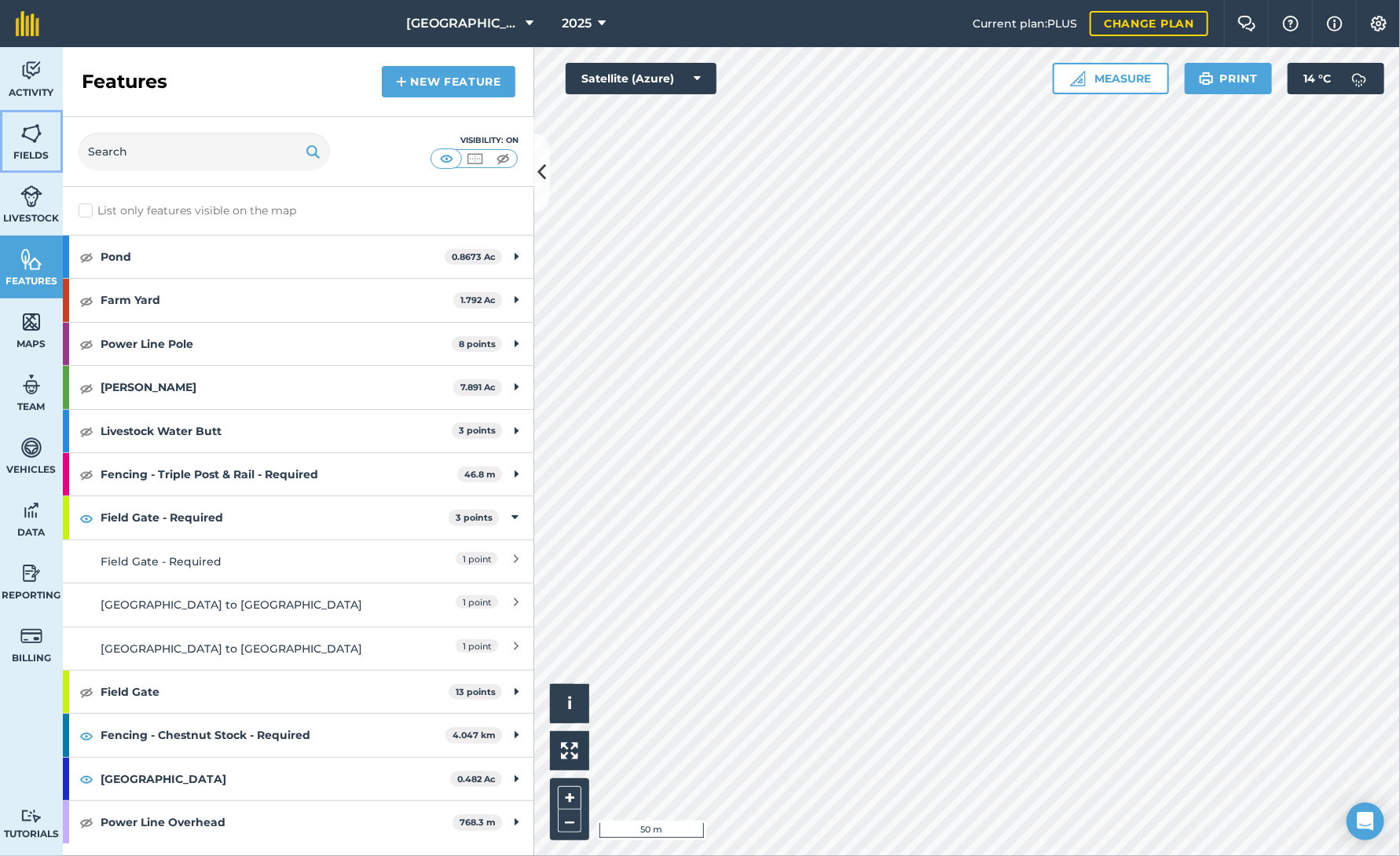
click at [36, 138] on img at bounding box center [31, 134] width 22 height 23
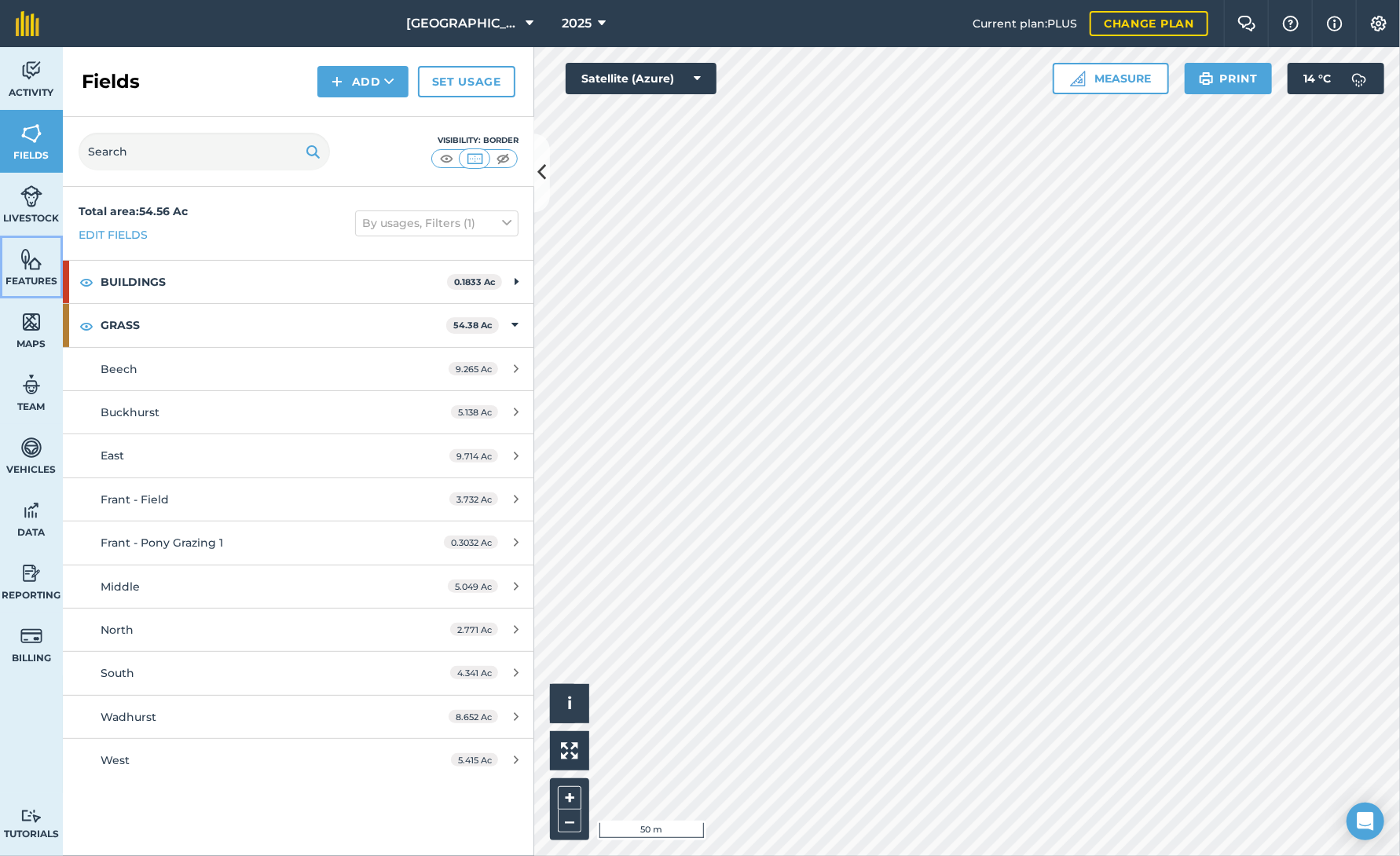
click at [30, 264] on img at bounding box center [31, 259] width 22 height 23
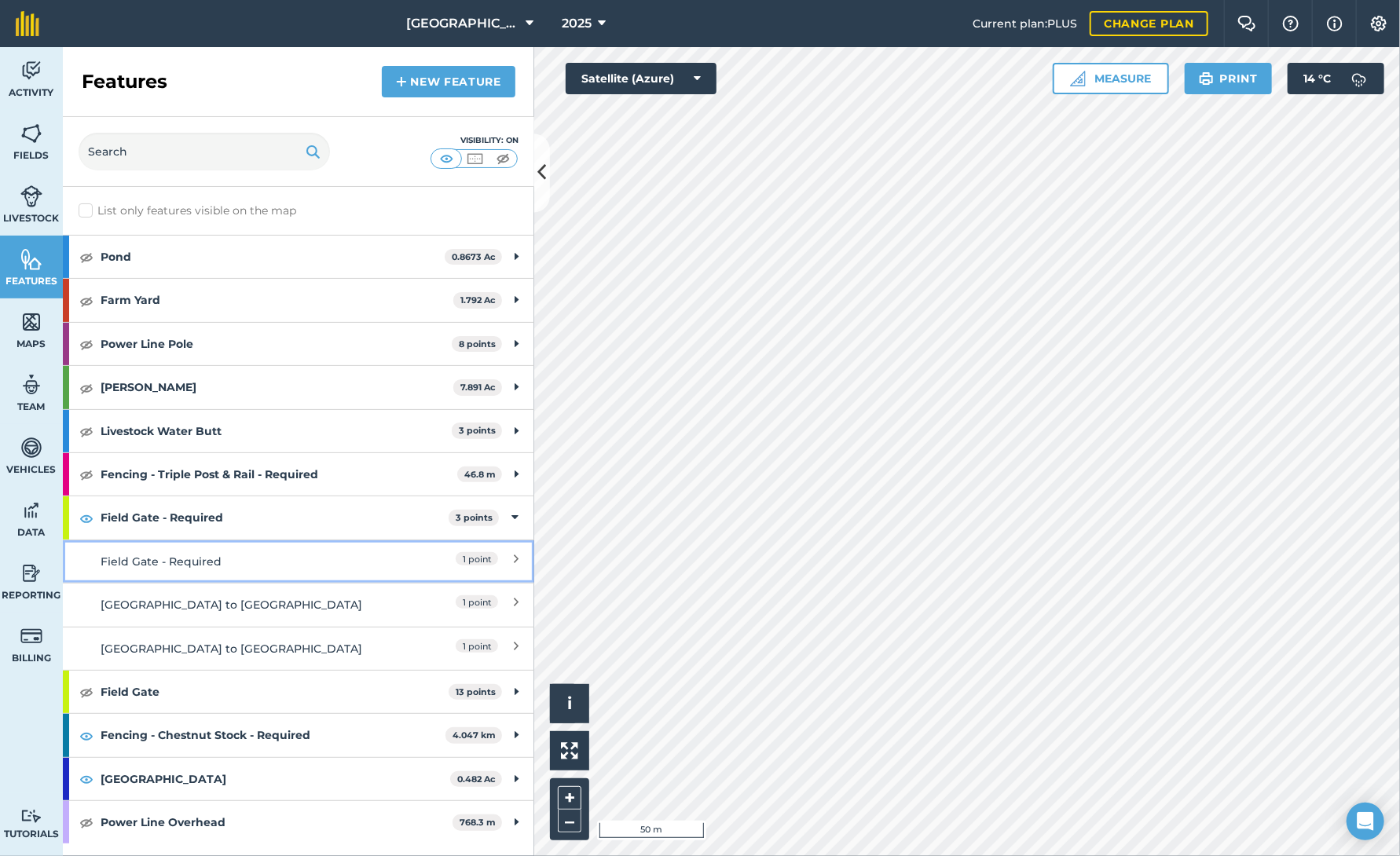
click at [201, 563] on div "Field Gate - Required" at bounding box center [240, 562] width 279 height 17
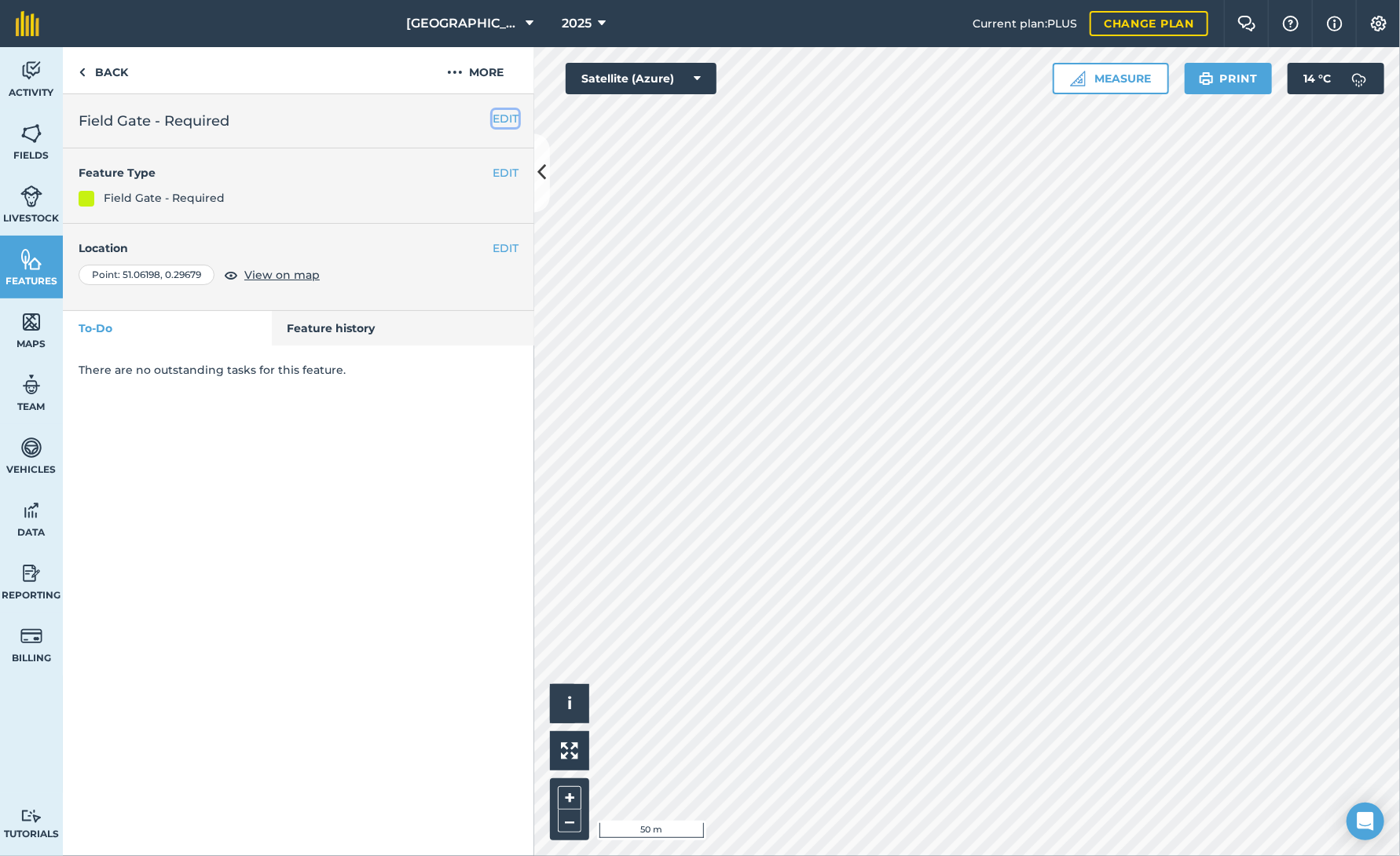
click at [506, 120] on button "EDIT" at bounding box center [505, 118] width 26 height 17
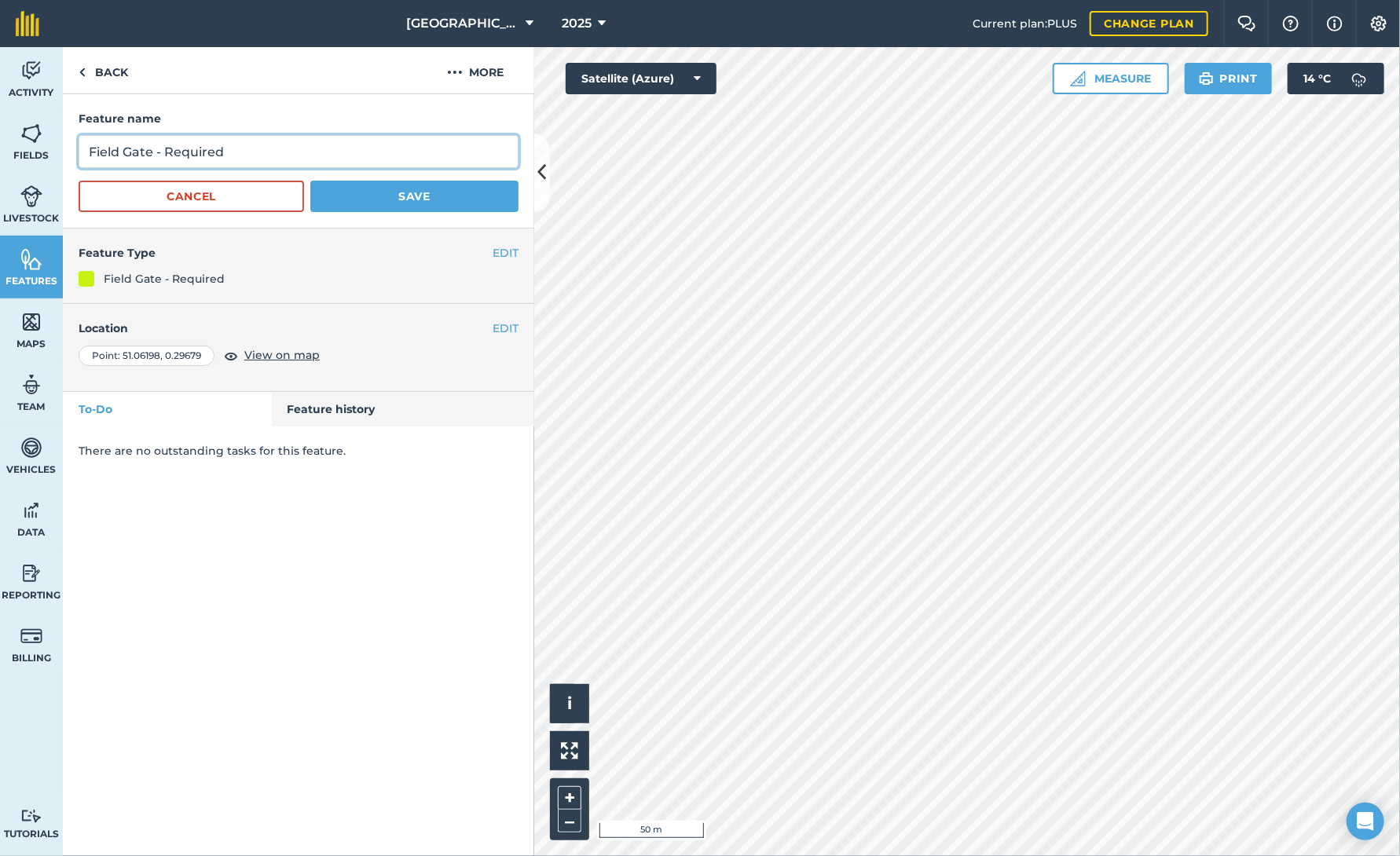
drag, startPoint x: 239, startPoint y: 151, endPoint x: 77, endPoint y: 148, distance: 162.0
click at [77, 148] on div "Feature name Field Gate - Required Cancel Save" at bounding box center [298, 162] width 471 height 135
type input "b"
click at [124, 152] on input "b" at bounding box center [298, 151] width 440 height 33
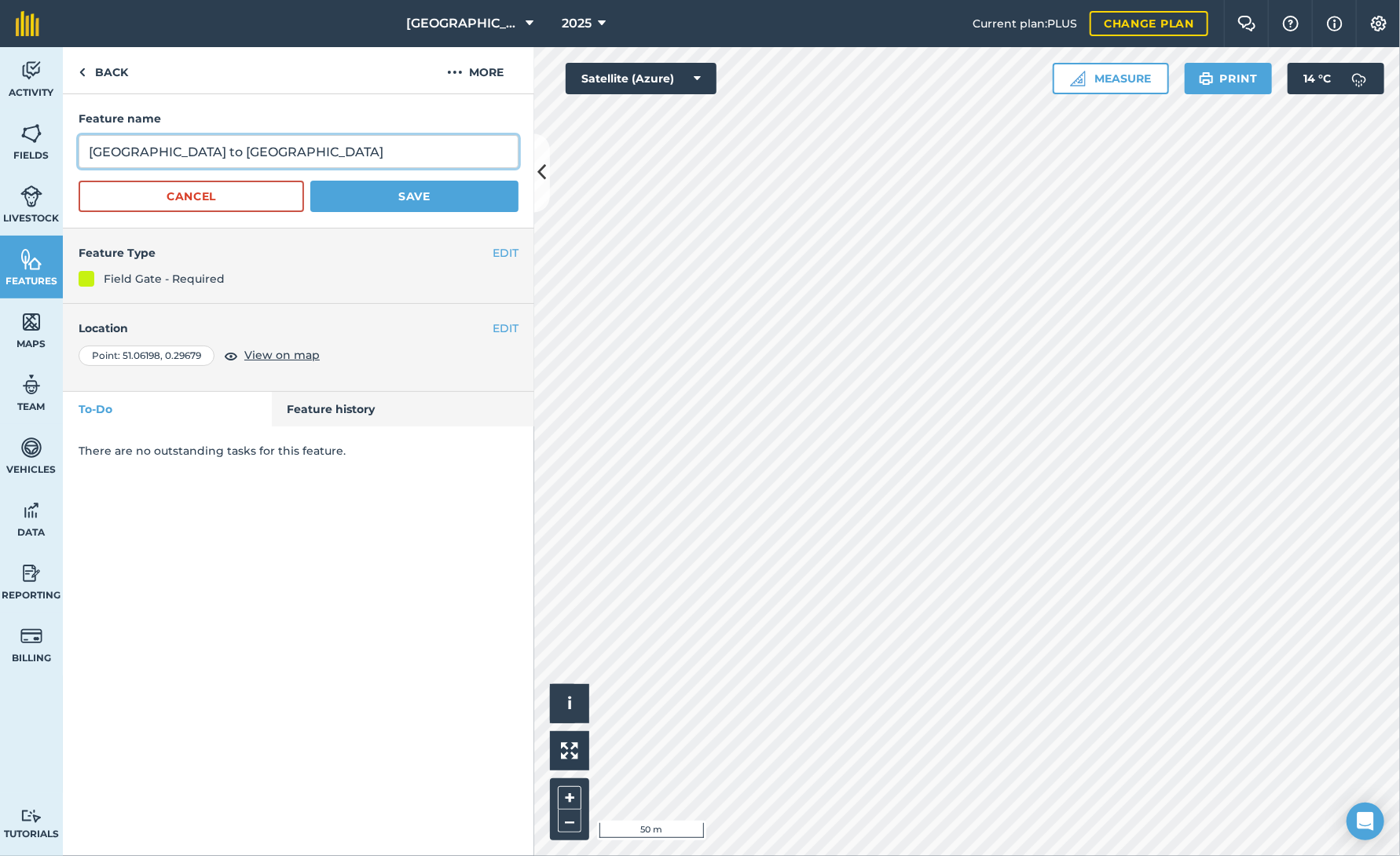
type input "[GEOGRAPHIC_DATA] to [GEOGRAPHIC_DATA]"
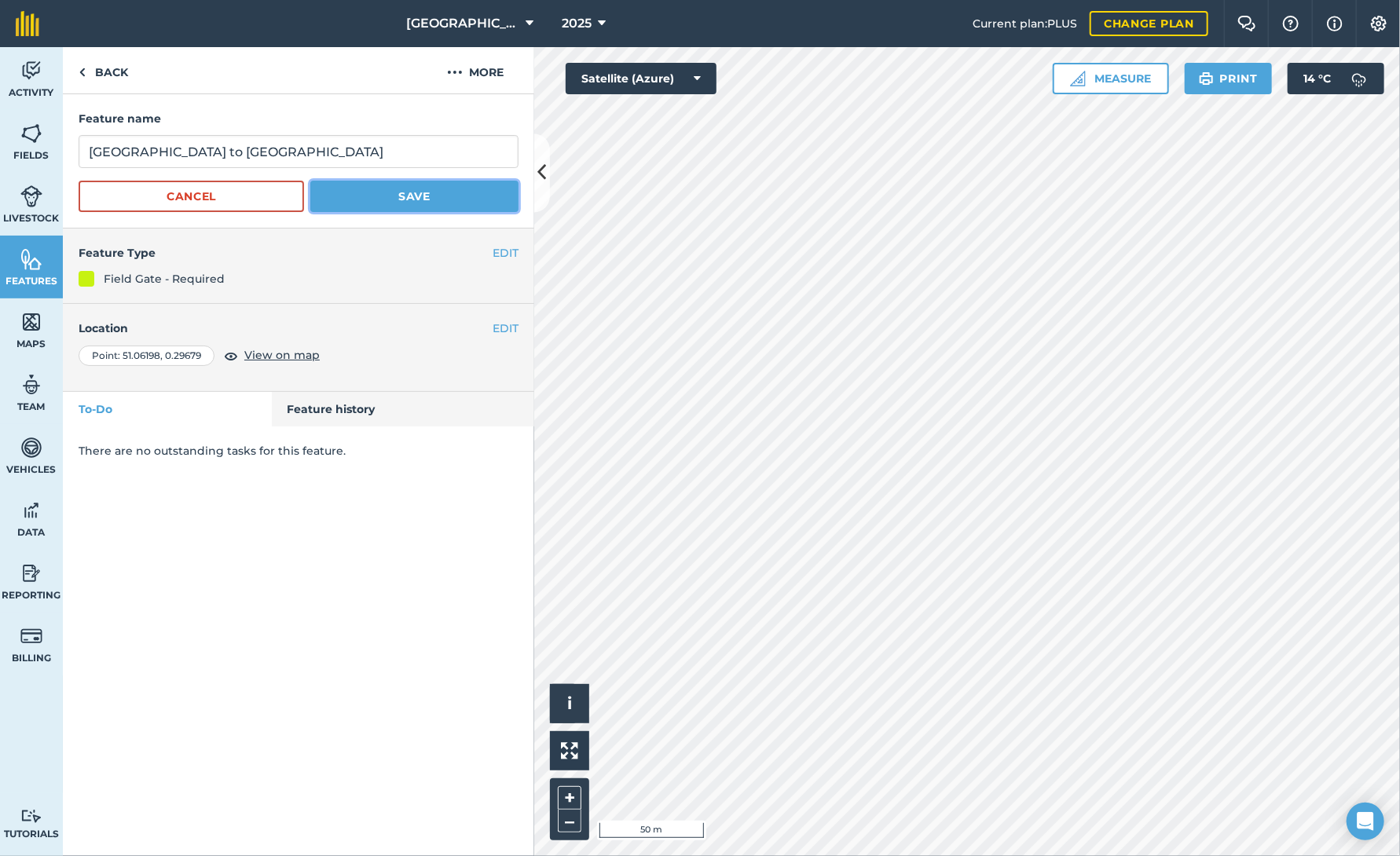
click at [400, 199] on button "Save" at bounding box center [414, 196] width 208 height 32
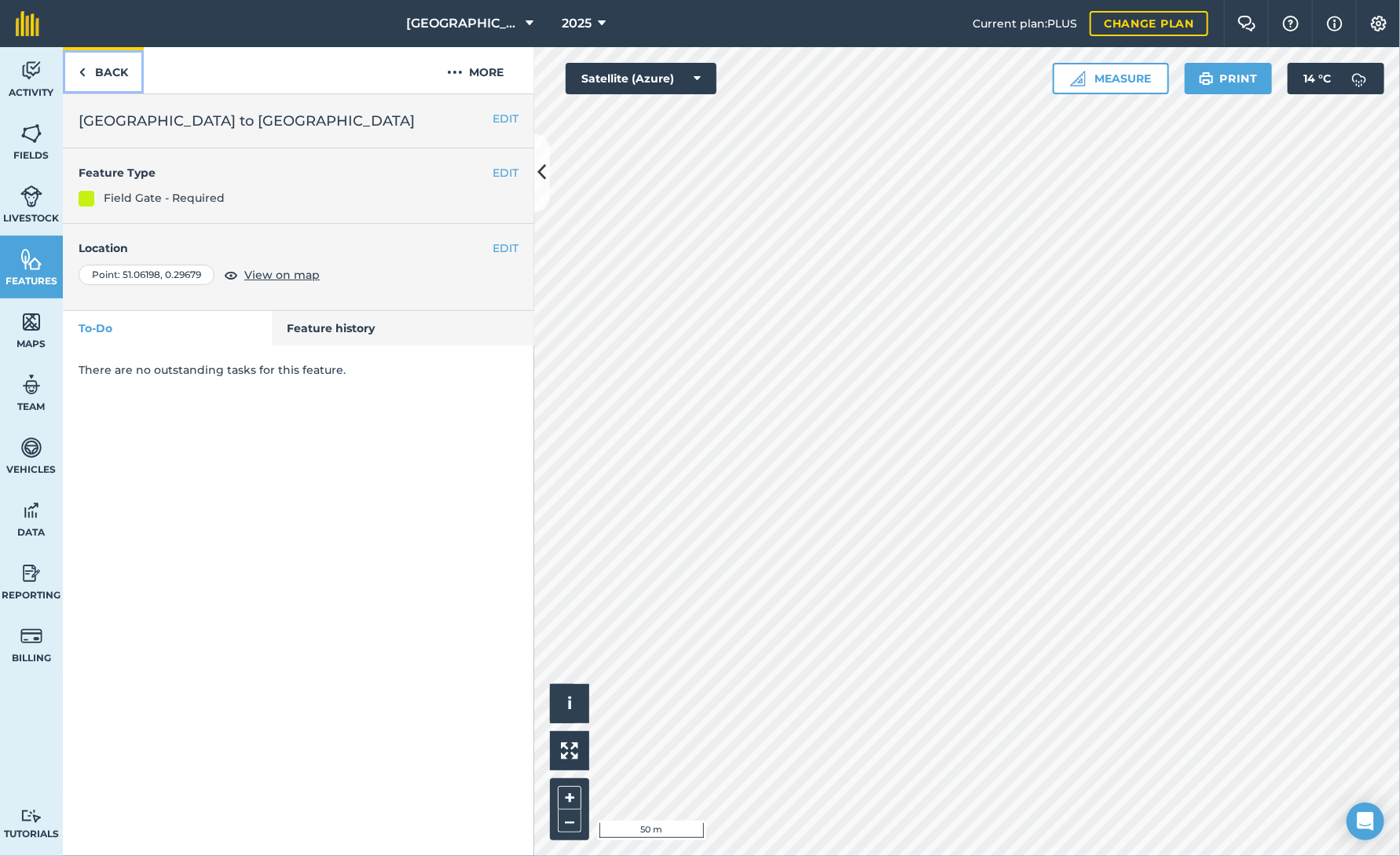
click at [106, 66] on link "Back" at bounding box center [103, 70] width 81 height 46
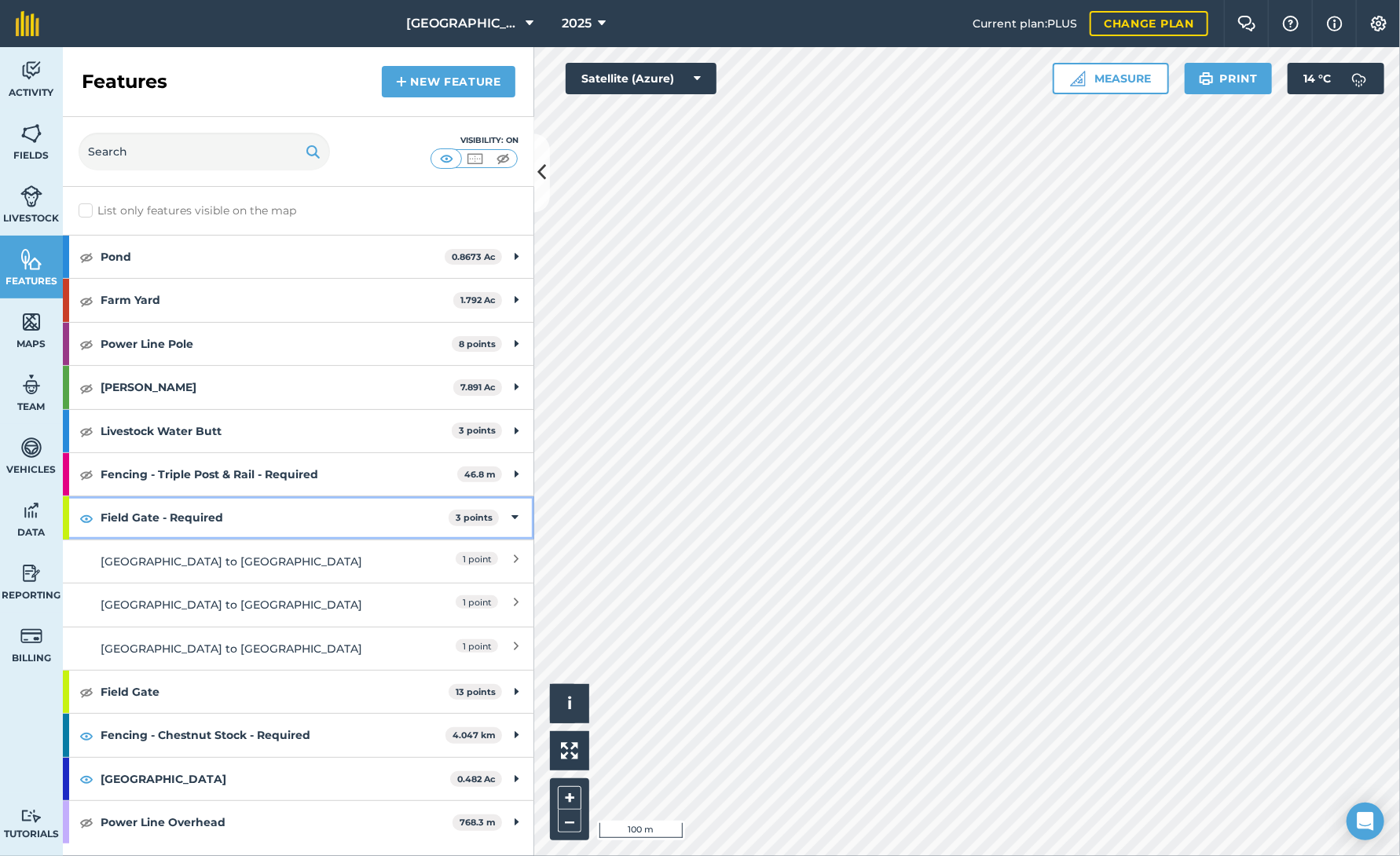
click at [512, 517] on icon at bounding box center [514, 517] width 7 height 17
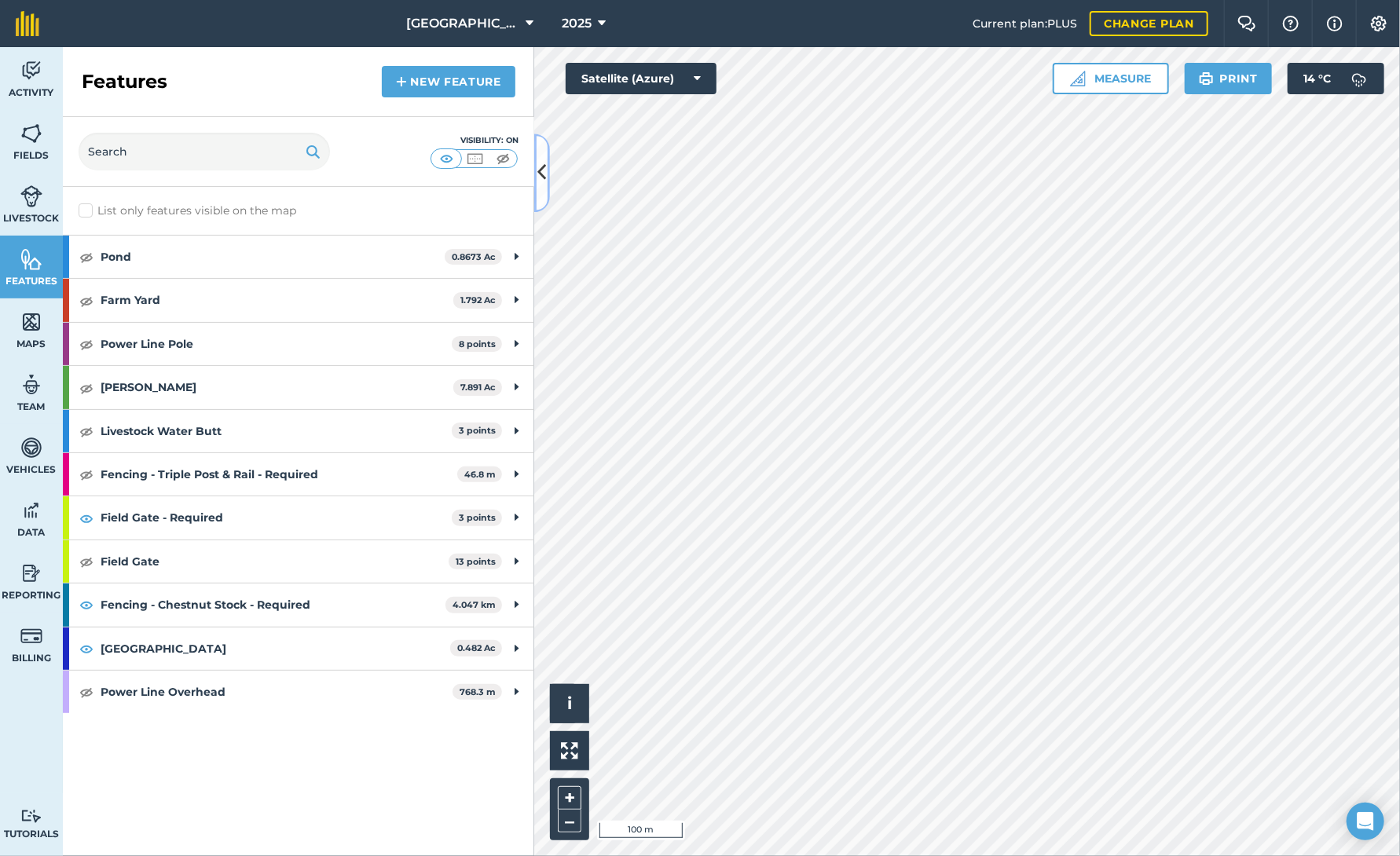
click at [538, 177] on icon at bounding box center [542, 173] width 9 height 28
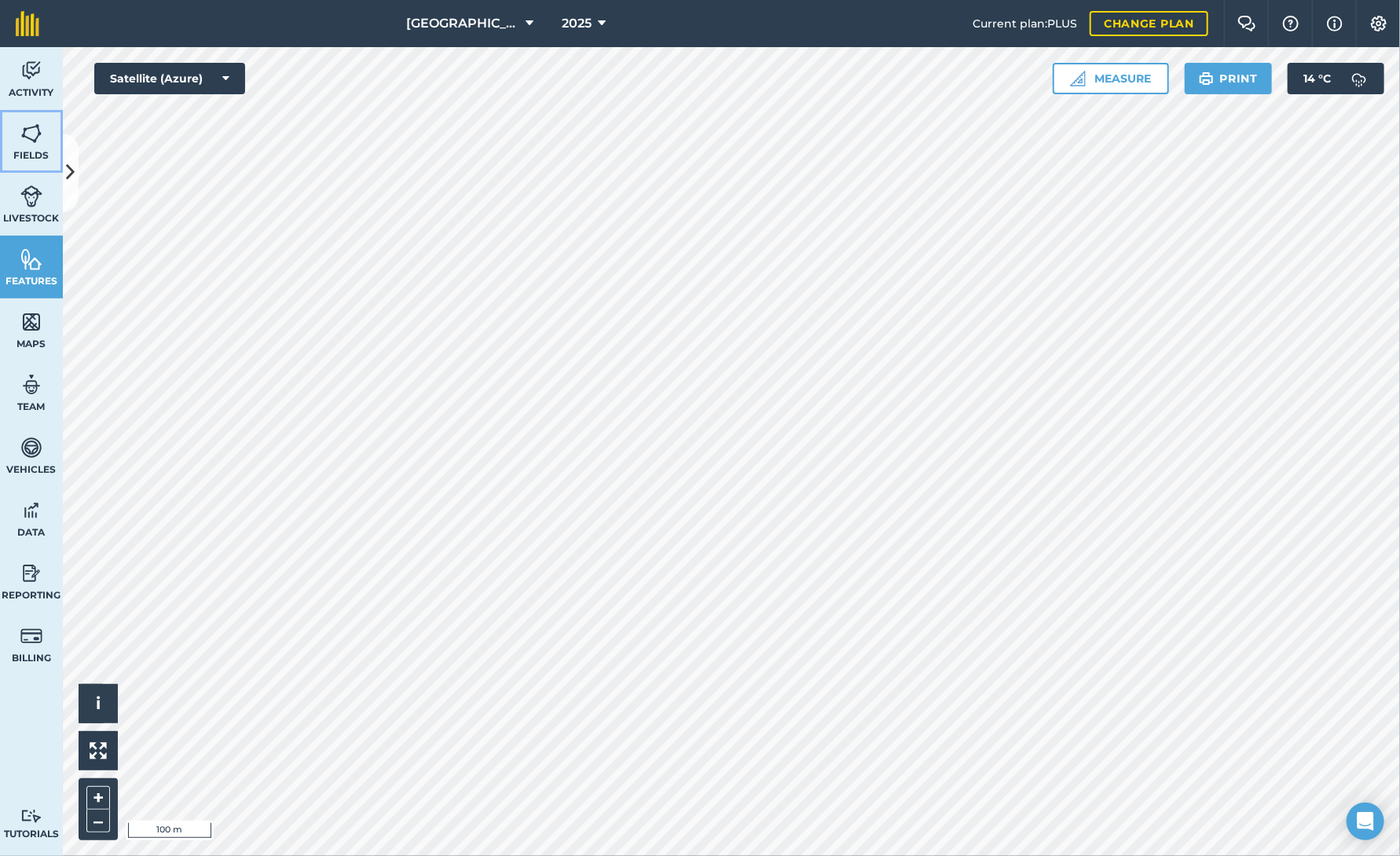
click at [20, 142] on img at bounding box center [31, 134] width 22 height 23
click at [32, 135] on img at bounding box center [31, 134] width 22 height 23
